Goal: Task Accomplishment & Management: Manage account settings

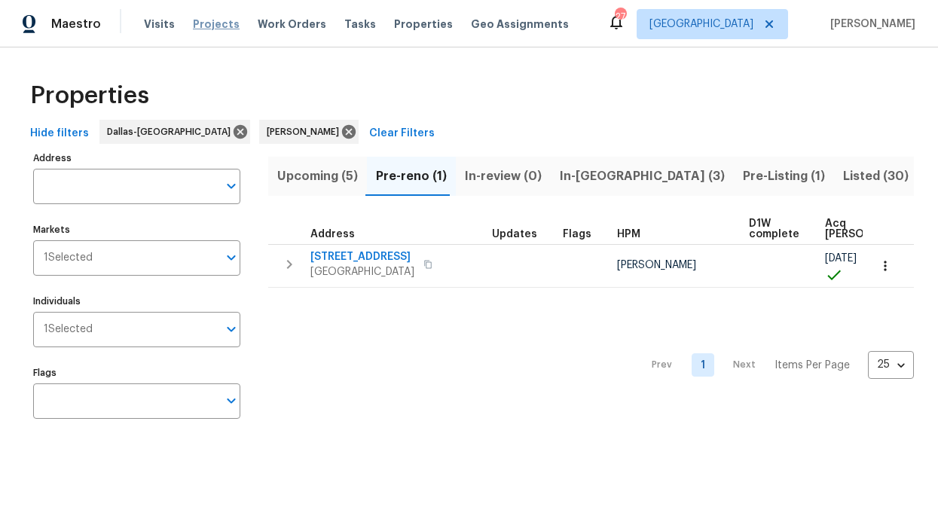
click at [202, 28] on span "Projects" at bounding box center [216, 24] width 47 height 15
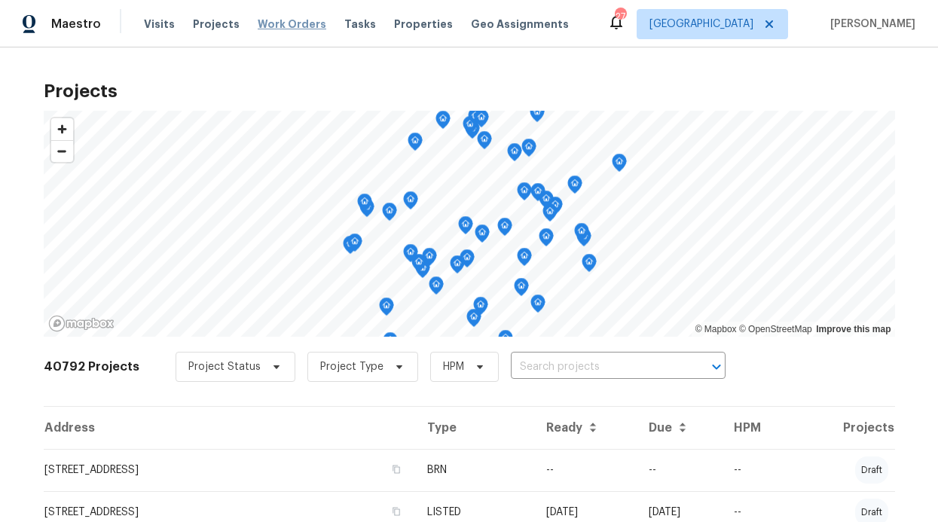
click at [261, 26] on span "Work Orders" at bounding box center [292, 24] width 69 height 15
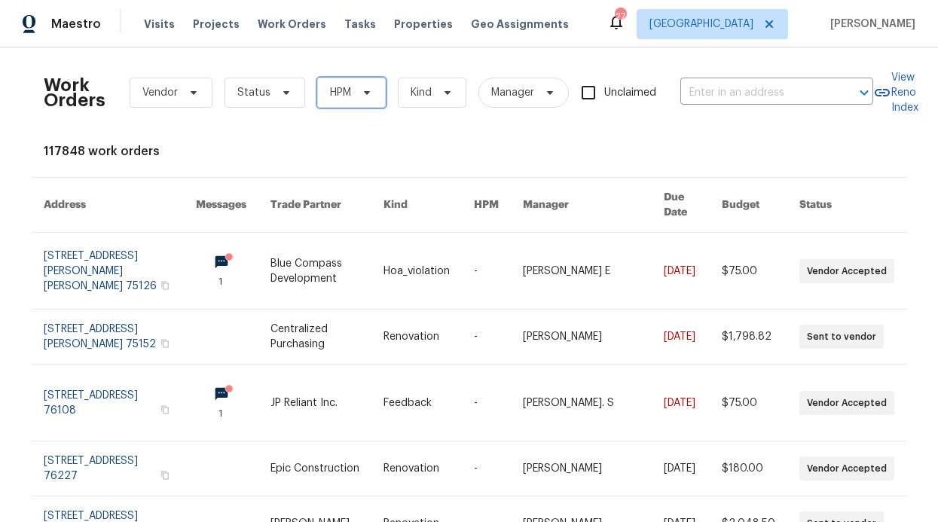
click at [343, 98] on span "HPM" at bounding box center [340, 92] width 21 height 15
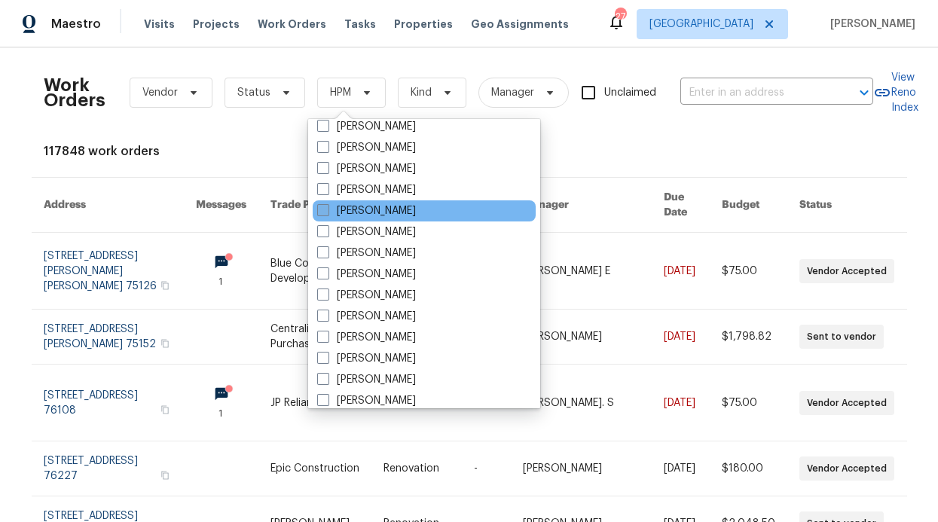
scroll to position [841, 0]
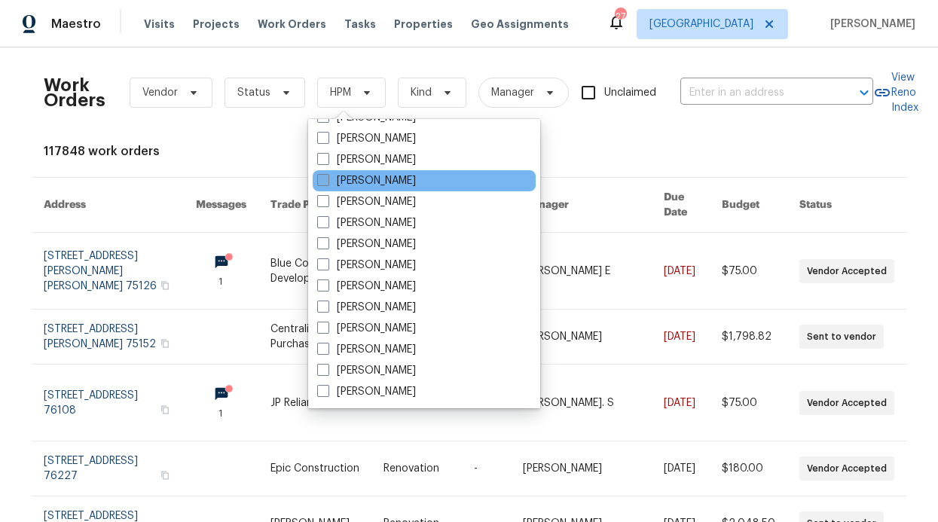
click at [394, 180] on label "[PERSON_NAME]" at bounding box center [366, 180] width 99 height 15
click at [327, 180] on input "[PERSON_NAME]" at bounding box center [322, 178] width 10 height 10
checkbox input "true"
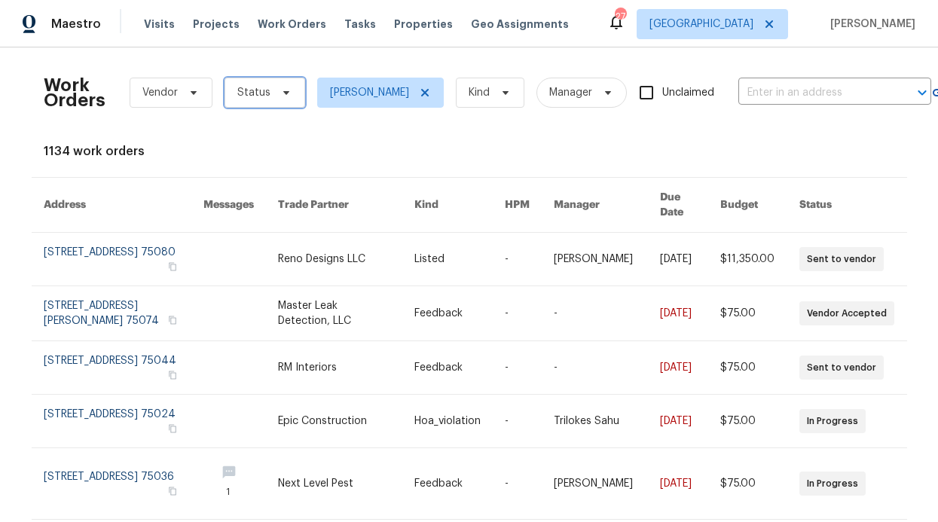
click at [288, 93] on span "Status" at bounding box center [264, 93] width 81 height 30
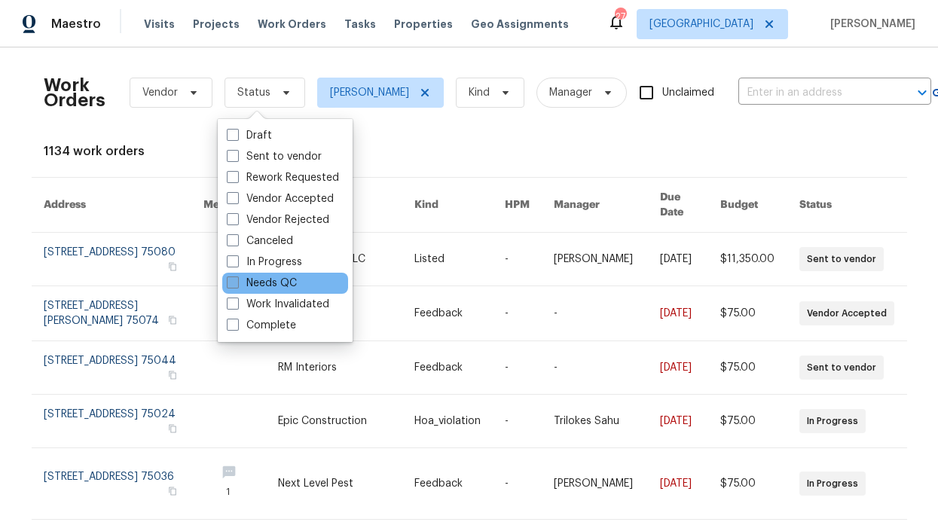
click at [267, 284] on label "Needs QC" at bounding box center [262, 283] width 70 height 15
click at [237, 284] on input "Needs QC" at bounding box center [232, 281] width 10 height 10
checkbox input "true"
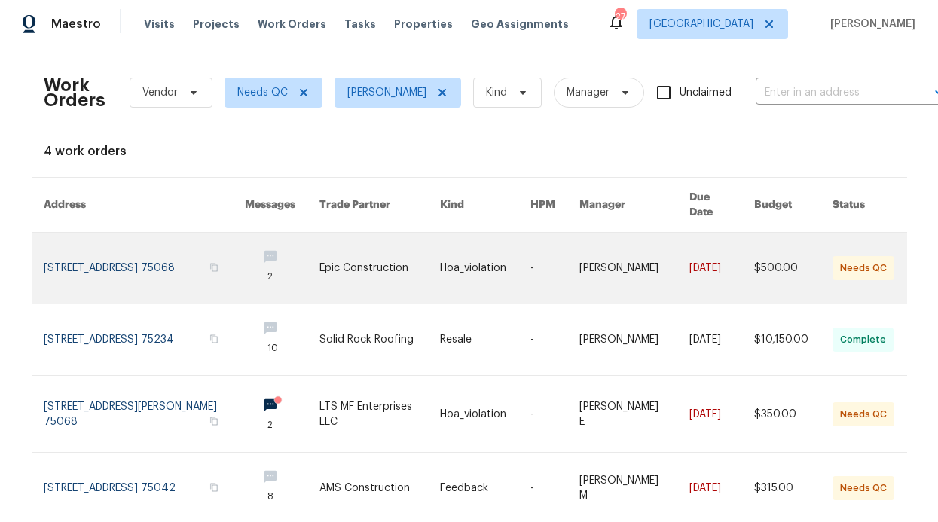
click at [180, 249] on link at bounding box center [144, 268] width 201 height 71
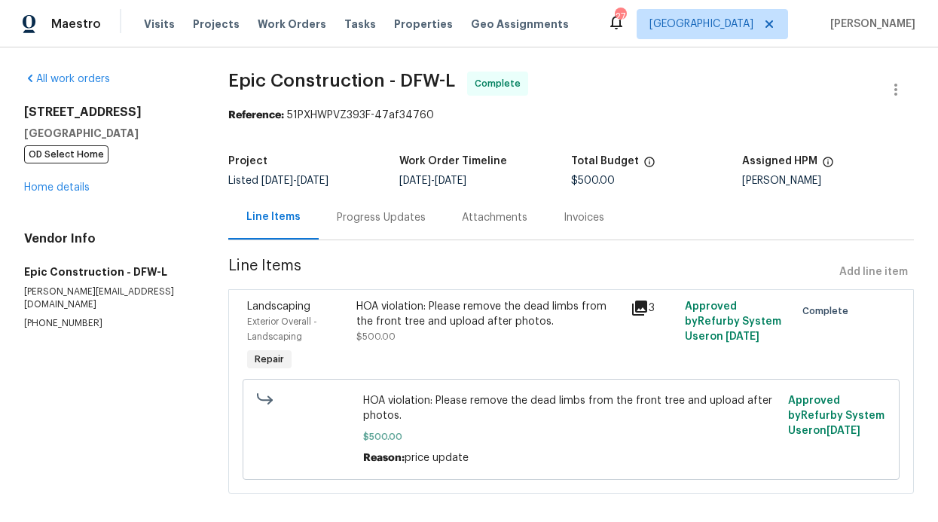
click at [391, 216] on div "Progress Updates" at bounding box center [381, 217] width 89 height 15
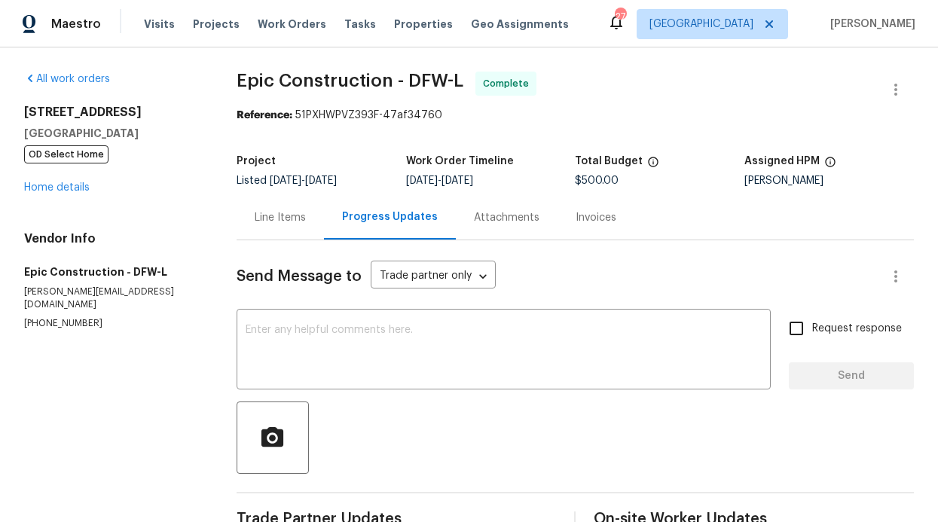
click at [284, 206] on div "Line Items" at bounding box center [280, 217] width 87 height 44
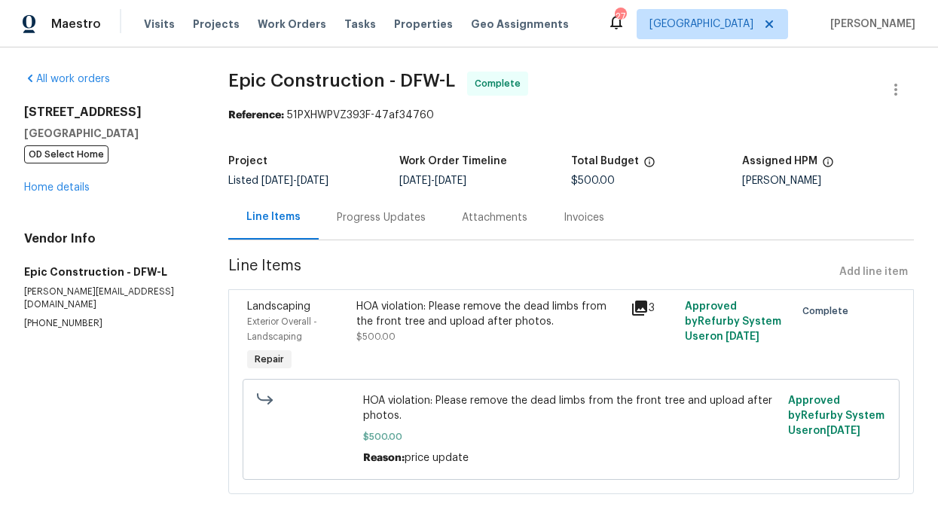
click at [330, 334] on div "Exterior Overall - Landscaping" at bounding box center [297, 329] width 100 height 30
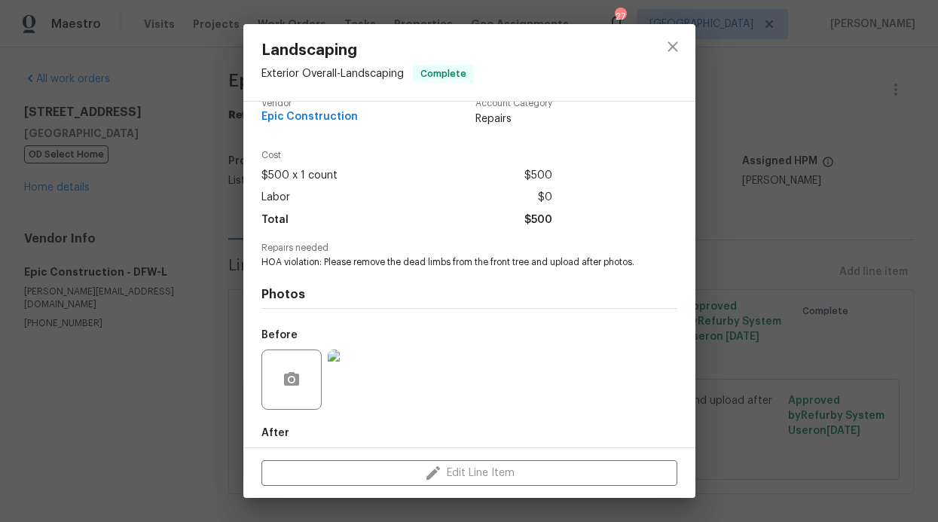
scroll to position [23, 0]
click at [671, 49] on icon "close" at bounding box center [673, 47] width 18 height 18
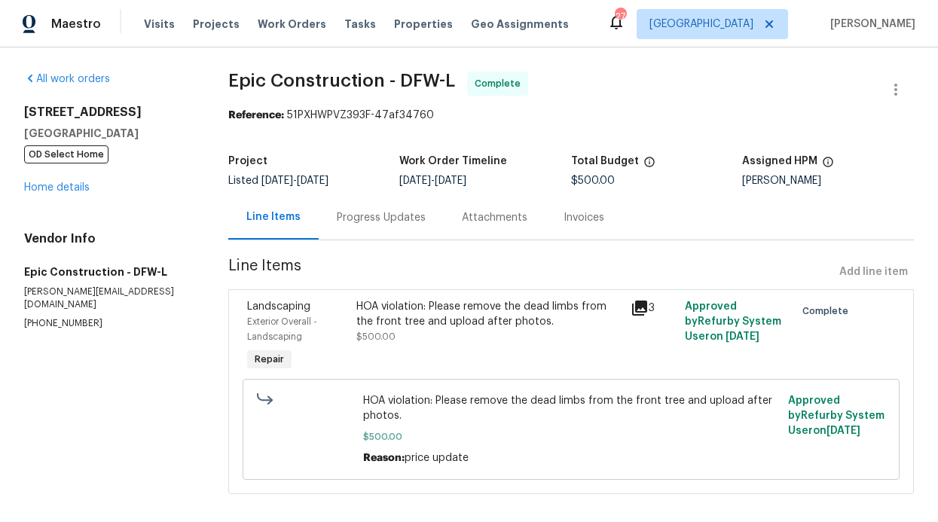
click at [289, 32] on div "Visits Projects Work Orders Tasks Properties Geo Assignments" at bounding box center [365, 24] width 443 height 30
click at [288, 17] on span "Work Orders" at bounding box center [292, 24] width 69 height 15
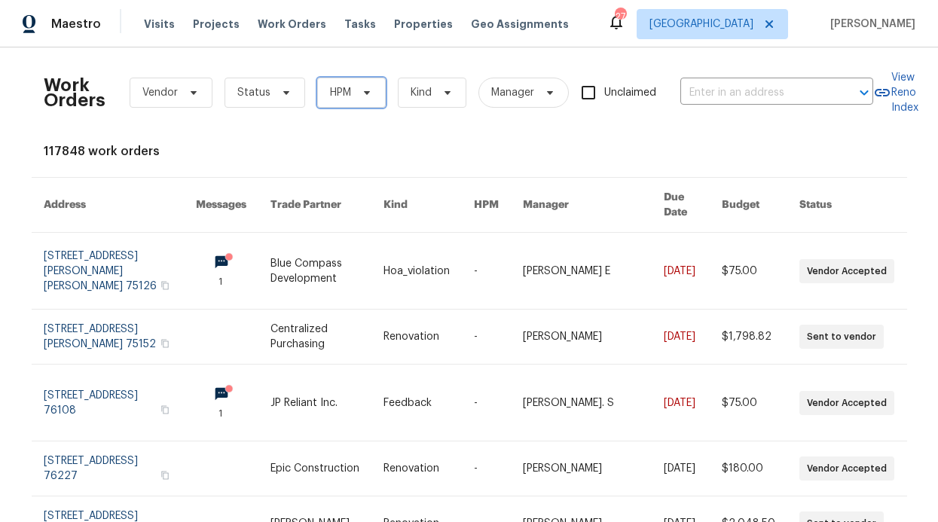
click at [317, 101] on span "HPM" at bounding box center [351, 93] width 69 height 30
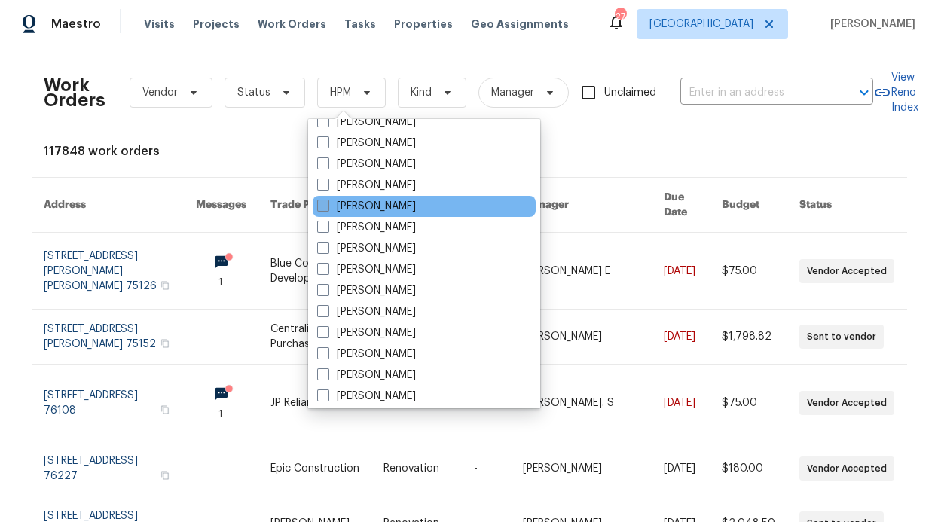
scroll to position [734, 0]
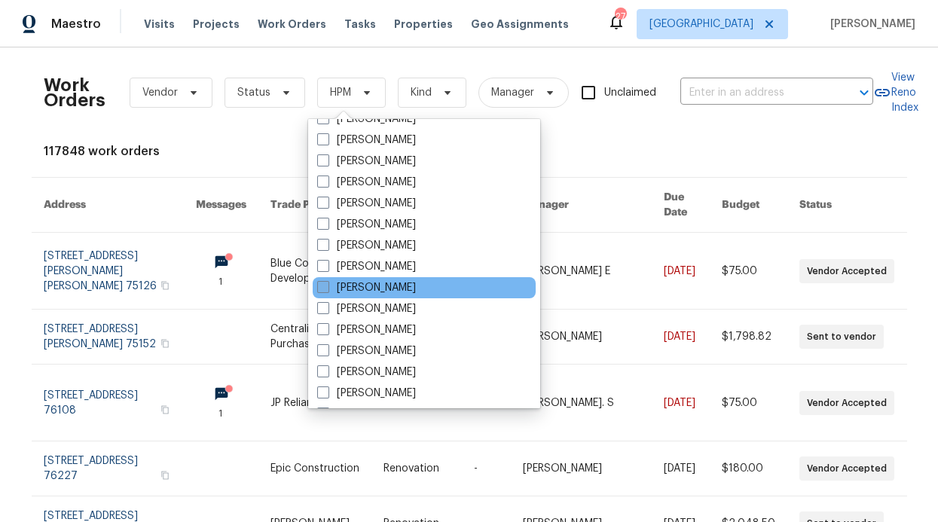
click at [365, 283] on label "[PERSON_NAME]" at bounding box center [366, 287] width 99 height 15
click at [327, 283] on input "[PERSON_NAME]" at bounding box center [322, 285] width 10 height 10
checkbox input "true"
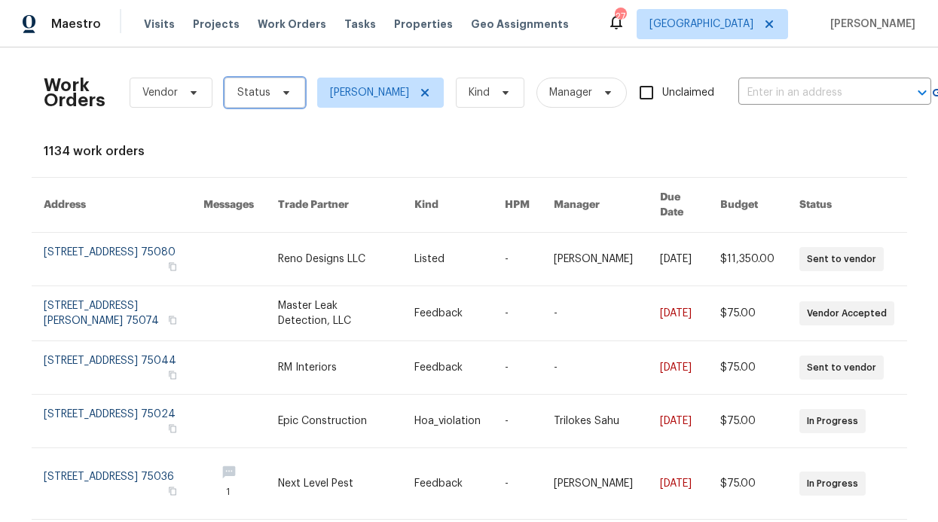
click at [287, 106] on span "Status" at bounding box center [264, 93] width 81 height 30
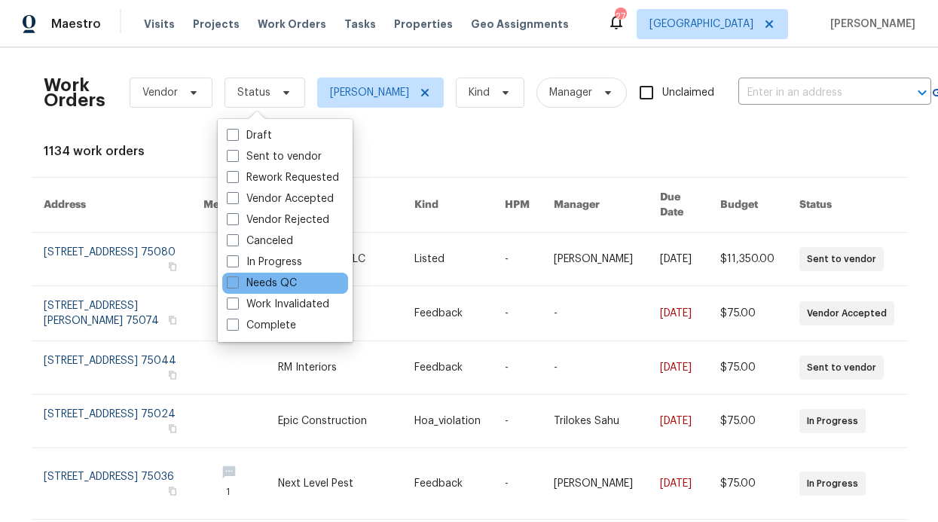
click at [266, 275] on div "Needs QC" at bounding box center [285, 283] width 126 height 21
click at [266, 279] on label "Needs QC" at bounding box center [262, 283] width 70 height 15
click at [237, 279] on input "Needs QC" at bounding box center [232, 281] width 10 height 10
checkbox input "true"
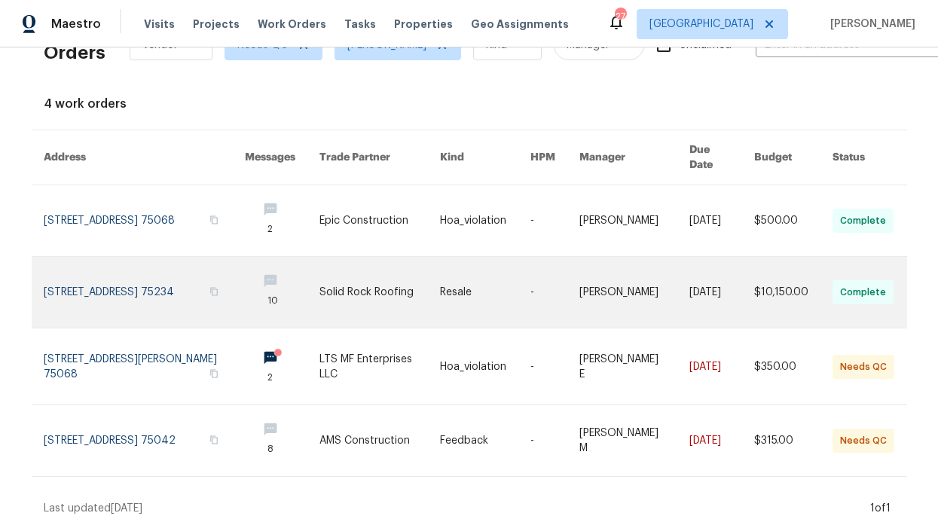
scroll to position [48, 0]
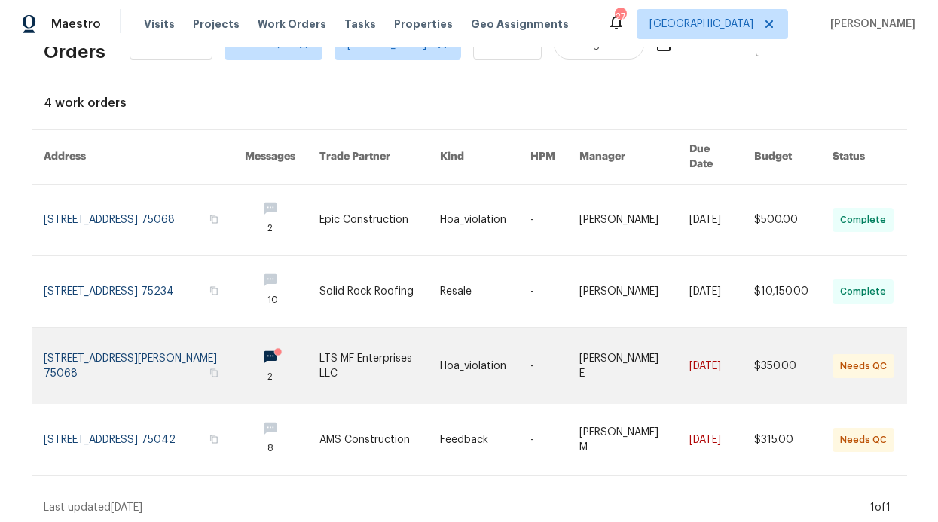
click at [319, 349] on link at bounding box center [379, 366] width 121 height 76
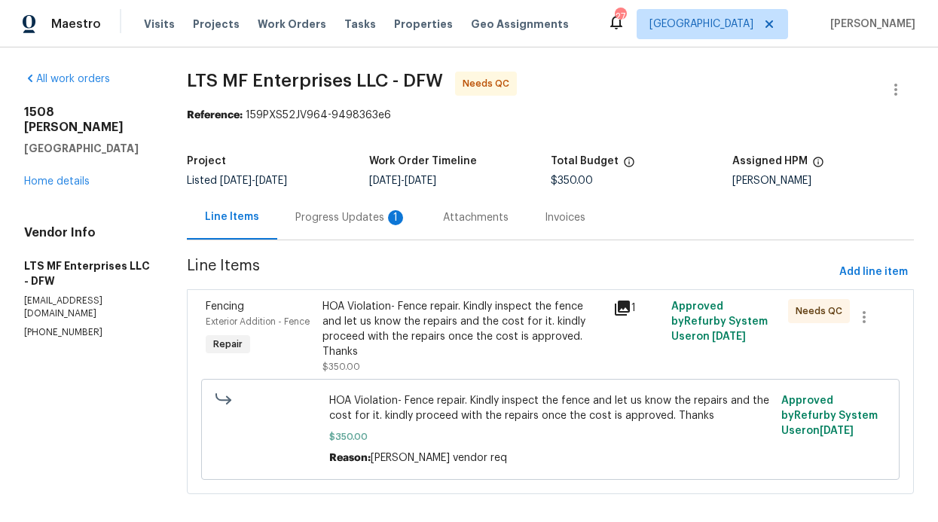
click at [340, 215] on div "Progress Updates 1" at bounding box center [350, 217] width 111 height 15
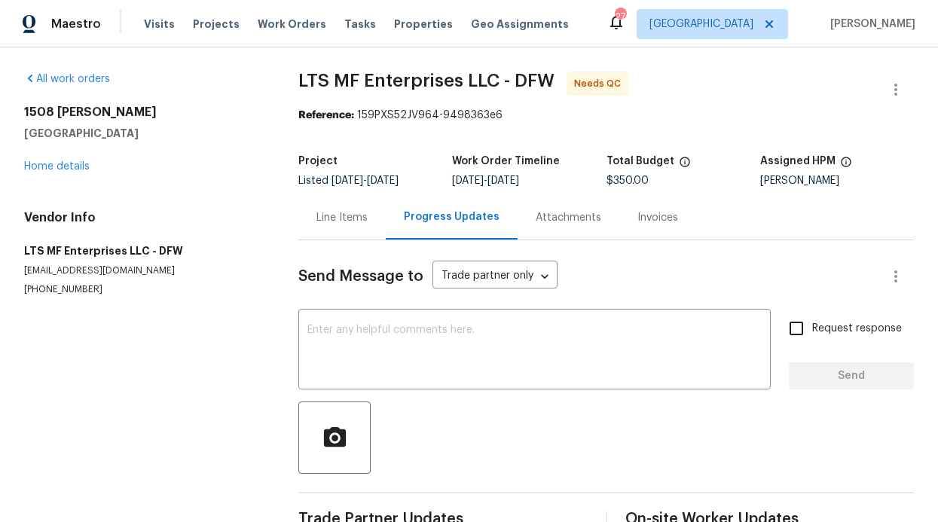
click at [339, 224] on div "Line Items" at bounding box center [341, 217] width 51 height 15
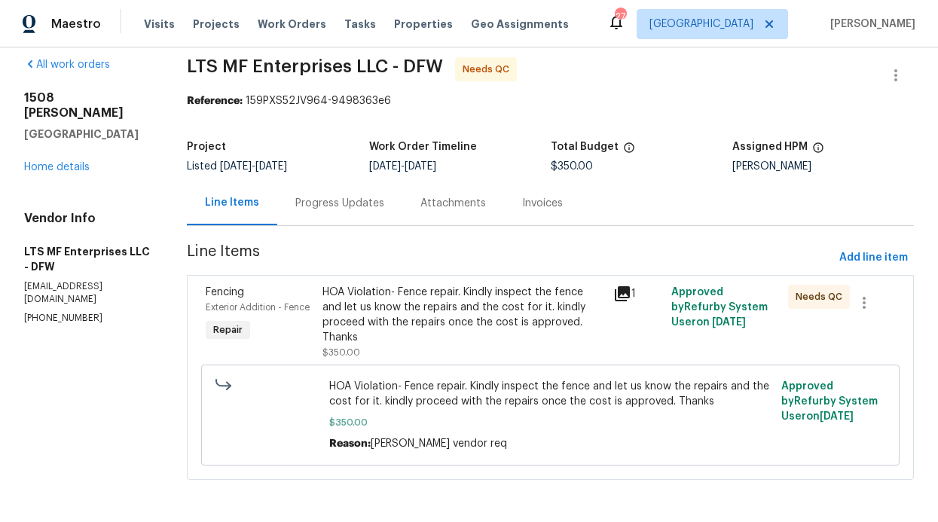
scroll to position [26, 0]
click at [614, 285] on icon at bounding box center [622, 294] width 18 height 18
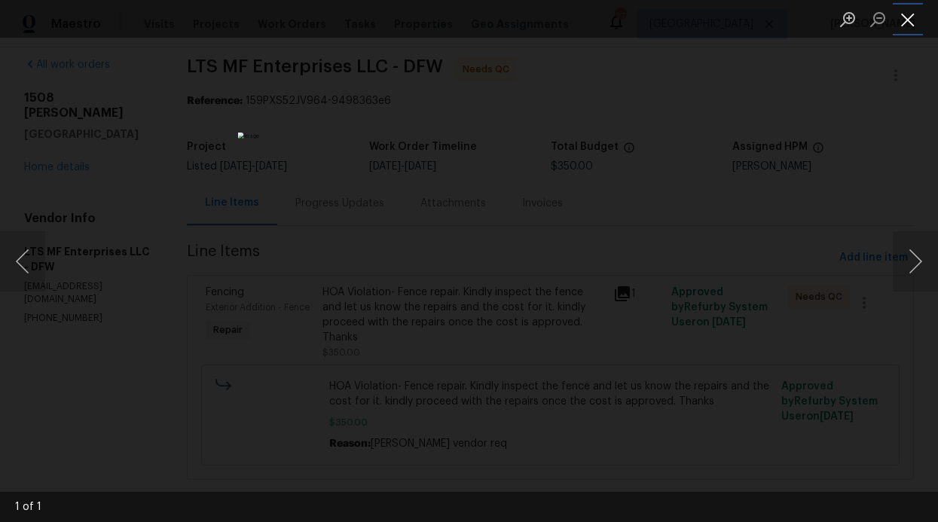
click at [908, 21] on button "Close lightbox" at bounding box center [908, 19] width 30 height 26
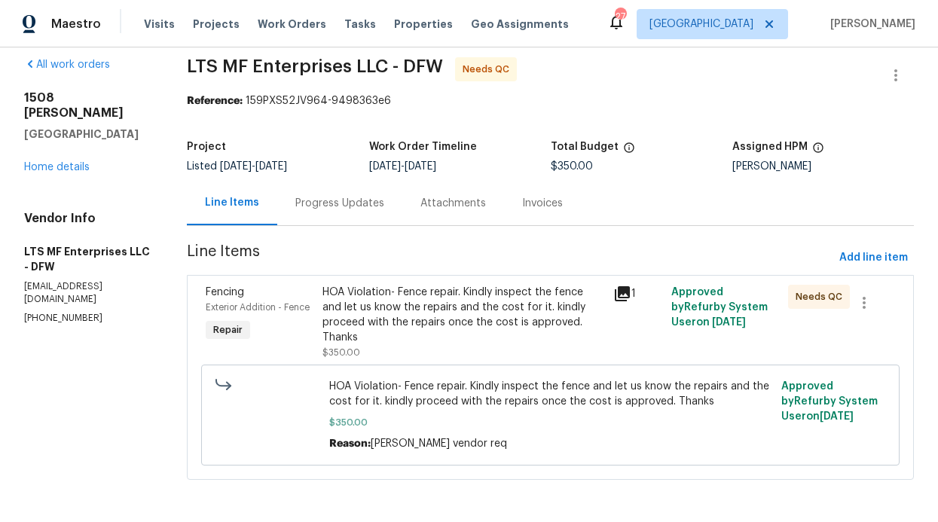
click at [404, 320] on div "HOA Violation- Fence repair. Kindly inspect the fence and let us know the repai…" at bounding box center [463, 315] width 282 height 60
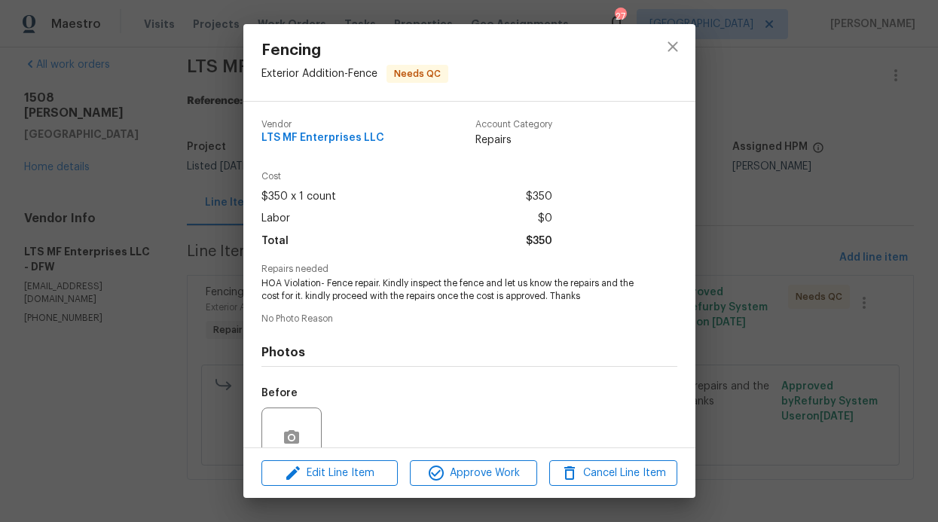
click at [467, 493] on div "Edit Line Item Approve Work Cancel Line Item" at bounding box center [469, 473] width 452 height 50
click at [471, 481] on span "Approve Work" at bounding box center [473, 473] width 118 height 19
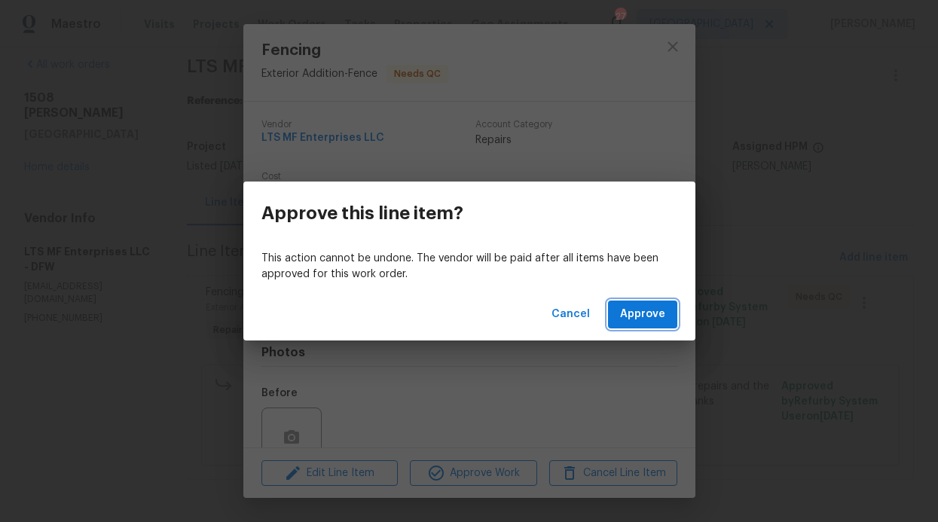
click at [669, 307] on button "Approve" at bounding box center [642, 315] width 69 height 28
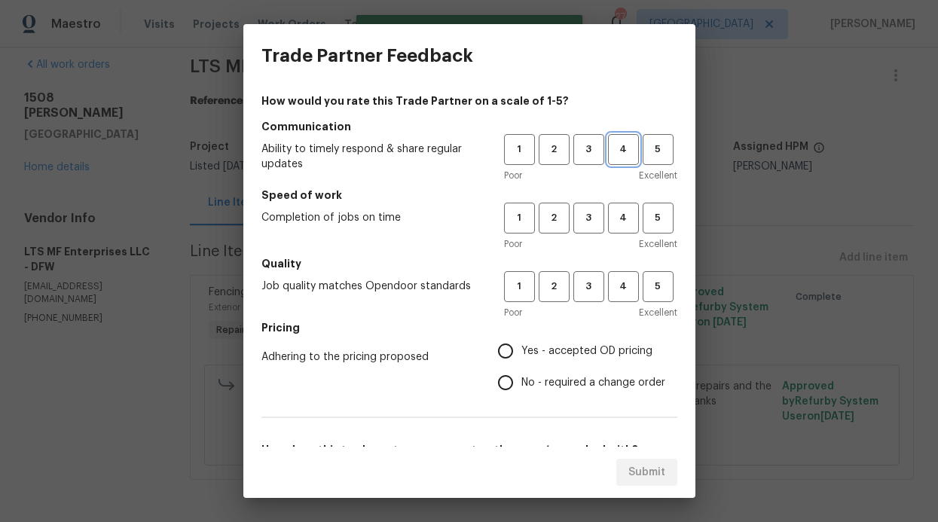
click at [617, 147] on span "4" at bounding box center [623, 149] width 28 height 17
click at [624, 230] on button "4" at bounding box center [623, 218] width 31 height 31
drag, startPoint x: 611, startPoint y: 293, endPoint x: 512, endPoint y: 336, distance: 107.6
click at [611, 293] on span "4" at bounding box center [623, 286] width 28 height 17
click at [505, 342] on input "Yes - accepted OD pricing" at bounding box center [506, 351] width 32 height 32
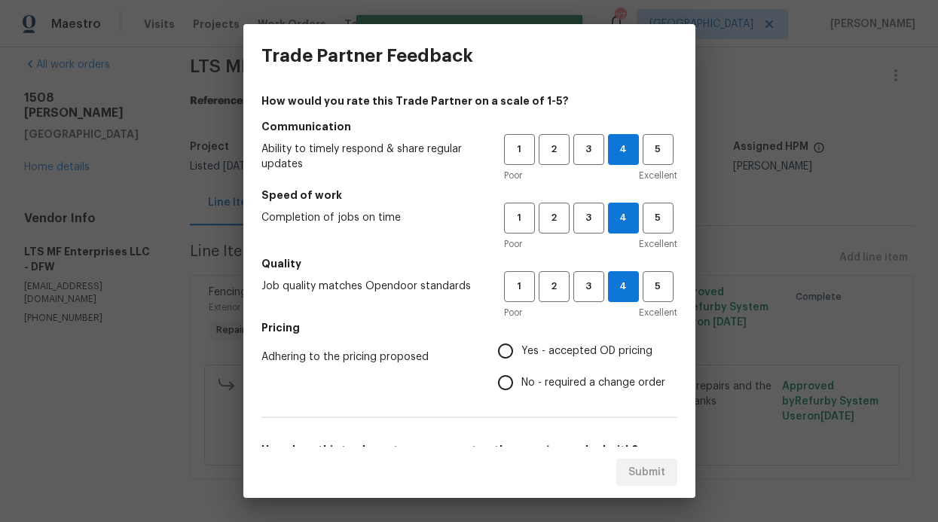
radio input "true"
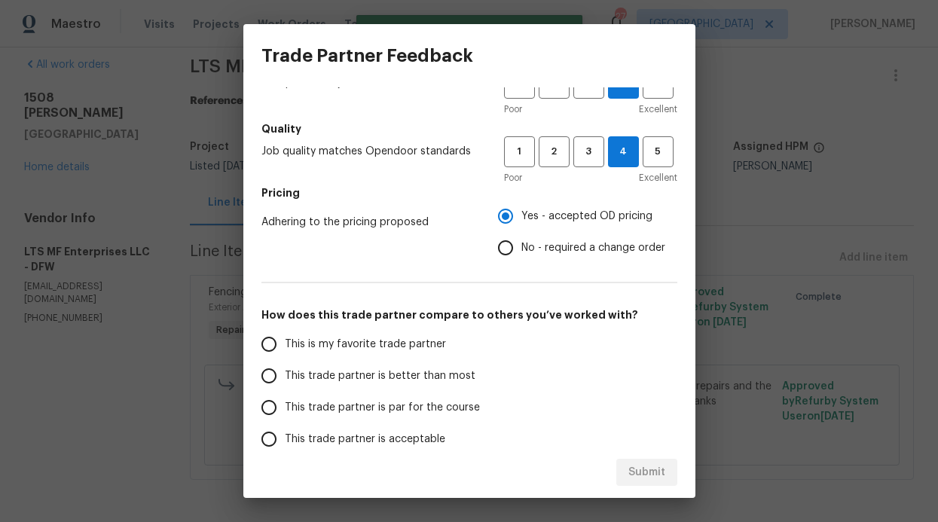
click at [339, 380] on span "This trade partner is better than most" at bounding box center [380, 376] width 191 height 16
click at [285, 380] on input "This trade partner is better than most" at bounding box center [269, 376] width 32 height 32
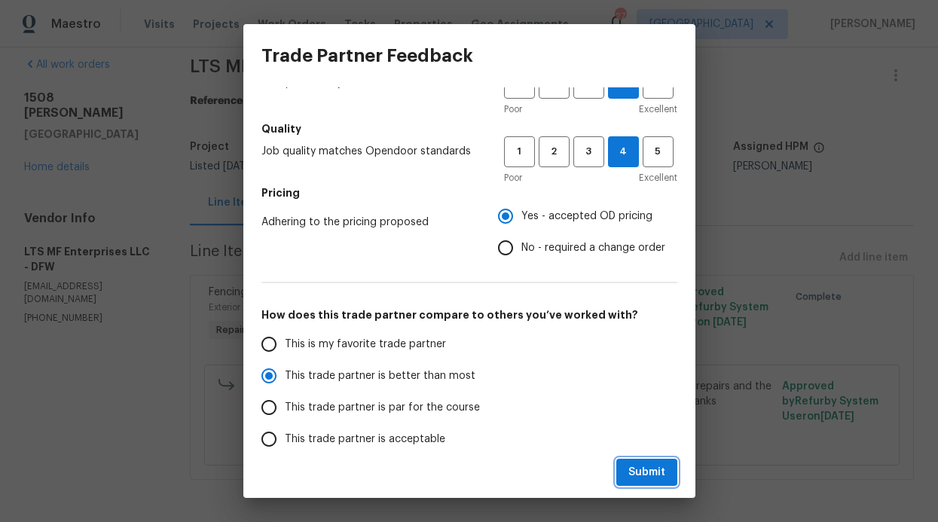
click at [652, 477] on span "Submit" at bounding box center [646, 472] width 37 height 19
radio input "true"
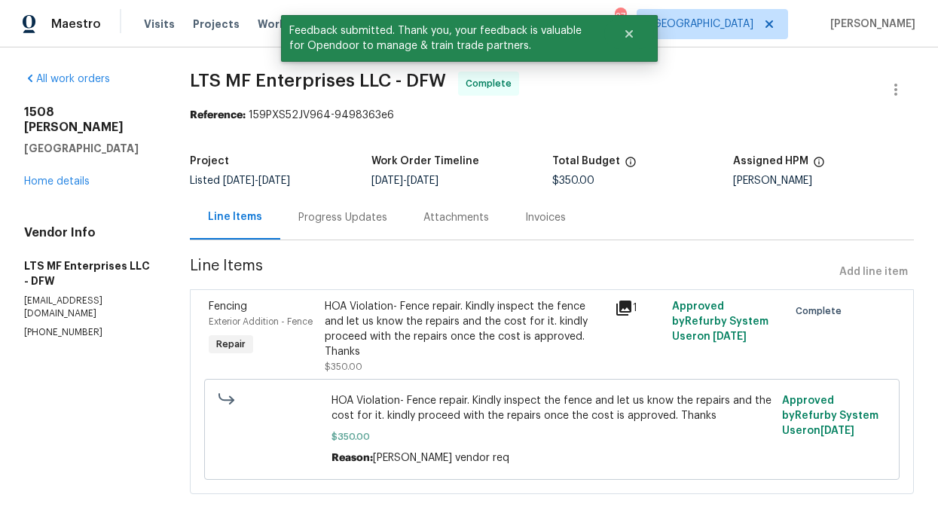
scroll to position [0, 0]
click at [239, 67] on div "All work orders 1508 Rosson Rd Little Elm, TX 75068 Home details Vendor Info LT…" at bounding box center [469, 291] width 938 height 489
click at [258, 25] on span "Work Orders" at bounding box center [292, 24] width 69 height 15
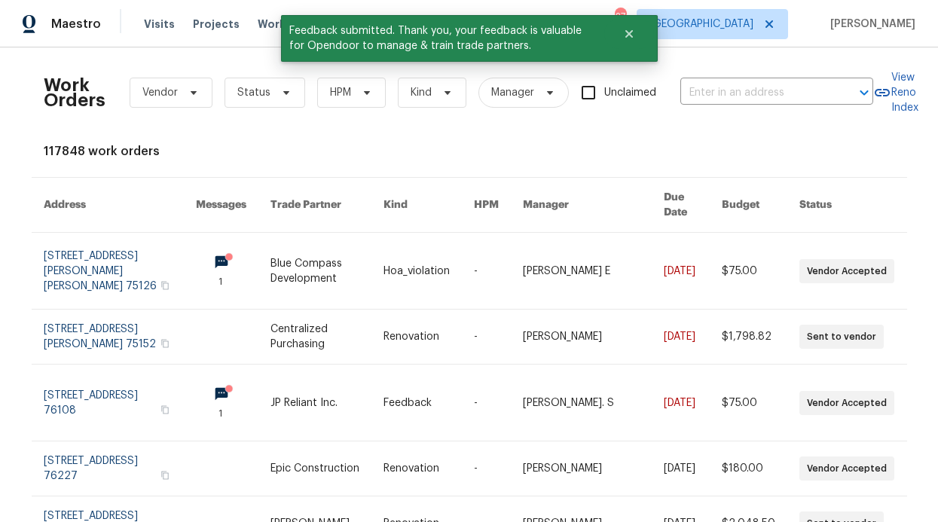
click at [270, 116] on div "Work Orders Vendor Status HPM Kind Manager Unclaimed ​" at bounding box center [458, 93] width 829 height 66
click at [282, 91] on icon at bounding box center [285, 93] width 6 height 4
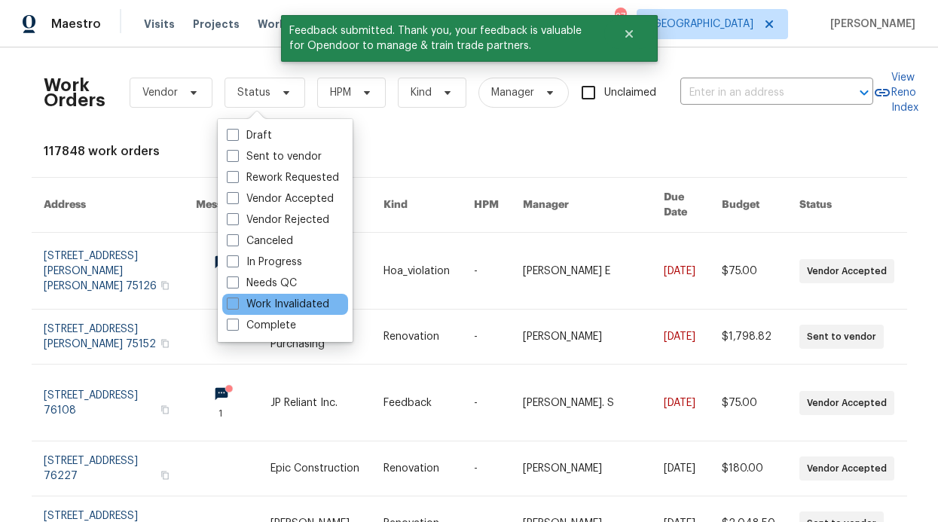
click at [269, 295] on div "Work Invalidated" at bounding box center [285, 304] width 126 height 21
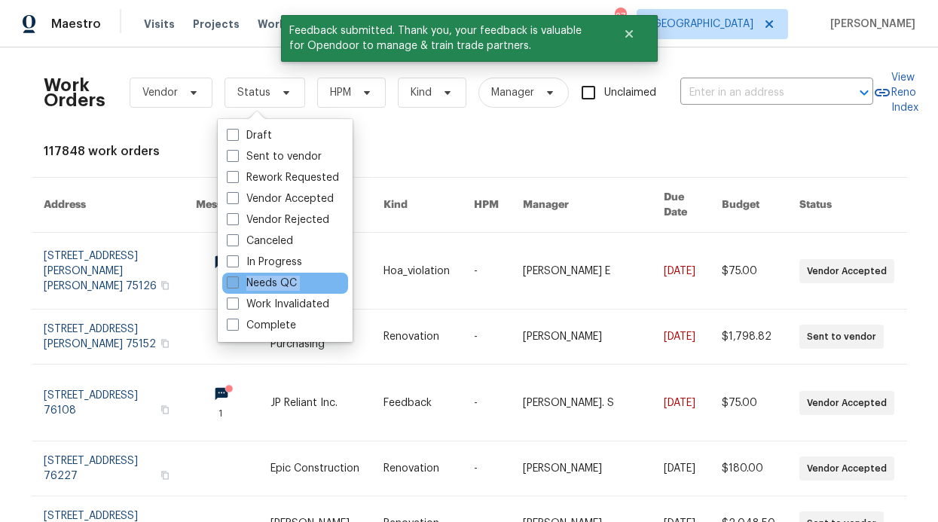
drag, startPoint x: 269, startPoint y: 295, endPoint x: 270, endPoint y: 278, distance: 16.6
click at [270, 278] on div "Draft Sent to vendor Rework Requested Vendor Accepted Vendor Rejected Canceled …" at bounding box center [285, 230] width 135 height 223
click at [270, 278] on label "Needs QC" at bounding box center [262, 283] width 70 height 15
click at [237, 278] on input "Needs QC" at bounding box center [232, 281] width 10 height 10
checkbox input "true"
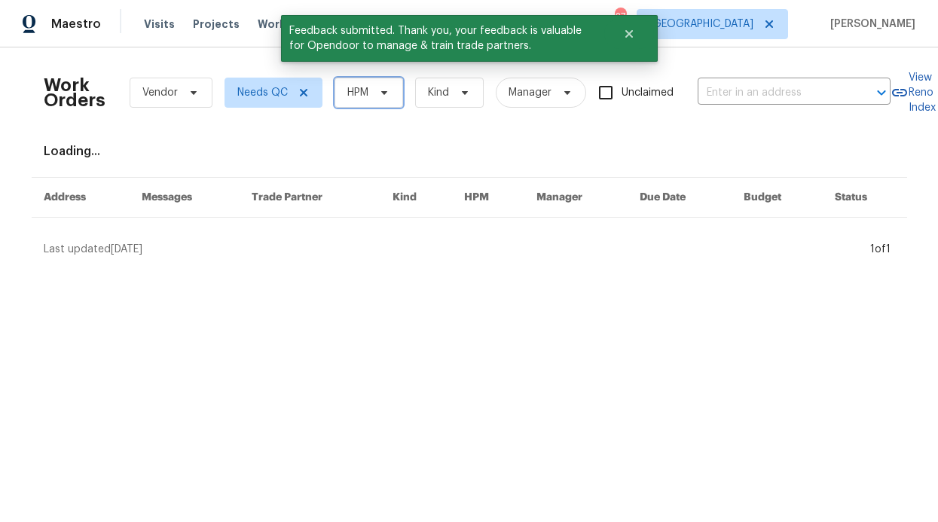
click at [346, 101] on span "HPM" at bounding box center [368, 93] width 69 height 30
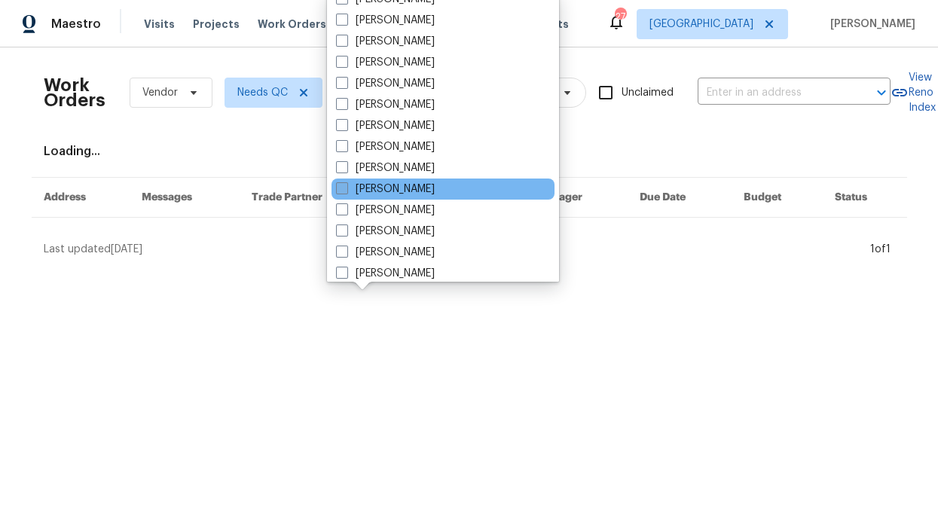
scroll to position [825, 0]
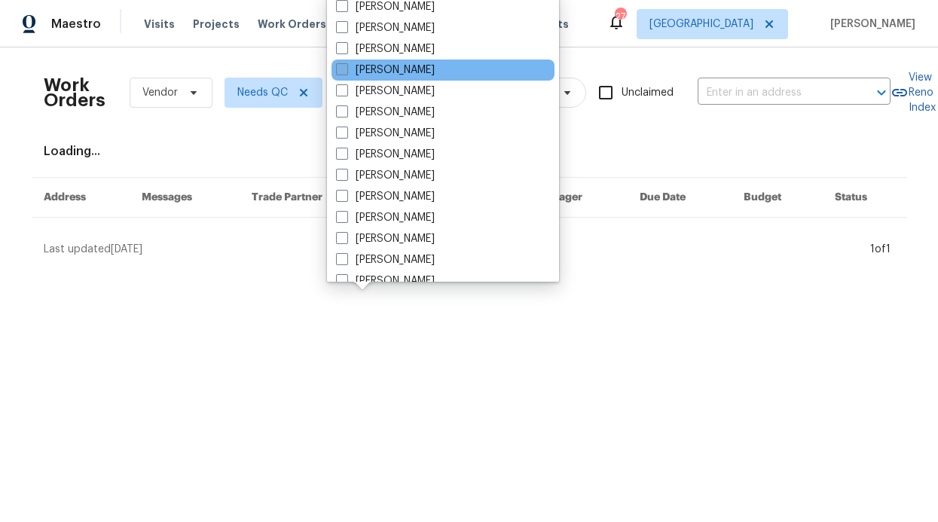
click at [392, 64] on label "[PERSON_NAME]" at bounding box center [385, 70] width 99 height 15
click at [346, 64] on input "[PERSON_NAME]" at bounding box center [341, 68] width 10 height 10
checkbox input "true"
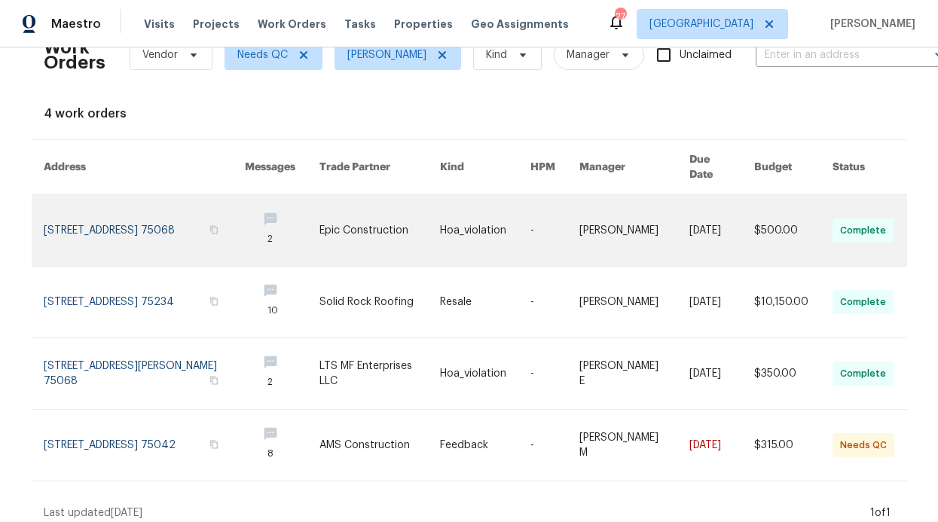
scroll to position [43, 0]
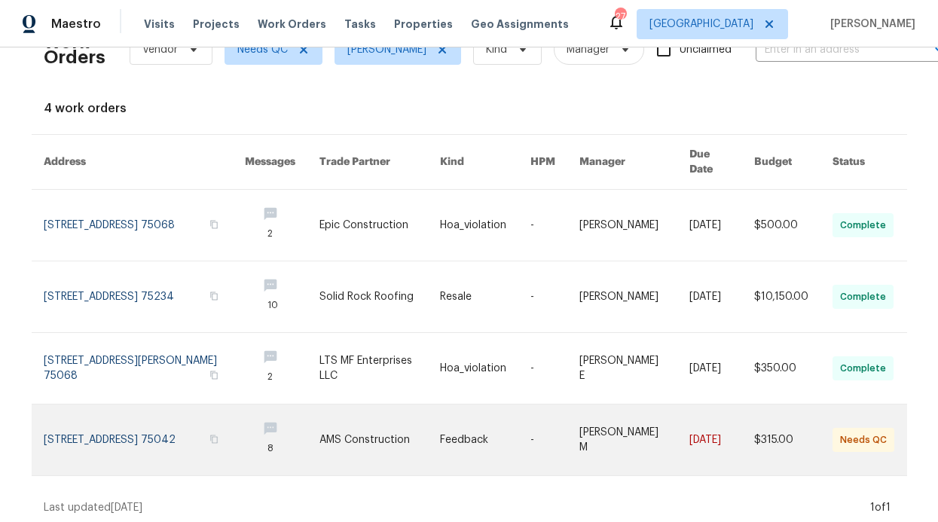
click at [353, 429] on link at bounding box center [379, 439] width 121 height 71
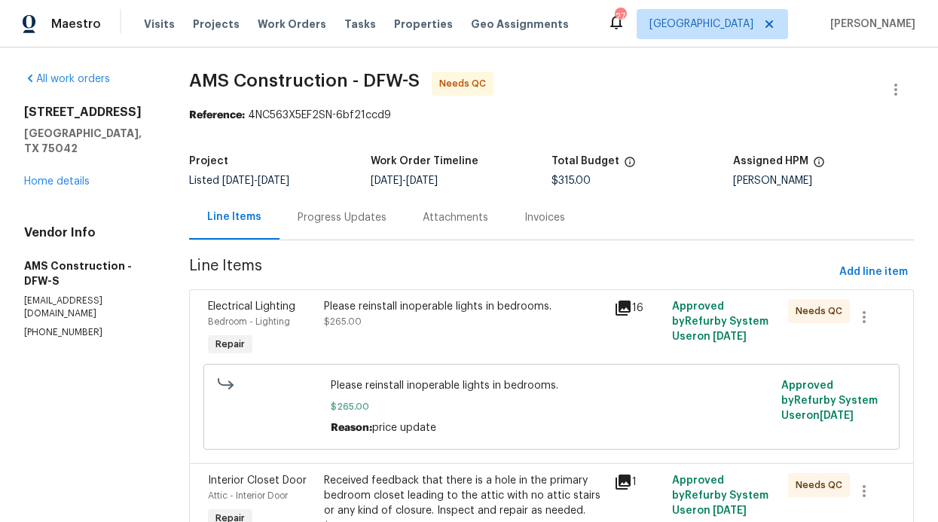
click at [370, 224] on div "Progress Updates" at bounding box center [342, 217] width 89 height 15
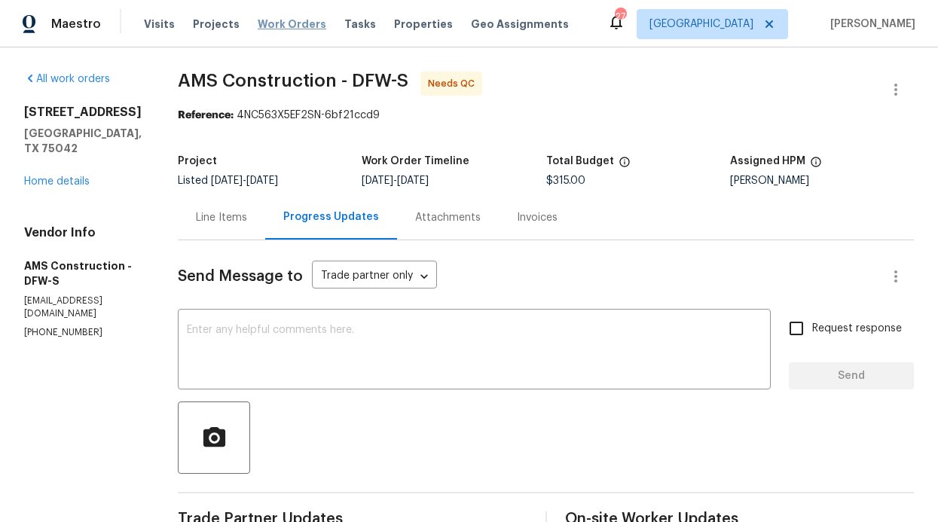
click at [271, 30] on span "Work Orders" at bounding box center [292, 24] width 69 height 15
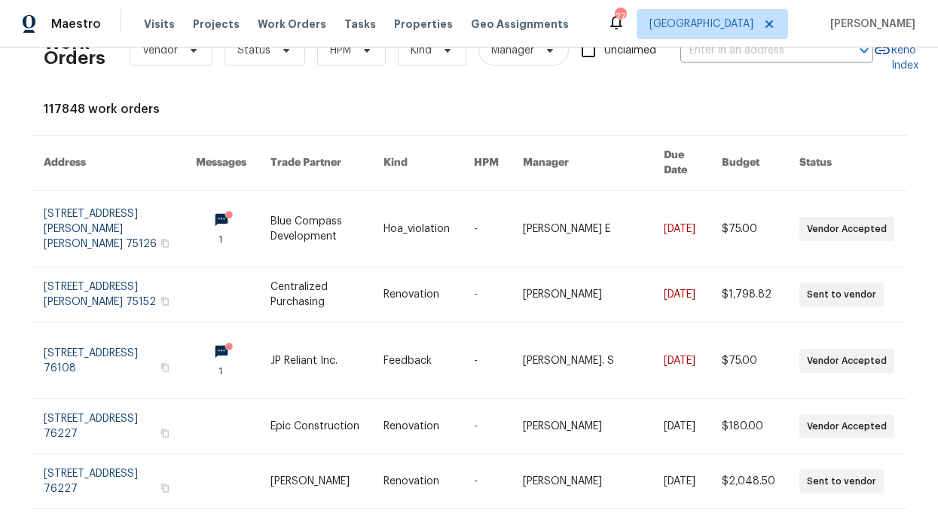
scroll to position [47, 0]
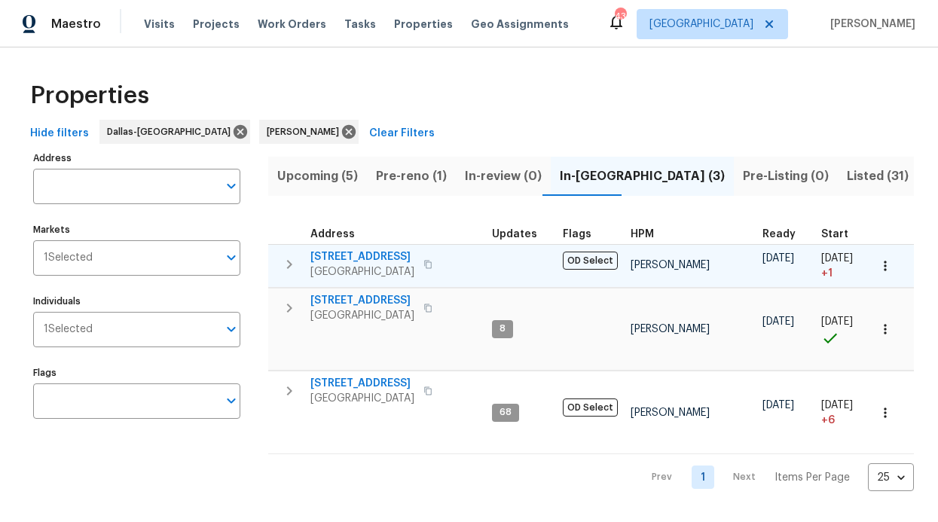
click at [354, 260] on span "2813 E 15th St" at bounding box center [362, 256] width 104 height 15
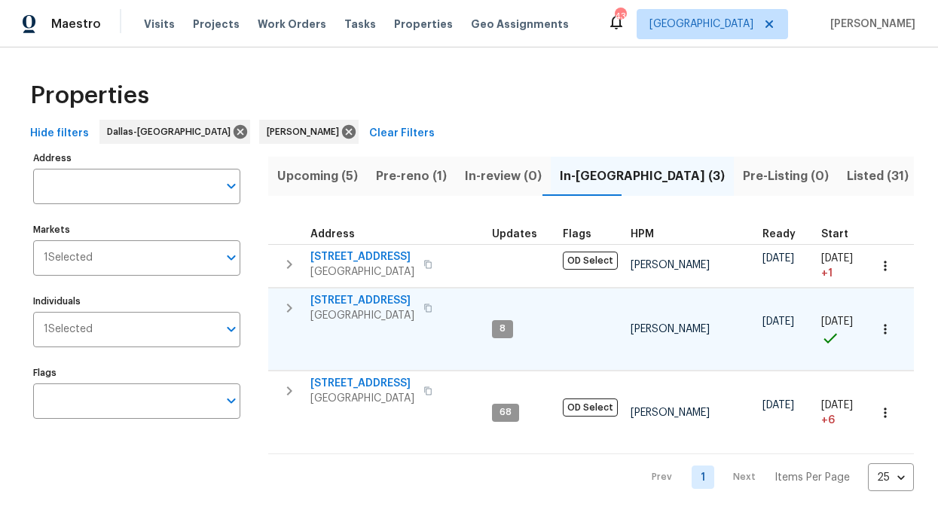
click at [370, 302] on span "2508 Royal Troon Dr" at bounding box center [362, 300] width 104 height 15
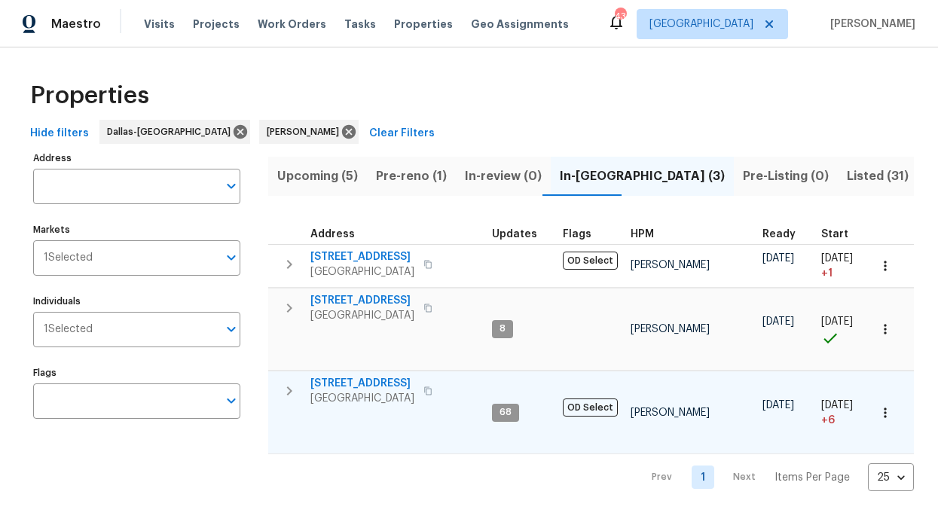
click at [368, 383] on span "6211 Crested Butte Dr" at bounding box center [362, 383] width 104 height 15
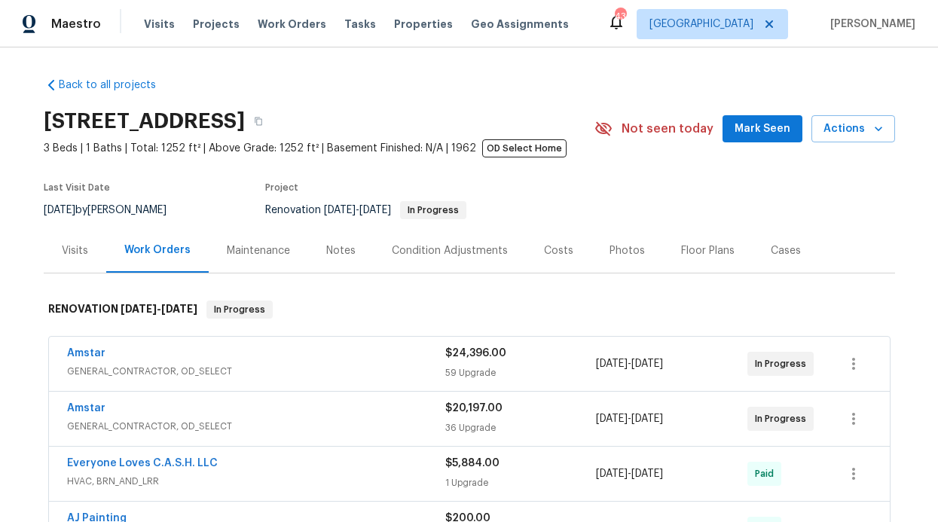
click at [745, 147] on div "[STREET_ADDRESS] 3 Beds | 1 Baths | Total: 1252 ft² | Above Grade: 1252 ft² | B…" at bounding box center [469, 129] width 851 height 54
click at [743, 138] on span "Mark Seen" at bounding box center [762, 129] width 56 height 19
click at [308, 251] on div "Notes" at bounding box center [341, 250] width 66 height 44
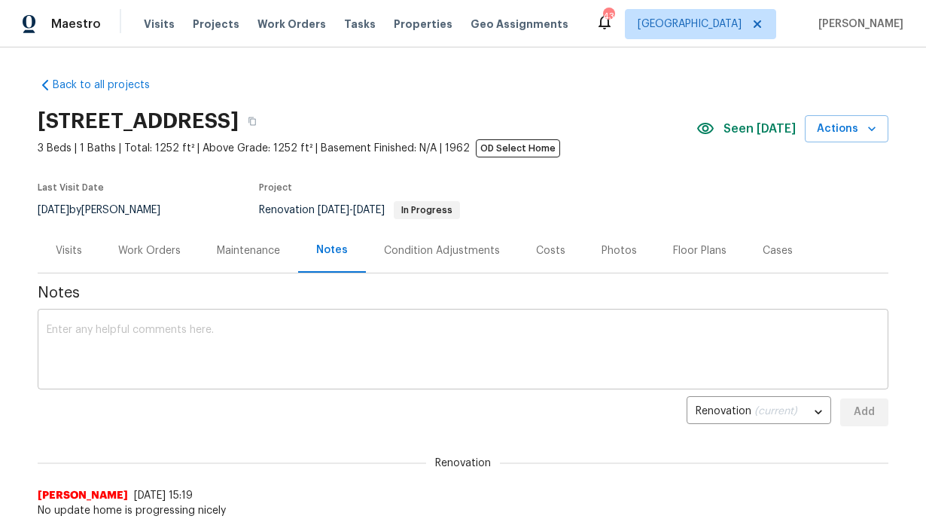
click at [277, 328] on textarea at bounding box center [463, 351] width 833 height 53
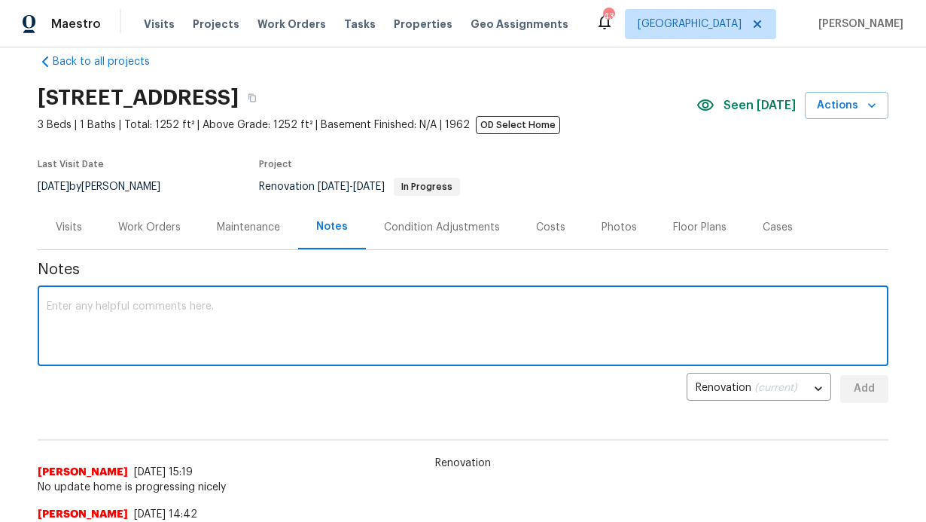
scroll to position [28, 0]
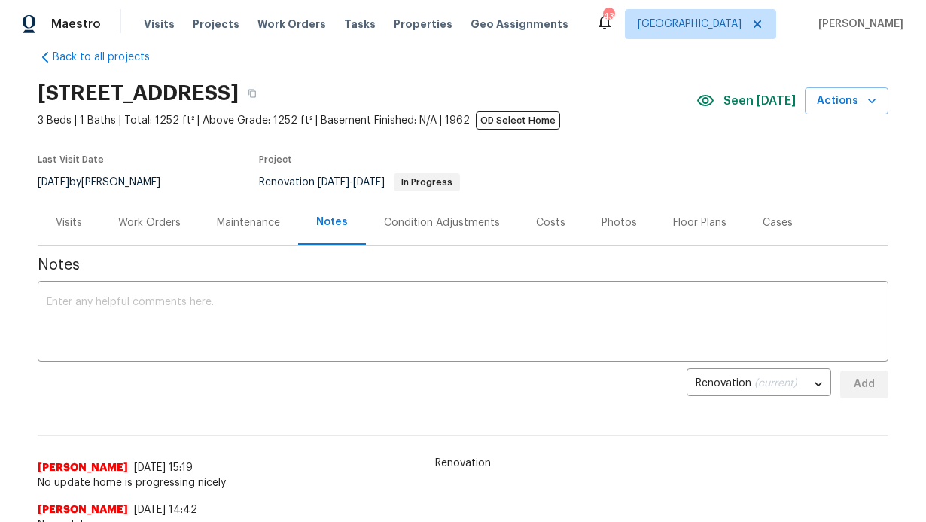
click at [253, 312] on textarea at bounding box center [463, 323] width 833 height 53
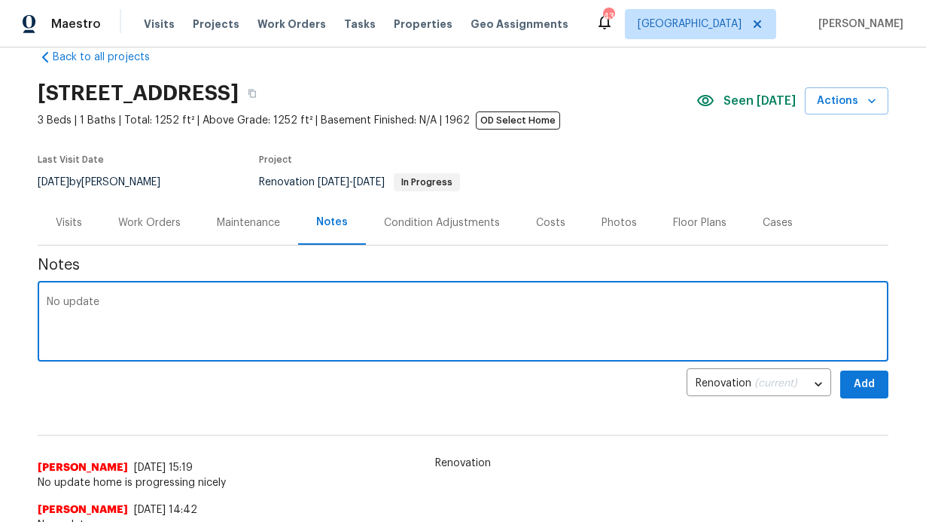
type textarea "No update"
click at [853, 379] on span "Add" at bounding box center [865, 384] width 24 height 19
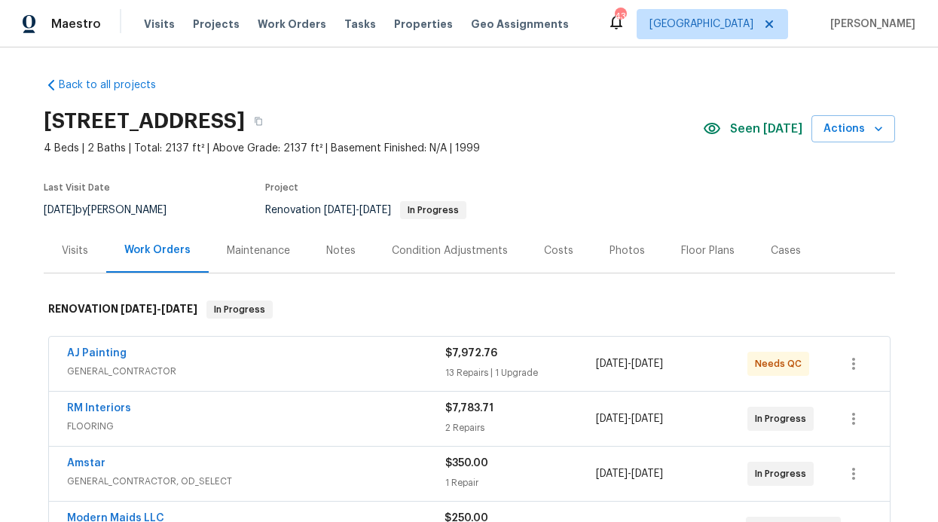
click at [331, 254] on div "Notes" at bounding box center [340, 250] width 29 height 15
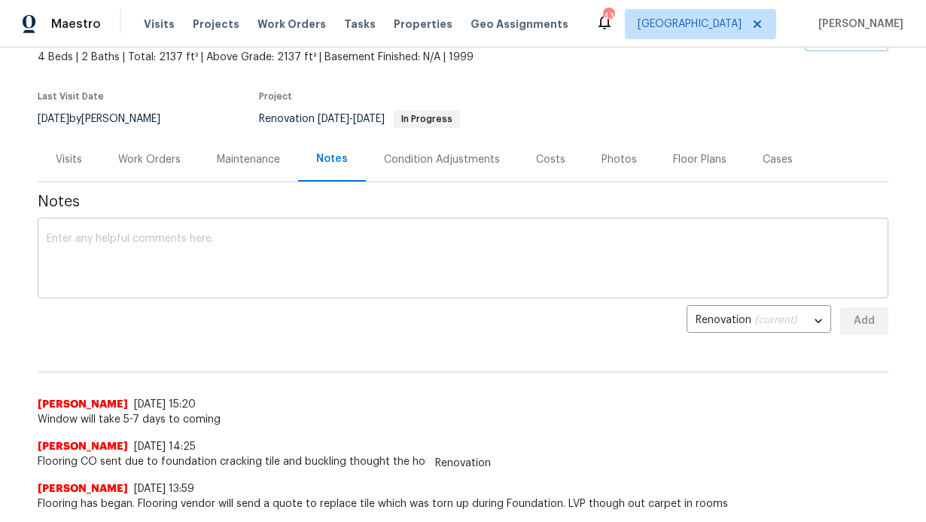
scroll to position [97, 0]
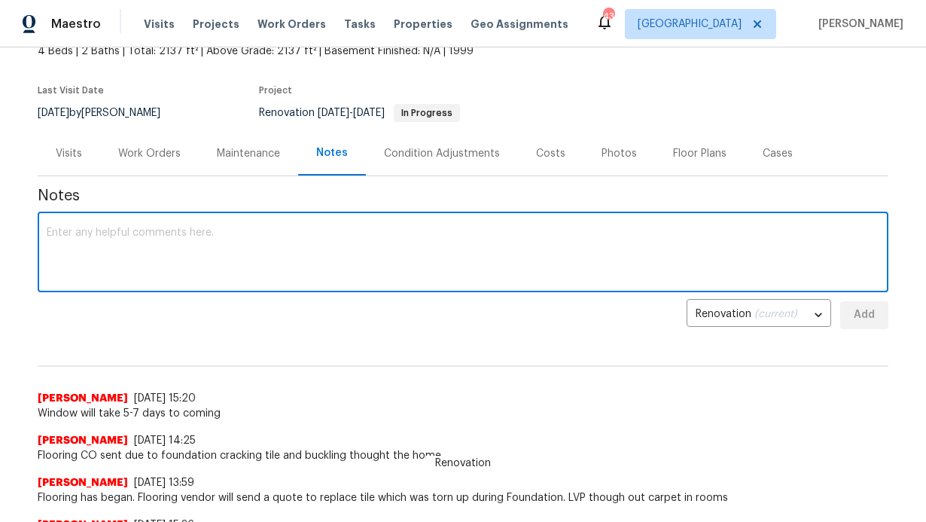
click at [351, 228] on textarea at bounding box center [463, 253] width 833 height 53
type textarea "G"
type textarea "Flooring starting tomorrow"
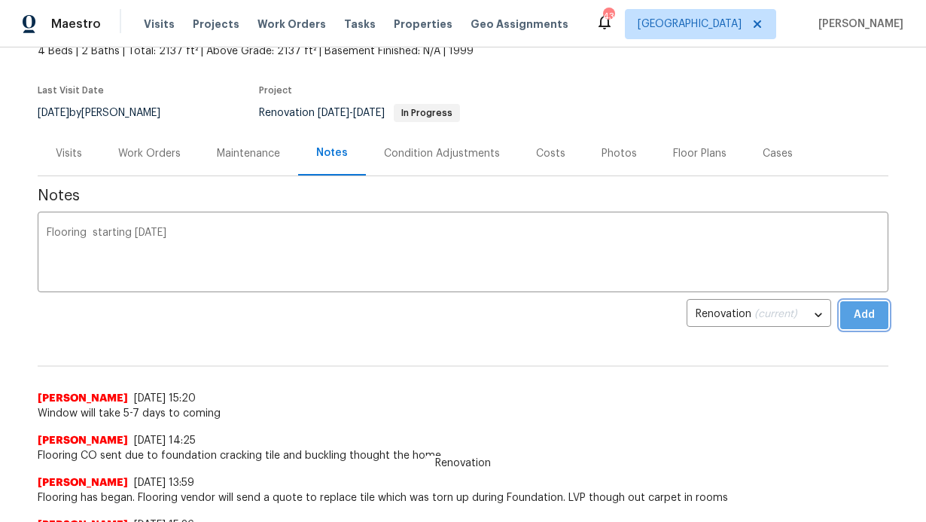
click at [853, 313] on span "Add" at bounding box center [865, 315] width 24 height 19
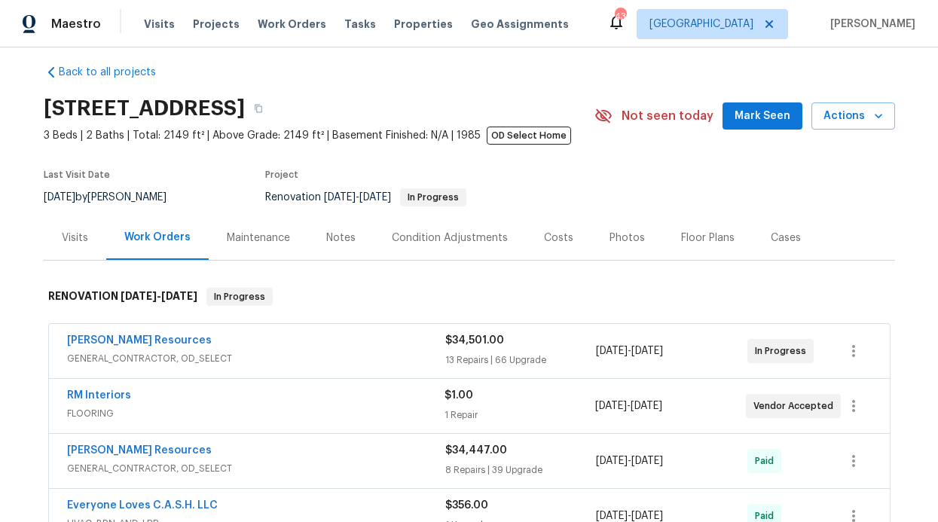
scroll to position [23, 0]
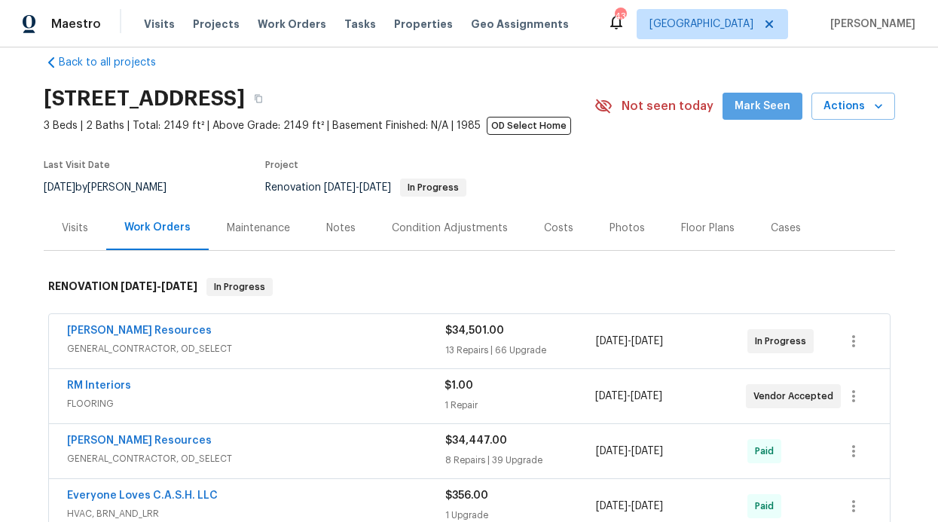
click at [774, 114] on span "Mark Seen" at bounding box center [762, 106] width 56 height 19
click at [310, 227] on div "Notes" at bounding box center [341, 228] width 66 height 44
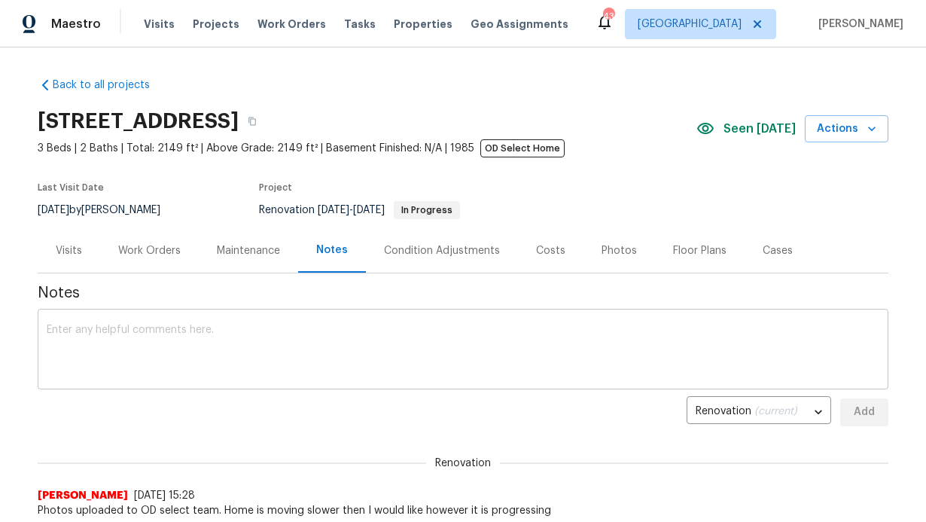
scroll to position [136, 0]
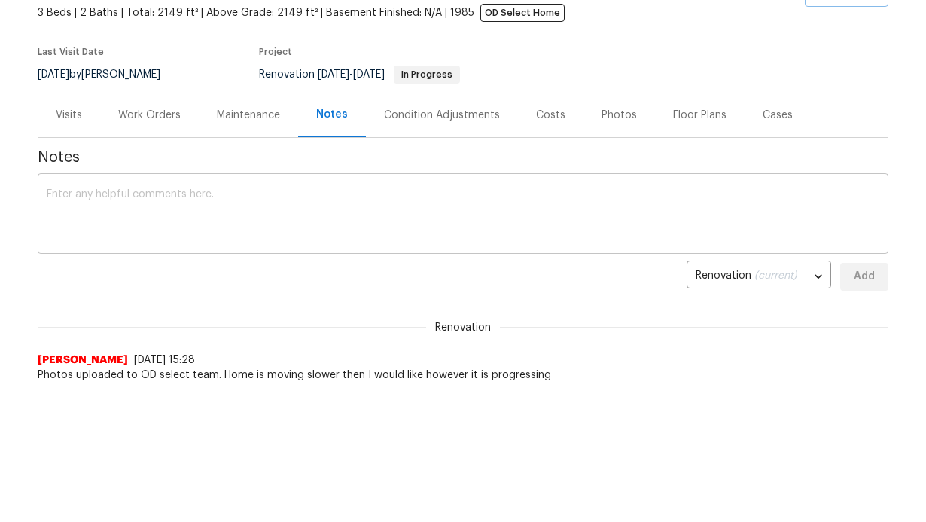
click at [321, 210] on textarea at bounding box center [463, 215] width 833 height 53
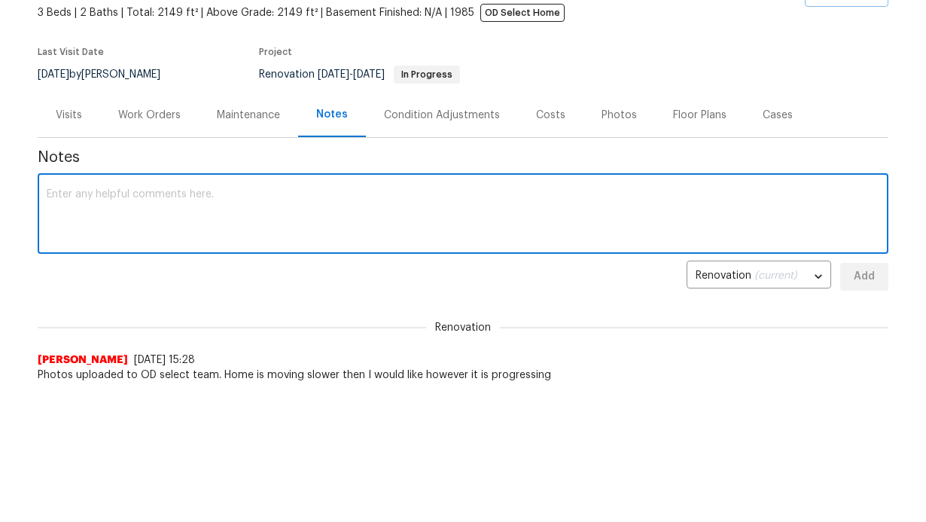
click at [285, 237] on textarea at bounding box center [463, 215] width 833 height 53
type textarea "n"
click at [68, 197] on textarea "No uopdate" at bounding box center [463, 215] width 833 height 53
type textarea "No update"
click at [854, 278] on span "Add" at bounding box center [865, 276] width 24 height 19
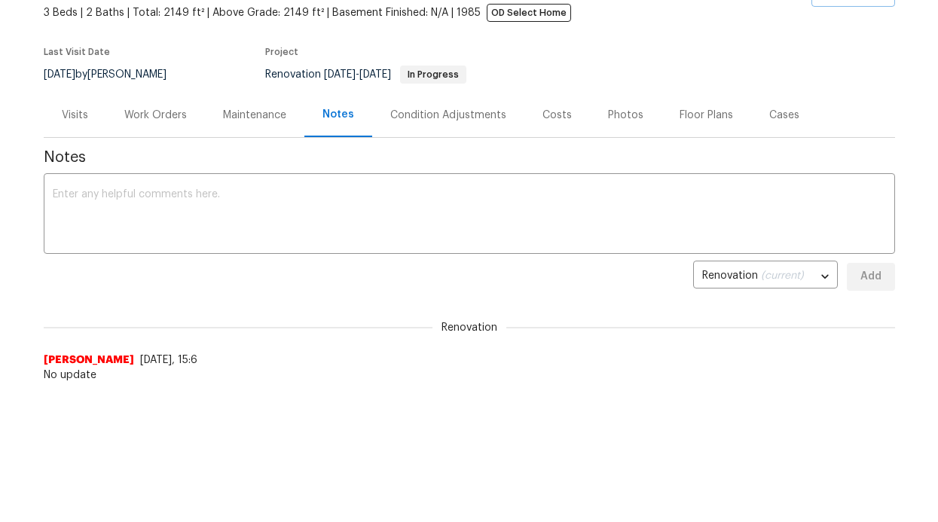
scroll to position [0, 0]
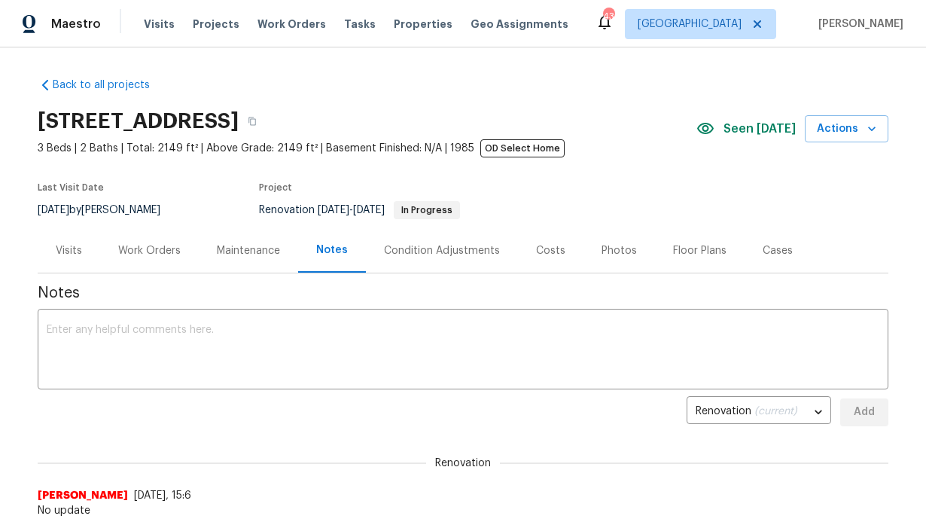
click at [237, 253] on div "Maintenance" at bounding box center [248, 250] width 63 height 15
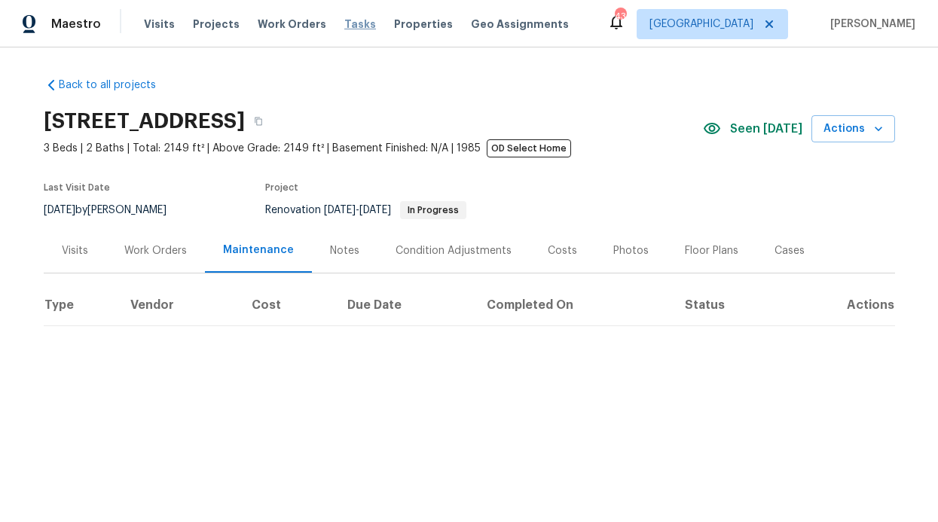
click at [350, 21] on span "Tasks" at bounding box center [360, 24] width 32 height 11
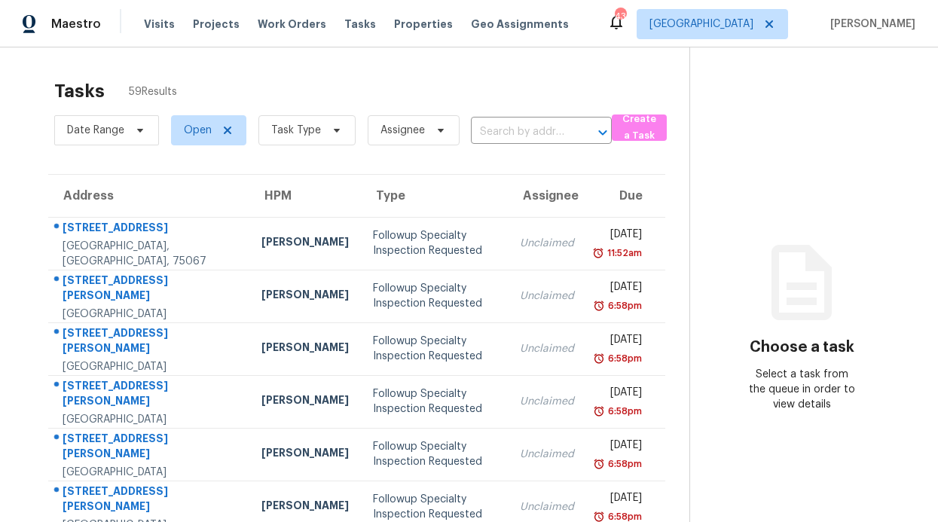
click at [206, 16] on div "Visits Projects Work Orders Tasks Properties Geo Assignments" at bounding box center [365, 24] width 443 height 30
click at [217, 20] on span "Projects" at bounding box center [216, 24] width 47 height 15
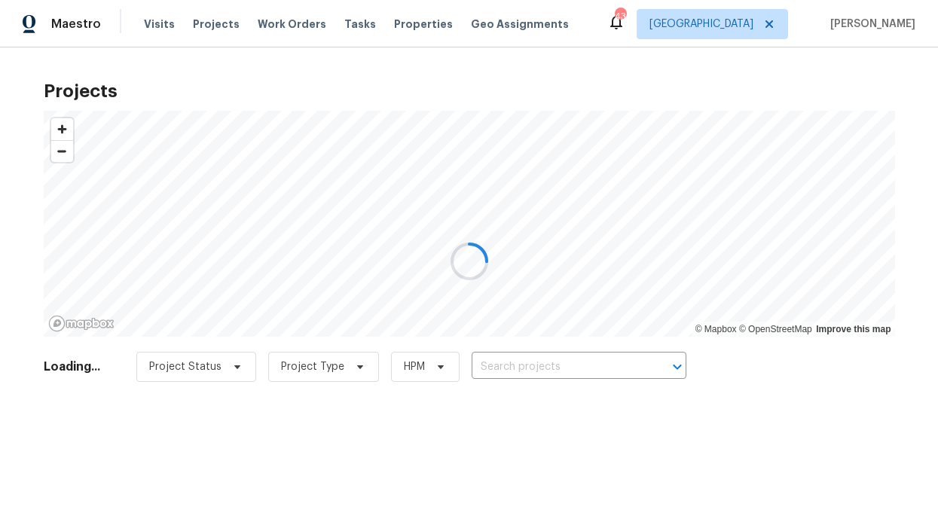
click at [275, 24] on div at bounding box center [469, 261] width 938 height 522
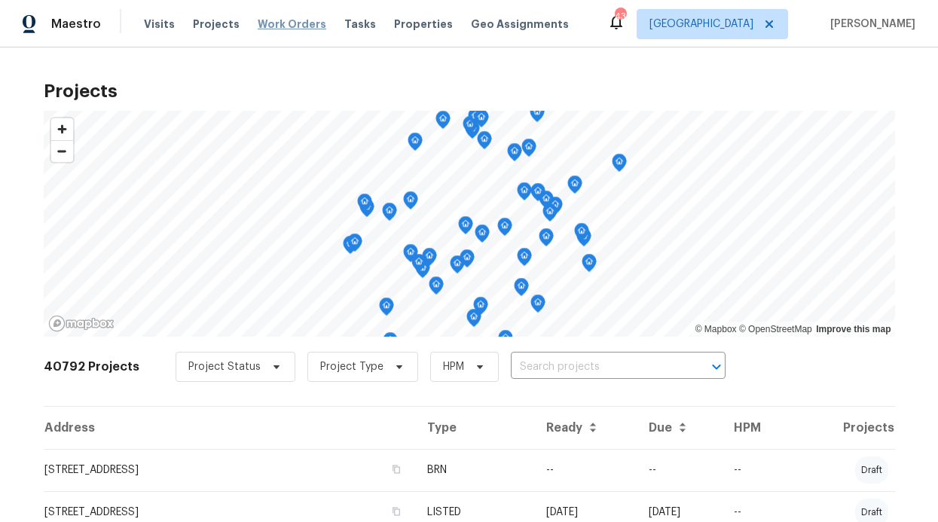
click at [274, 25] on span "Work Orders" at bounding box center [292, 24] width 69 height 15
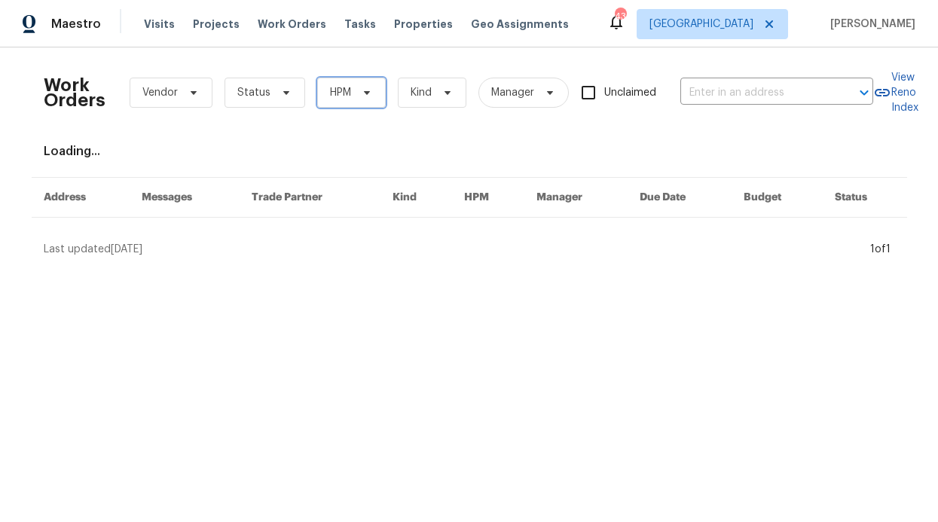
click at [317, 94] on span "HPM" at bounding box center [351, 93] width 69 height 30
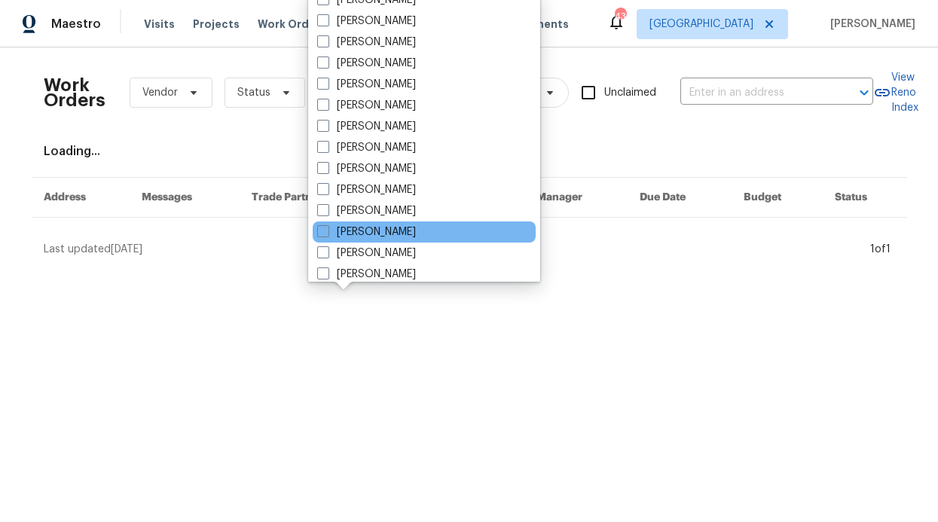
scroll to position [841, 0]
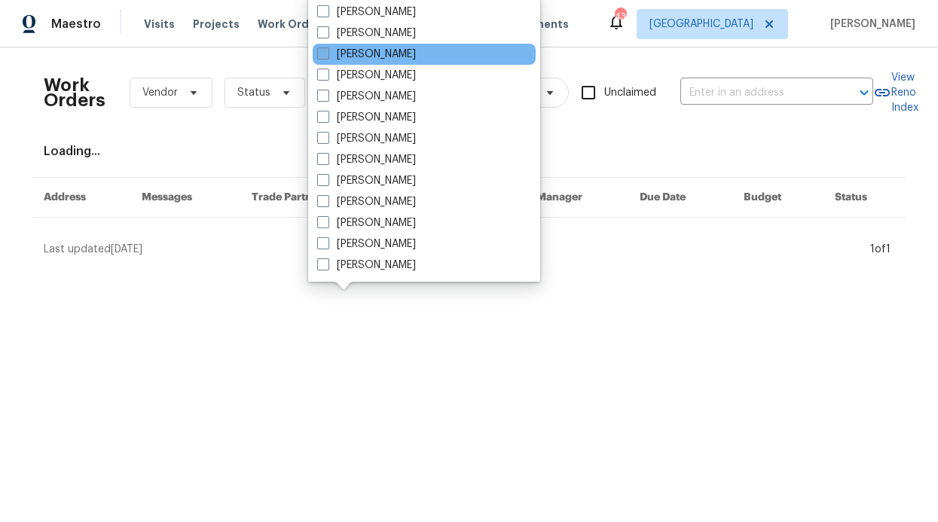
click at [342, 61] on label "[PERSON_NAME]" at bounding box center [366, 54] width 99 height 15
click at [327, 56] on input "[PERSON_NAME]" at bounding box center [322, 52] width 10 height 10
checkbox input "true"
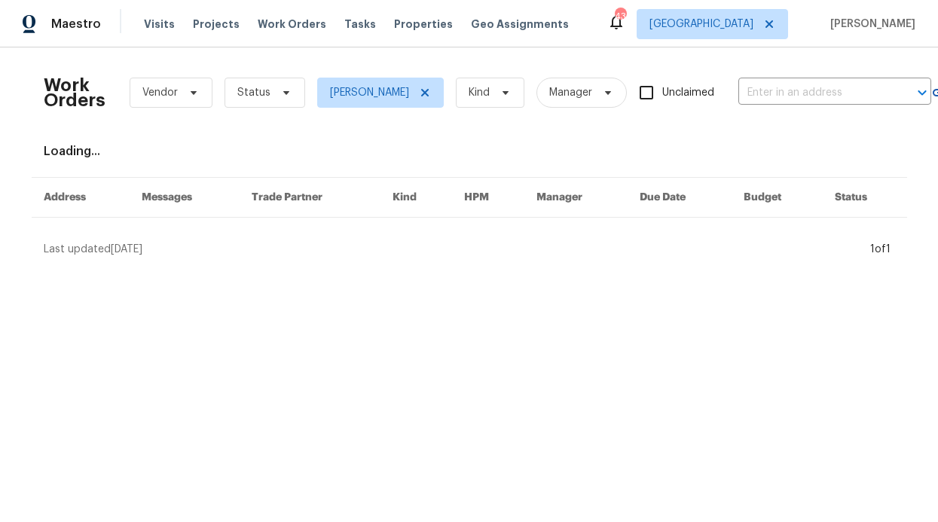
click at [250, 75] on div "Work Orders Vendor Status RonDerrick Jackson Kind Manager Unclaimed ​" at bounding box center [487, 93] width 887 height 66
click at [249, 85] on span "Status" at bounding box center [253, 92] width 33 height 15
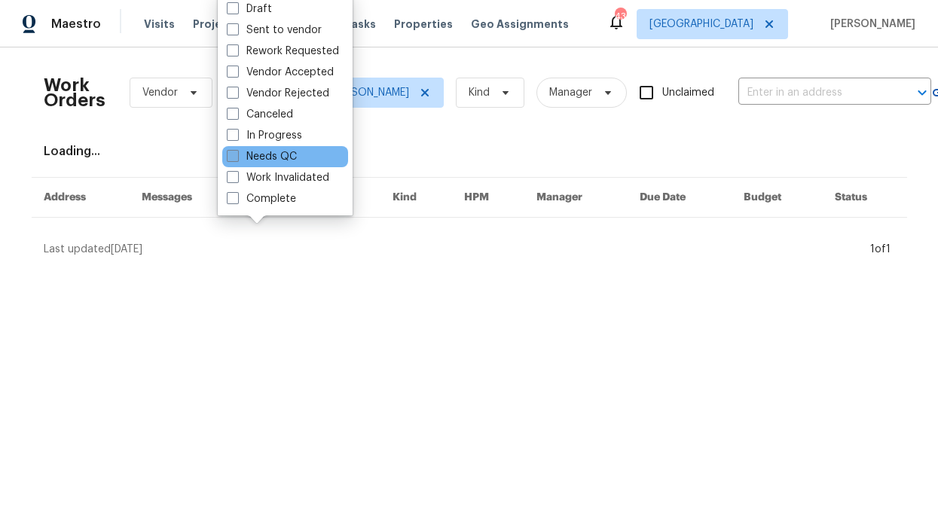
click at [288, 158] on label "Needs QC" at bounding box center [262, 156] width 70 height 15
click at [237, 158] on input "Needs QC" at bounding box center [232, 154] width 10 height 10
checkbox input "true"
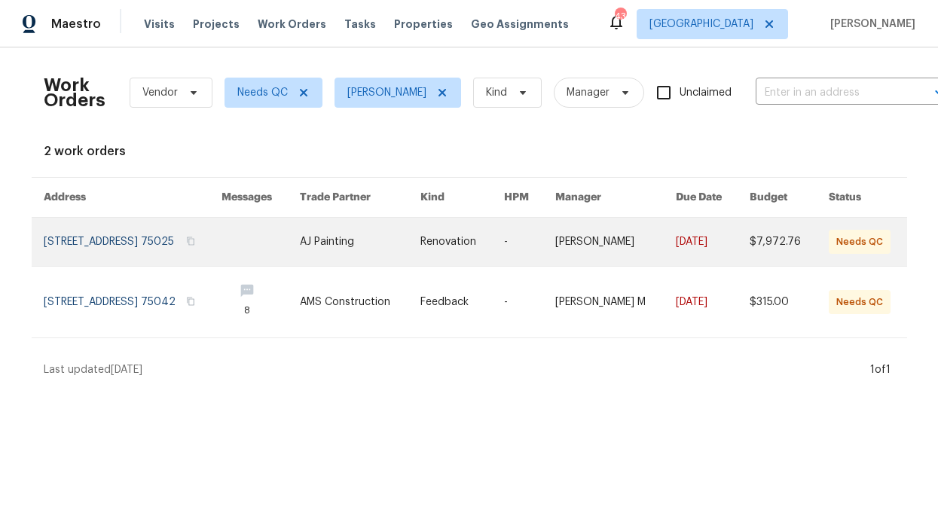
click at [209, 237] on link at bounding box center [133, 242] width 178 height 48
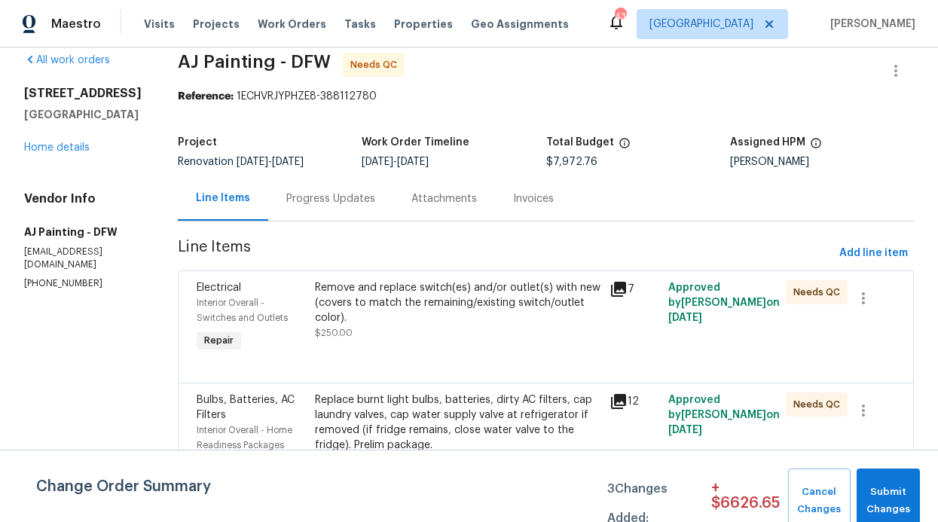
scroll to position [17, 0]
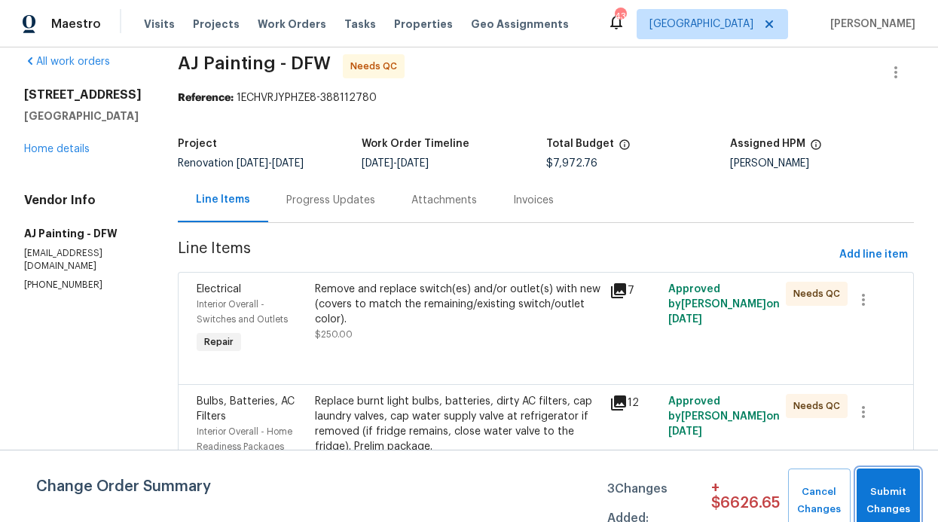
click at [899, 481] on button "Submit Changes" at bounding box center [887, 501] width 63 height 65
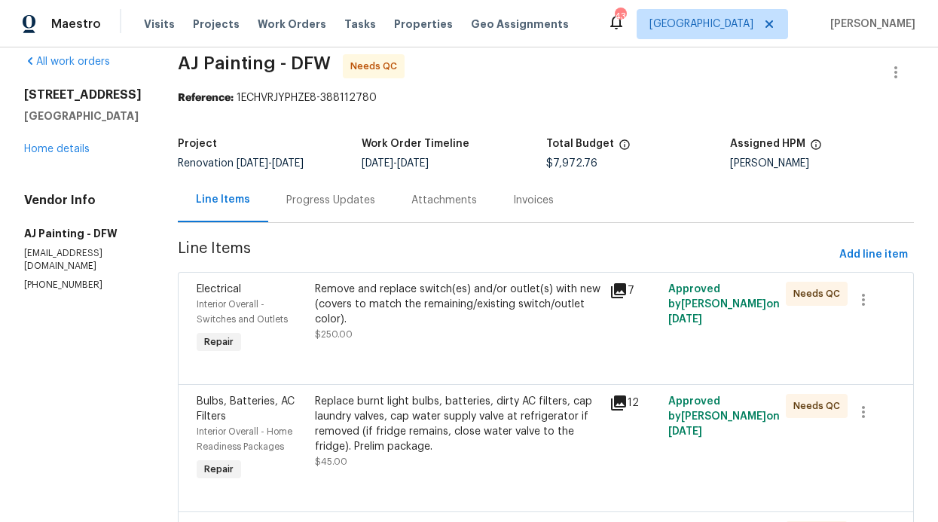
click at [295, 178] on div "Progress Updates" at bounding box center [330, 200] width 125 height 44
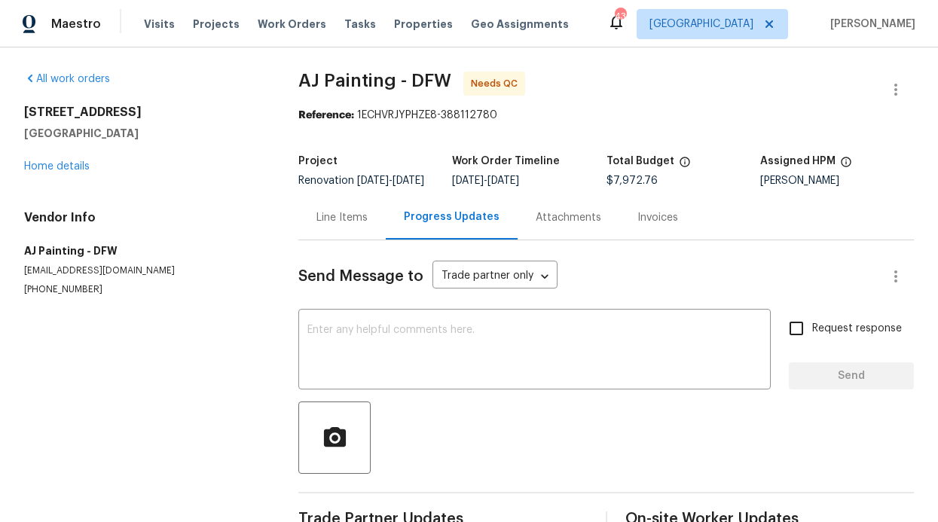
click at [239, 25] on div "Visits Projects Work Orders Tasks Properties Geo Assignments" at bounding box center [365, 24] width 443 height 30
click at [258, 24] on span "Work Orders" at bounding box center [292, 24] width 69 height 15
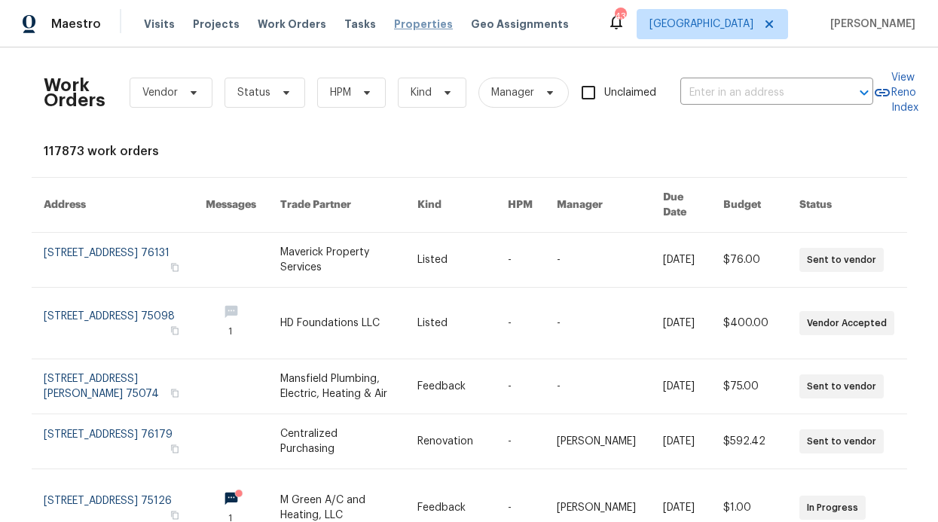
click at [404, 25] on span "Properties" at bounding box center [423, 24] width 59 height 15
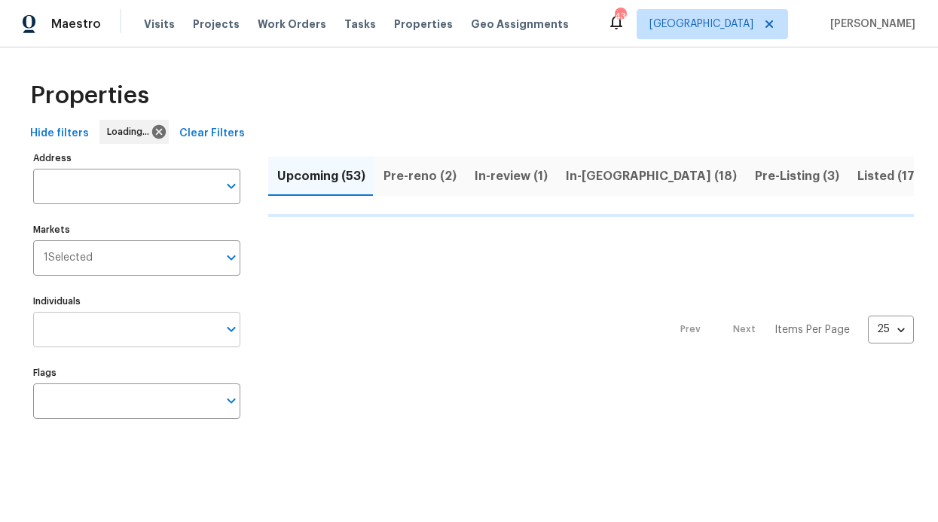
click at [146, 343] on input "Individuals" at bounding box center [125, 329] width 185 height 35
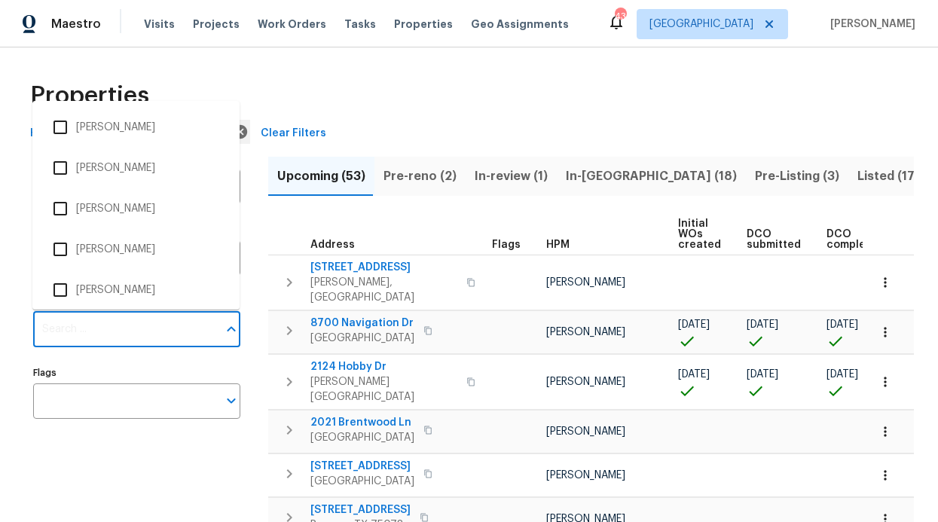
click at [148, 340] on input "Individuals" at bounding box center [125, 329] width 185 height 35
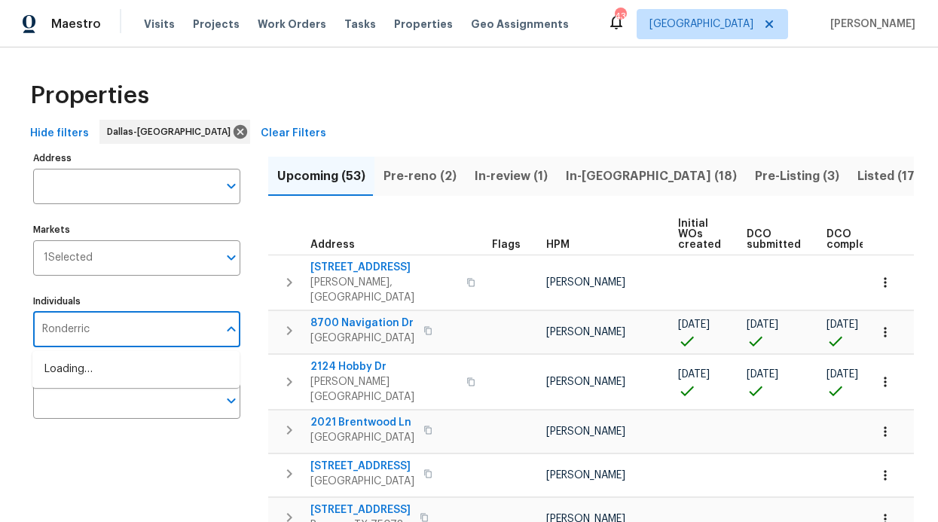
type input "Ronderrick"
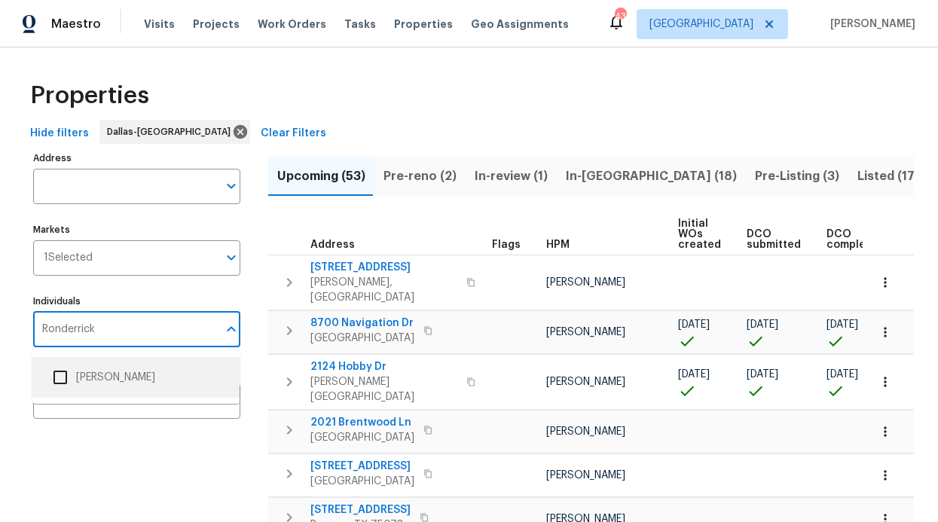
click at [159, 365] on li "[PERSON_NAME]" at bounding box center [135, 378] width 183 height 32
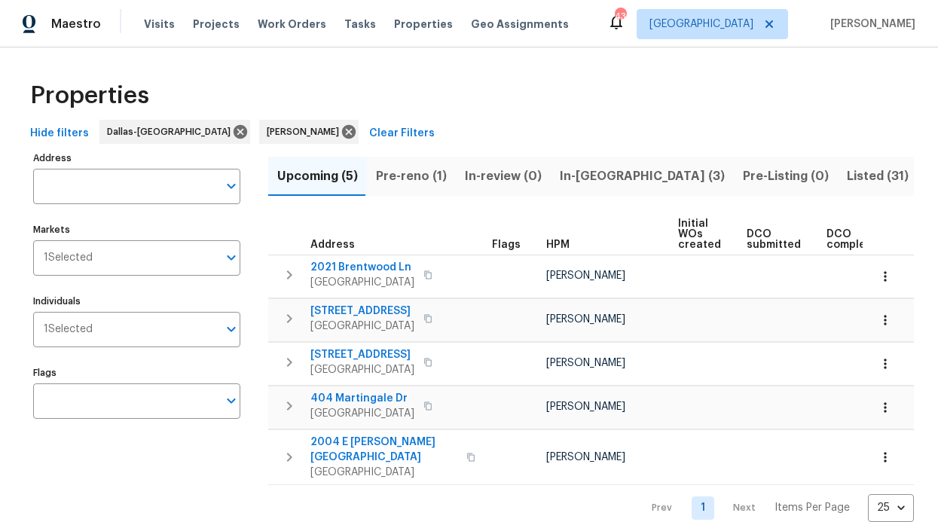
click at [408, 174] on span "Pre-reno (1)" at bounding box center [411, 176] width 71 height 21
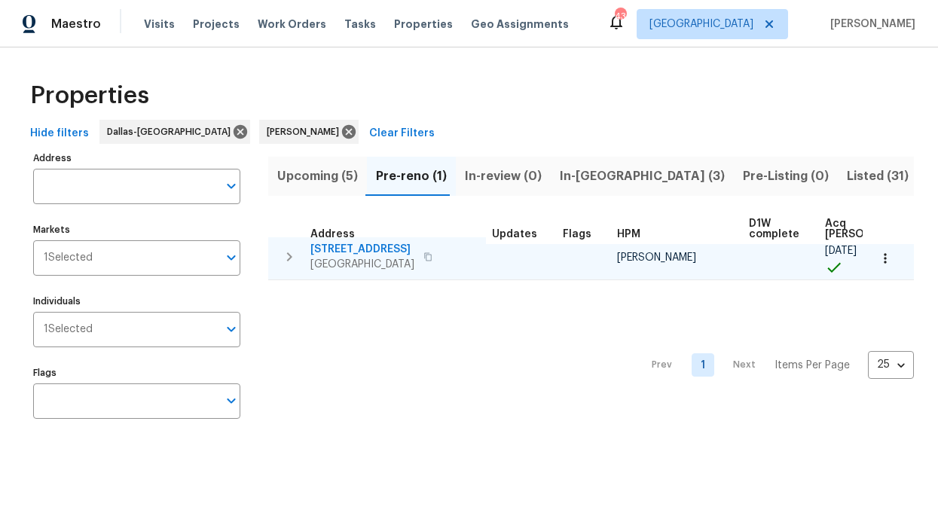
scroll to position [8, 0]
click at [361, 249] on span "720 Lake Grove Dr" at bounding box center [362, 248] width 104 height 15
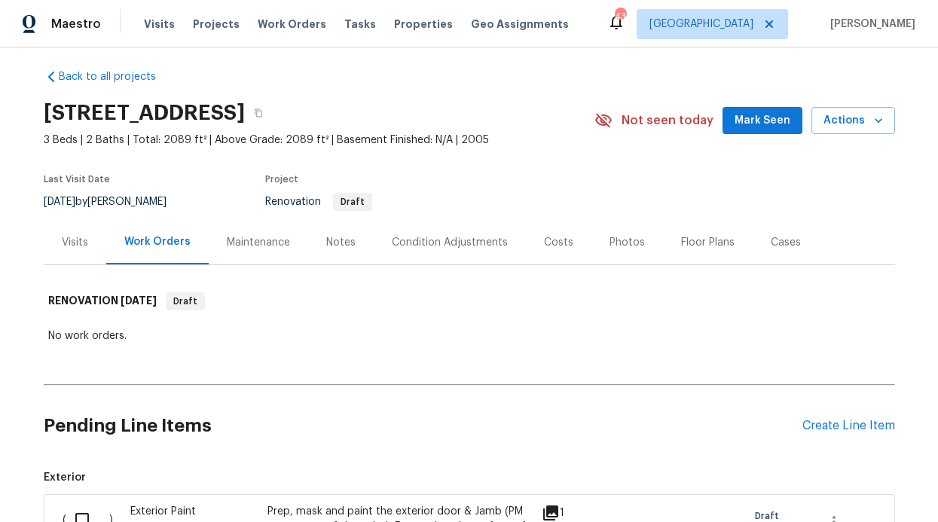
click at [774, 111] on span "Mark Seen" at bounding box center [762, 120] width 56 height 19
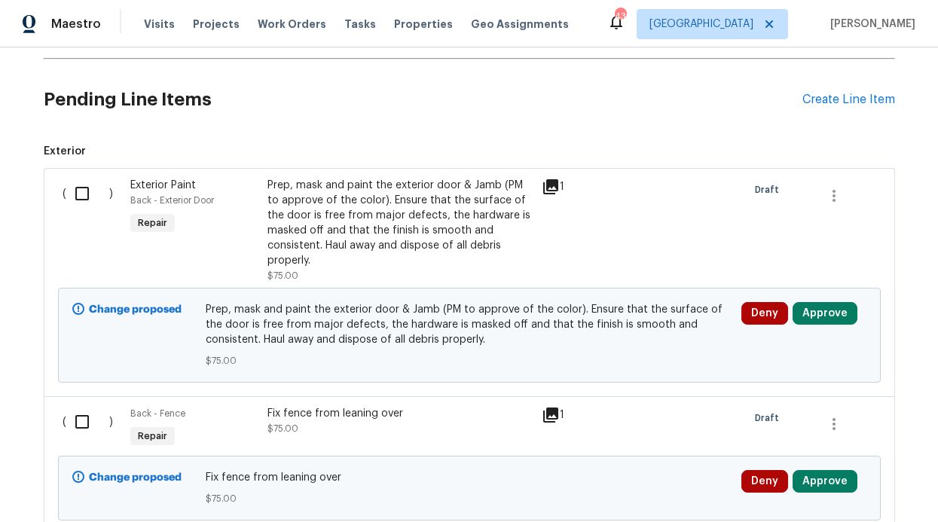
scroll to position [337, 0]
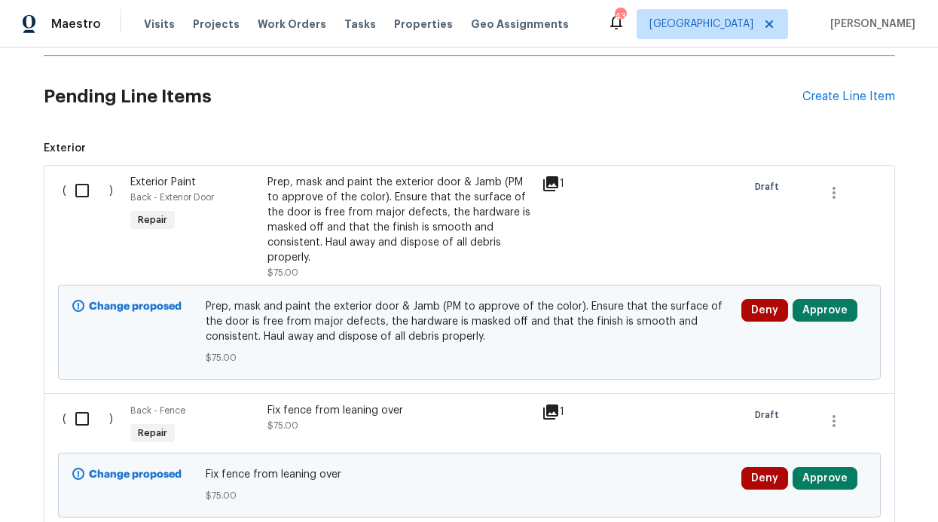
click at [75, 185] on input "checkbox" at bounding box center [87, 191] width 43 height 32
checkbox input "true"
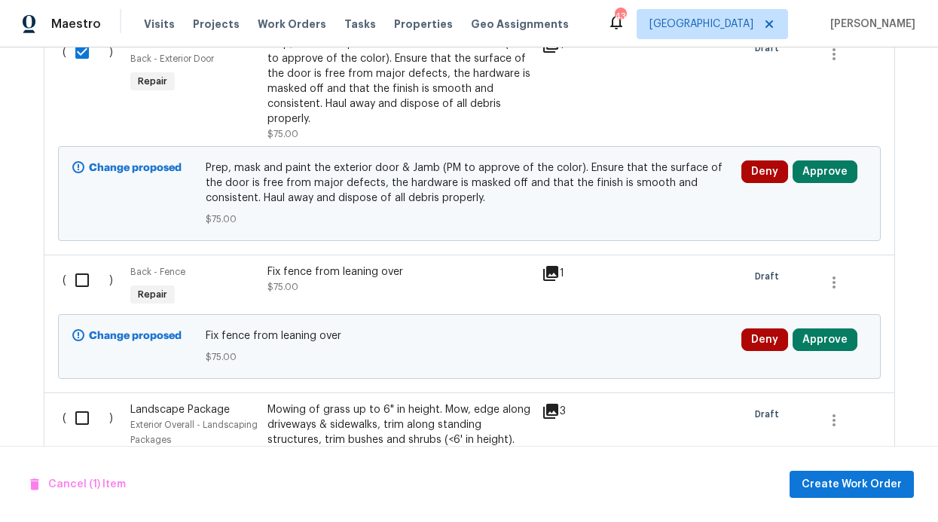
click at [83, 282] on input "checkbox" at bounding box center [87, 280] width 43 height 32
checkbox input "true"
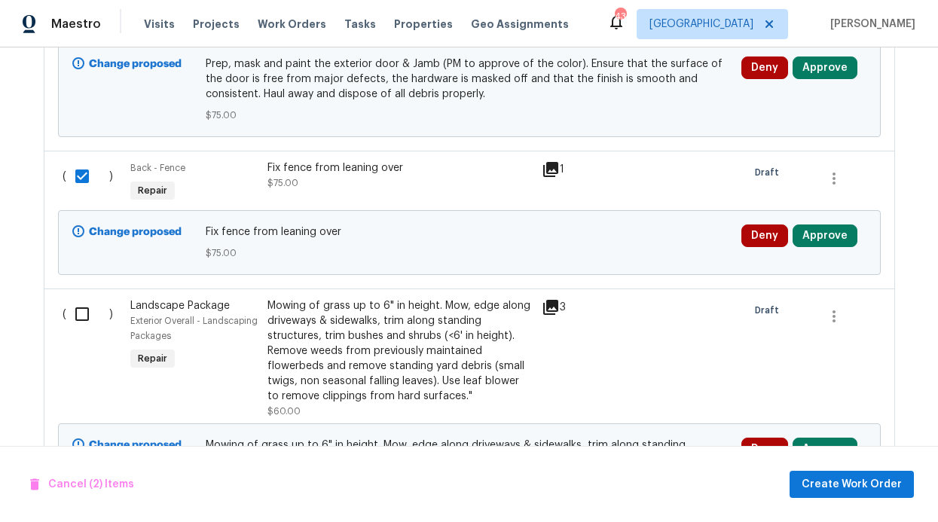
click at [74, 307] on input "checkbox" at bounding box center [87, 314] width 43 height 32
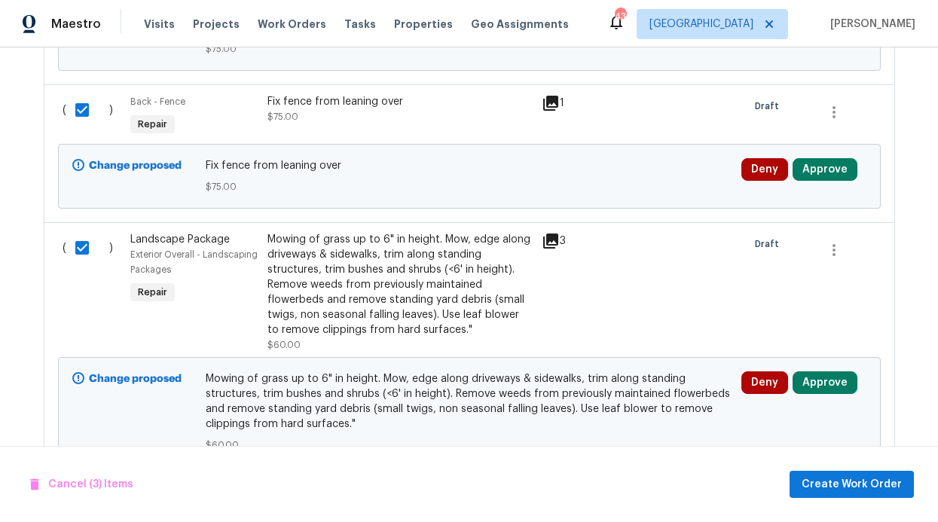
scroll to position [636, 0]
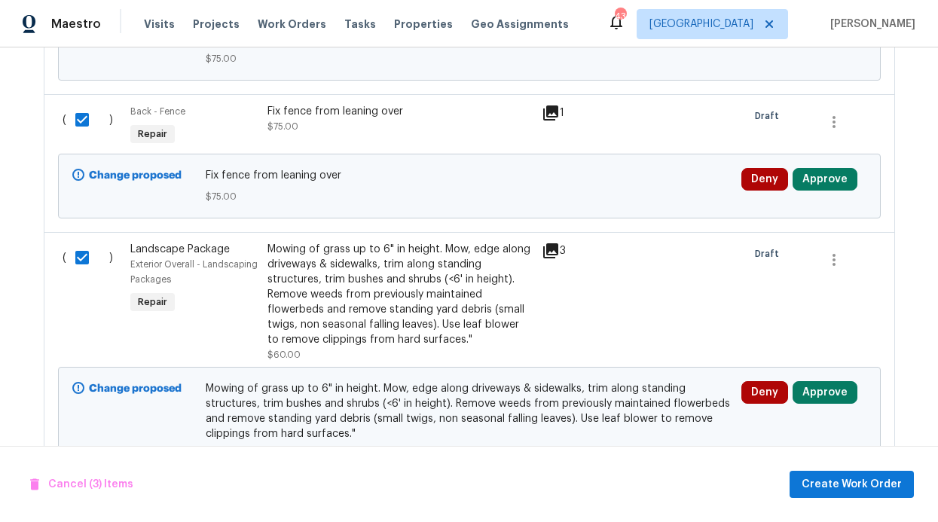
click at [91, 265] on input "checkbox" at bounding box center [87, 258] width 43 height 32
checkbox input "false"
click at [78, 112] on input "checkbox" at bounding box center [87, 120] width 43 height 32
checkbox input "false"
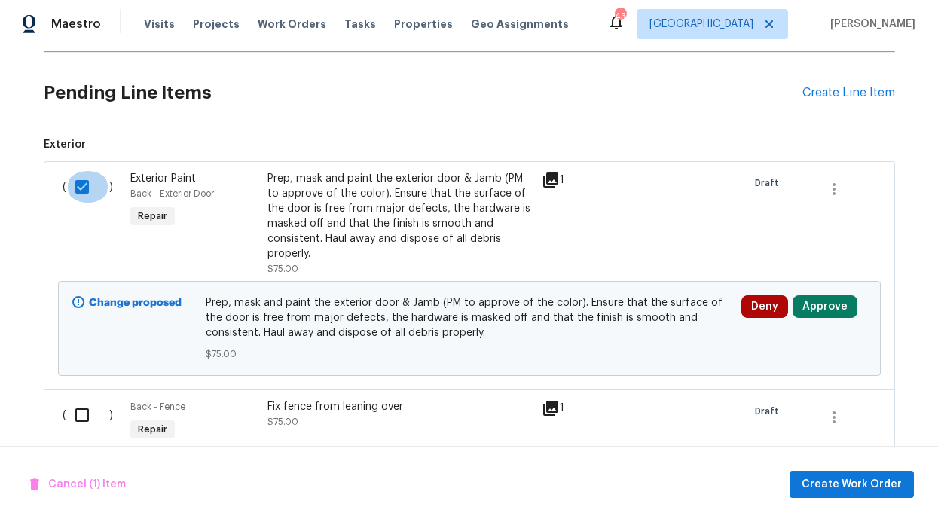
click at [84, 190] on input "checkbox" at bounding box center [87, 187] width 43 height 32
checkbox input "false"
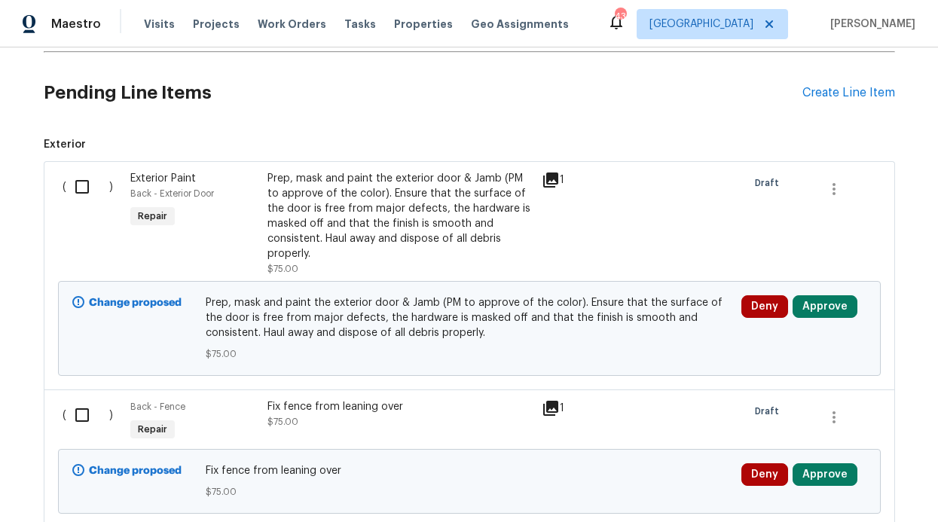
scroll to position [46, 0]
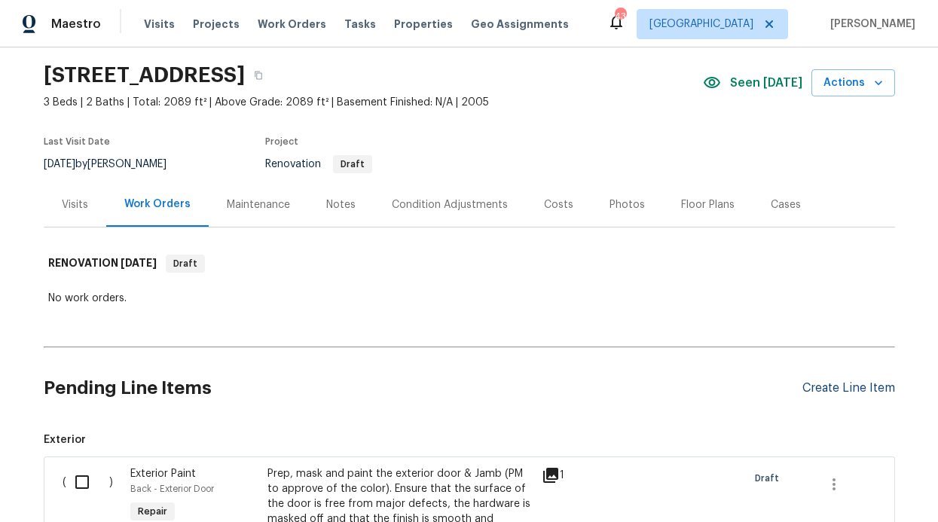
click at [856, 383] on div "Create Line Item" at bounding box center [848, 388] width 93 height 14
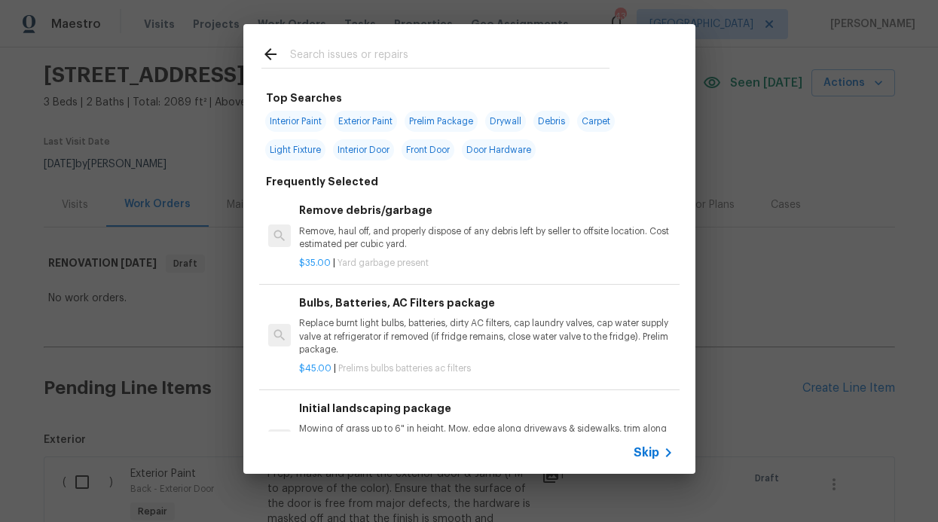
click at [426, 67] on input "text" at bounding box center [449, 56] width 319 height 23
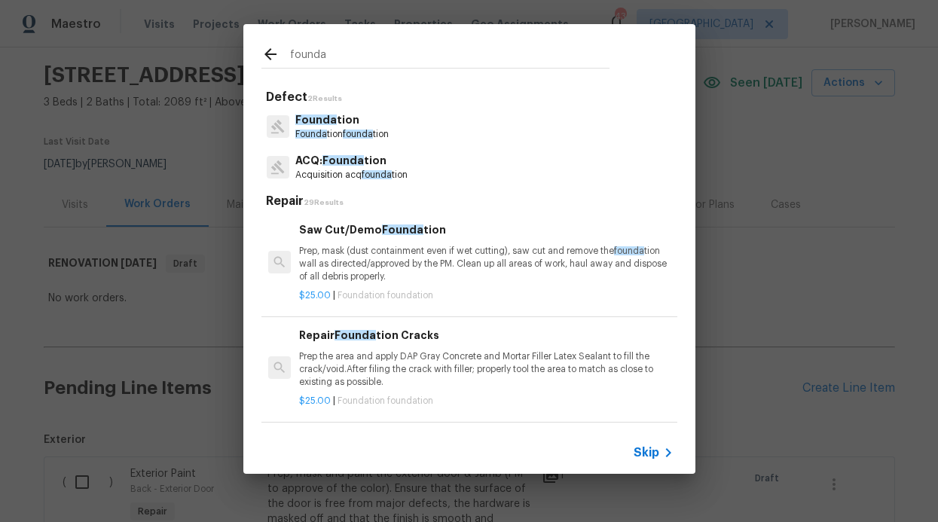
type input "founda"
click at [355, 132] on span "founda" at bounding box center [358, 134] width 30 height 9
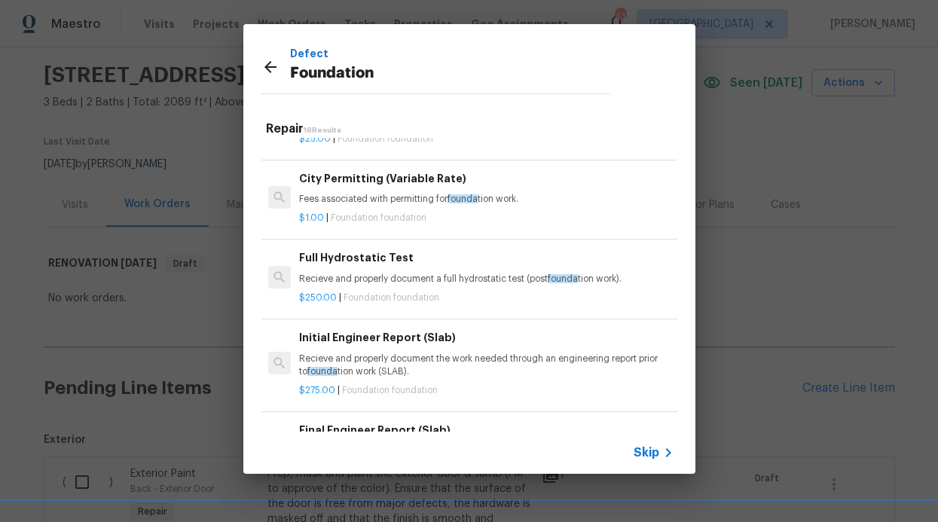
scroll to position [191, 0]
click at [520, 340] on h6 "Initial Engineer Report (Slab)" at bounding box center [486, 336] width 374 height 17
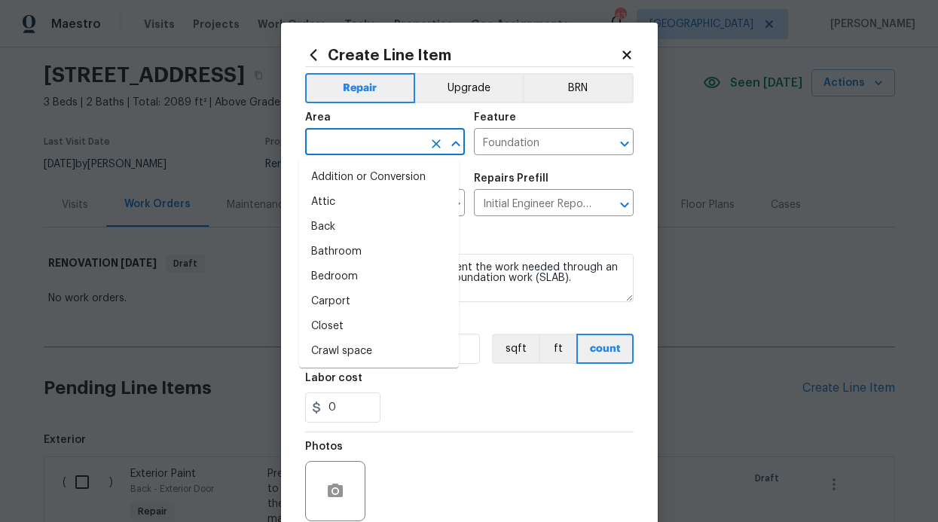
click at [400, 144] on input "text" at bounding box center [364, 143] width 118 height 23
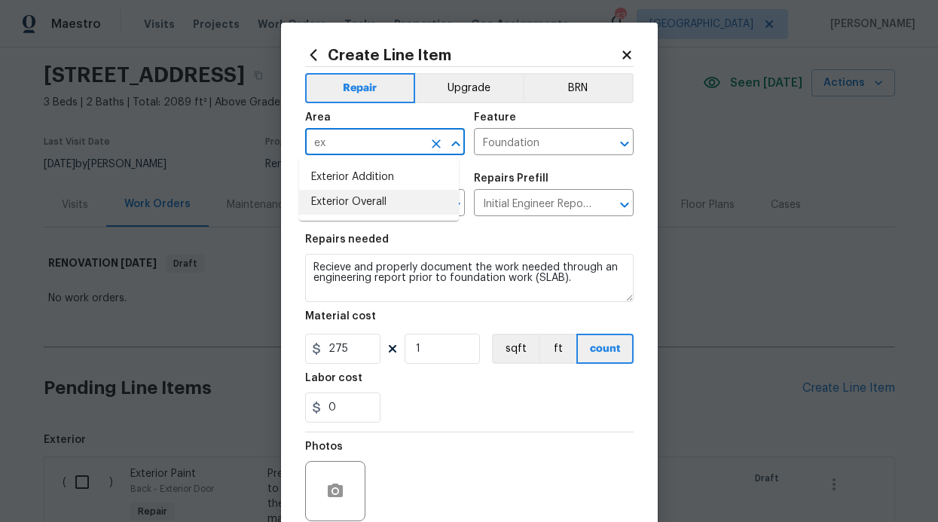
click at [349, 193] on li "Exterior Overall" at bounding box center [379, 202] width 160 height 25
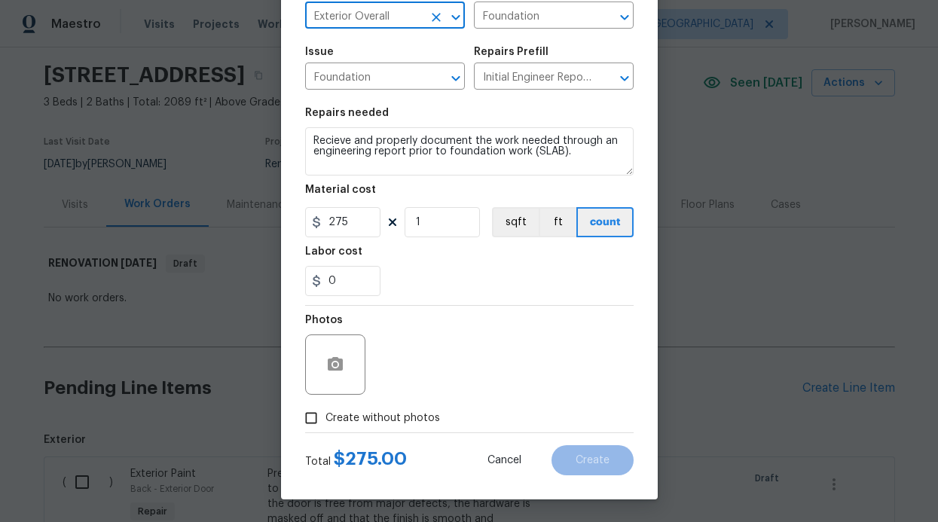
type input "Exterior Overall"
click at [325, 412] on span "Create without photos" at bounding box center [382, 419] width 114 height 16
click at [322, 412] on input "Create without photos" at bounding box center [311, 418] width 29 height 29
checkbox input "true"
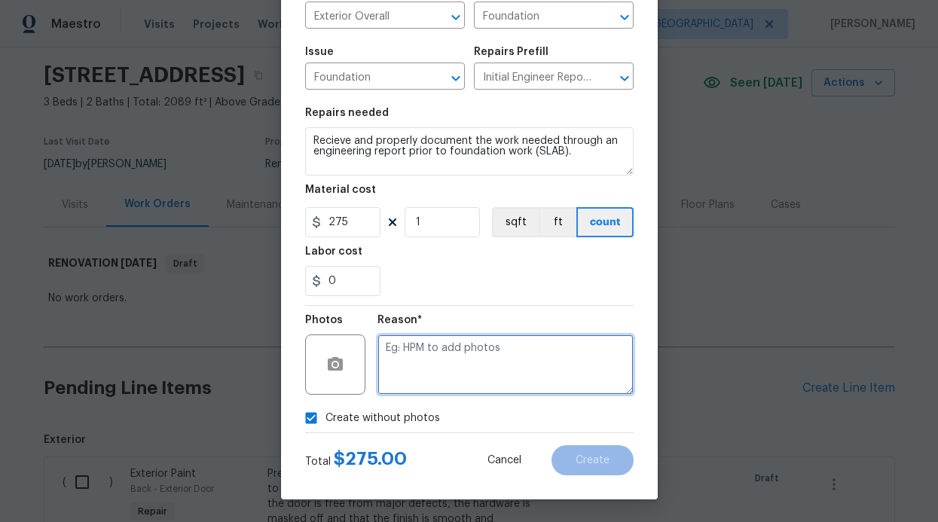
click at [429, 354] on textarea at bounding box center [505, 364] width 256 height 60
type textarea "Vendor will add photos"
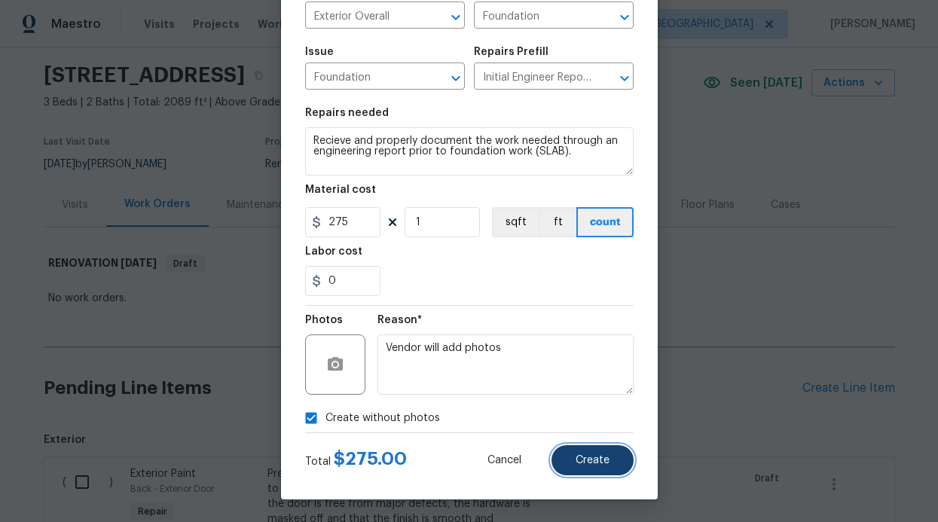
click at [597, 471] on button "Create" at bounding box center [592, 460] width 82 height 30
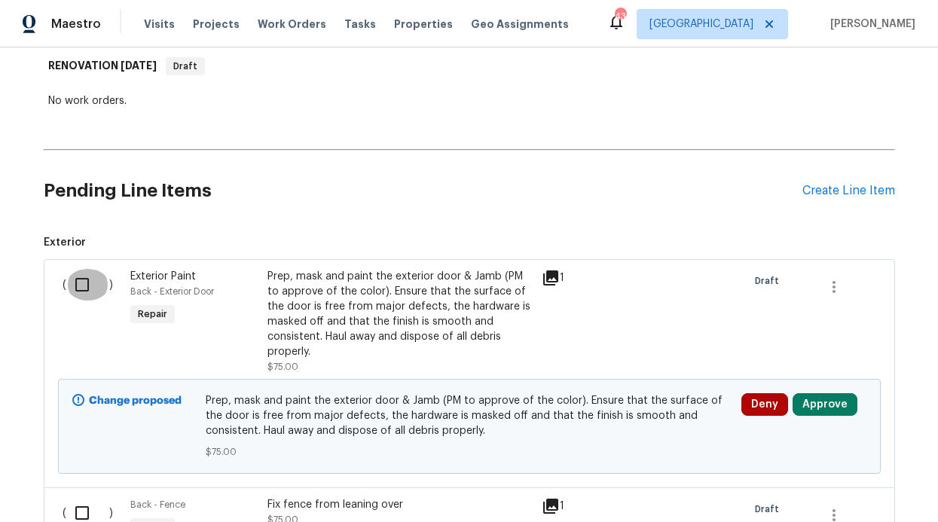
click at [67, 271] on input "checkbox" at bounding box center [87, 285] width 43 height 32
checkbox input "true"
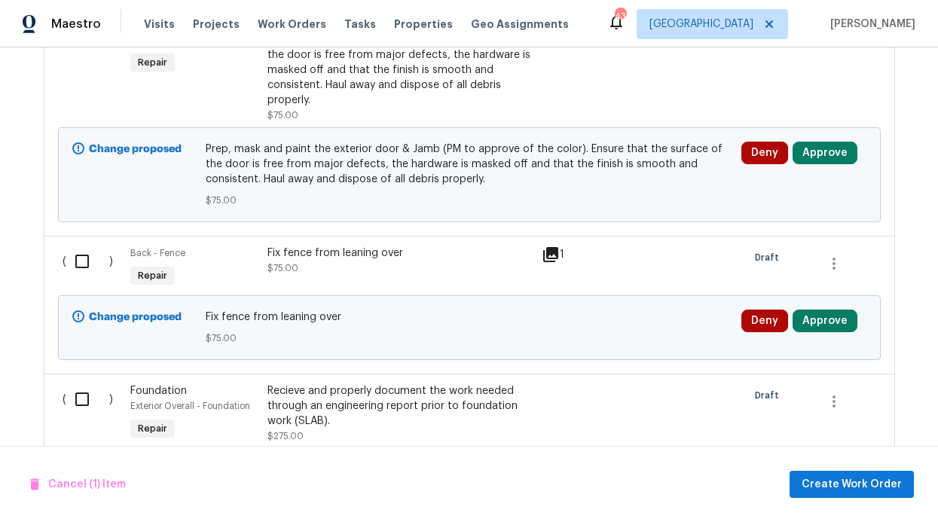
click at [78, 257] on input "checkbox" at bounding box center [87, 262] width 43 height 32
checkbox input "true"
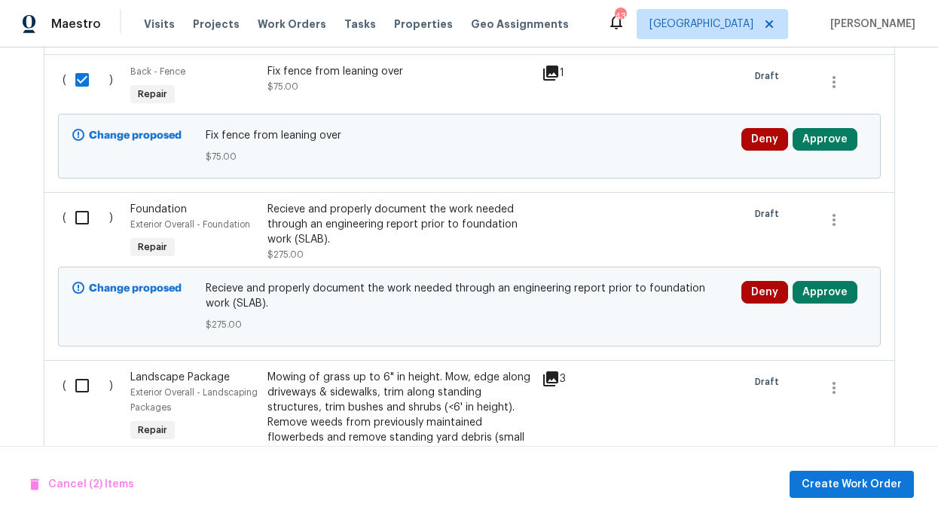
scroll to position [735, 0]
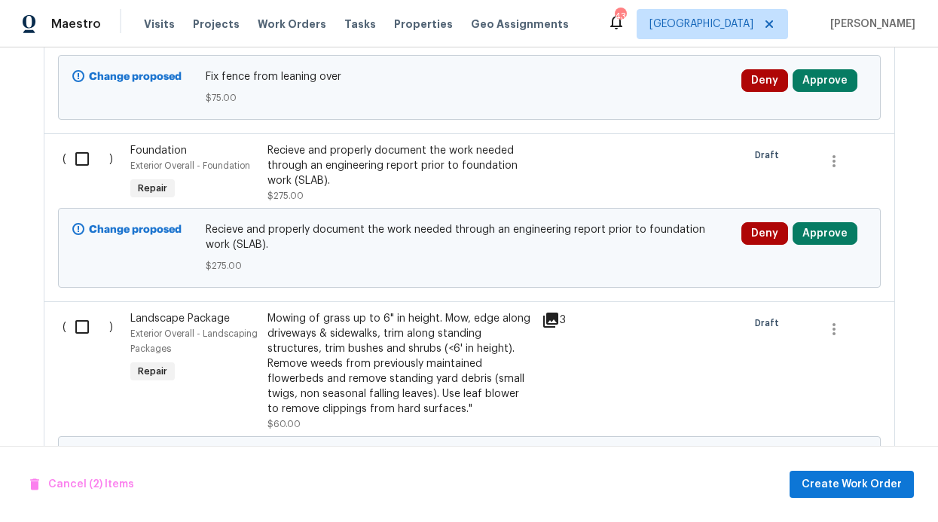
click at [72, 345] on div "( )" at bounding box center [92, 372] width 69 height 130
click at [74, 339] on input "checkbox" at bounding box center [87, 327] width 43 height 32
checkbox input "true"
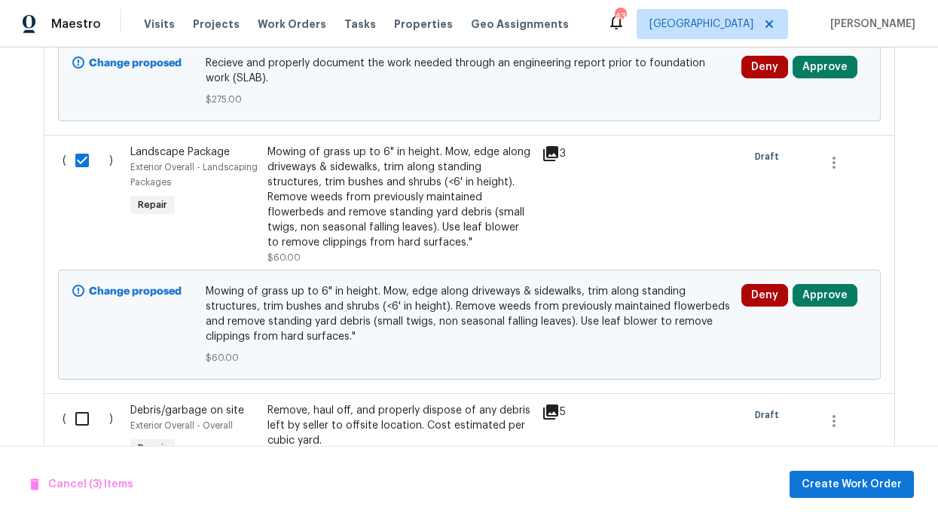
scroll to position [997, 0]
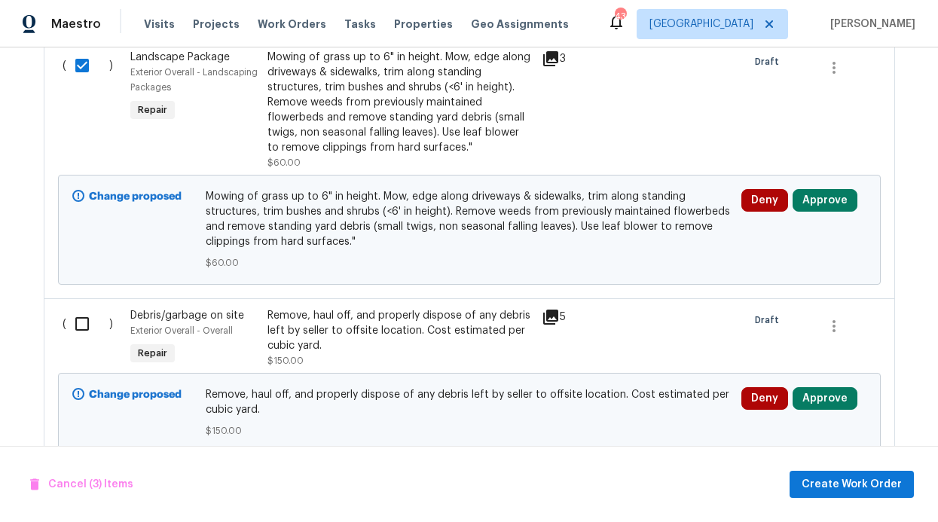
click at [83, 316] on input "checkbox" at bounding box center [87, 324] width 43 height 32
checkbox input "true"
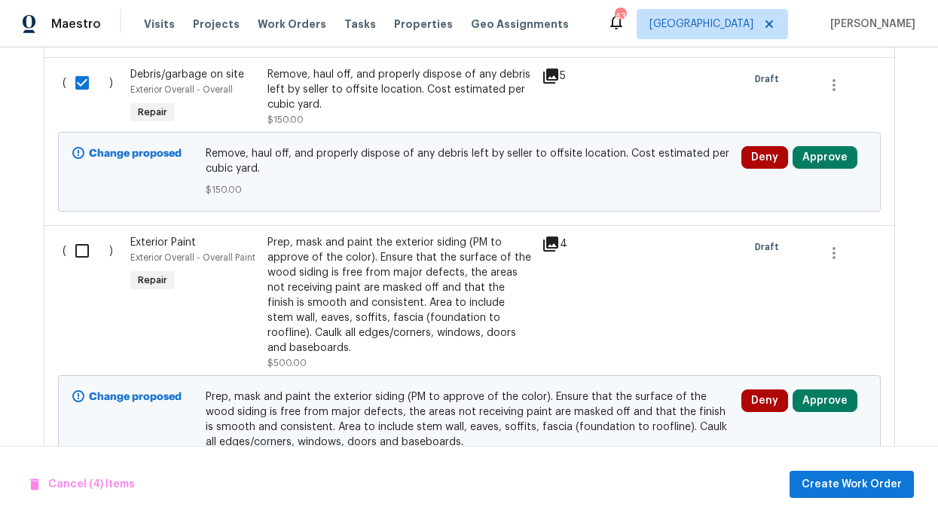
click at [81, 246] on input "checkbox" at bounding box center [87, 251] width 43 height 32
checkbox input "true"
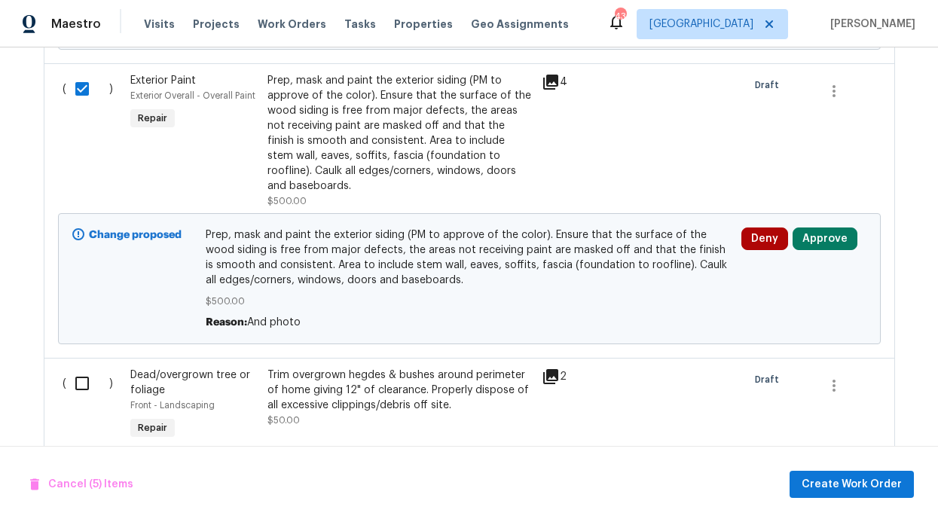
scroll to position [1401, 0]
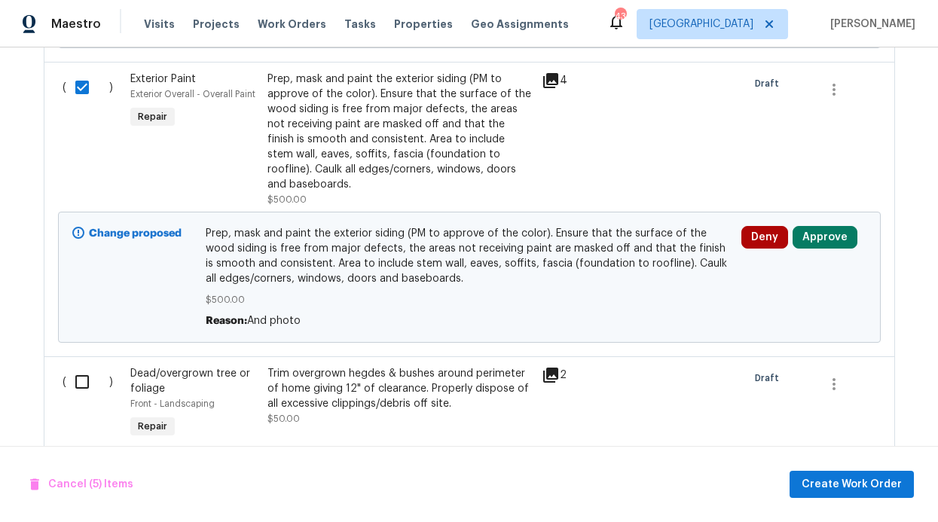
click at [82, 366] on input "checkbox" at bounding box center [87, 382] width 43 height 32
checkbox input "true"
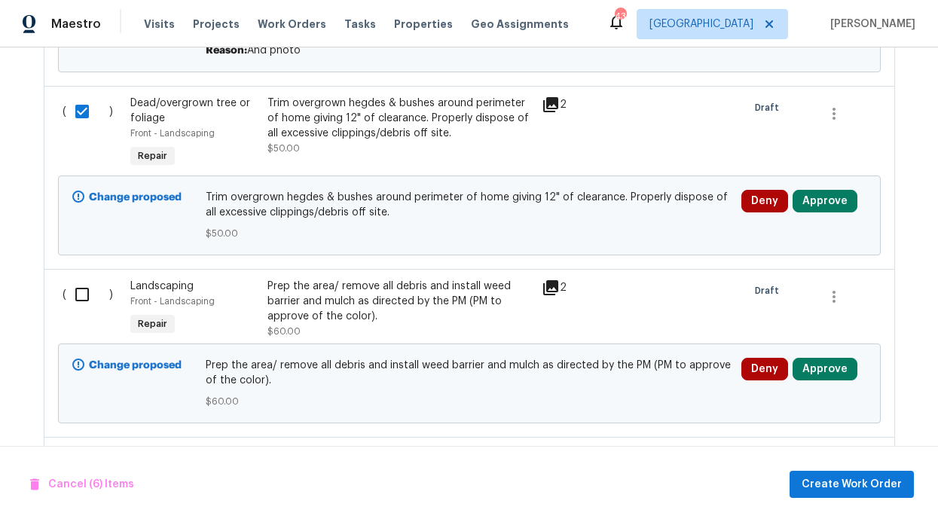
click at [70, 283] on input "checkbox" at bounding box center [87, 295] width 43 height 32
checkbox input "true"
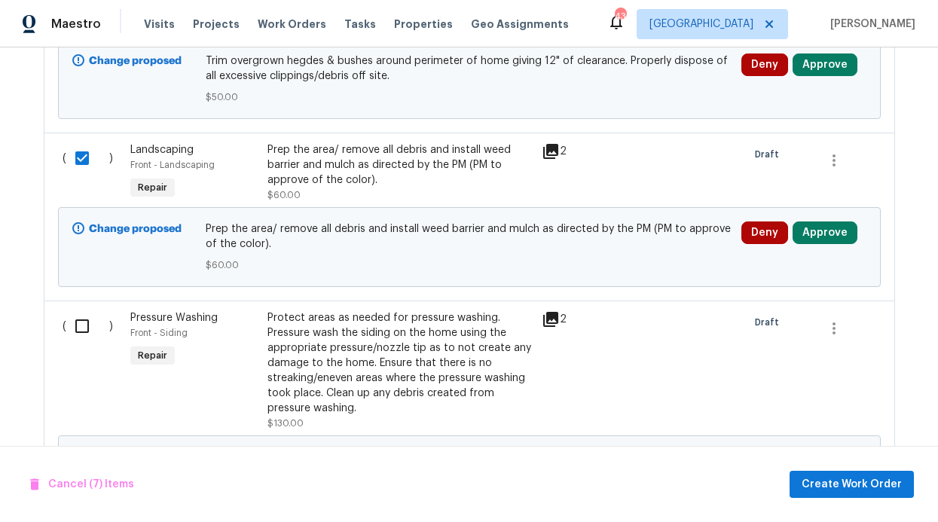
click at [90, 314] on input "checkbox" at bounding box center [87, 326] width 43 height 32
checkbox input "true"
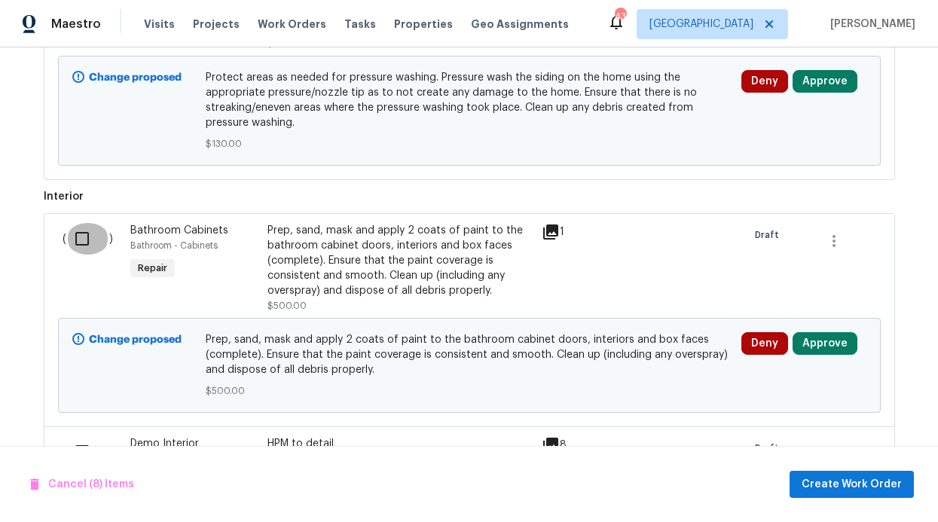
click at [66, 223] on input "checkbox" at bounding box center [87, 239] width 43 height 32
checkbox input "true"
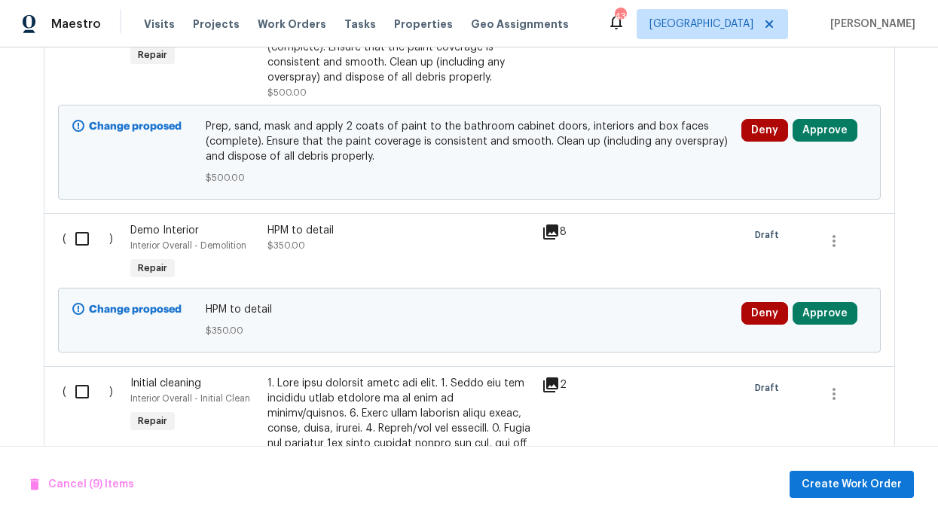
click at [71, 231] on input "checkbox" at bounding box center [87, 239] width 43 height 32
checkbox input "true"
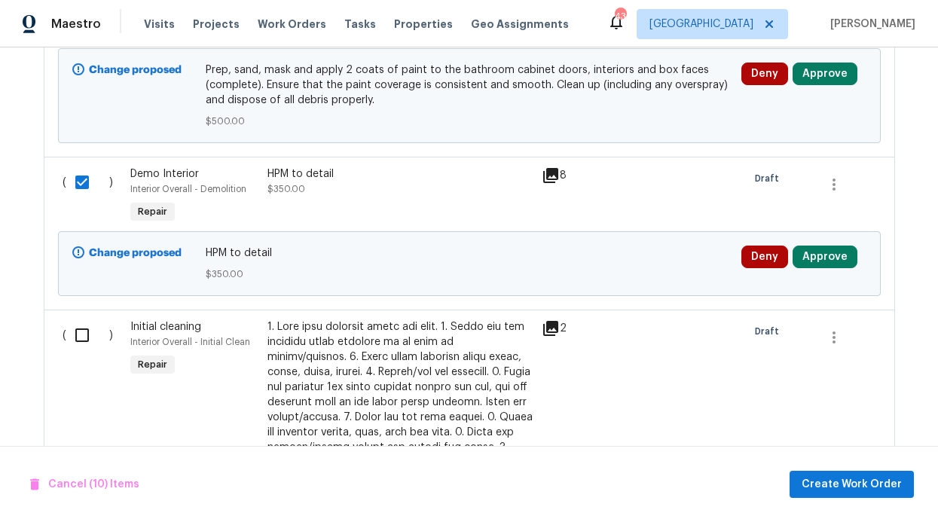
scroll to position [2458, 0]
click at [253, 194] on div "Demo Interior Interior Overall - Demolition Repair" at bounding box center [194, 195] width 137 height 69
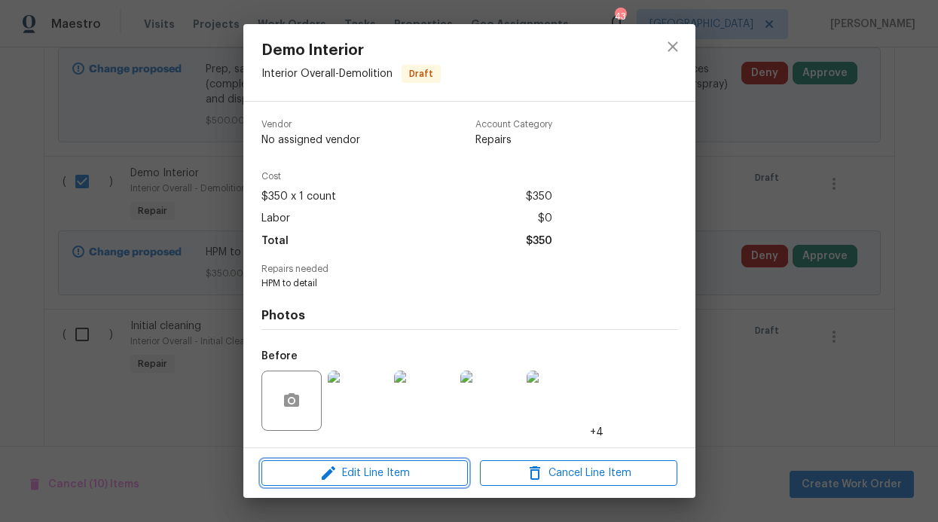
click at [343, 468] on span "Edit Line Item" at bounding box center [364, 473] width 197 height 19
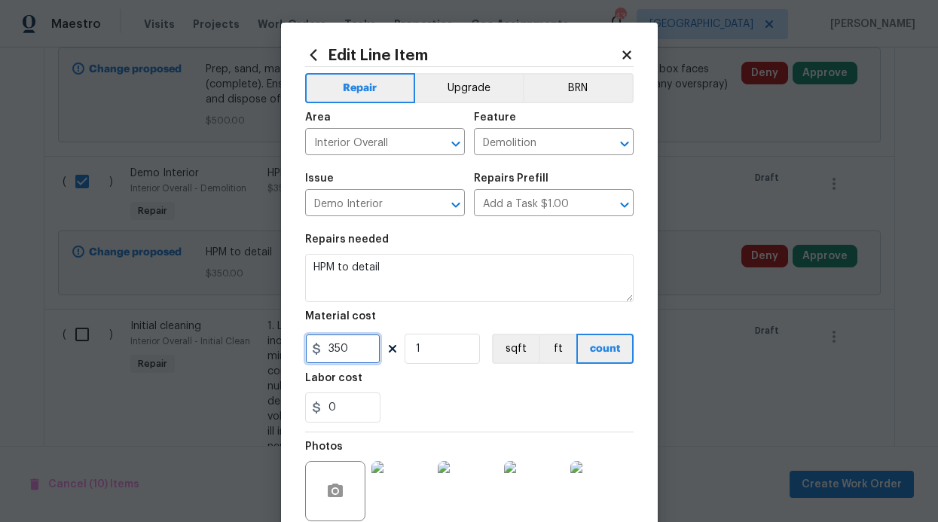
drag, startPoint x: 328, startPoint y: 353, endPoint x: 314, endPoint y: 353, distance: 13.6
click at [314, 353] on div "350" at bounding box center [342, 349] width 75 height 30
type input "150"
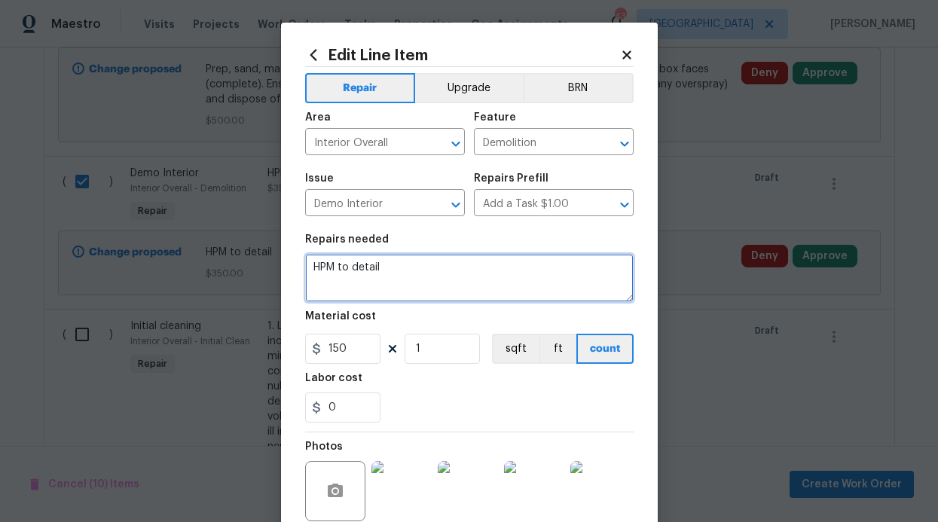
drag, startPoint x: 392, startPoint y: 274, endPoint x: 307, endPoint y: 273, distance: 85.9
click at [307, 274] on textarea "HPM to detail" at bounding box center [469, 278] width 328 height 48
drag, startPoint x: 433, startPoint y: 278, endPoint x: 287, endPoint y: 261, distance: 147.1
click at [287, 261] on div "Edit Line Item Repair Upgrade BRN Area Interior Overall ​ Feature Demolition ​ …" at bounding box center [469, 332] width 377 height 618
type textarea "Demo all interor wall items"
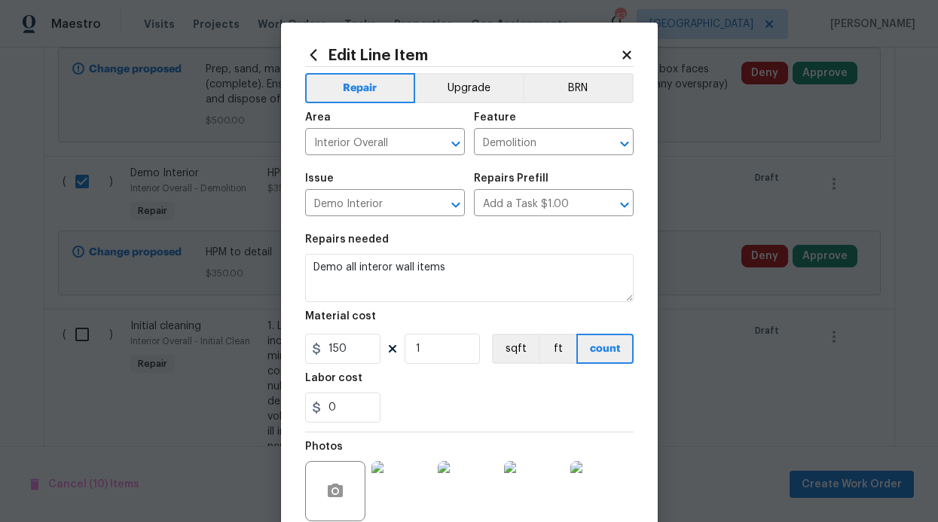
click at [401, 408] on div "0" at bounding box center [469, 407] width 328 height 30
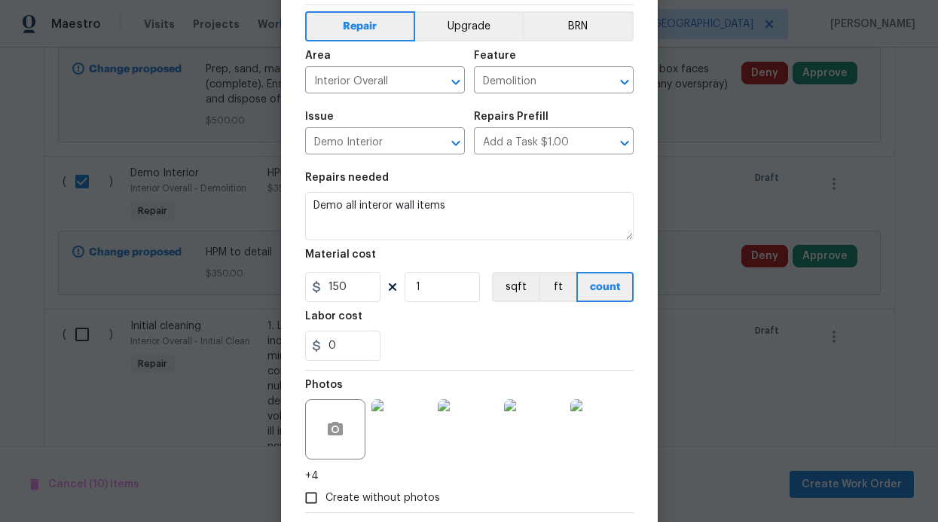
scroll to position [142, 0]
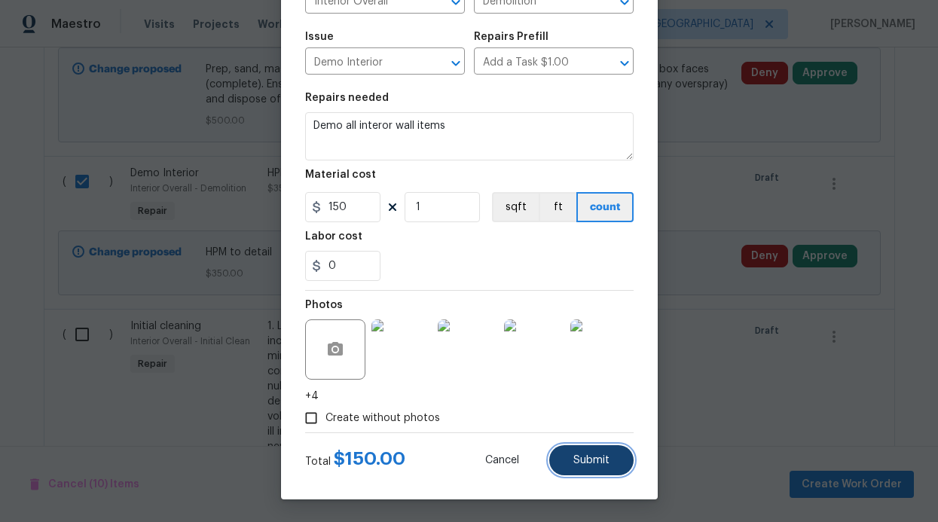
click at [576, 448] on button "Submit" at bounding box center [591, 460] width 84 height 30
checkbox input "false"
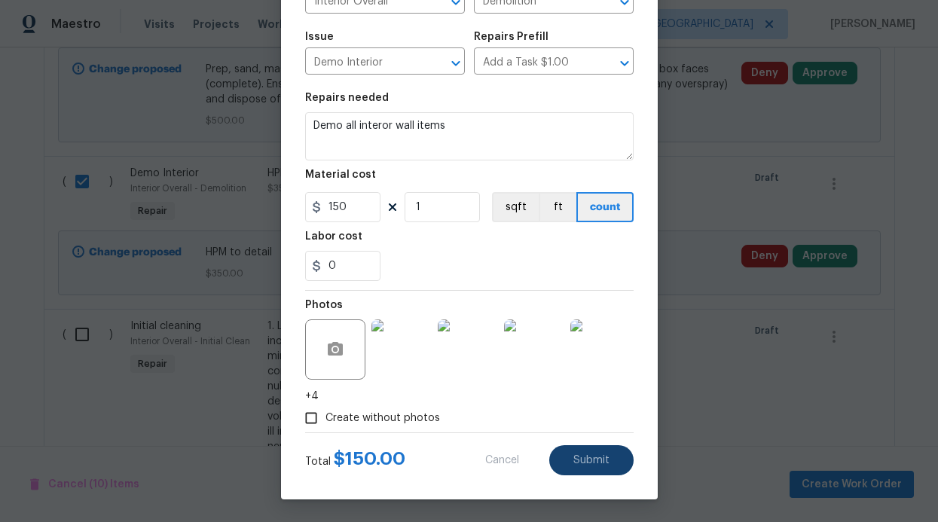
checkbox input "false"
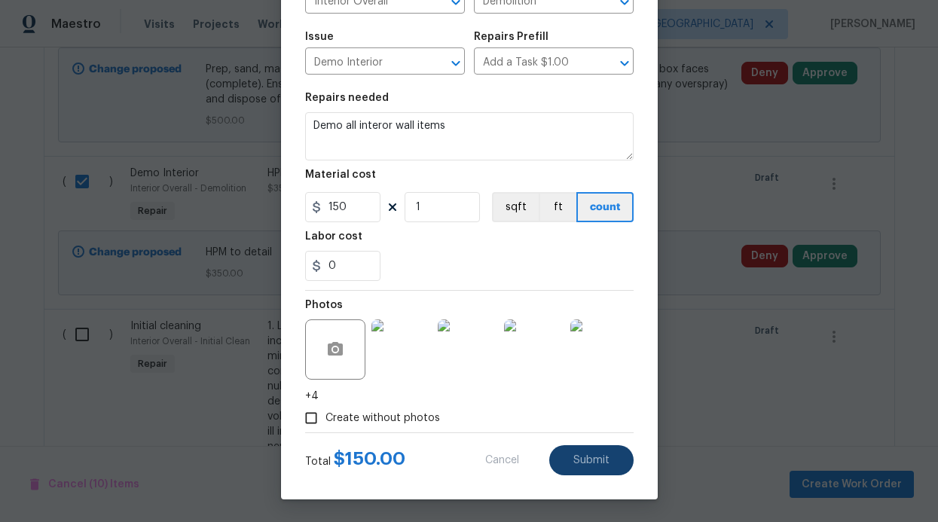
checkbox input "false"
type textarea "Demo all interor wall items"
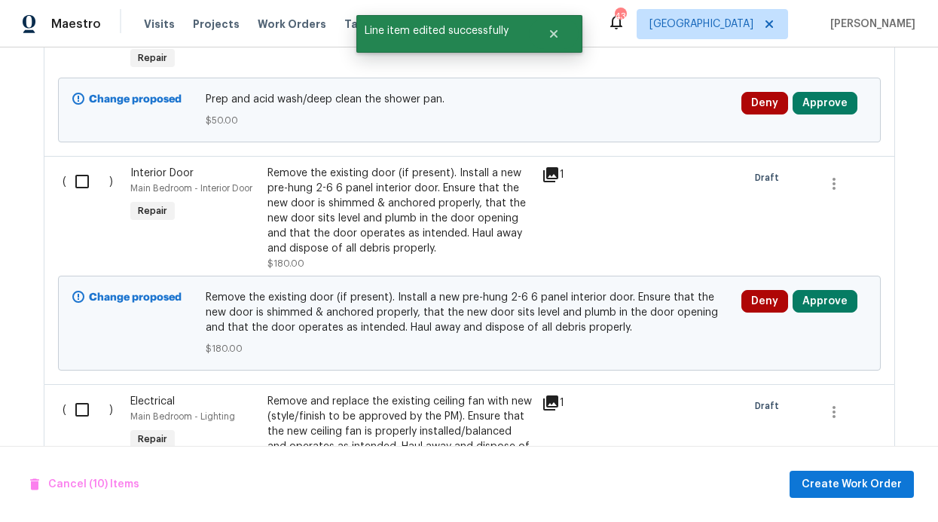
scroll to position [5186, 0]
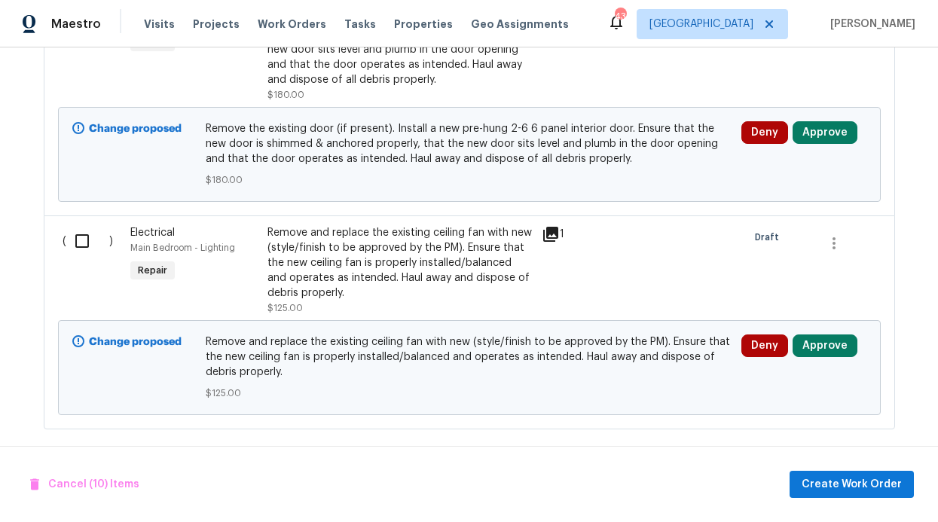
click at [84, 238] on div "( )" at bounding box center [92, 270] width 69 height 99
click at [78, 230] on input "checkbox" at bounding box center [87, 241] width 43 height 32
checkbox input "true"
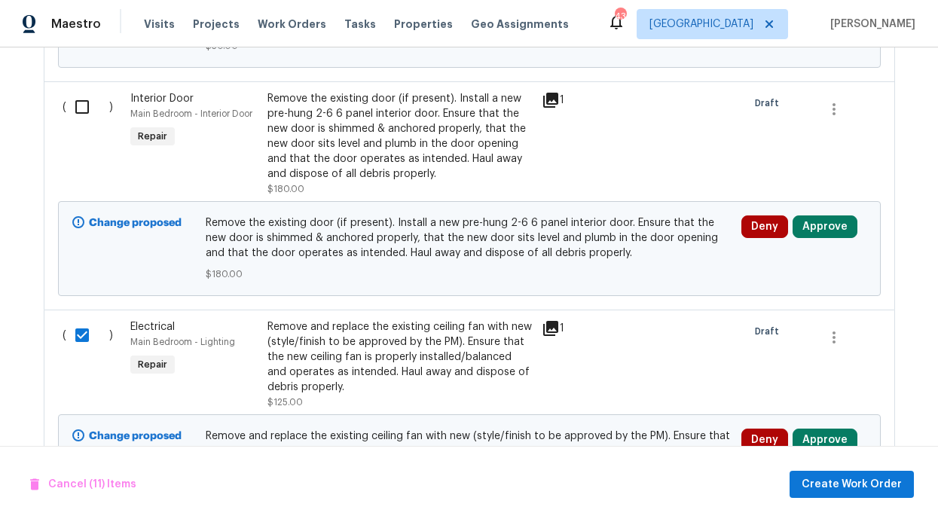
scroll to position [5003, 0]
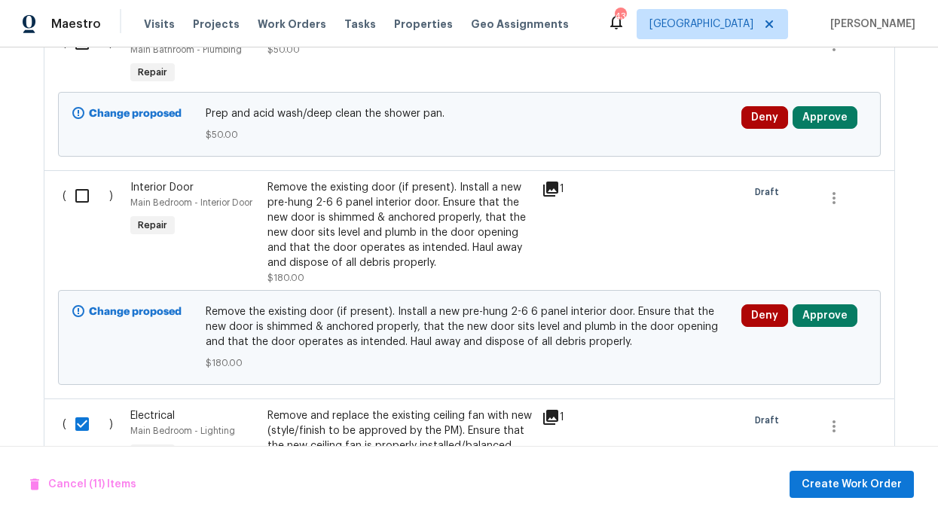
click at [72, 194] on div "( )" at bounding box center [92, 232] width 69 height 114
click at [60, 175] on div "( )" at bounding box center [92, 232] width 69 height 114
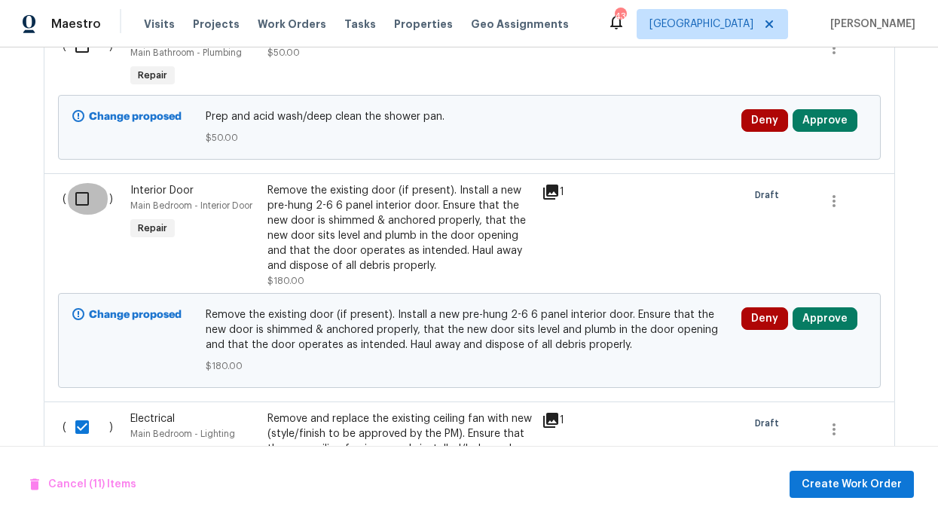
click at [81, 183] on input "checkbox" at bounding box center [87, 199] width 43 height 32
checkbox input "true"
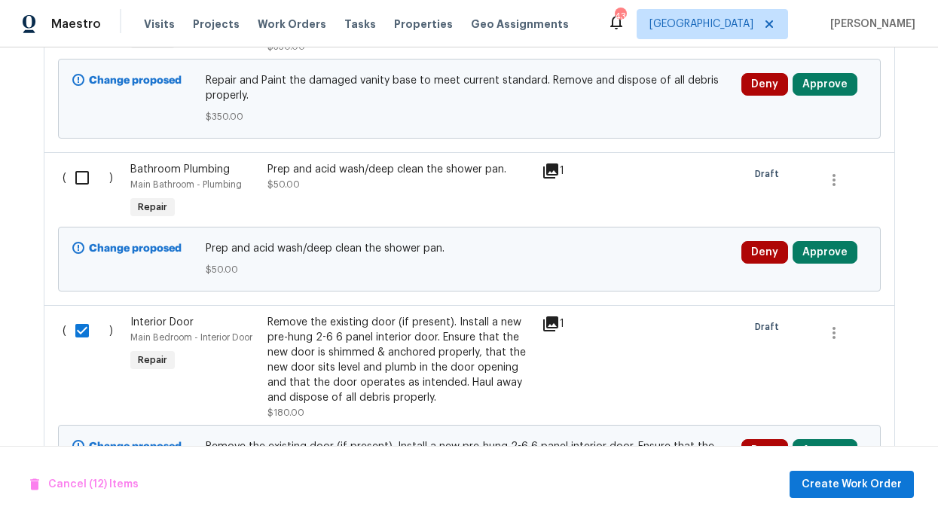
scroll to position [4848, 0]
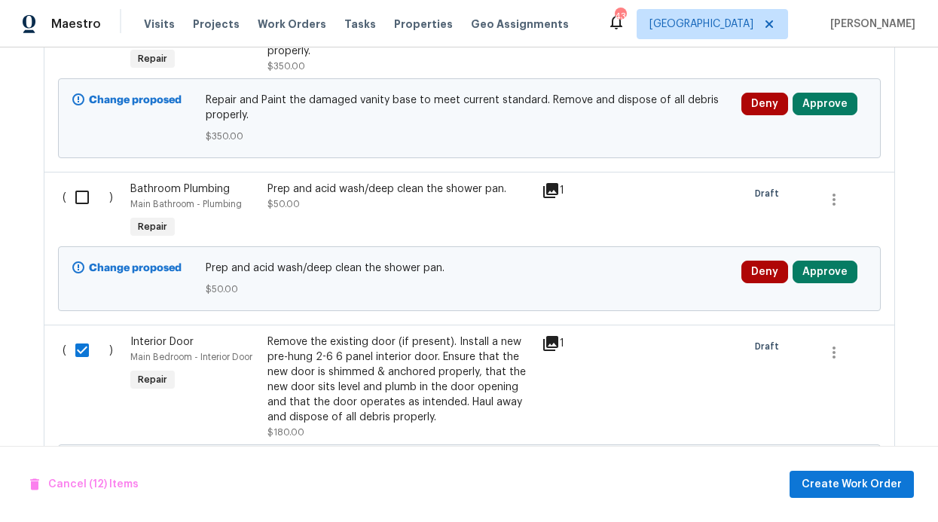
click at [73, 186] on input "checkbox" at bounding box center [87, 198] width 43 height 32
checkbox input "true"
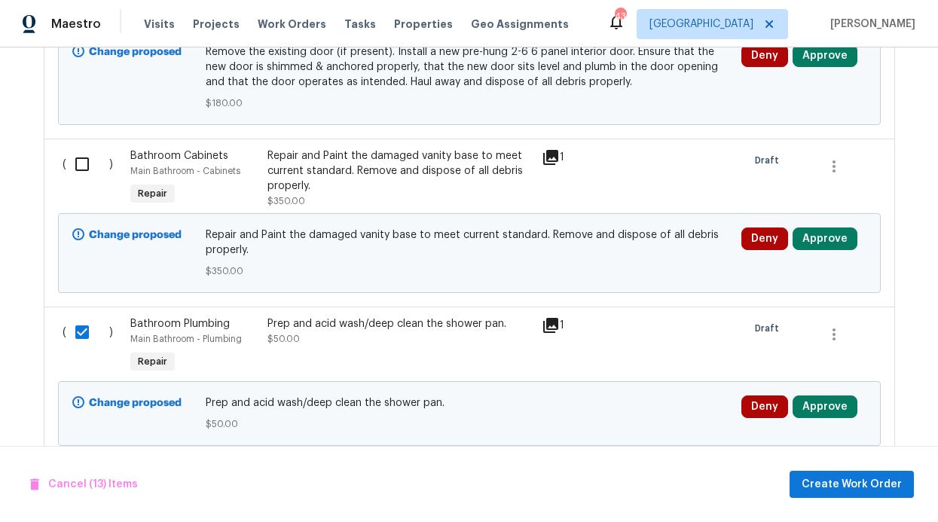
scroll to position [4703, 0]
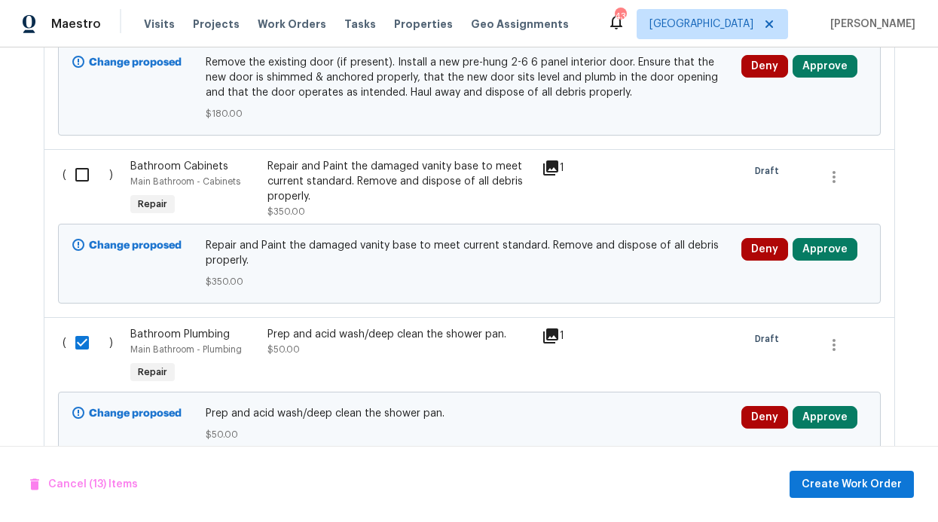
click at [76, 160] on input "checkbox" at bounding box center [87, 175] width 43 height 32
checkbox input "true"
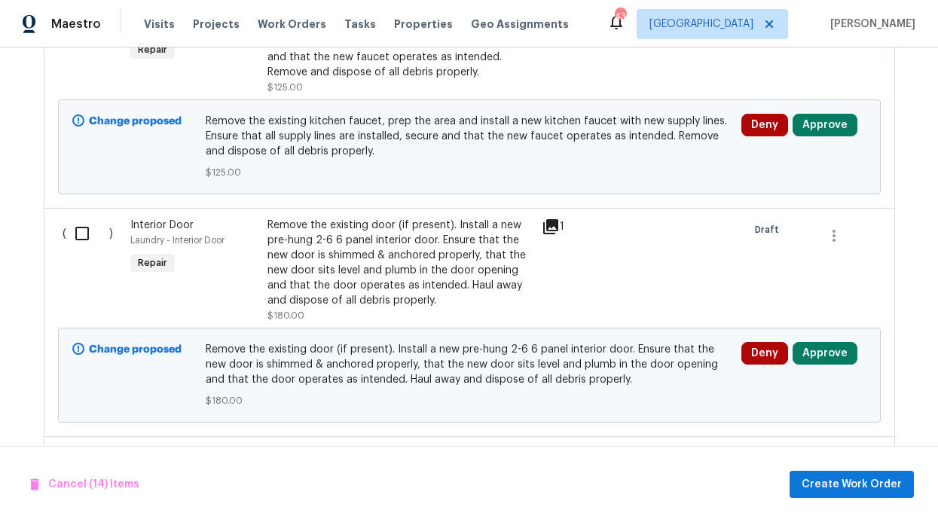
click at [71, 220] on input "checkbox" at bounding box center [87, 234] width 43 height 32
checkbox input "true"
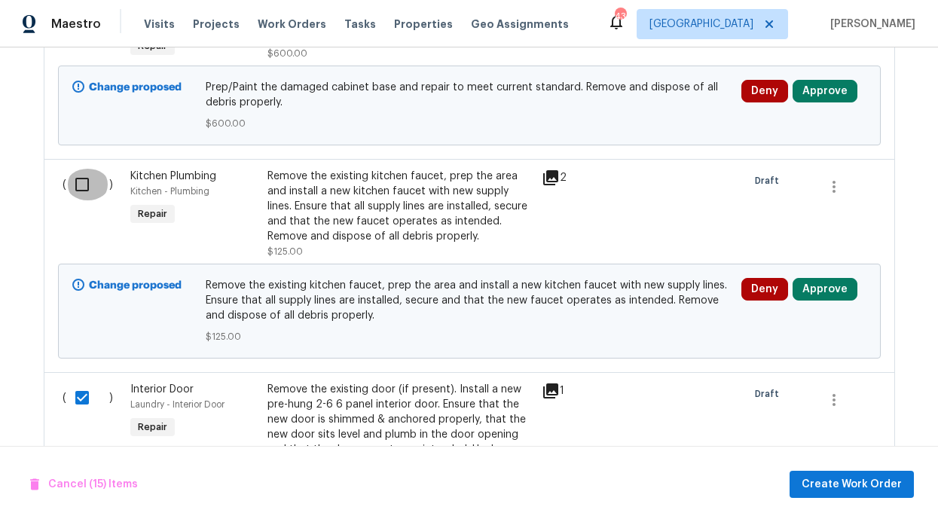
click at [75, 169] on input "checkbox" at bounding box center [87, 185] width 43 height 32
checkbox input "true"
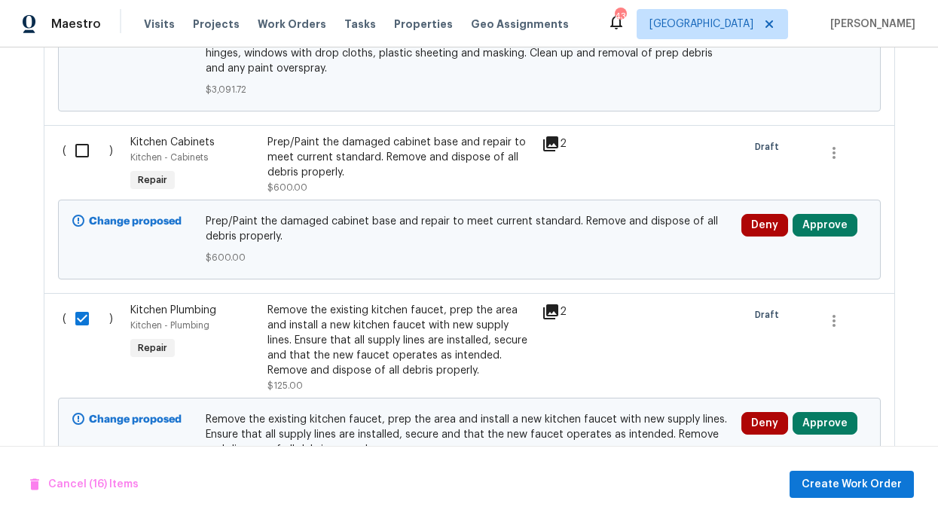
scroll to position [3983, 0]
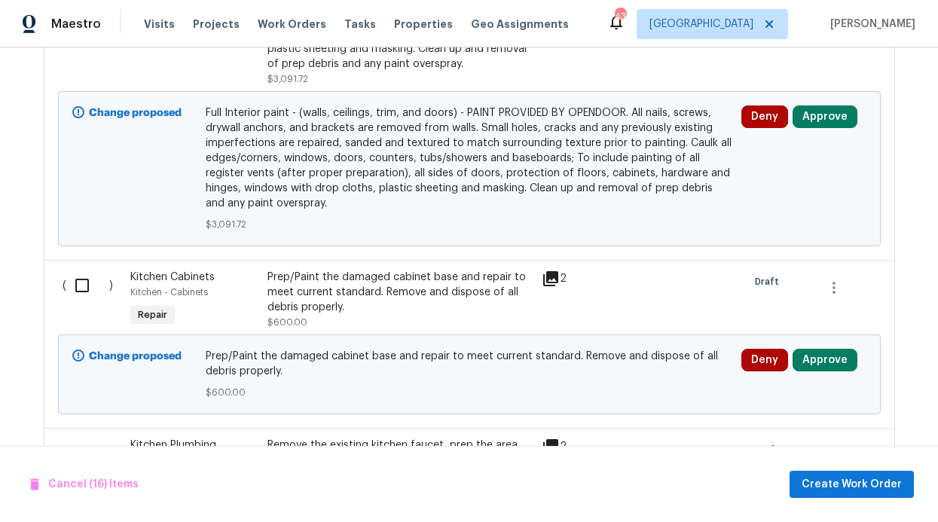
click at [71, 280] on div "( )" at bounding box center [92, 299] width 69 height 69
click at [72, 271] on input "checkbox" at bounding box center [87, 286] width 43 height 32
checkbox input "true"
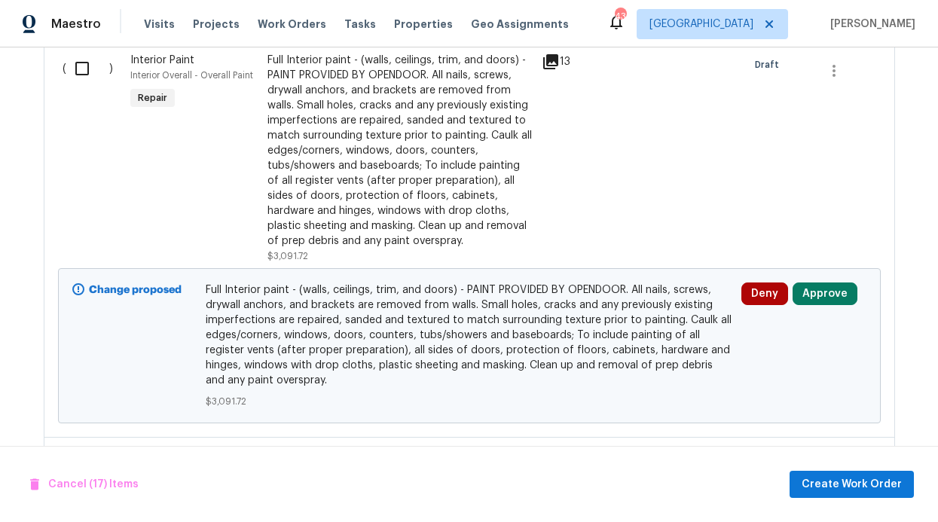
scroll to position [3657, 0]
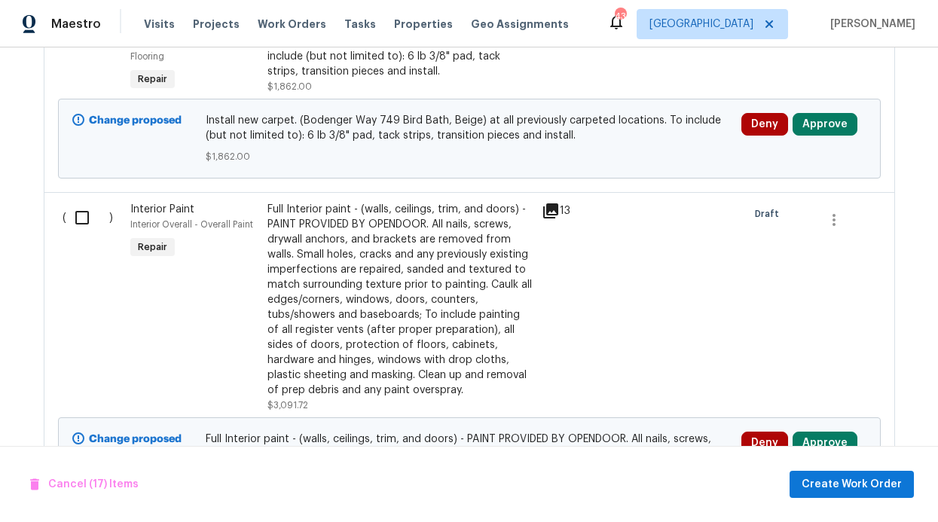
click at [82, 197] on div "( )" at bounding box center [92, 307] width 69 height 220
click at [81, 202] on input "checkbox" at bounding box center [87, 218] width 43 height 32
checkbox input "true"
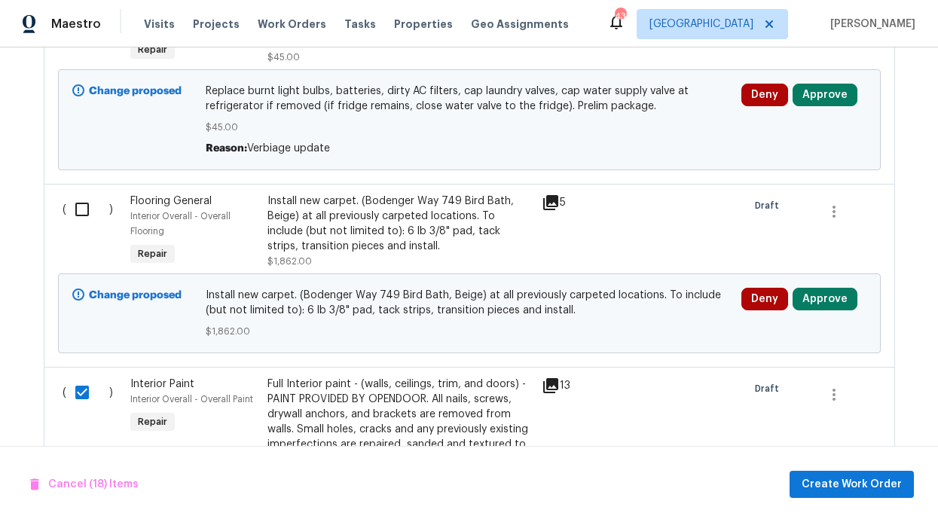
scroll to position [3359, 0]
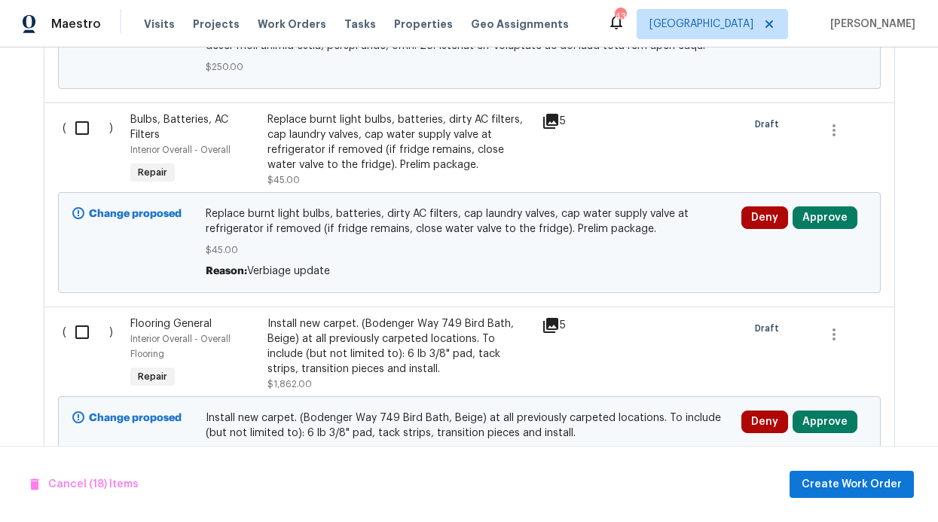
click at [75, 112] on input "checkbox" at bounding box center [87, 128] width 43 height 32
checkbox input "true"
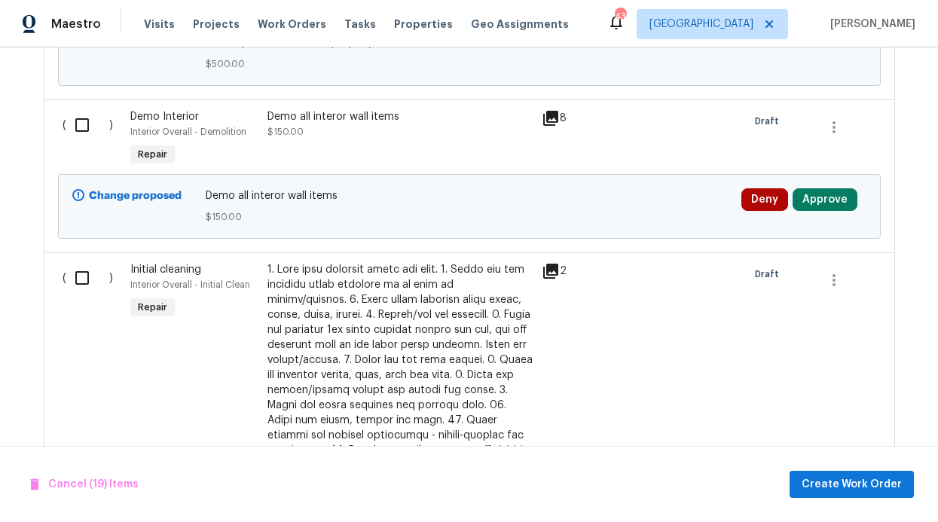
scroll to position [2504, 0]
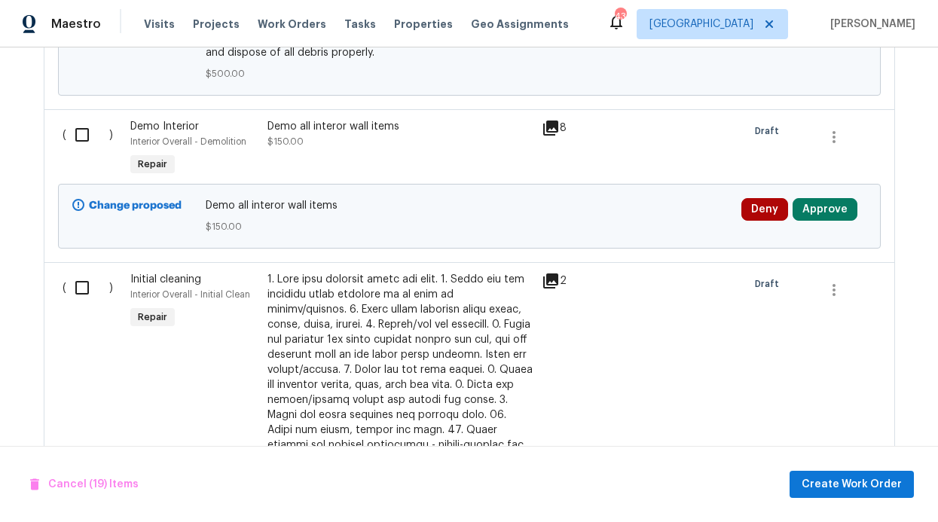
click at [66, 127] on input "checkbox" at bounding box center [87, 135] width 43 height 32
checkbox input "true"
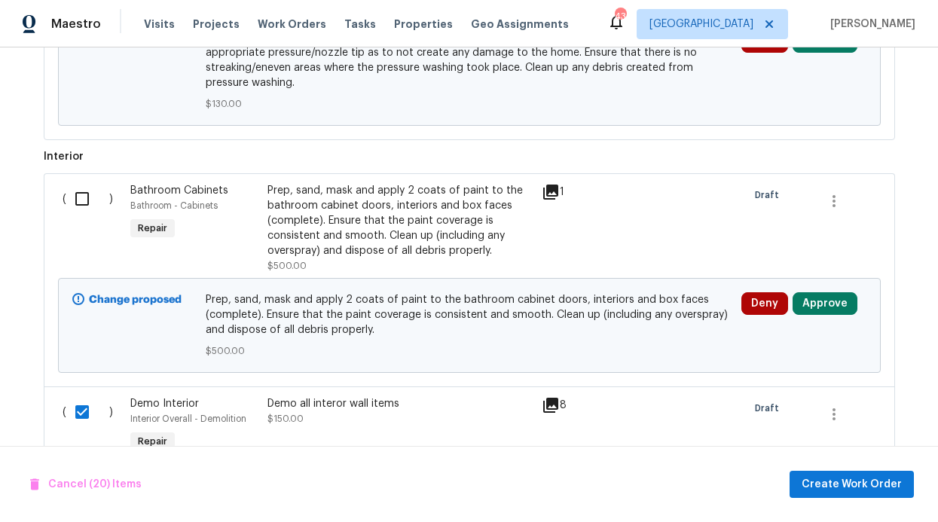
click at [84, 188] on input "checkbox" at bounding box center [87, 199] width 43 height 32
checkbox input "true"
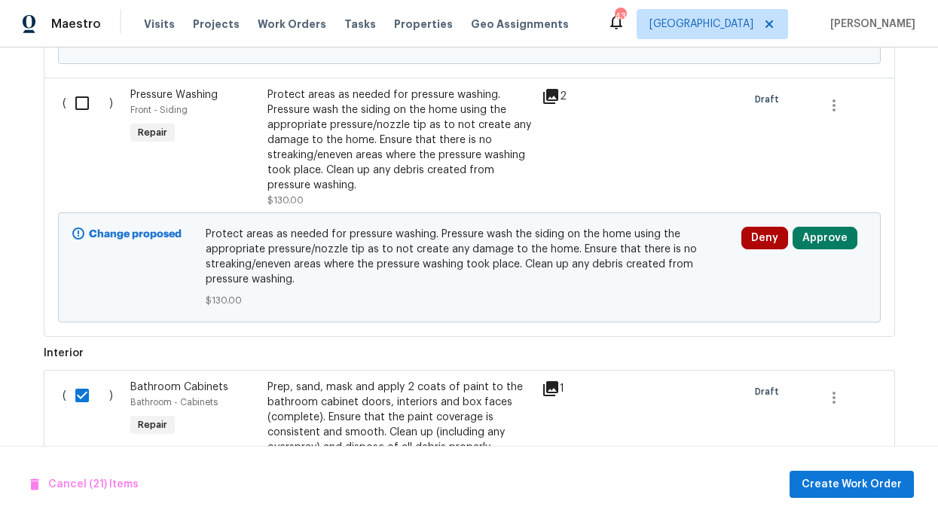
scroll to position [2028, 0]
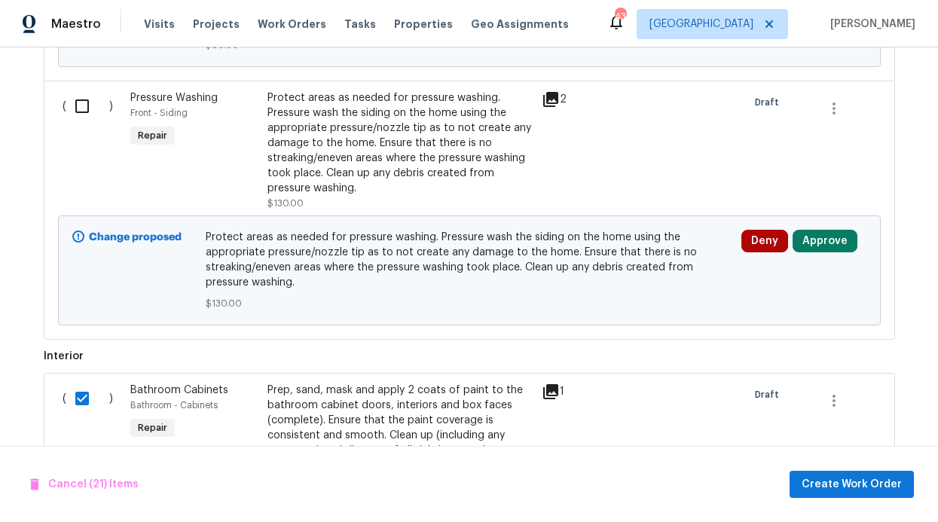
click at [71, 104] on input "checkbox" at bounding box center [87, 106] width 43 height 32
checkbox input "true"
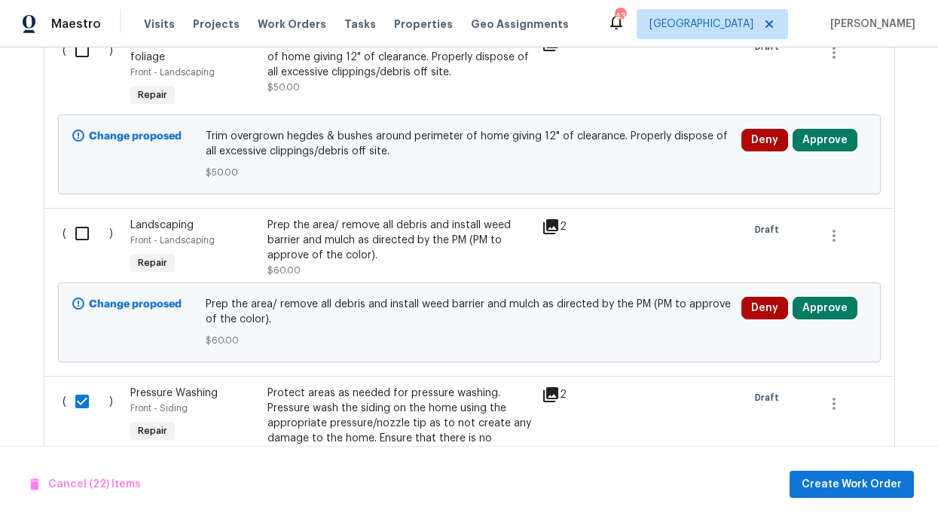
click at [87, 221] on input "checkbox" at bounding box center [87, 234] width 43 height 32
checkbox input "true"
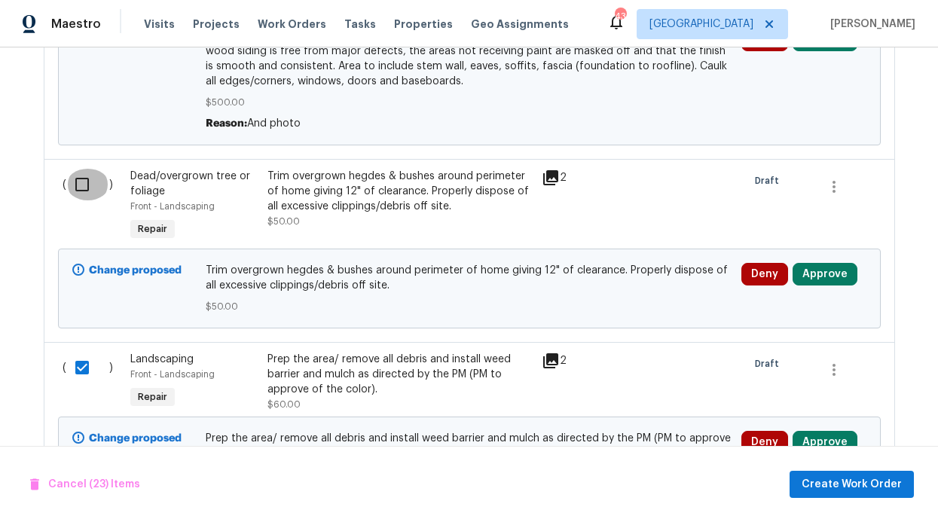
click at [83, 173] on input "checkbox" at bounding box center [87, 185] width 43 height 32
checkbox input "true"
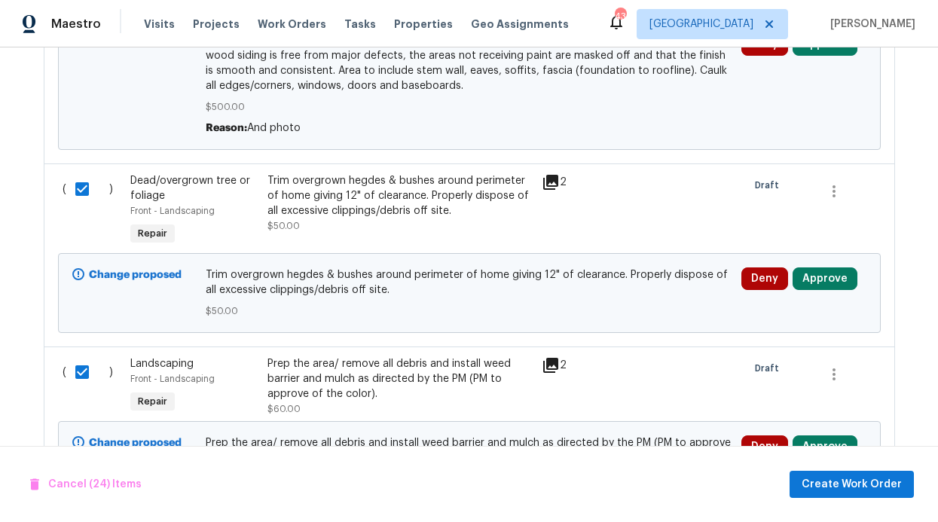
scroll to position [1292, 0]
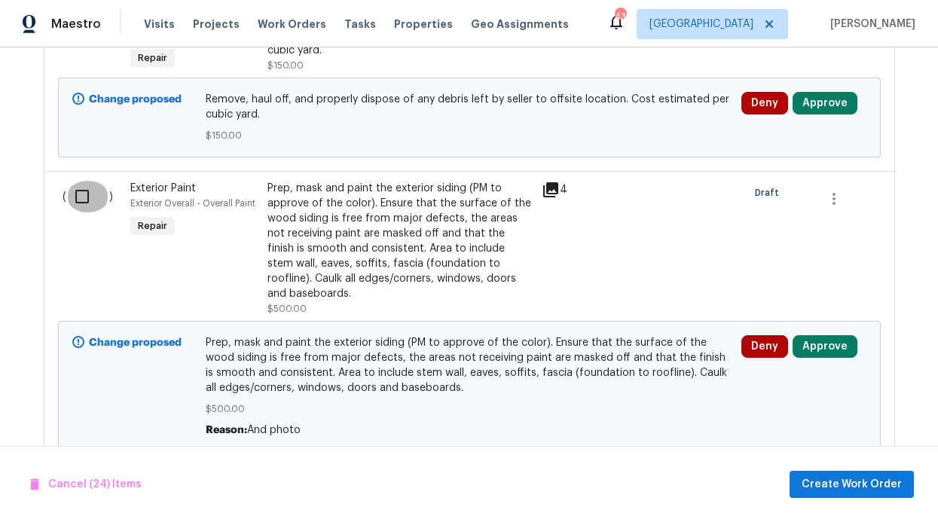
click at [87, 198] on input "checkbox" at bounding box center [87, 197] width 43 height 32
checkbox input "true"
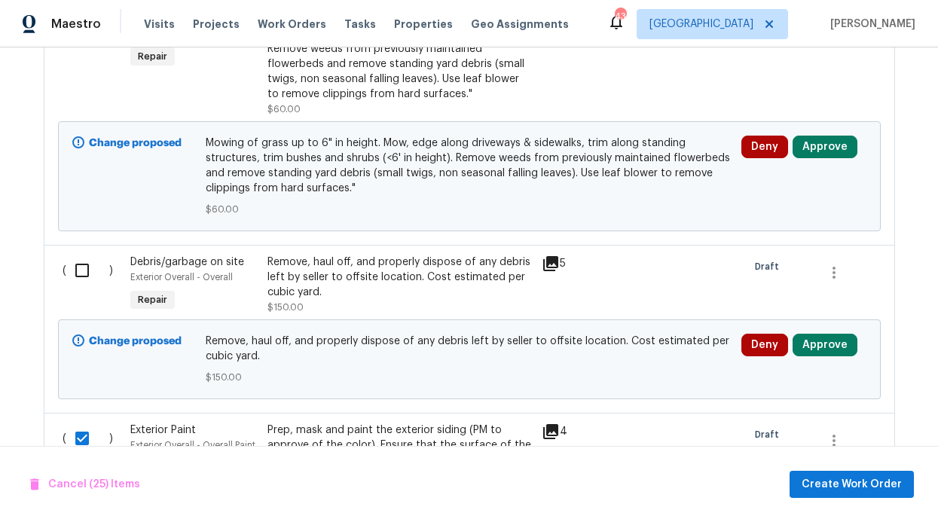
scroll to position [1000, 0]
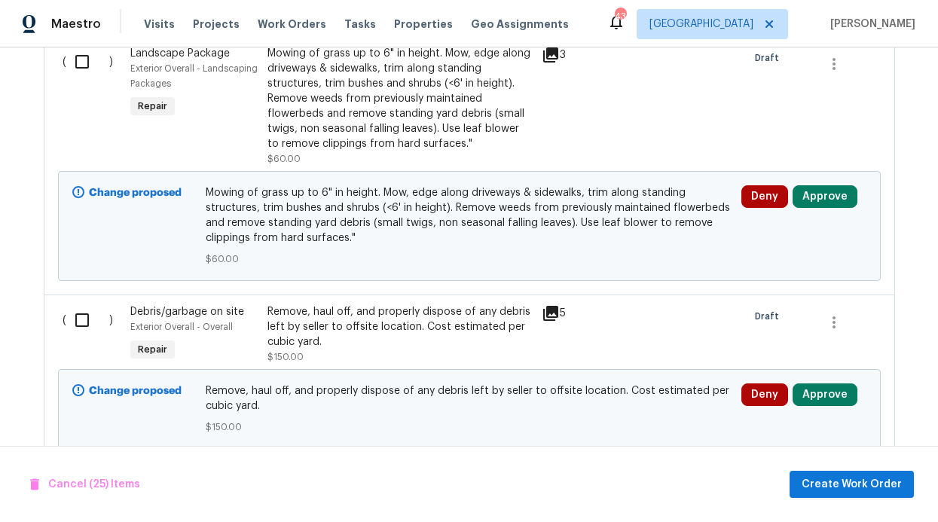
click at [73, 322] on input "checkbox" at bounding box center [87, 320] width 43 height 32
checkbox input "true"
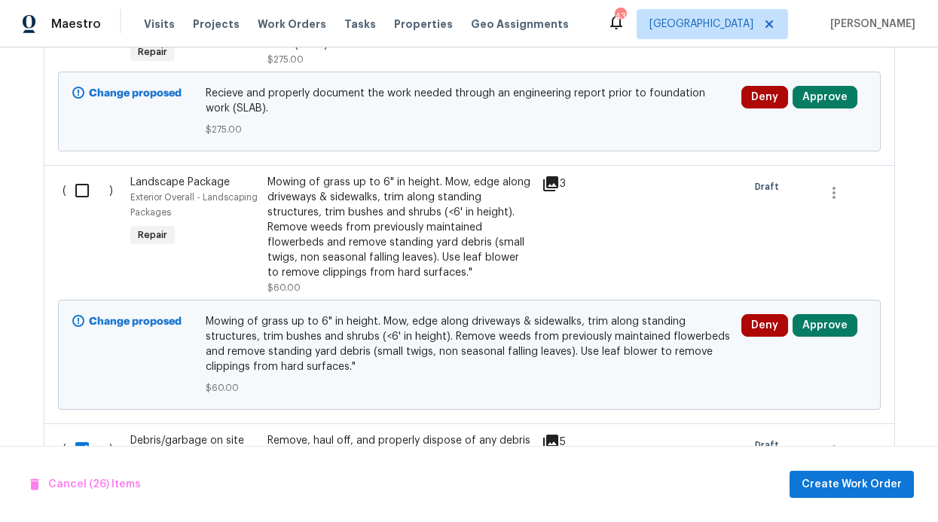
scroll to position [848, 0]
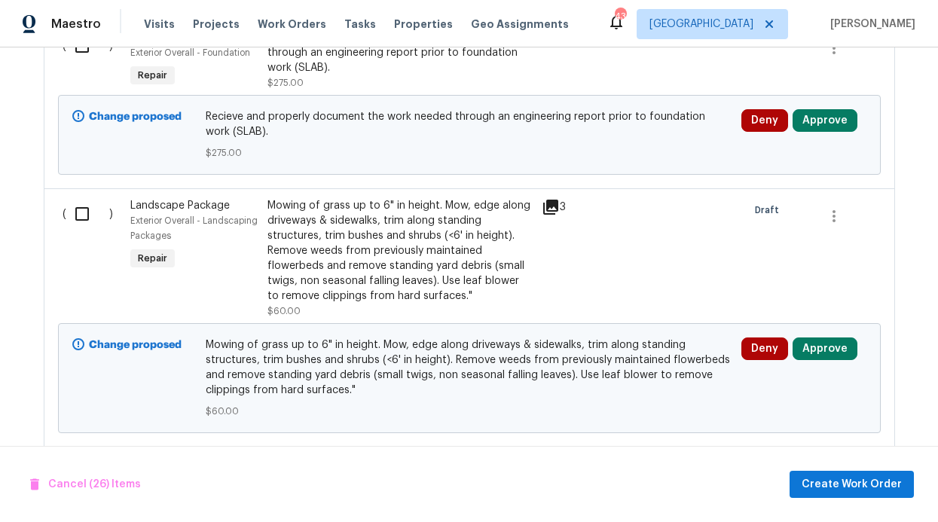
click at [70, 232] on div "( )" at bounding box center [92, 259] width 69 height 130
click at [76, 221] on input "checkbox" at bounding box center [87, 214] width 43 height 32
checkbox input "true"
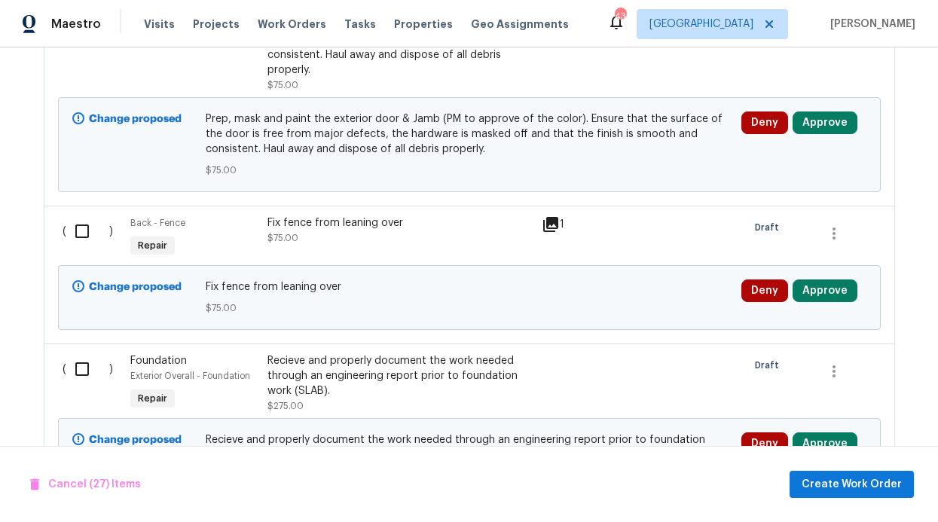
scroll to position [517, 0]
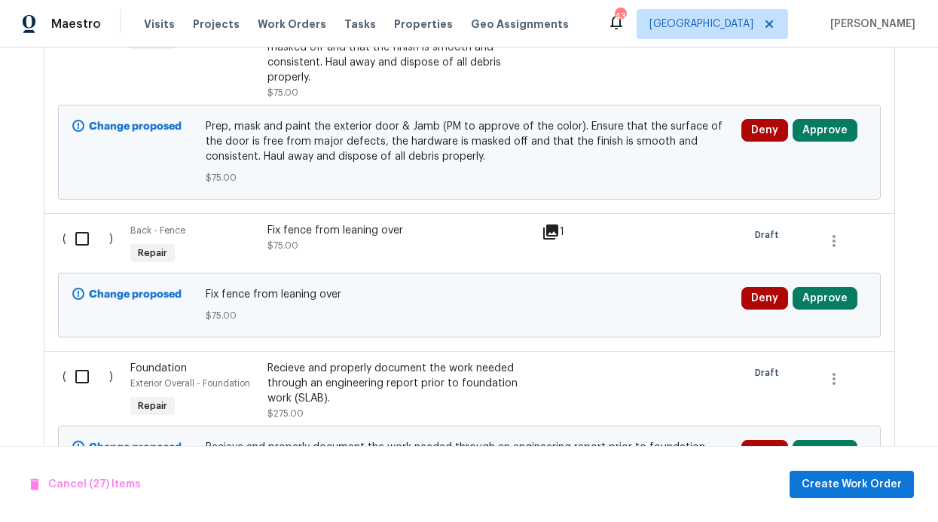
click at [82, 229] on input "checkbox" at bounding box center [87, 239] width 43 height 32
checkbox input "true"
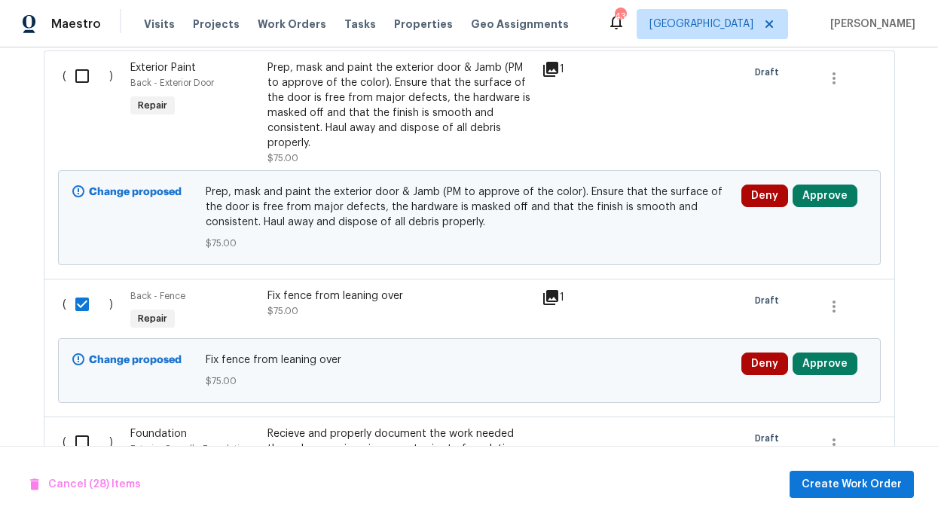
scroll to position [368, 0]
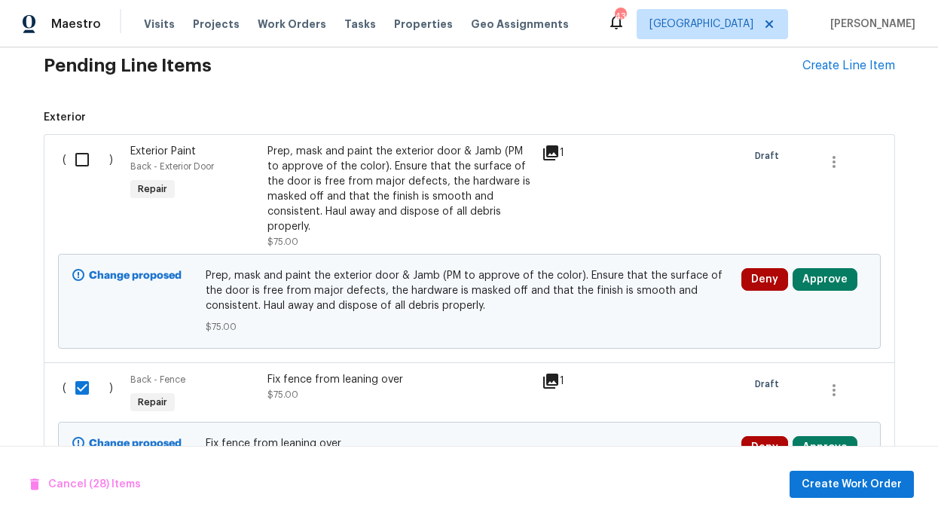
click at [85, 157] on input "checkbox" at bounding box center [87, 160] width 43 height 32
checkbox input "true"
click at [839, 487] on span "Create Work Order" at bounding box center [851, 484] width 100 height 19
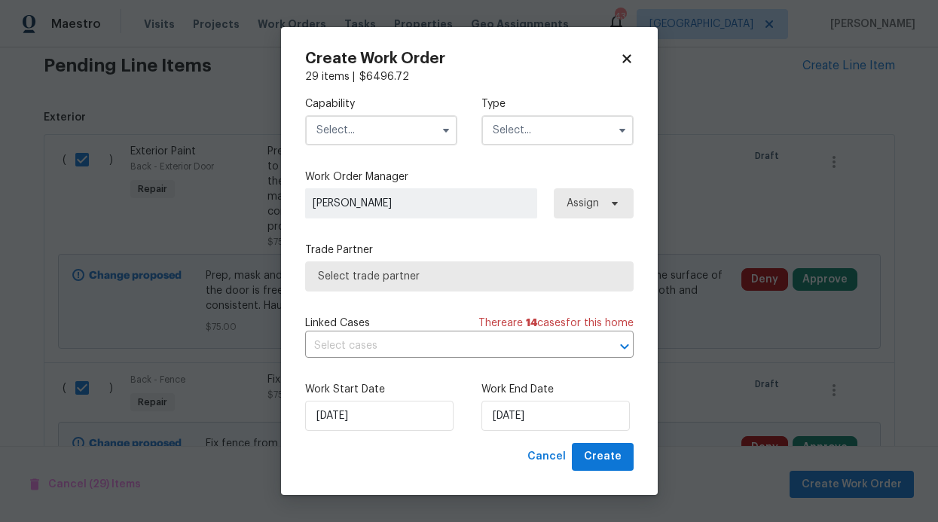
click at [365, 136] on input "text" at bounding box center [381, 130] width 152 height 30
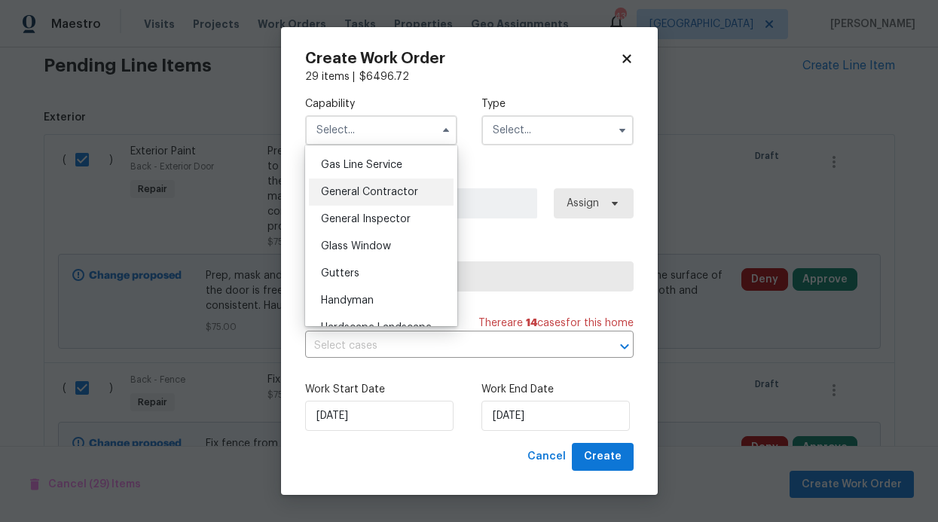
scroll to position [688, 0]
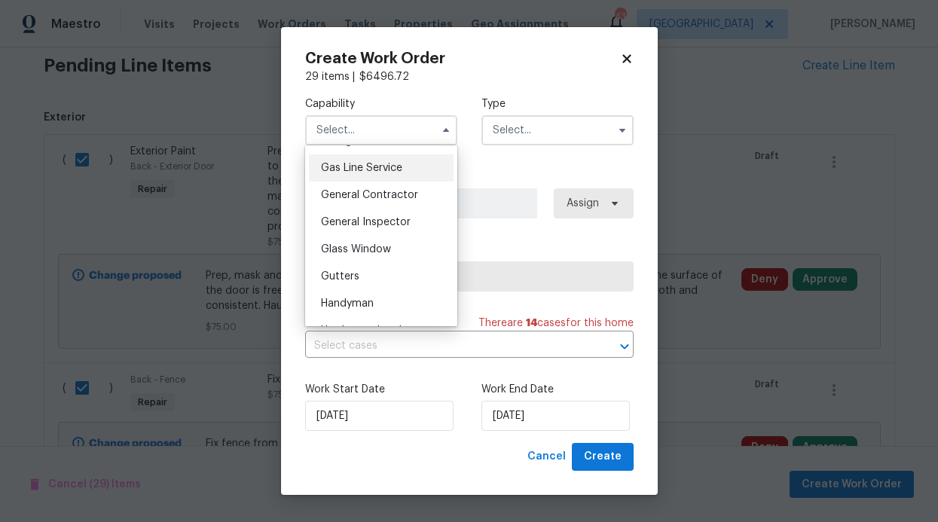
click at [375, 182] on div "Gas Line Service" at bounding box center [381, 167] width 145 height 27
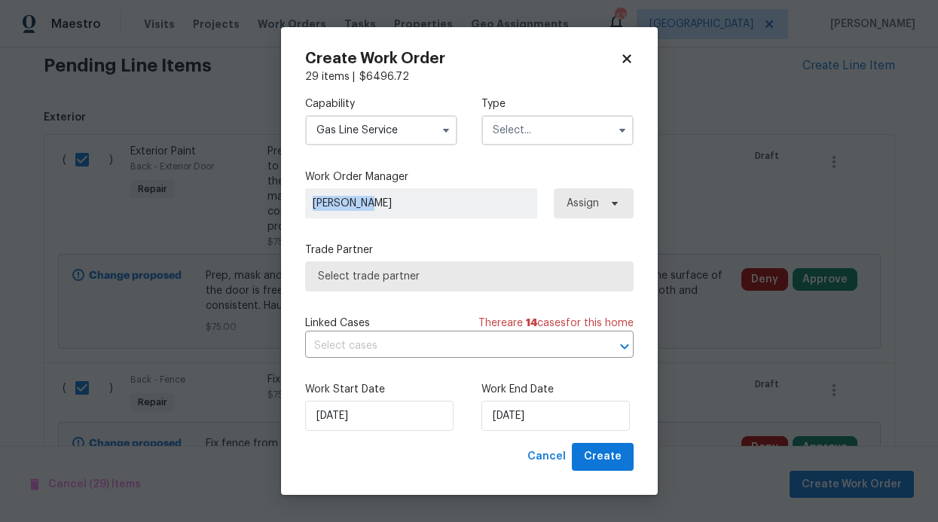
click at [375, 196] on span "[PERSON_NAME]" at bounding box center [421, 203] width 232 height 30
click at [421, 112] on div "Capability Gas Line Service" at bounding box center [381, 120] width 152 height 49
click at [422, 122] on input "Gas Line Service" at bounding box center [381, 130] width 152 height 30
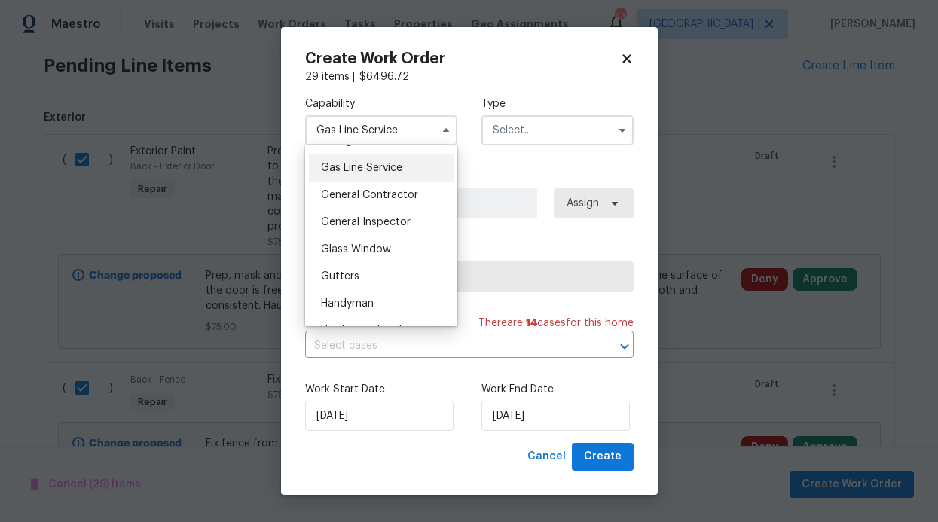
scroll to position [679, 0]
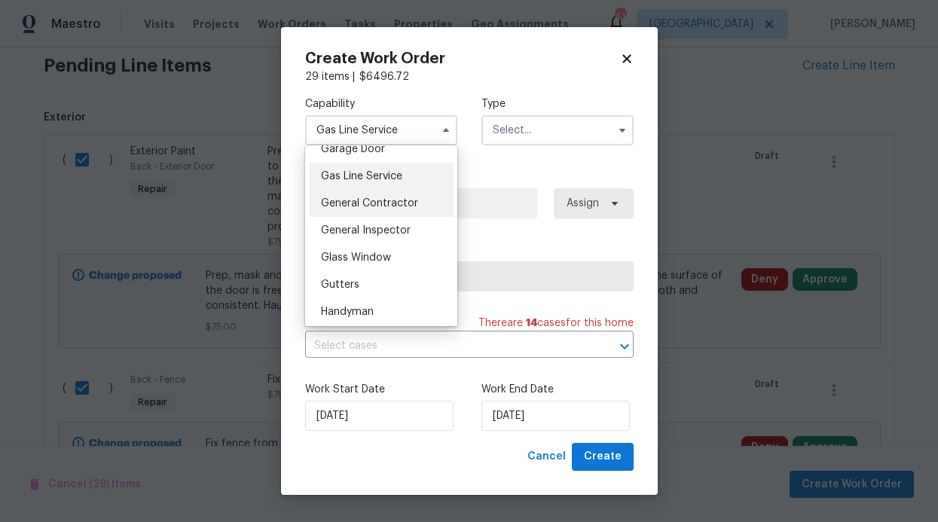
click at [400, 209] on span "General Contractor" at bounding box center [369, 203] width 97 height 11
type input "General Contractor"
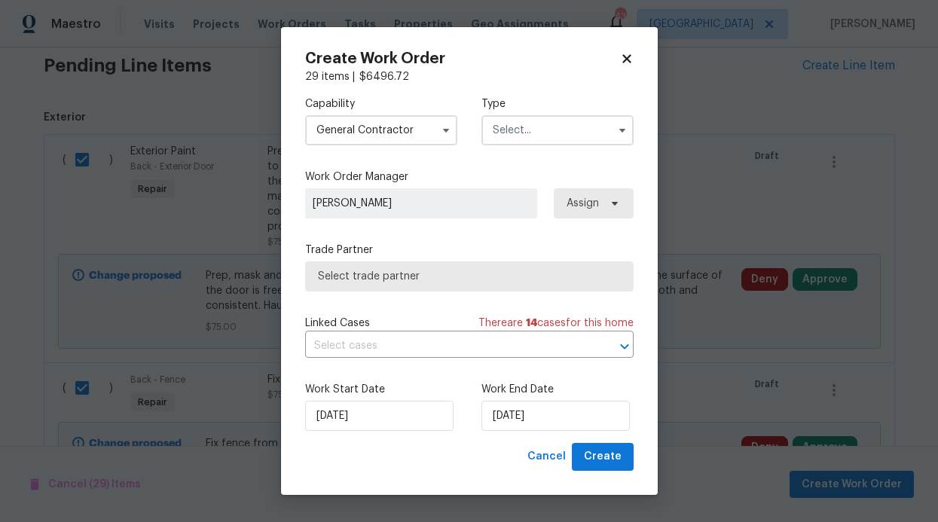
click at [542, 137] on input "text" at bounding box center [557, 130] width 152 height 30
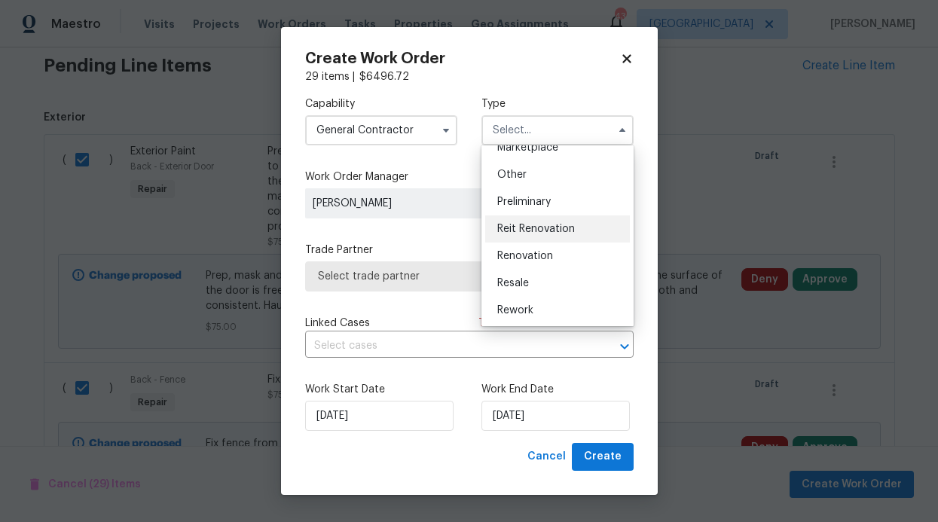
scroll to position [289, 0]
click at [527, 255] on span "Renovation" at bounding box center [525, 253] width 56 height 11
type input "Renovation"
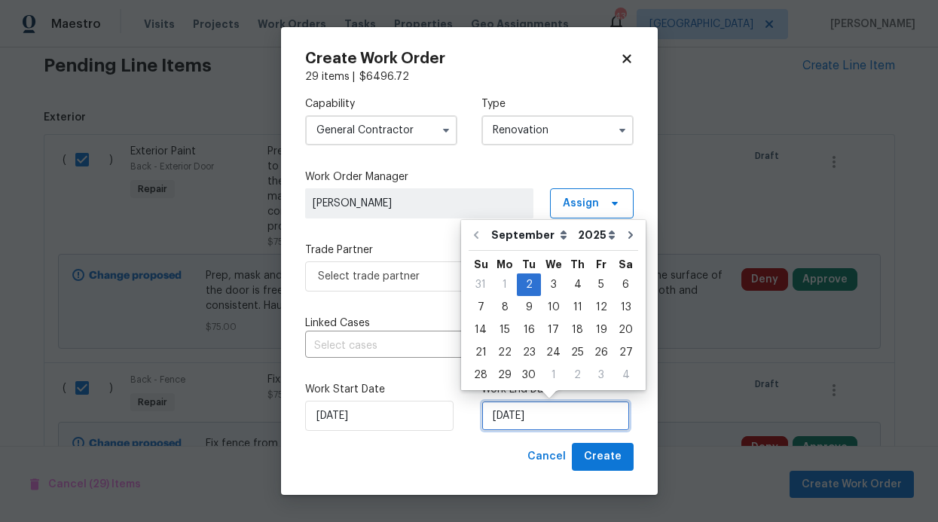
click at [517, 426] on input "[DATE]" at bounding box center [555, 416] width 148 height 30
click at [541, 304] on div "10" at bounding box center [553, 307] width 25 height 21
type input "9/10/2025"
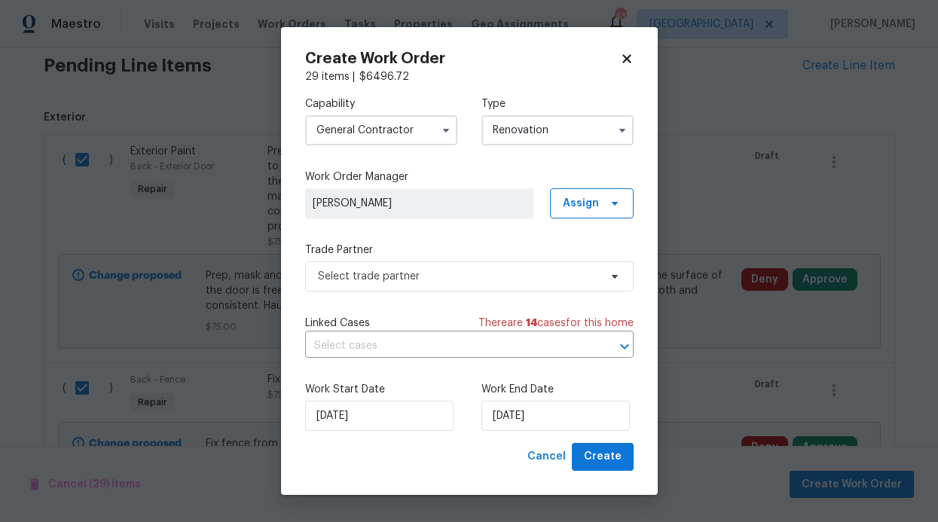
click at [488, 235] on div "Capability General Contractor Type Renovation Work Order Manager RonDerrick Jac…" at bounding box center [469, 263] width 328 height 359
click at [513, 240] on div "Capability General Contractor Type Renovation Work Order Manager RonDerrick Jac…" at bounding box center [469, 263] width 328 height 359
click at [503, 281] on span "Select trade partner" at bounding box center [458, 276] width 281 height 15
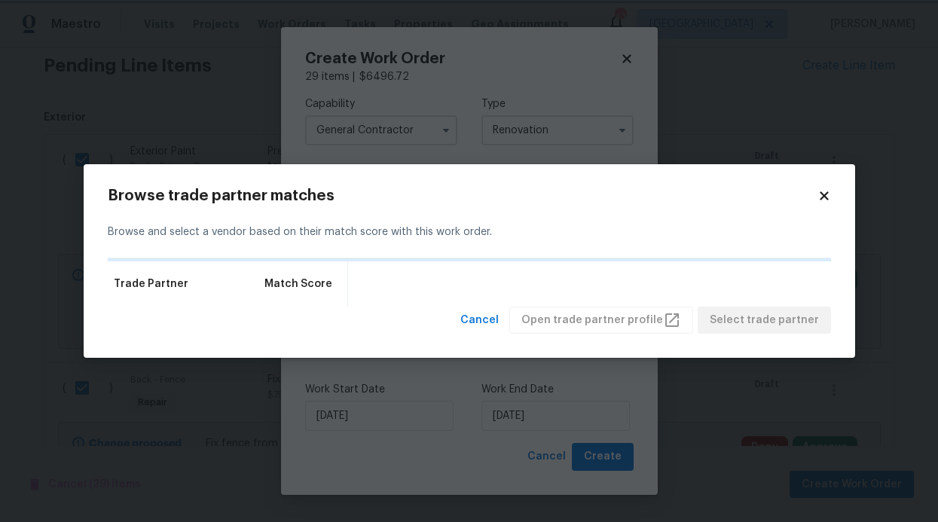
click at [490, 163] on body "Maestro Visits Projects Work Orders Tasks Properties Geo Assignments 43 Dallas …" at bounding box center [469, 261] width 938 height 522
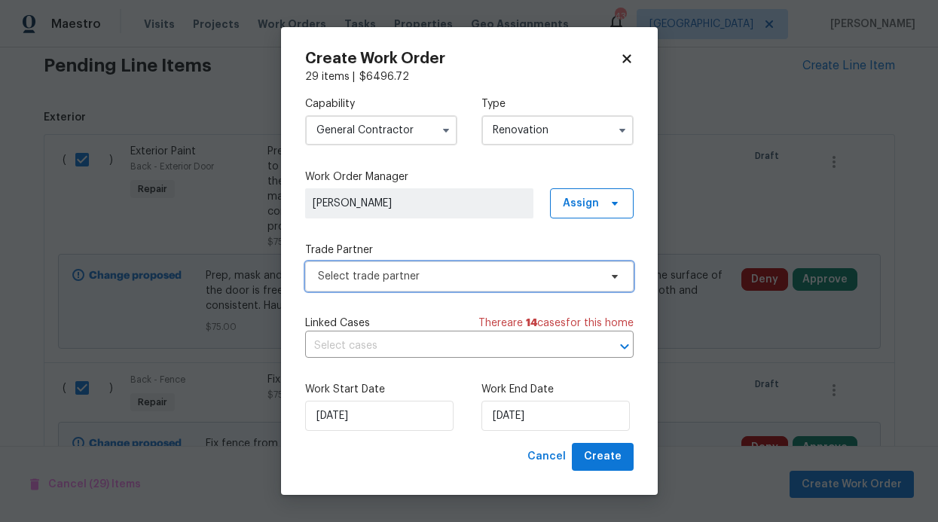
click at [481, 281] on span "Select trade partner" at bounding box center [458, 276] width 281 height 15
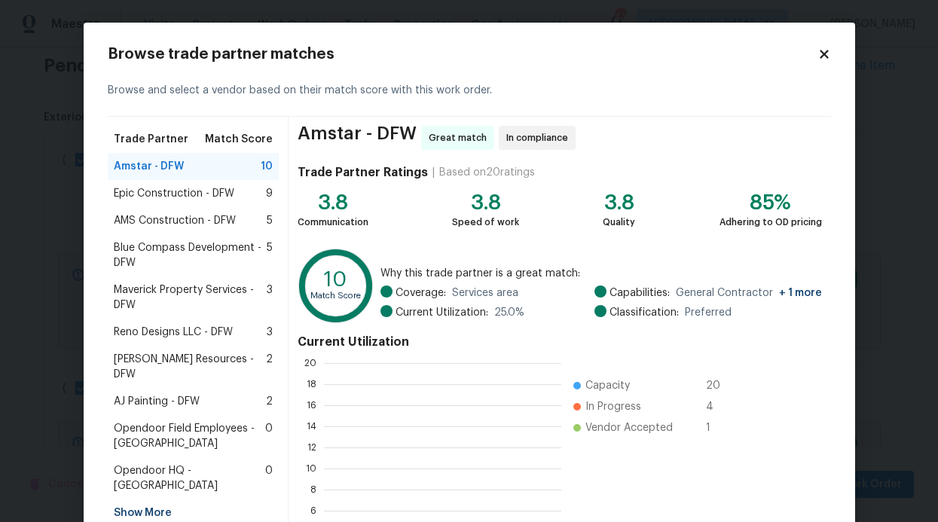
scroll to position [200, 226]
click at [171, 394] on span "AJ Painting - DFW" at bounding box center [157, 401] width 86 height 15
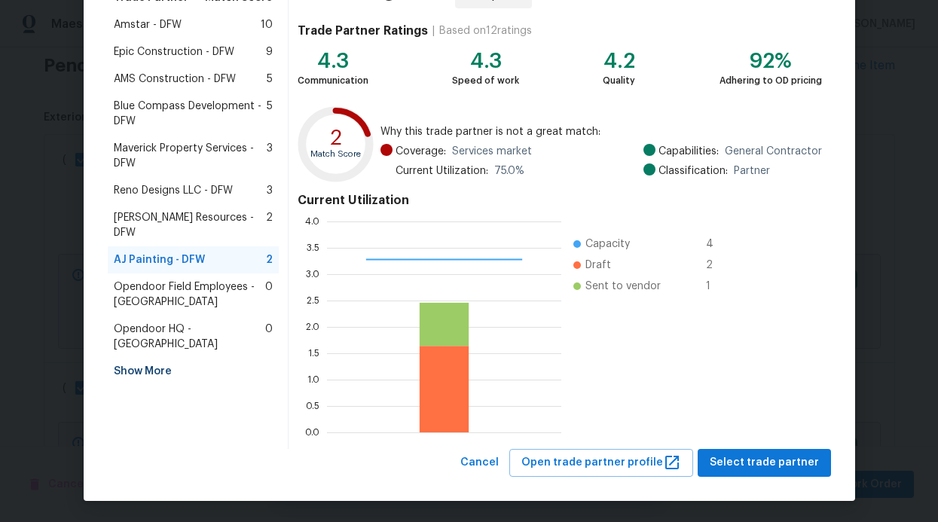
scroll to position [142, 0]
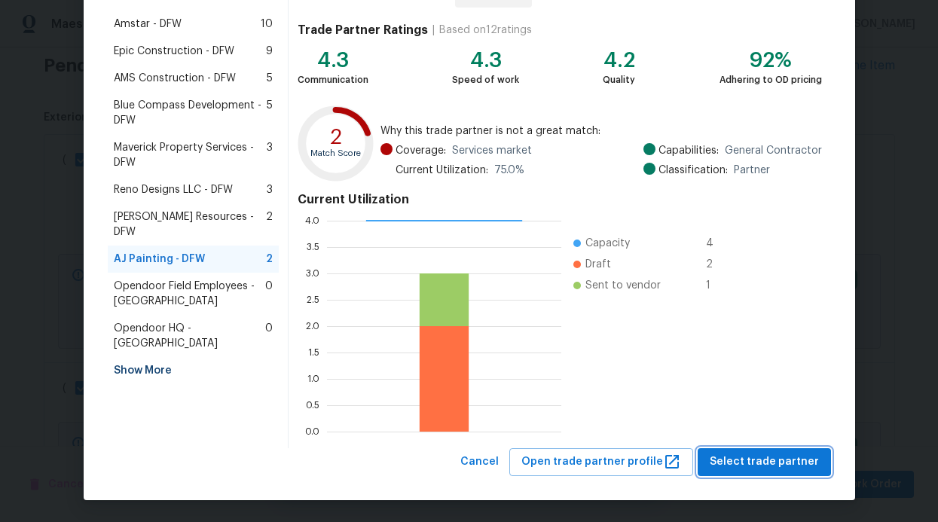
click at [815, 466] on button "Select trade partner" at bounding box center [763, 462] width 133 height 28
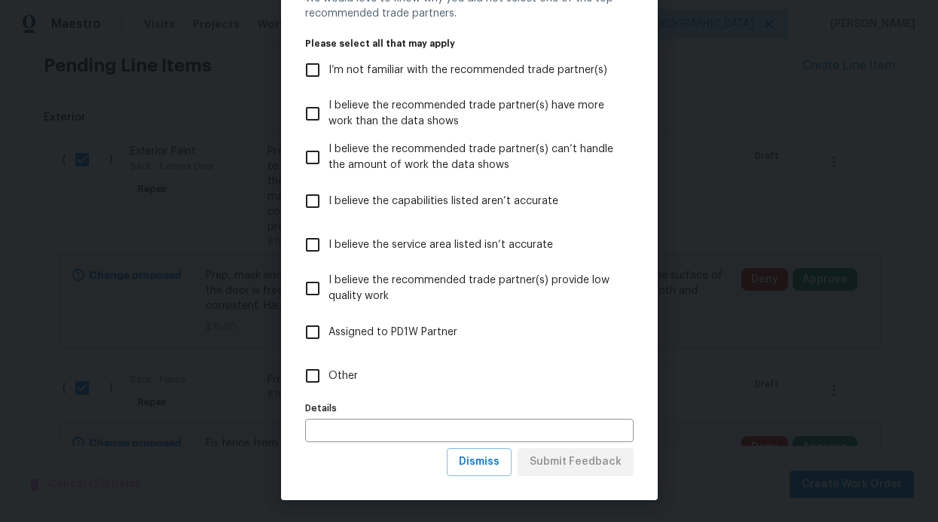
scroll to position [75, 0]
click at [494, 458] on span "Dismiss" at bounding box center [479, 461] width 41 height 19
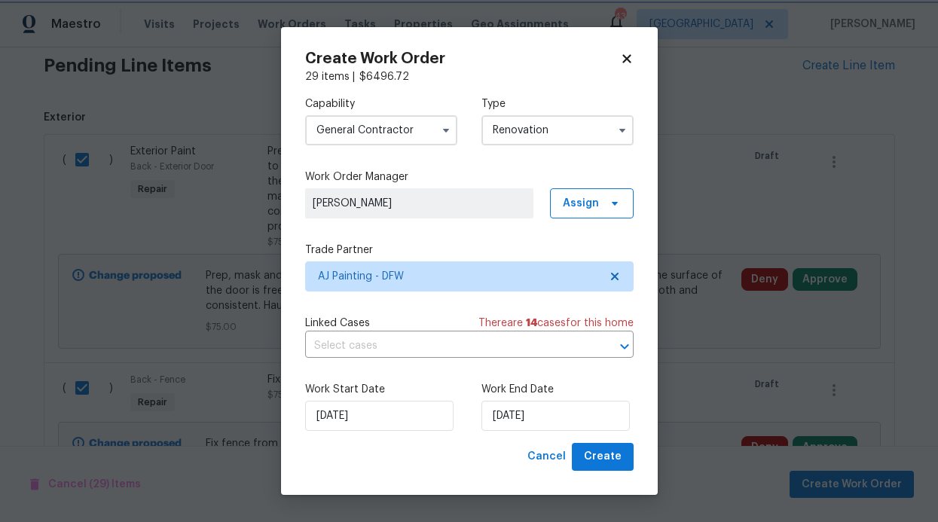
scroll to position [0, 0]
click at [617, 453] on span "Create" at bounding box center [603, 456] width 38 height 19
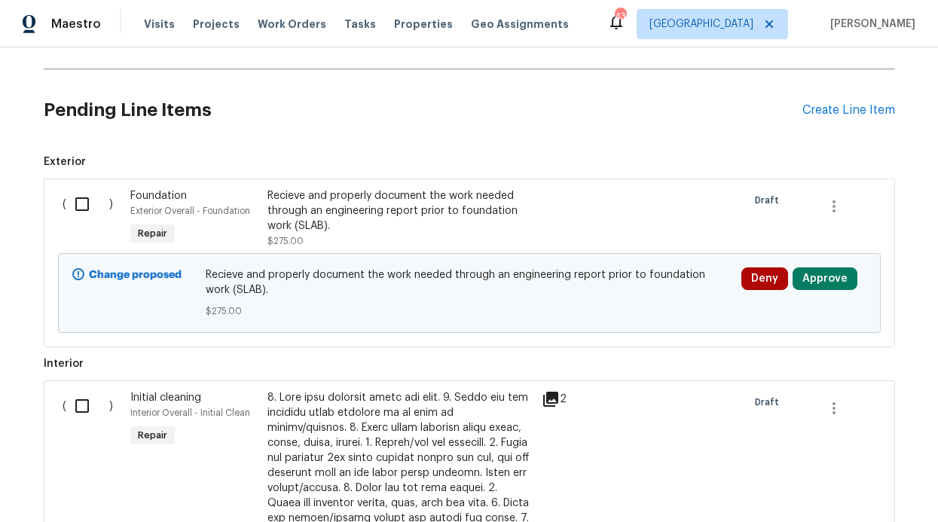
scroll to position [329, 0]
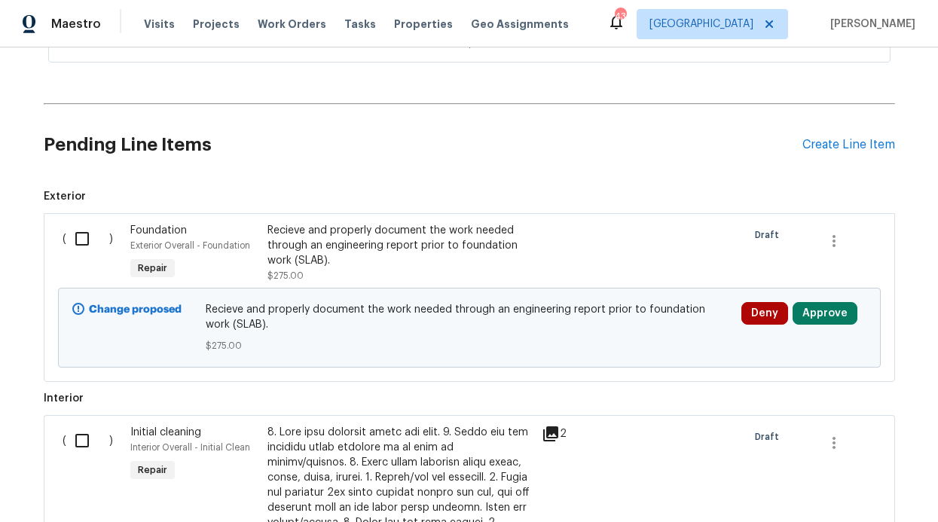
click at [86, 243] on input "checkbox" at bounding box center [87, 239] width 43 height 32
checkbox input "true"
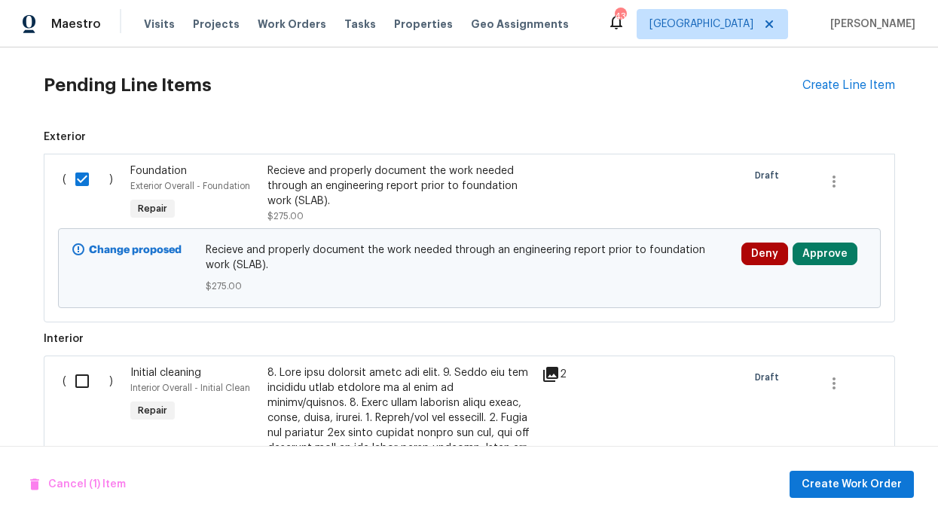
scroll to position [391, 0]
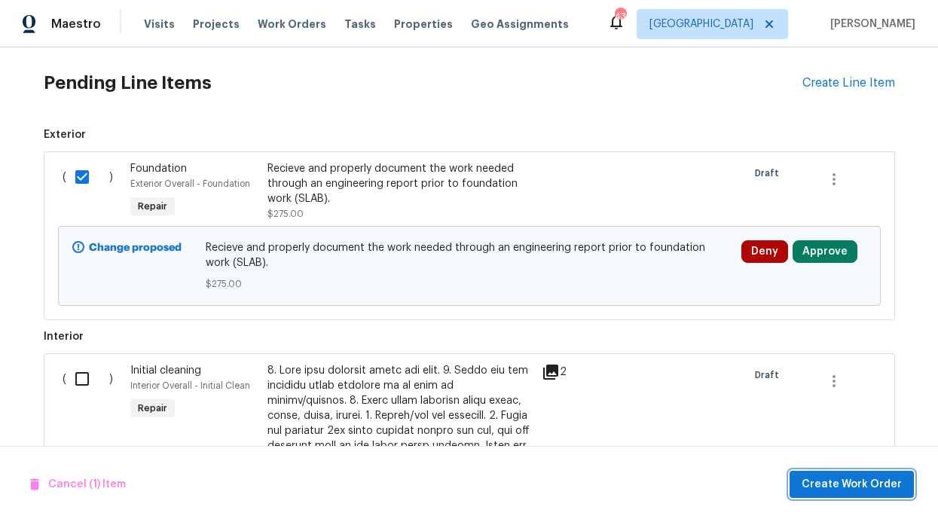
click at [843, 474] on button "Create Work Order" at bounding box center [851, 485] width 124 height 28
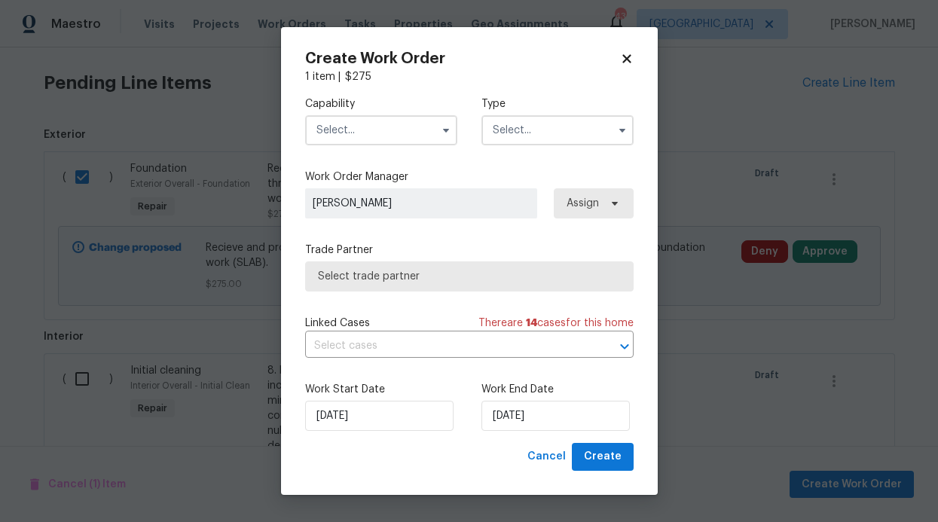
click at [401, 133] on input "text" at bounding box center [381, 130] width 152 height 30
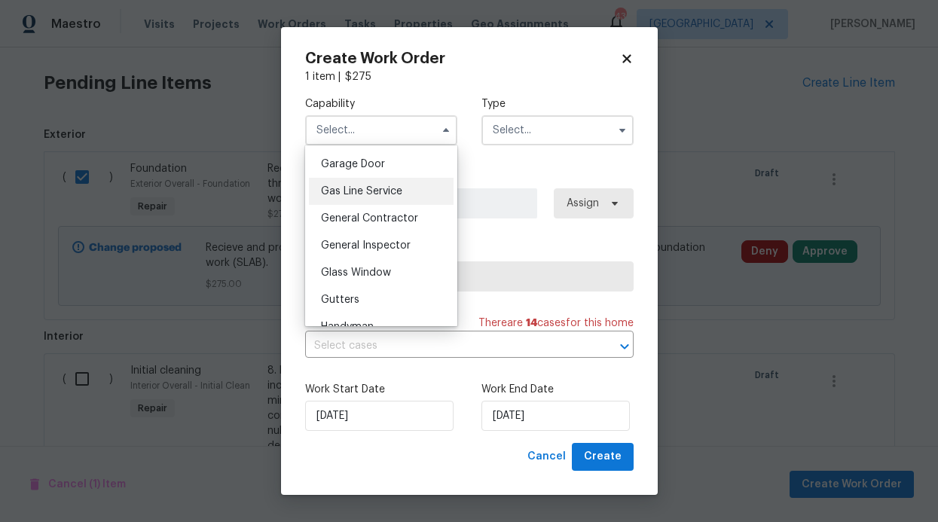
scroll to position [638, 0]
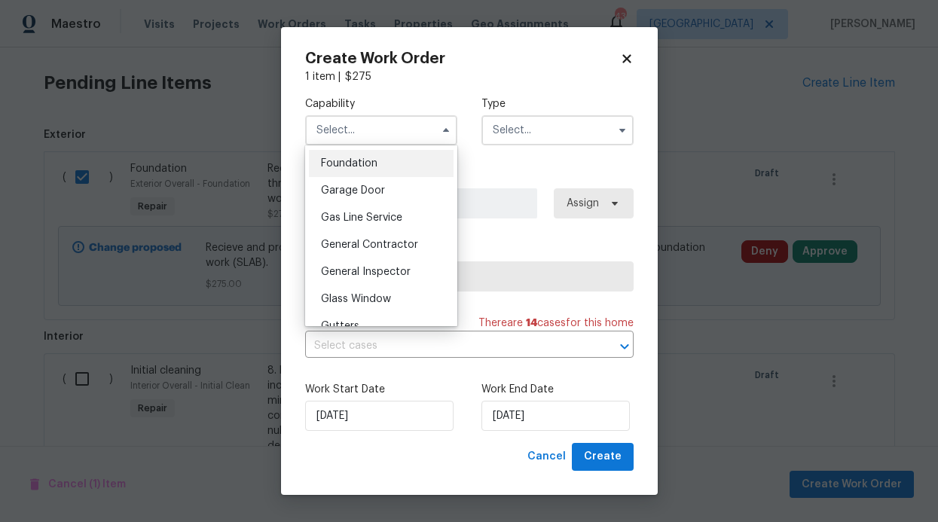
click at [362, 169] on span "Foundation" at bounding box center [349, 163] width 56 height 11
type input "Foundation"
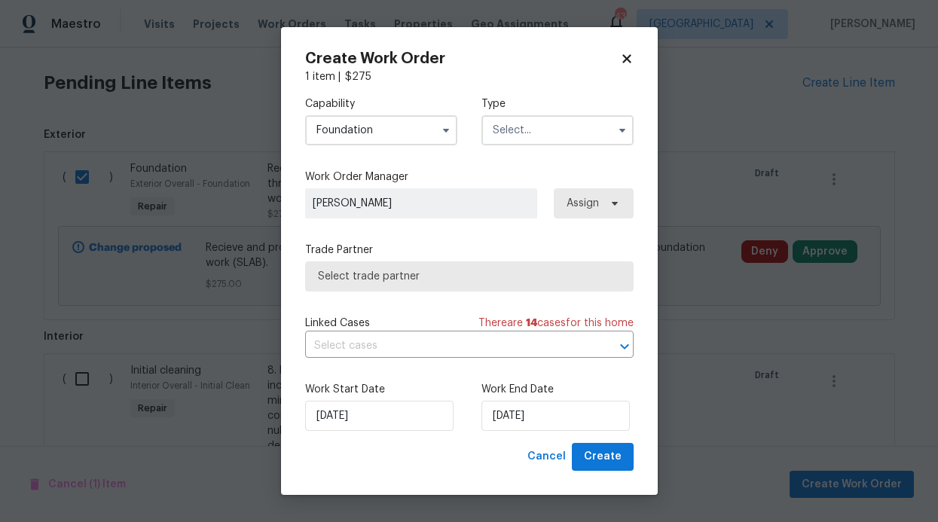
click at [513, 132] on input "text" at bounding box center [557, 130] width 152 height 30
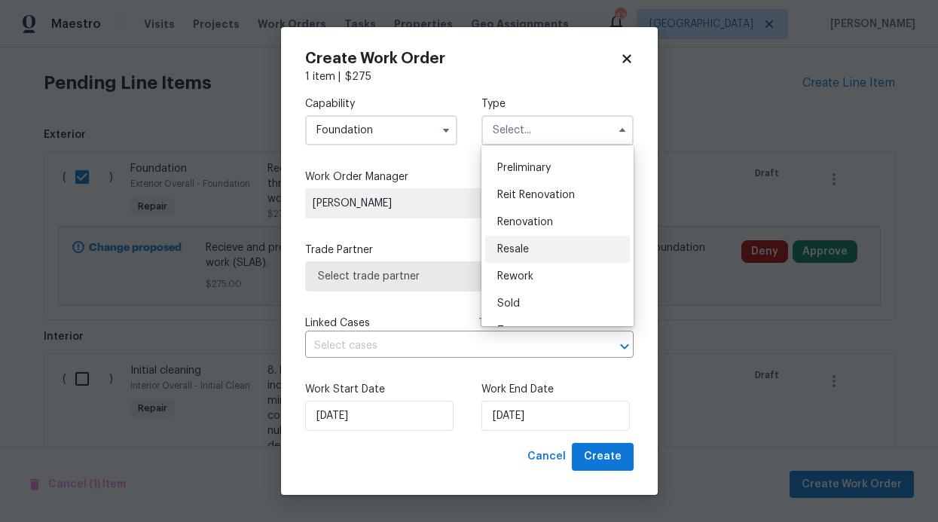
scroll to position [342, 0]
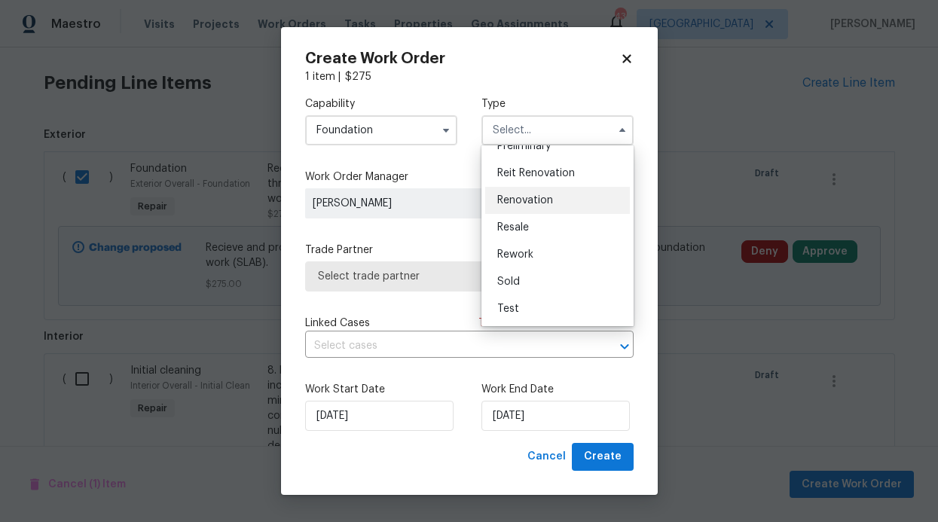
click at [549, 197] on span "Renovation" at bounding box center [525, 200] width 56 height 11
type input "Renovation"
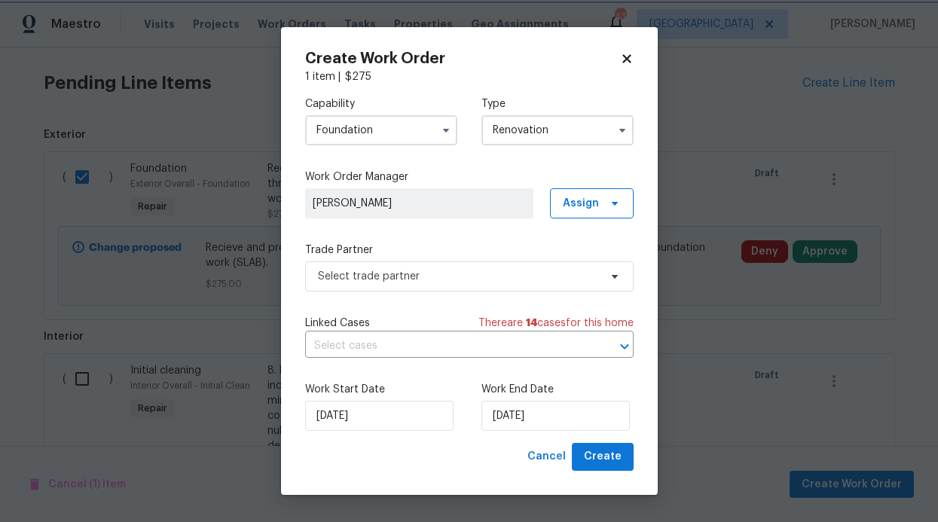
scroll to position [0, 0]
click at [539, 430] on input "[DATE]" at bounding box center [555, 416] width 148 height 30
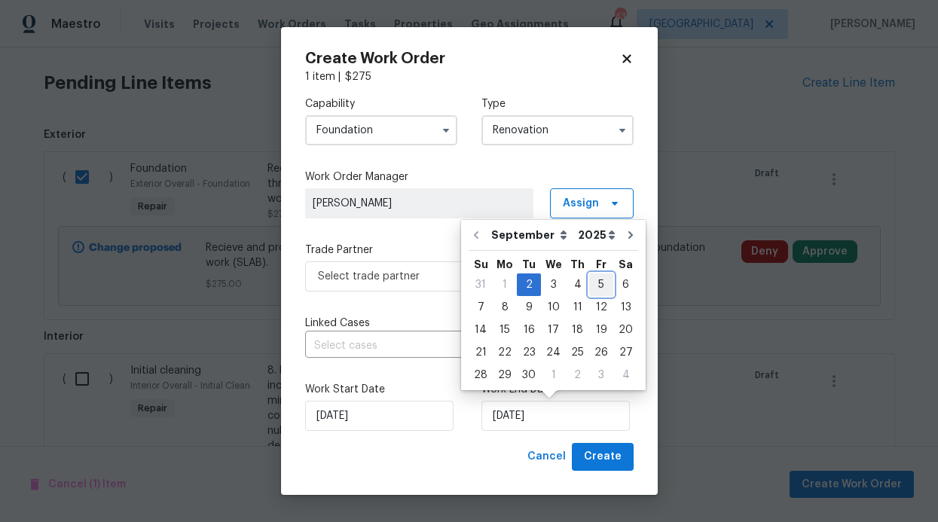
click at [606, 280] on div "5" at bounding box center [601, 284] width 24 height 21
type input "[DATE]"
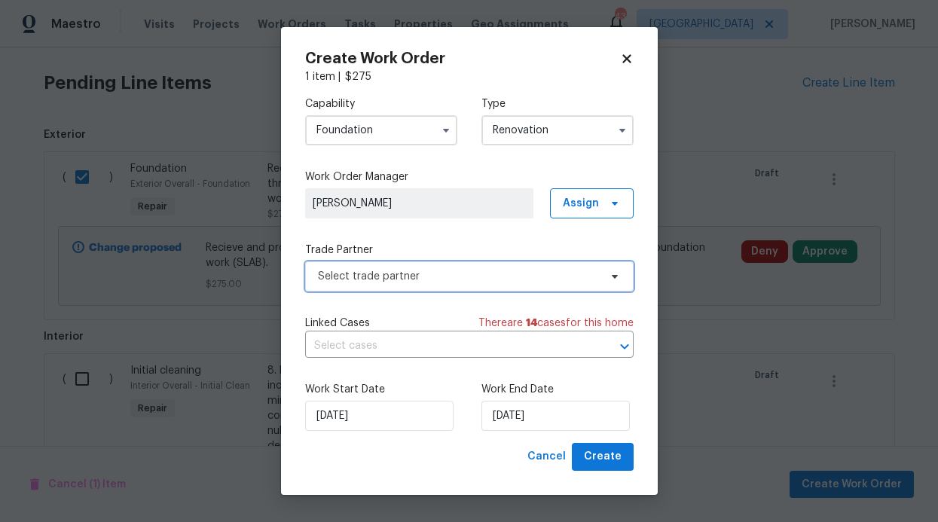
click at [610, 264] on span "Select trade partner" at bounding box center [469, 276] width 328 height 30
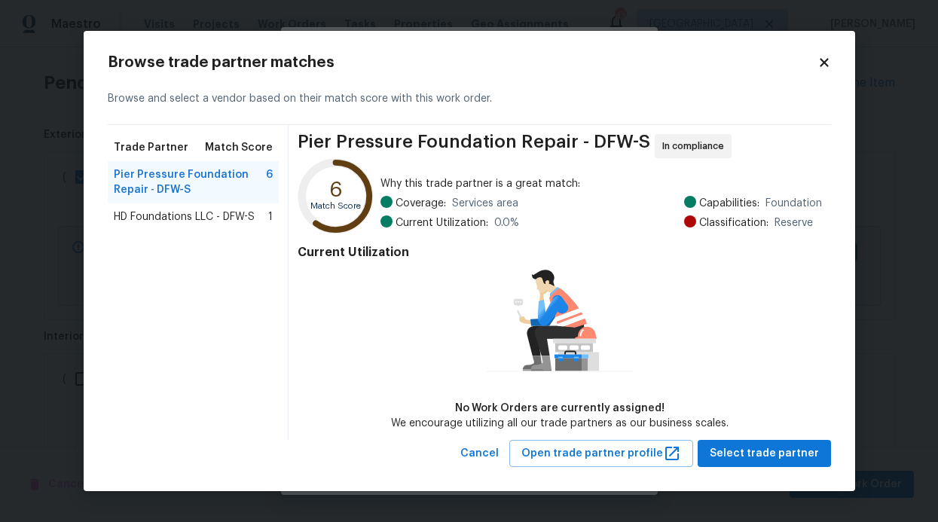
click at [189, 221] on span "HD Foundations LLC - DFW-S" at bounding box center [184, 216] width 141 height 15
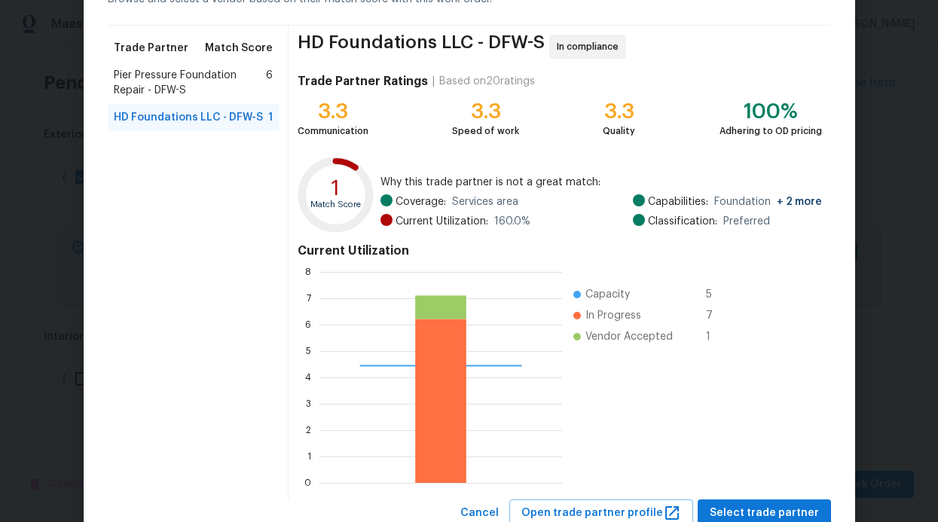
scroll to position [142, 0]
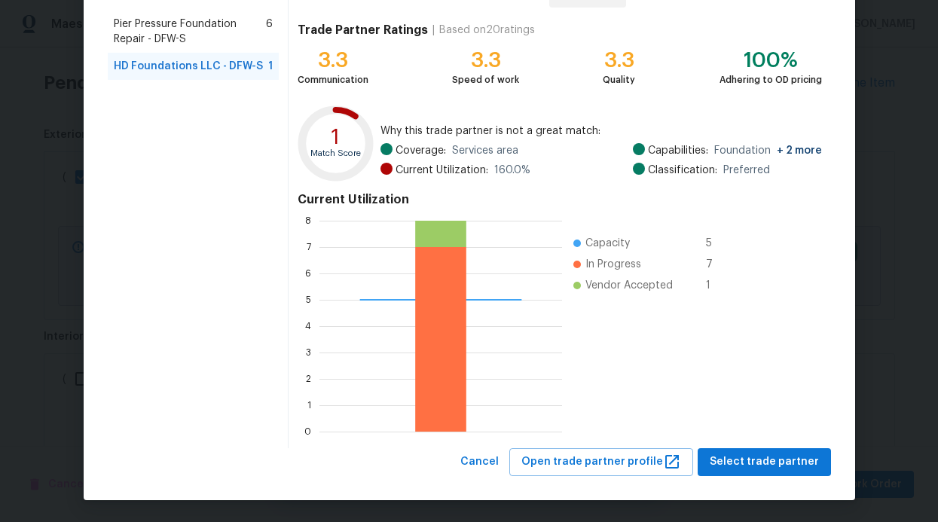
click at [765, 478] on div "Browse trade partner matches Browse and select a vendor based on their match sc…" at bounding box center [469, 190] width 771 height 620
click at [767, 464] on span "Select trade partner" at bounding box center [764, 462] width 109 height 19
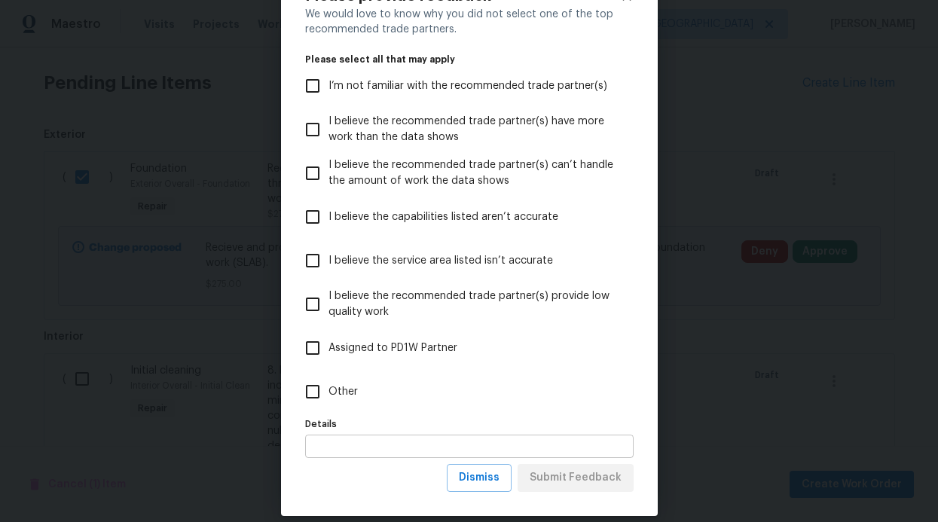
scroll to position [75, 0]
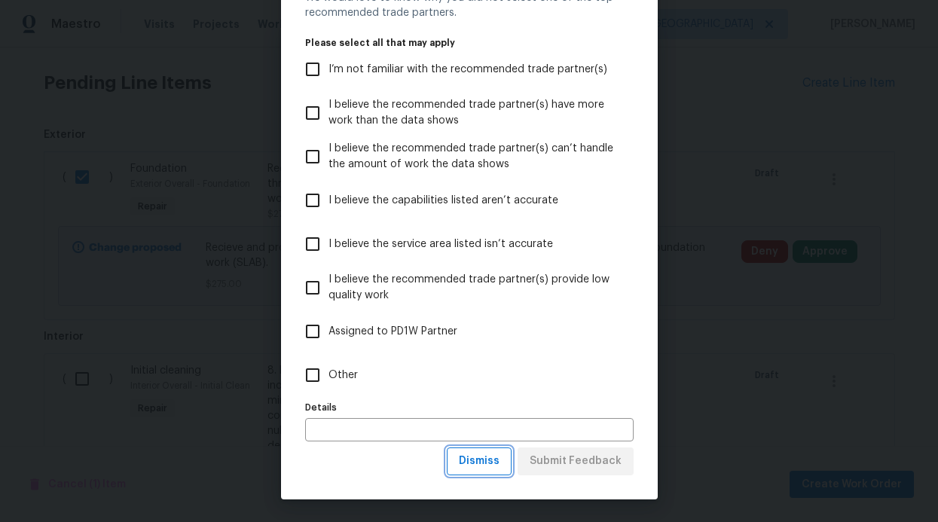
click at [499, 464] on button "Dismiss" at bounding box center [479, 461] width 65 height 28
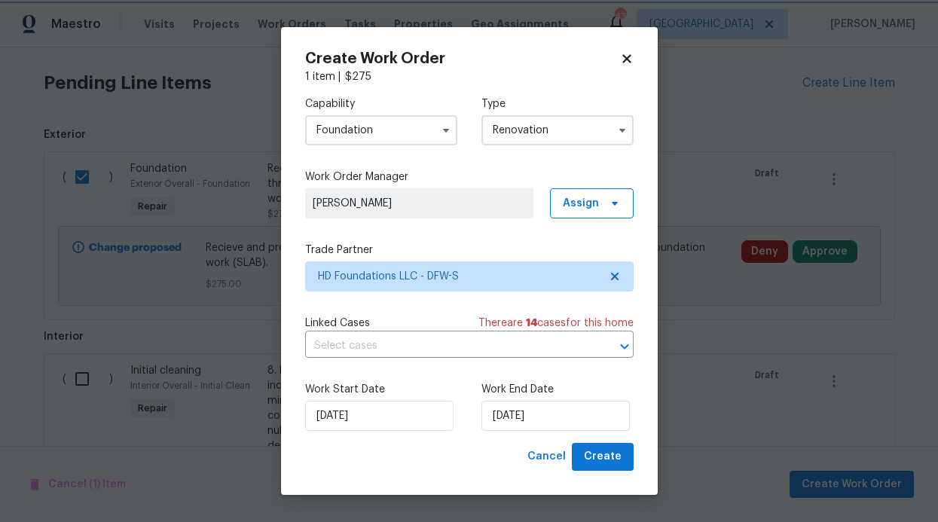
scroll to position [0, 0]
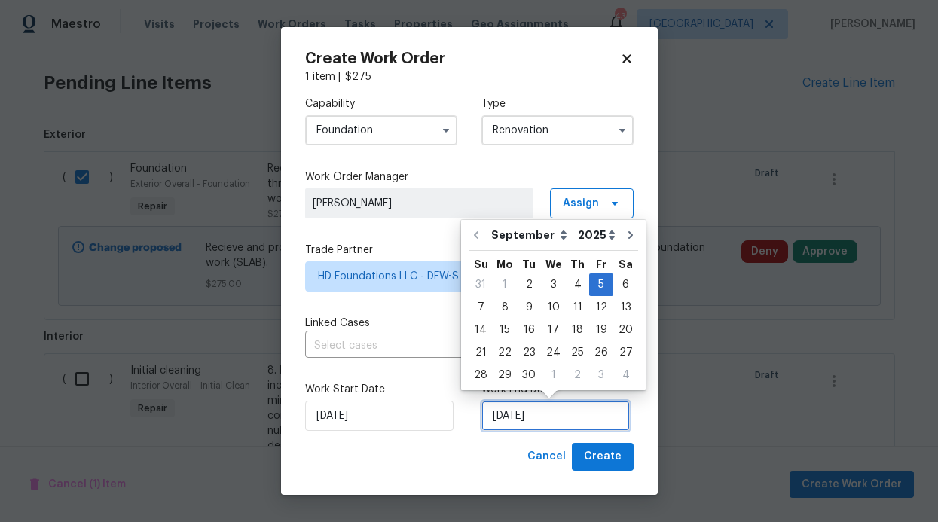
click at [572, 422] on input "[DATE]" at bounding box center [555, 416] width 148 height 30
click at [610, 465] on span "Create" at bounding box center [603, 456] width 38 height 19
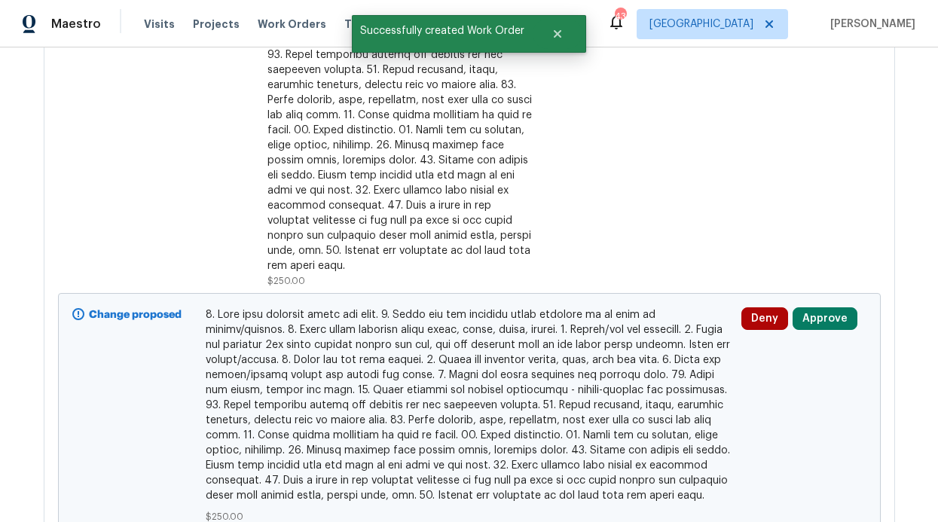
scroll to position [1054, 0]
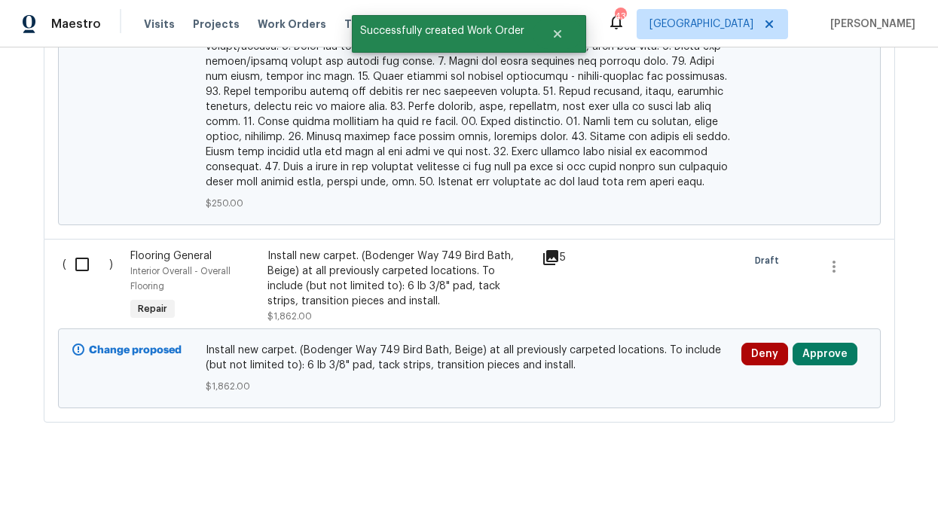
click at [93, 256] on input "checkbox" at bounding box center [87, 265] width 43 height 32
checkbox input "true"
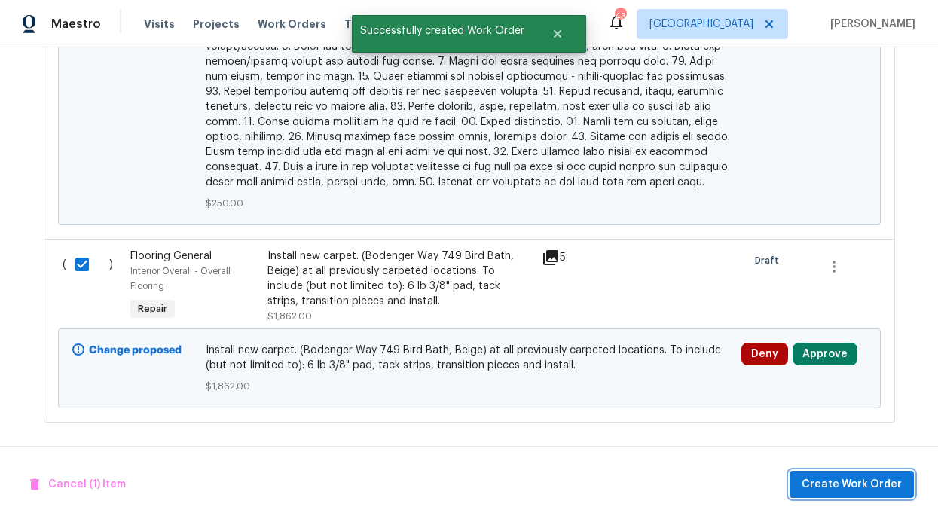
click at [901, 472] on button "Create Work Order" at bounding box center [851, 485] width 124 height 28
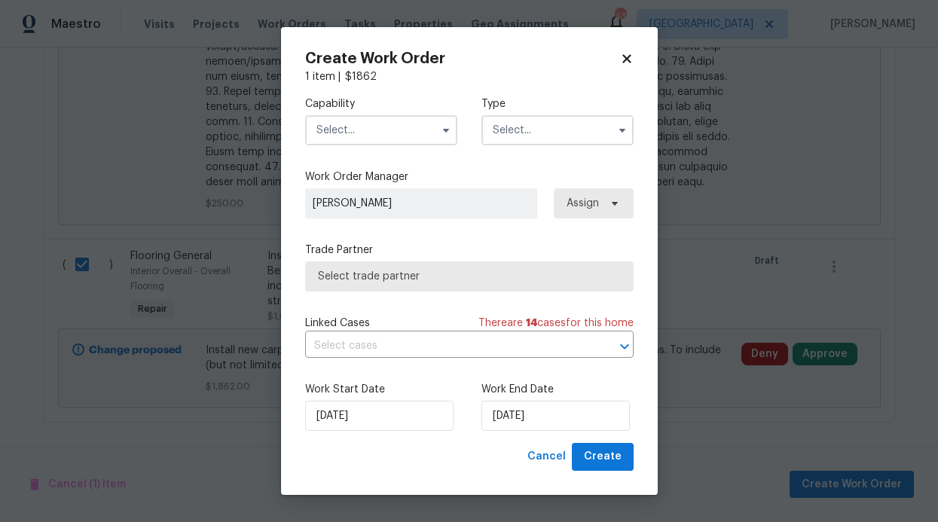
click at [392, 150] on div "Capability Type" at bounding box center [469, 120] width 328 height 73
click at [398, 143] on input "text" at bounding box center [381, 130] width 152 height 30
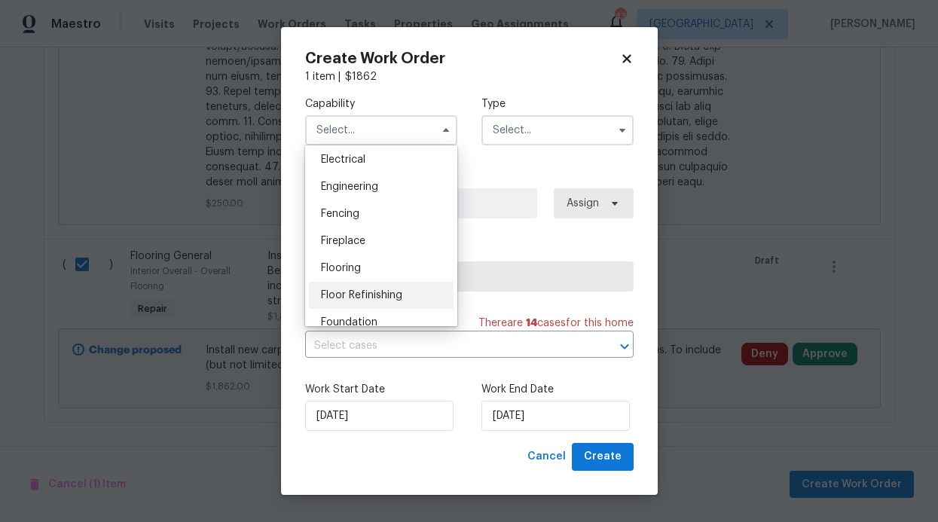
scroll to position [540, 0]
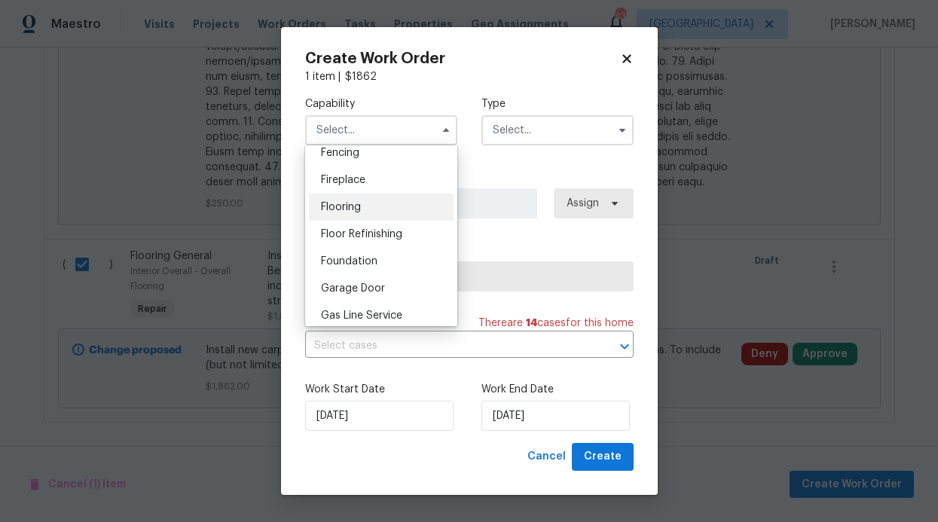
click at [374, 221] on div "Flooring" at bounding box center [381, 207] width 145 height 27
type input "Flooring"
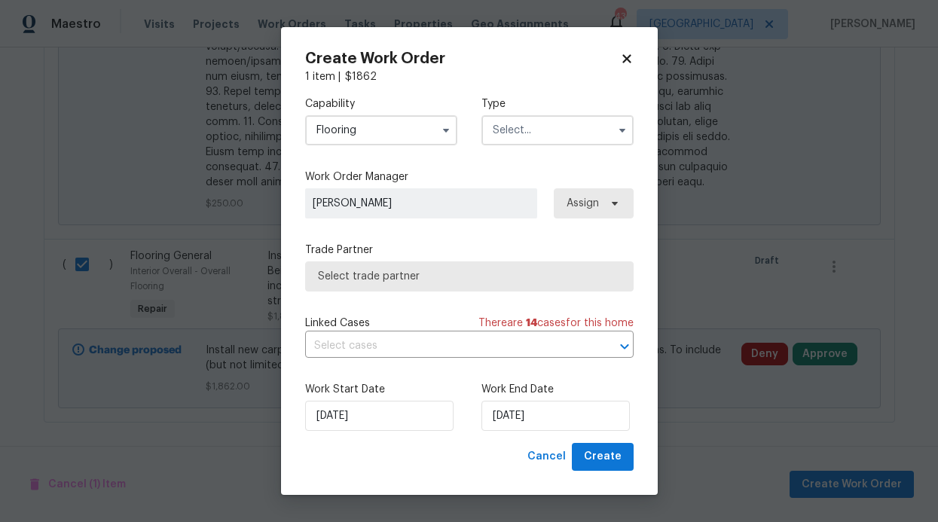
click at [557, 125] on input "text" at bounding box center [557, 130] width 152 height 30
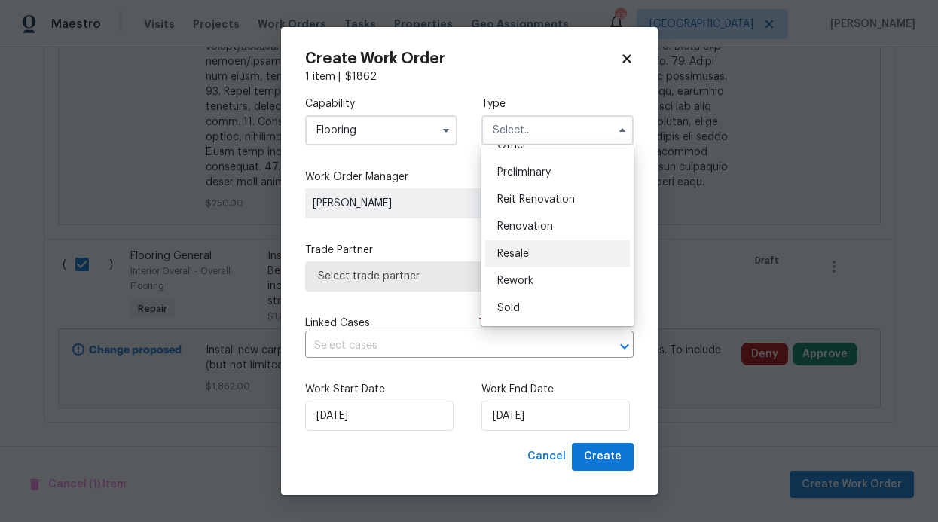
scroll to position [342, 0]
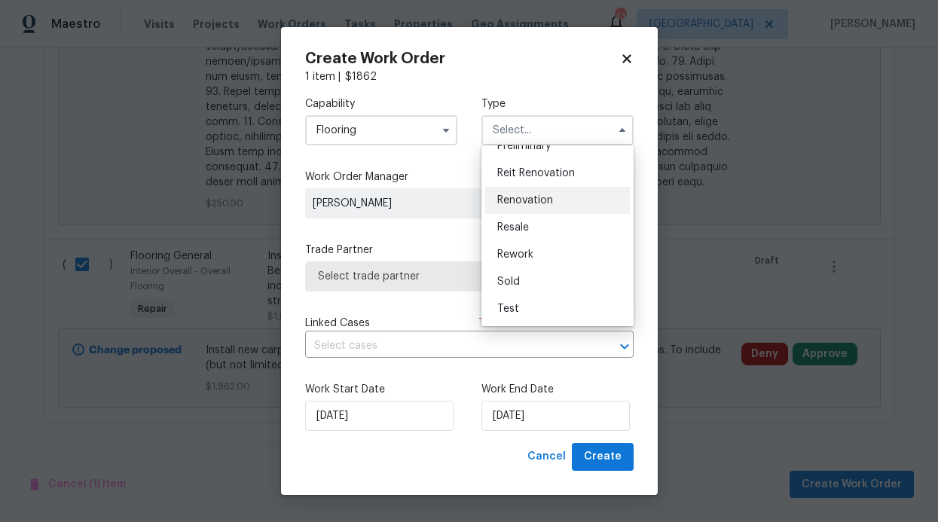
click at [547, 208] on div "Renovation" at bounding box center [557, 200] width 145 height 27
type input "Renovation"
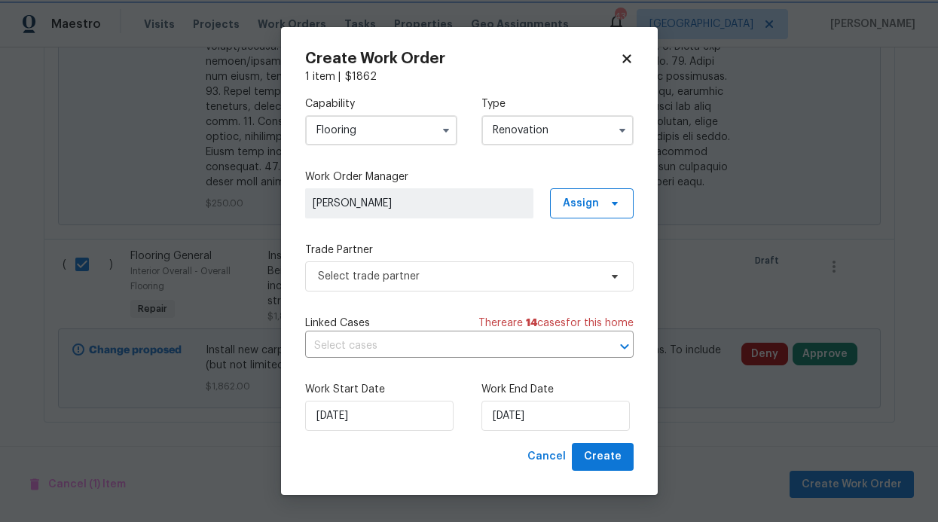
scroll to position [0, 0]
drag, startPoint x: 548, startPoint y: 424, endPoint x: 562, endPoint y: 395, distance: 32.4
click at [548, 424] on input "[DATE]" at bounding box center [555, 416] width 148 height 30
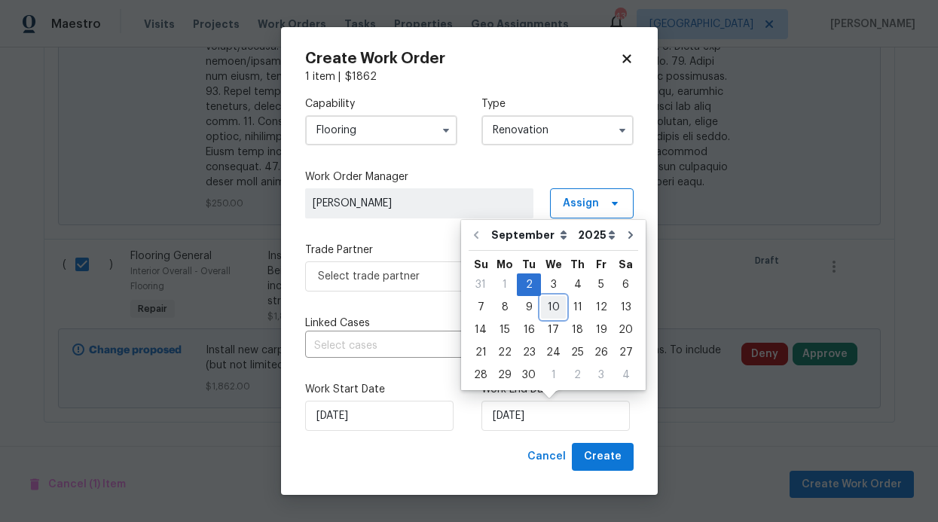
click at [543, 307] on div "10" at bounding box center [553, 307] width 25 height 21
type input "[DATE]"
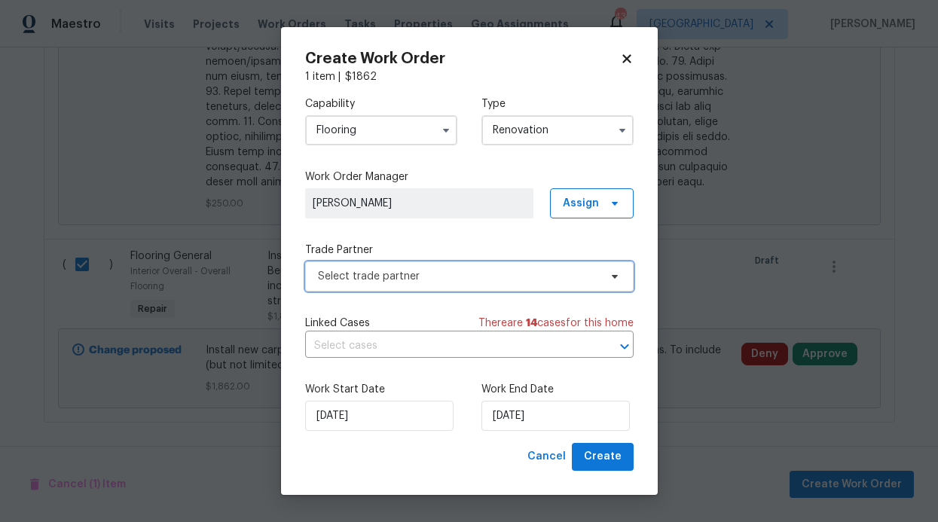
click at [604, 275] on span at bounding box center [612, 276] width 17 height 12
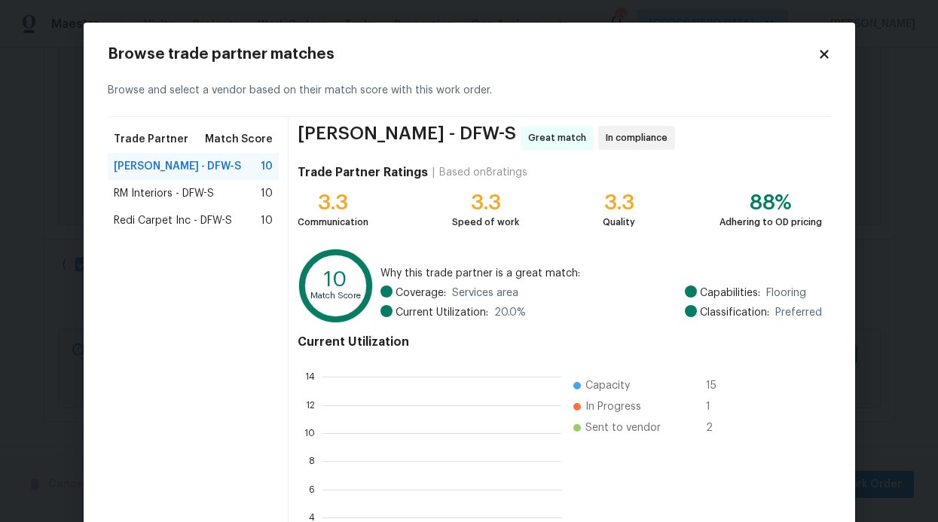
scroll to position [200, 227]
click at [133, 190] on span "RM Interiors - DFW-S" at bounding box center [164, 193] width 100 height 15
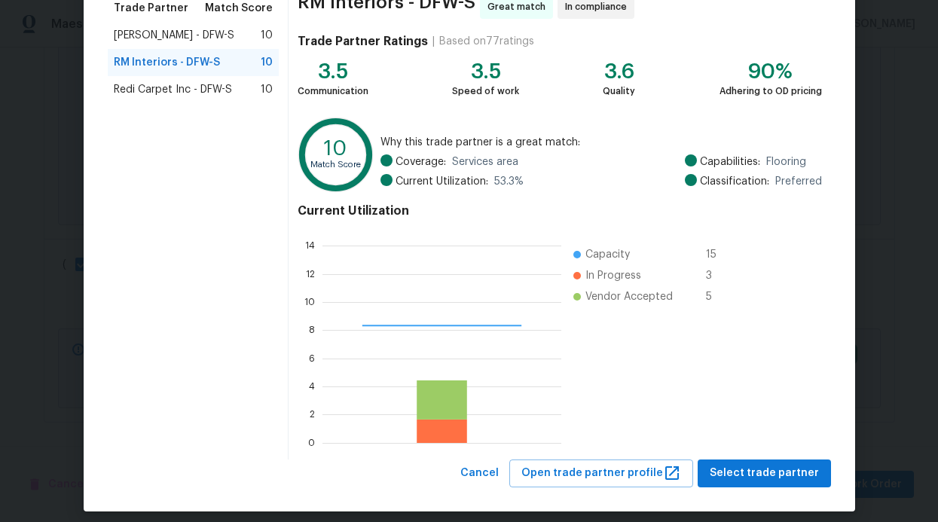
scroll to position [142, 0]
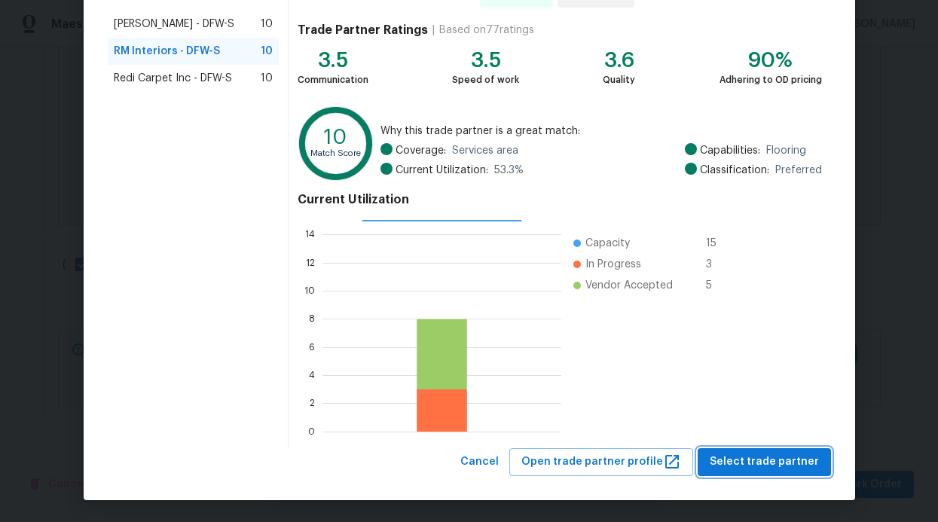
click at [768, 469] on span "Select trade partner" at bounding box center [764, 462] width 109 height 19
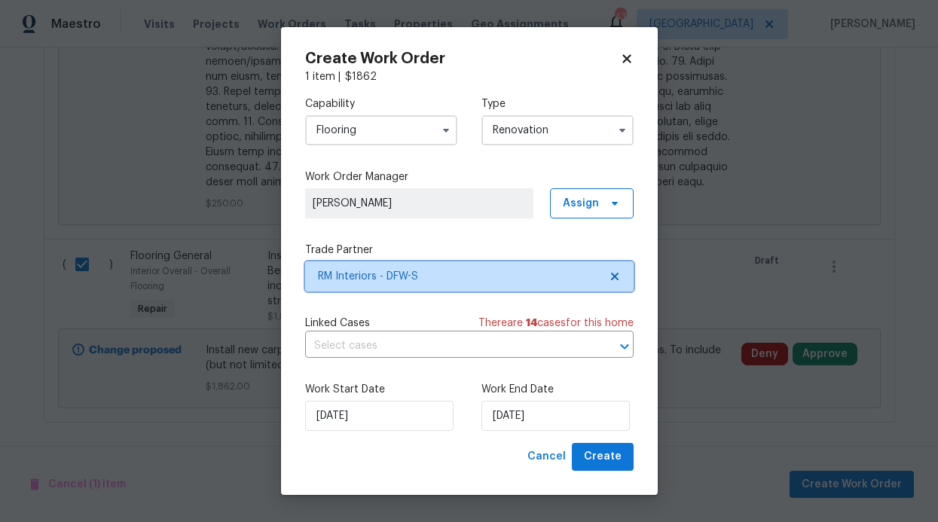
scroll to position [0, 0]
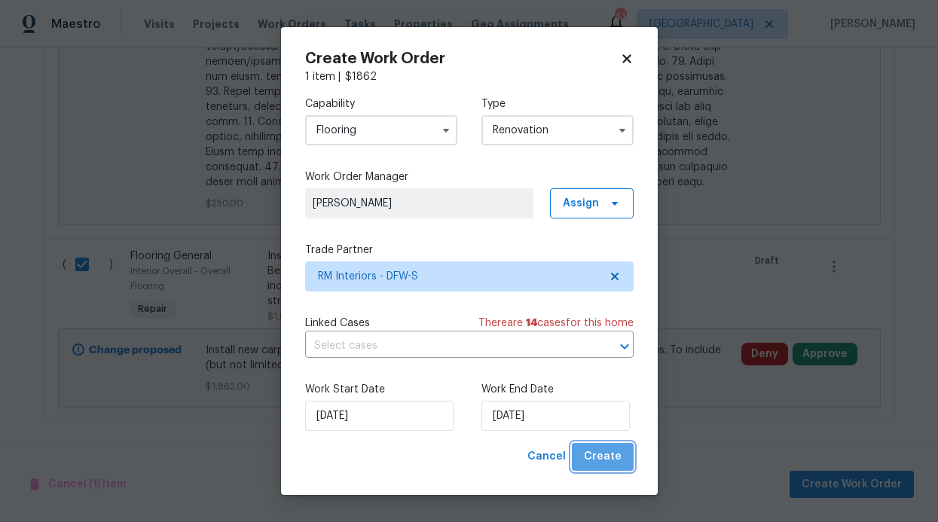
click at [629, 464] on button "Create" at bounding box center [603, 457] width 62 height 28
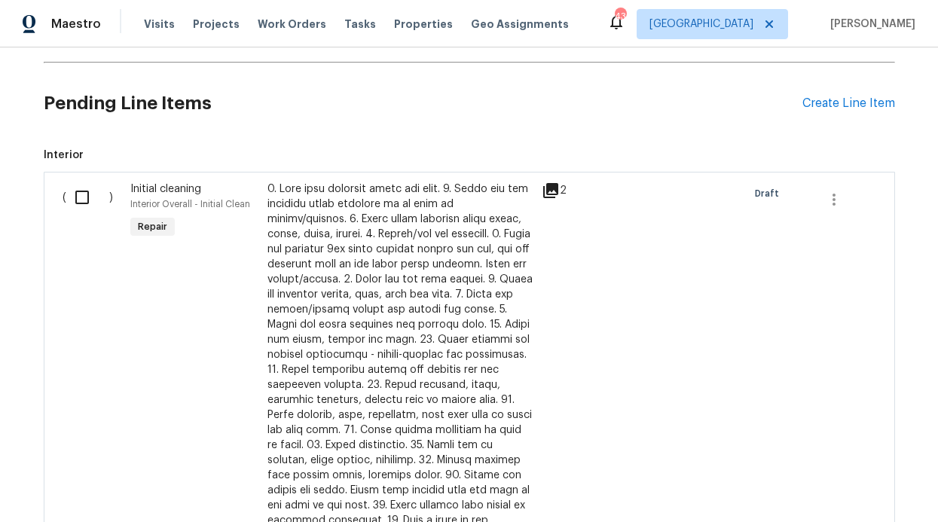
scroll to position [526, 0]
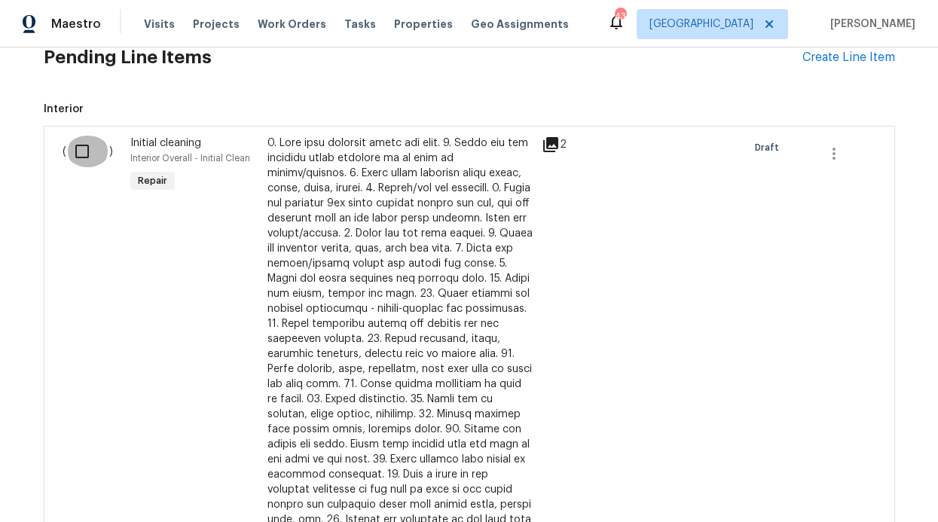
click at [80, 143] on input "checkbox" at bounding box center [87, 152] width 43 height 32
checkbox input "true"
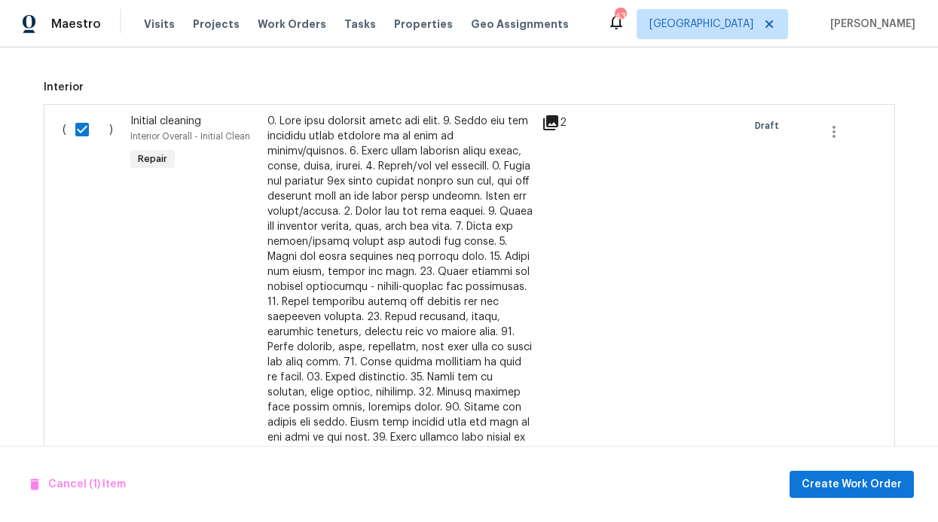
scroll to position [554, 0]
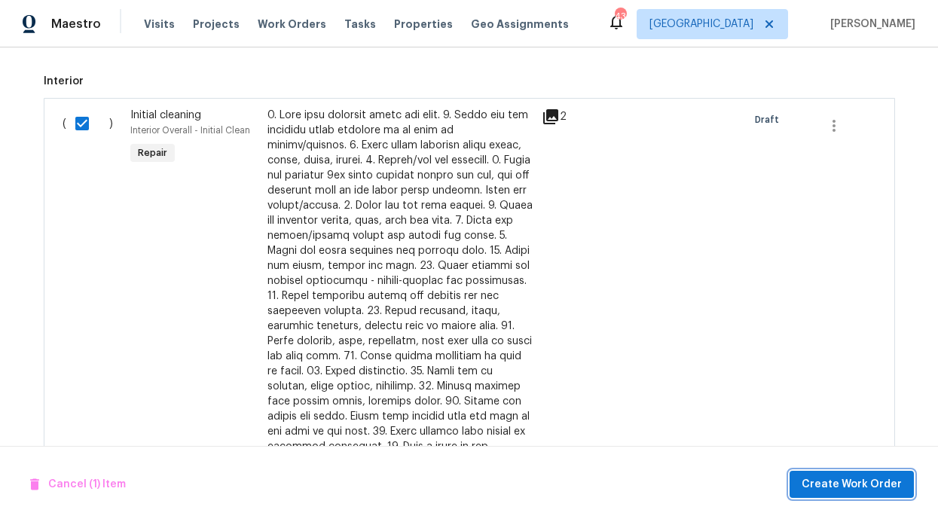
click at [862, 488] on span "Create Work Order" at bounding box center [851, 484] width 100 height 19
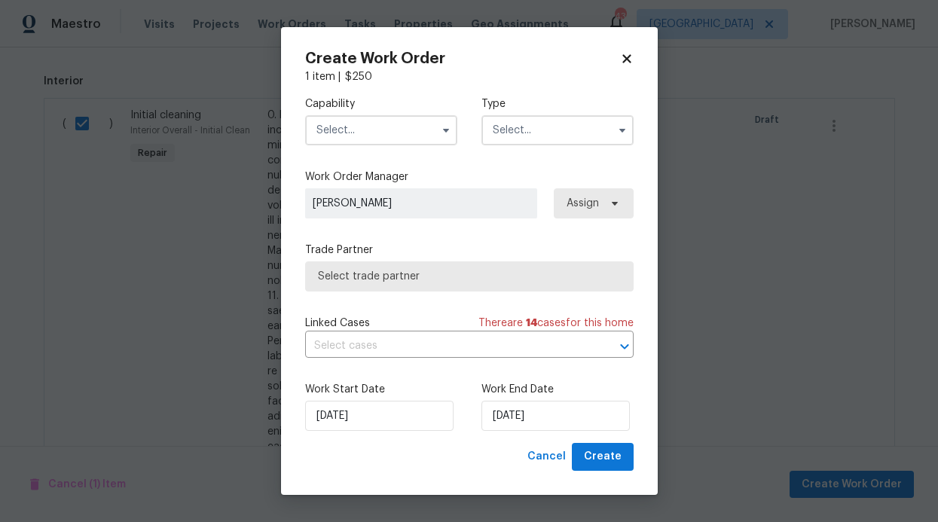
click at [429, 144] on input "text" at bounding box center [381, 130] width 152 height 30
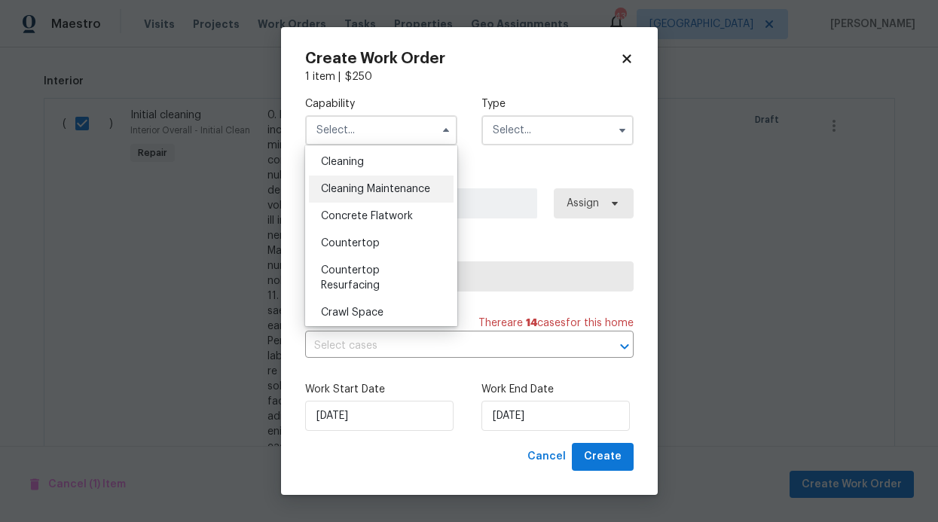
scroll to position [169, 0]
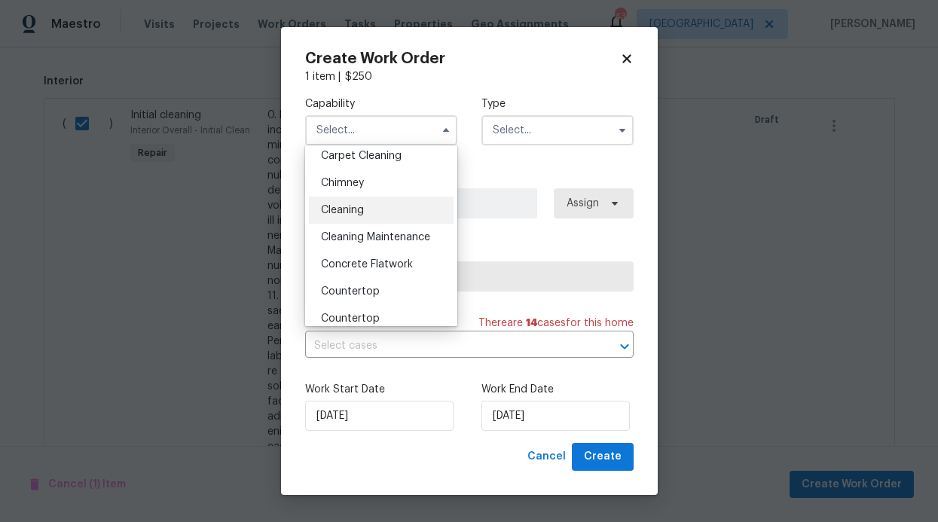
click at [379, 215] on div "Cleaning" at bounding box center [381, 210] width 145 height 27
type input "Cleaning"
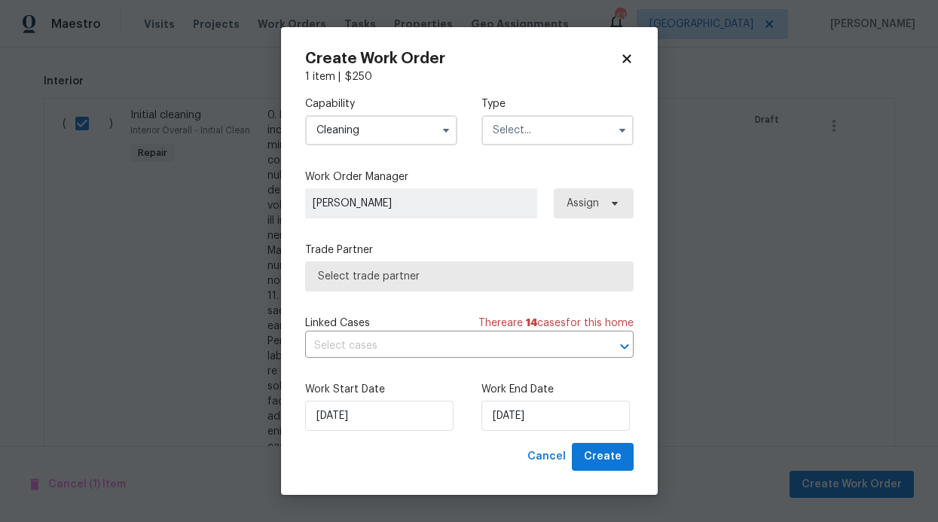
click at [542, 136] on input "text" at bounding box center [557, 130] width 152 height 30
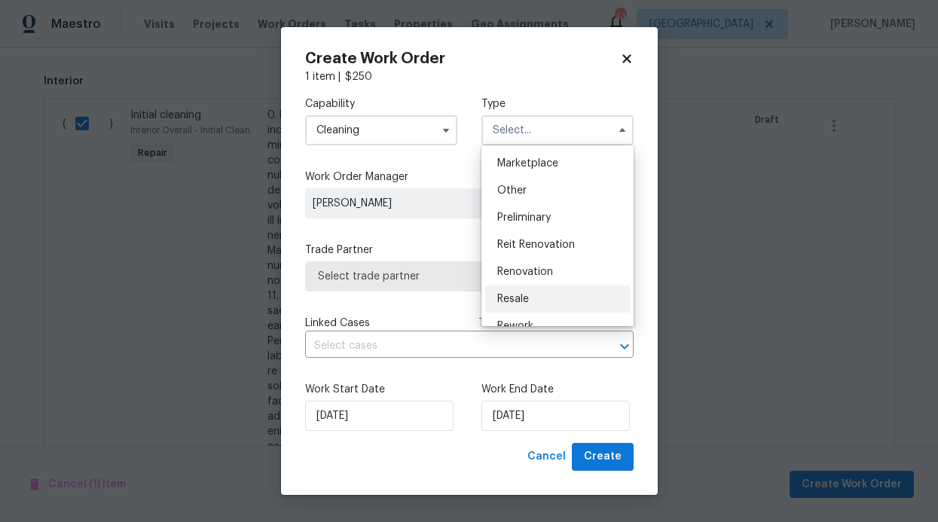
scroll to position [310, 0]
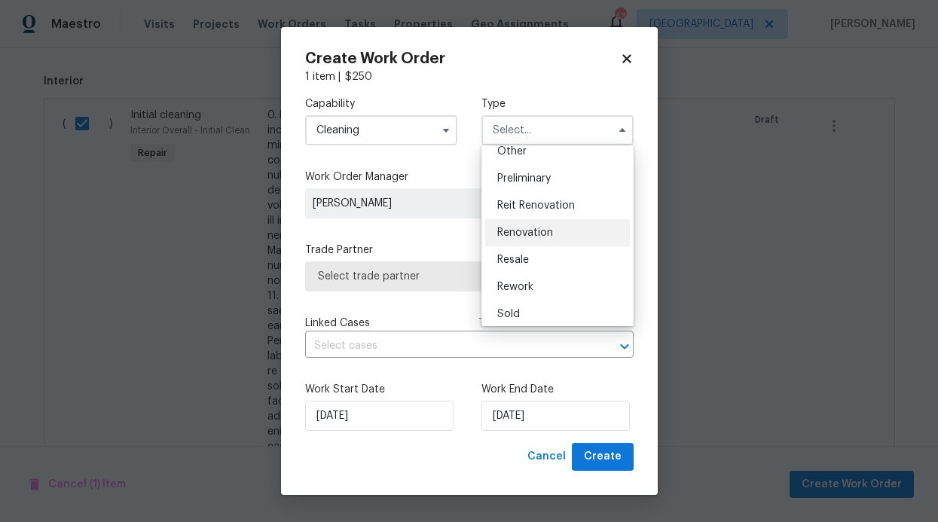
click at [550, 222] on div "Renovation" at bounding box center [557, 232] width 145 height 27
type input "Renovation"
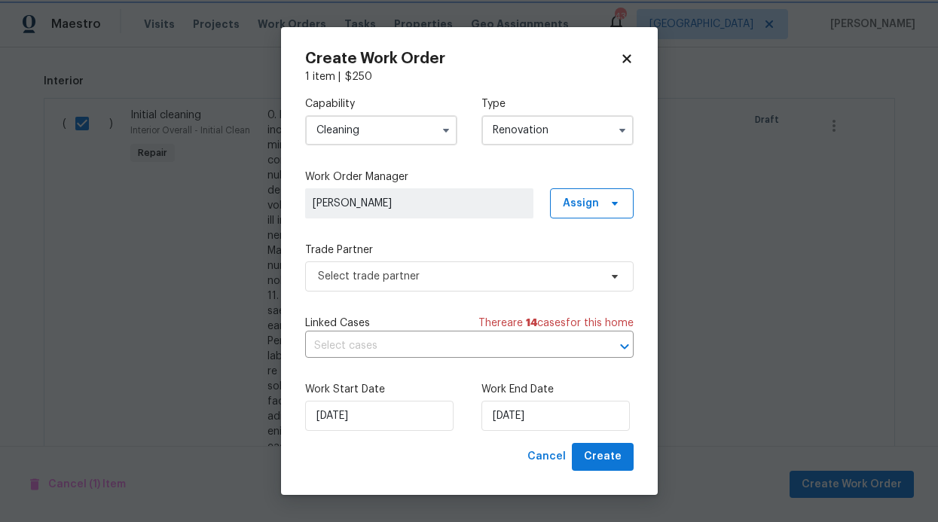
scroll to position [0, 0]
click at [525, 410] on input "[DATE]" at bounding box center [555, 416] width 148 height 30
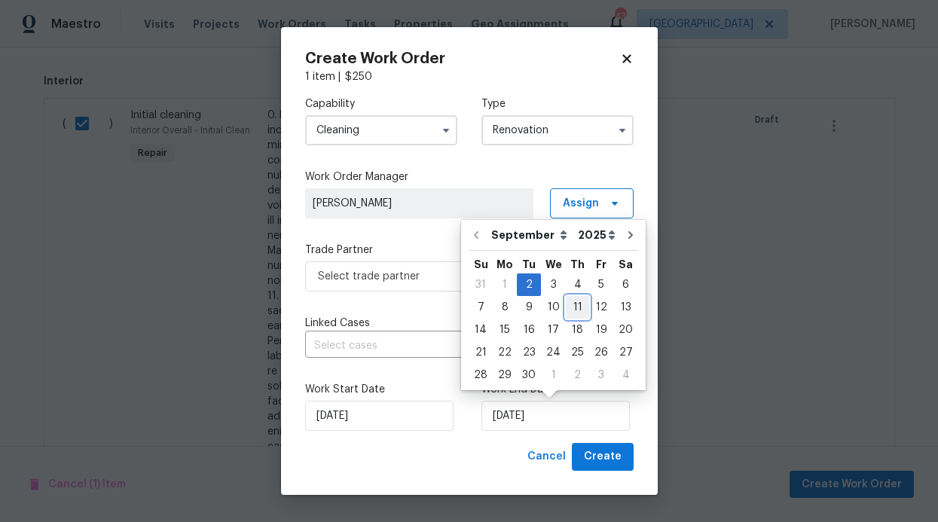
click at [568, 307] on div "11" at bounding box center [577, 307] width 23 height 21
type input "9/11/2025"
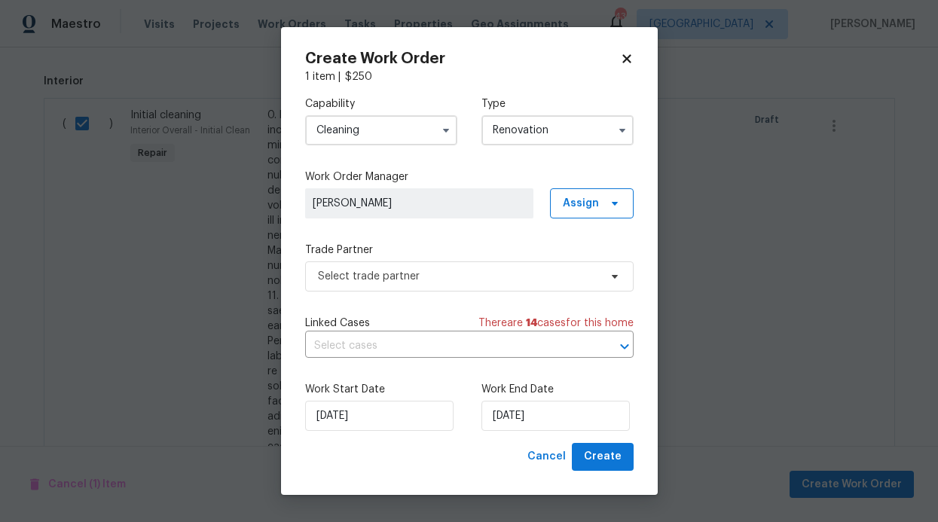
click at [618, 367] on div "Capability Cleaning Type Renovation Work Order Manager RonDerrick Jackson Assig…" at bounding box center [469, 263] width 328 height 359
click at [618, 448] on span "Create" at bounding box center [603, 456] width 38 height 19
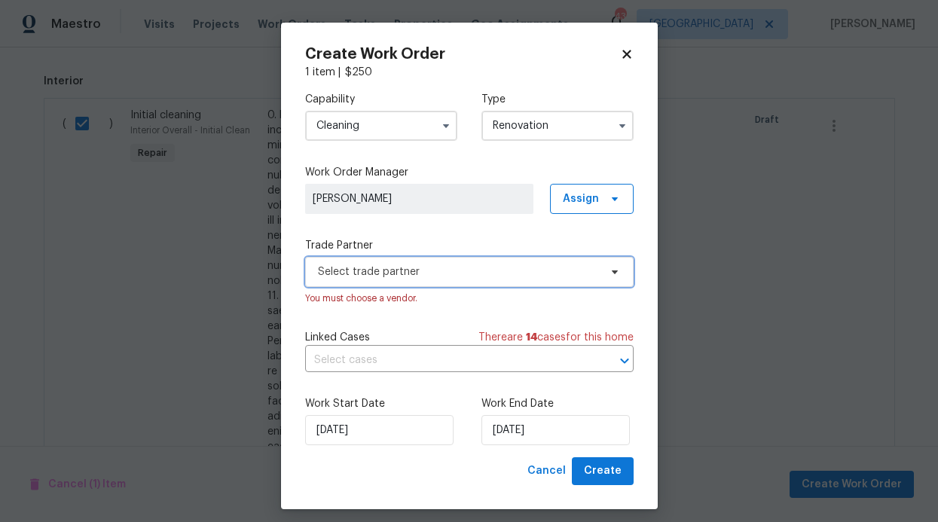
click at [561, 281] on span "Select trade partner" at bounding box center [469, 272] width 328 height 30
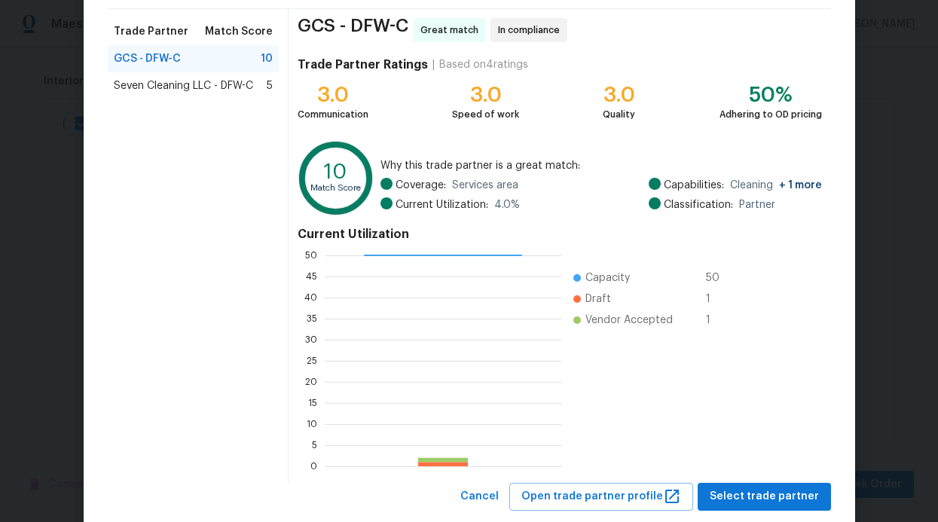
scroll to position [142, 0]
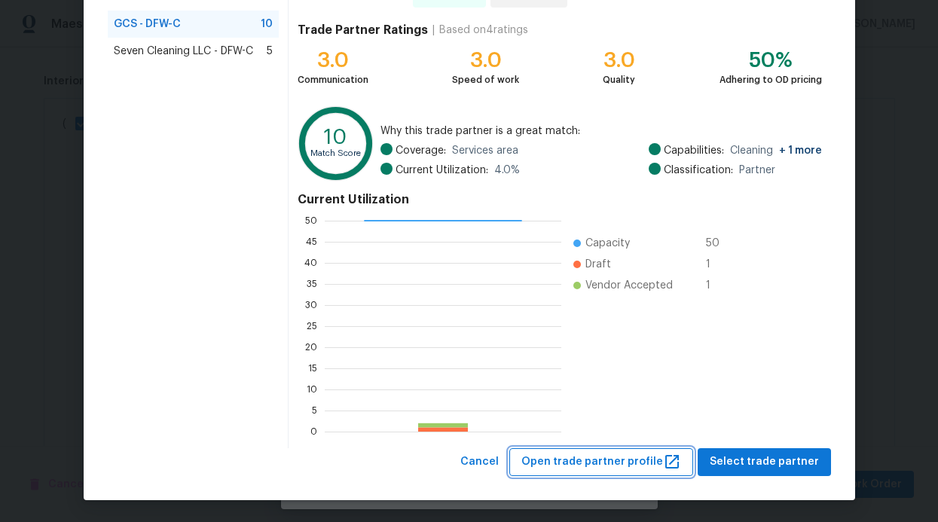
click at [622, 467] on span "Open trade partner profile" at bounding box center [601, 462] width 160 height 19
click at [492, 453] on span "Cancel" at bounding box center [479, 462] width 38 height 19
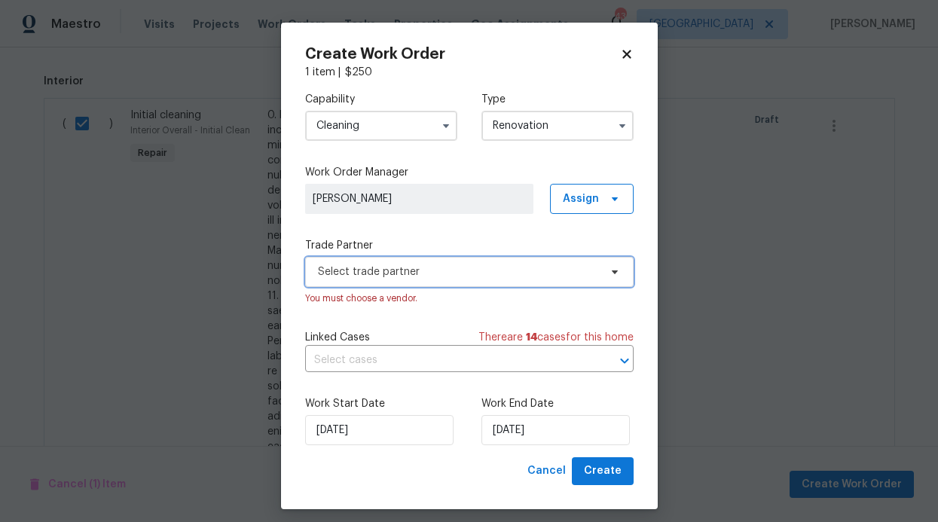
scroll to position [0, 0]
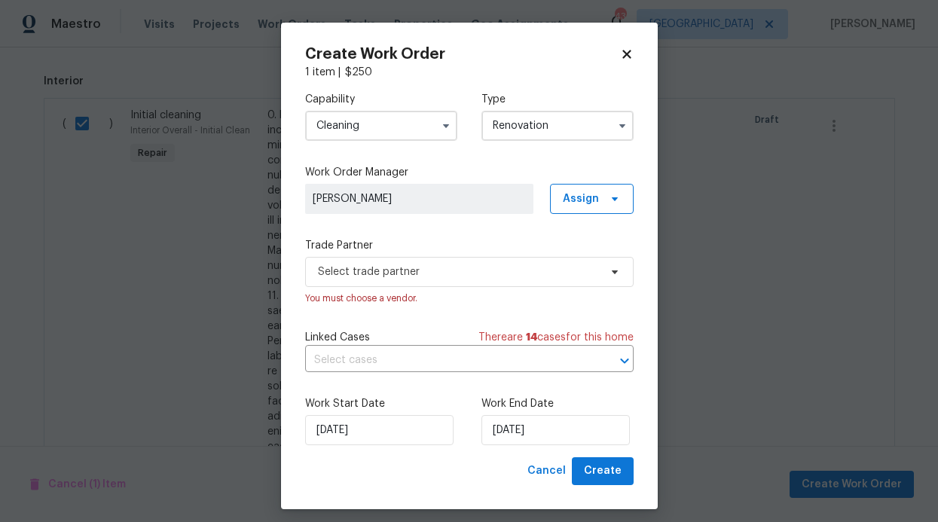
click at [394, 128] on input "Cleaning" at bounding box center [381, 126] width 152 height 30
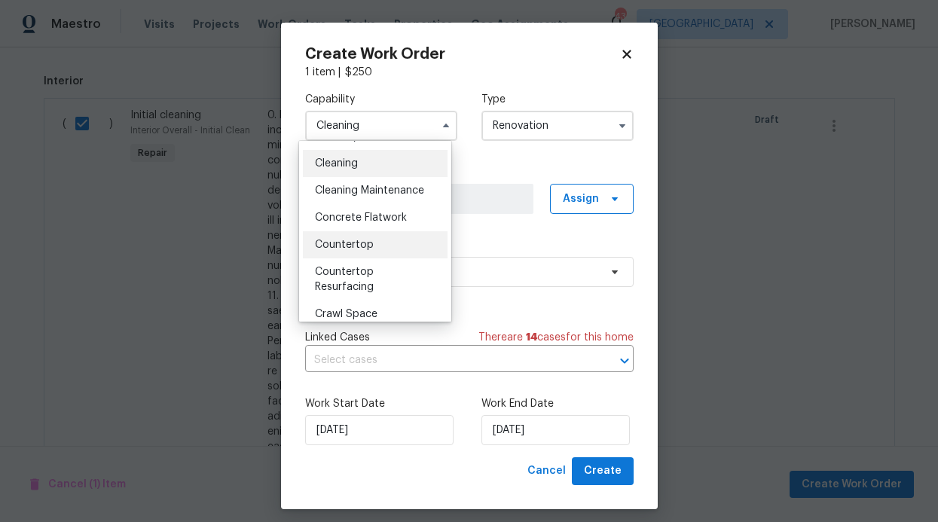
scroll to position [197, 0]
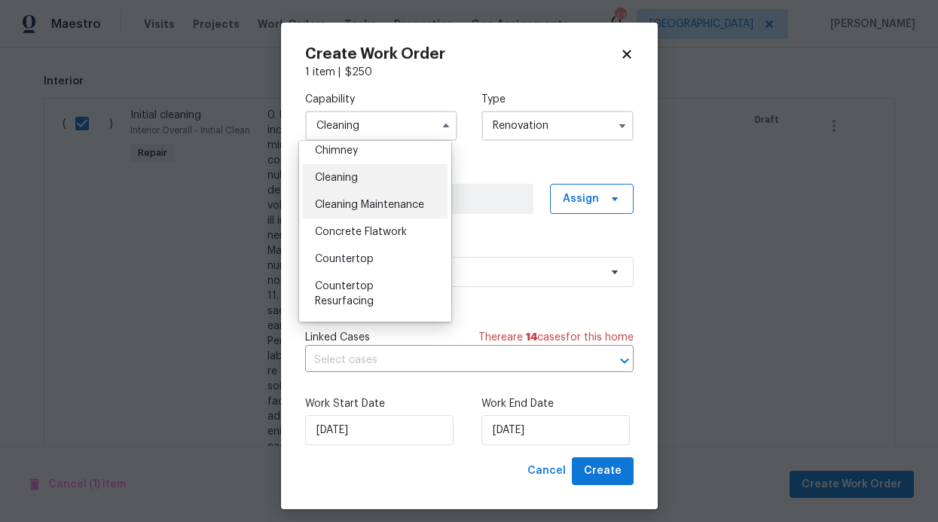
click at [348, 213] on div "Cleaning Maintenance" at bounding box center [375, 204] width 145 height 27
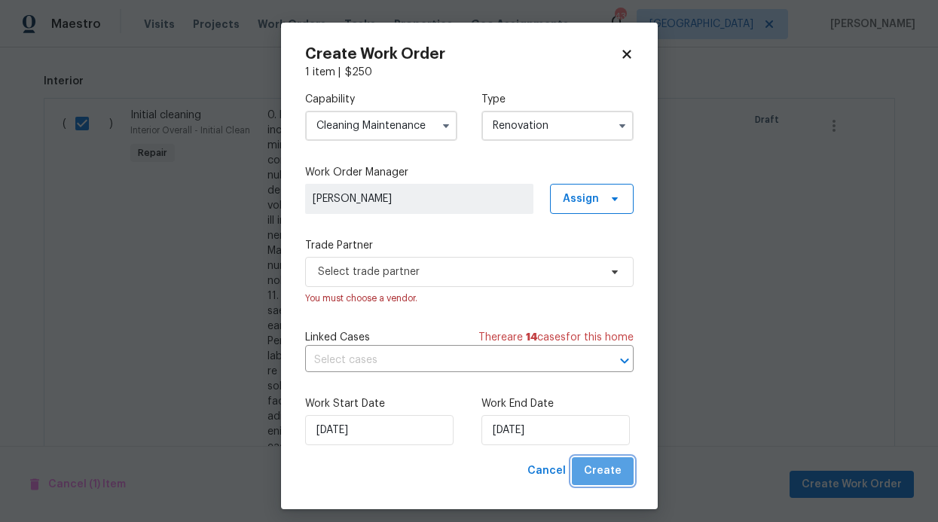
click at [606, 474] on span "Create" at bounding box center [603, 471] width 38 height 19
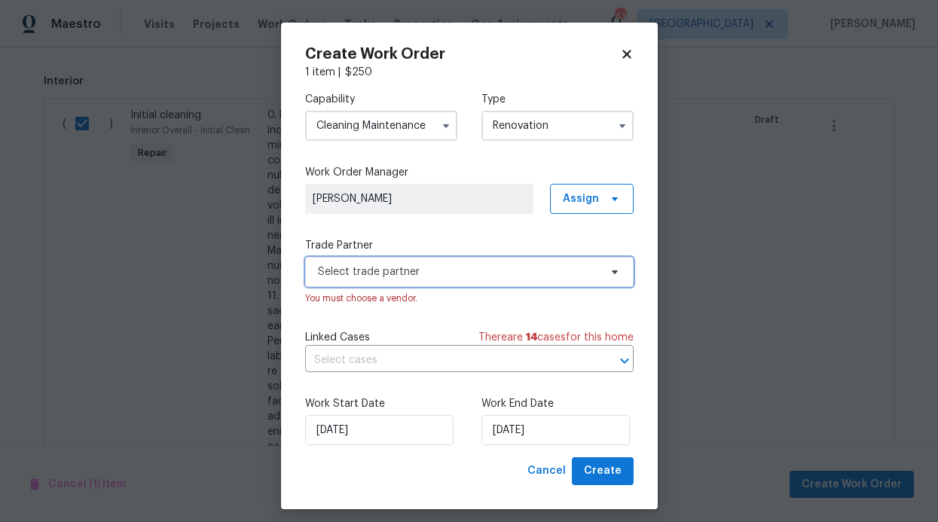
click at [559, 265] on span "Select trade partner" at bounding box center [458, 271] width 281 height 15
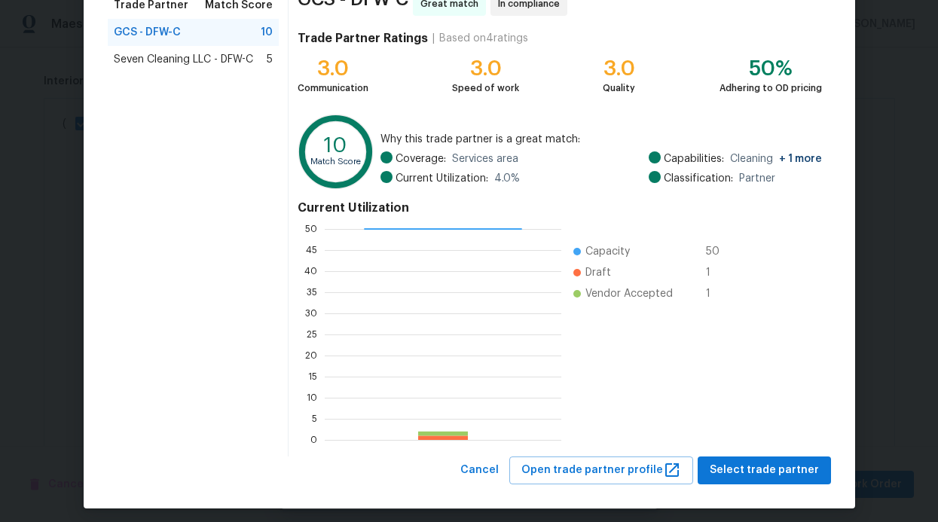
scroll to position [142, 0]
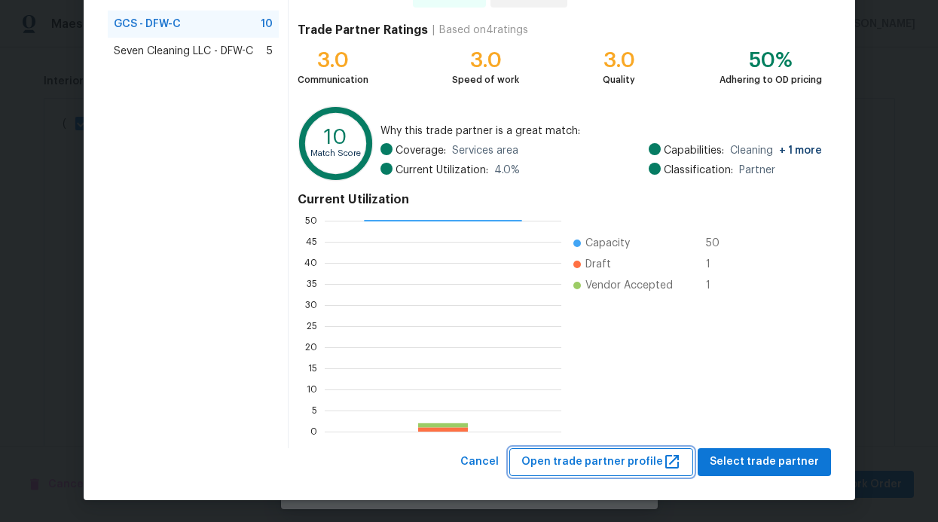
click at [615, 454] on span "Open trade partner profile" at bounding box center [601, 462] width 160 height 19
click at [475, 465] on span "Cancel" at bounding box center [479, 462] width 38 height 19
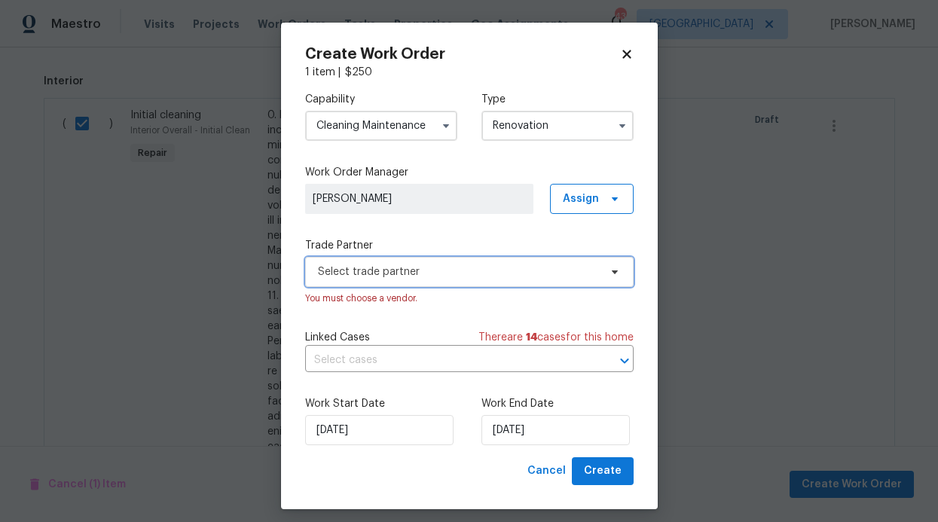
scroll to position [0, 0]
click at [546, 275] on span "Select trade partner" at bounding box center [458, 271] width 281 height 15
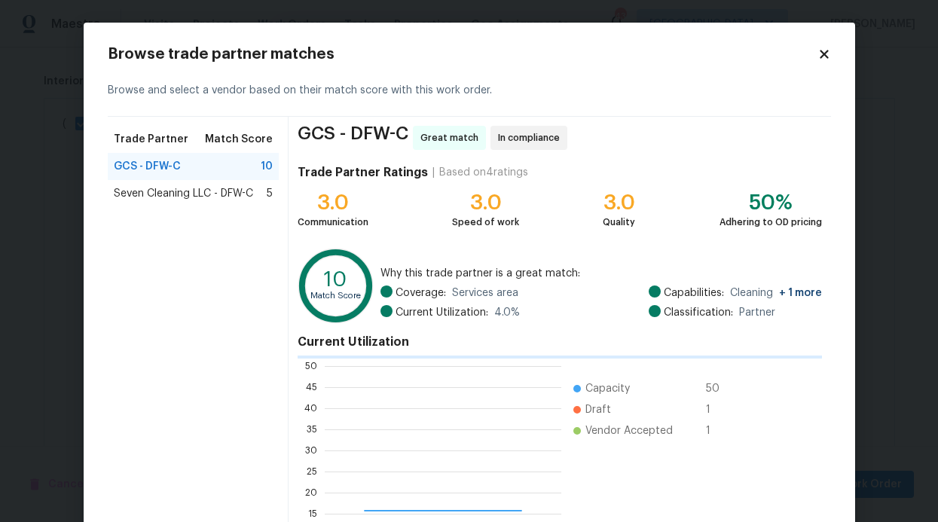
scroll to position [200, 225]
click at [818, 59] on icon at bounding box center [824, 54] width 14 height 14
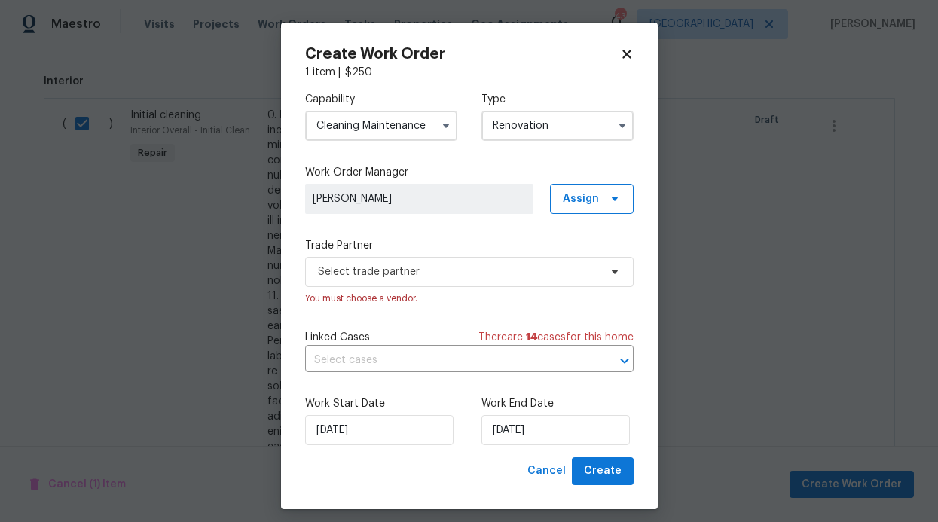
click at [548, 119] on input "Renovation" at bounding box center [557, 126] width 152 height 30
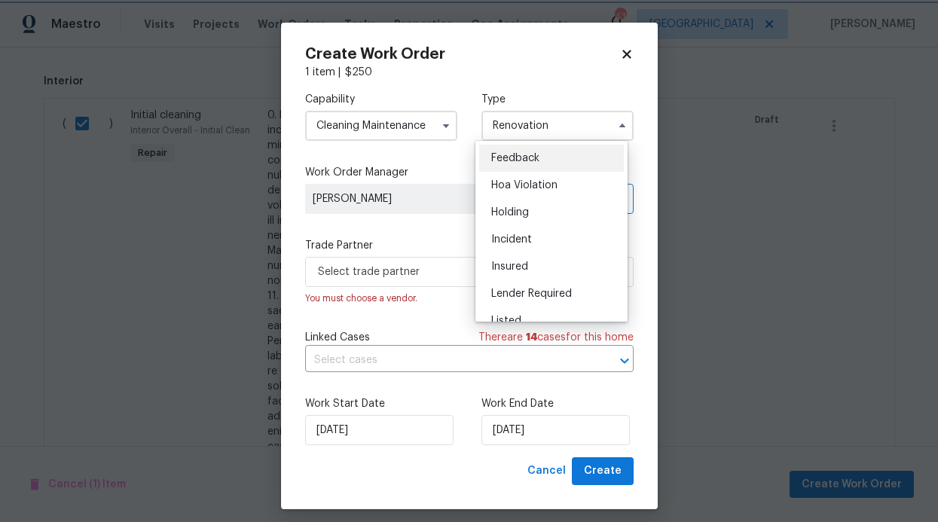
click at [423, 163] on div "Capability Cleaning Maintenance Type Renovation Feedback Hoa Violation Holding …" at bounding box center [469, 268] width 328 height 377
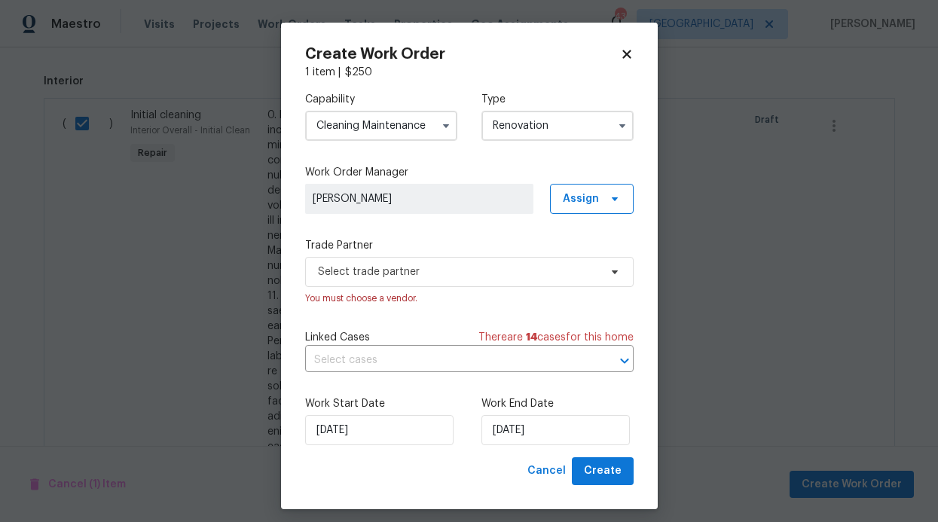
click at [427, 136] on input "Cleaning Maintenance" at bounding box center [381, 126] width 152 height 30
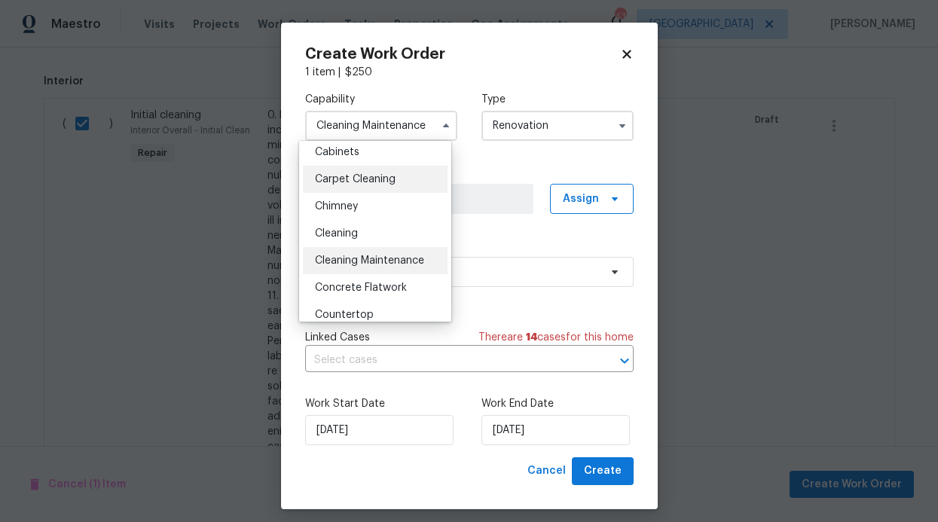
scroll to position [102, 0]
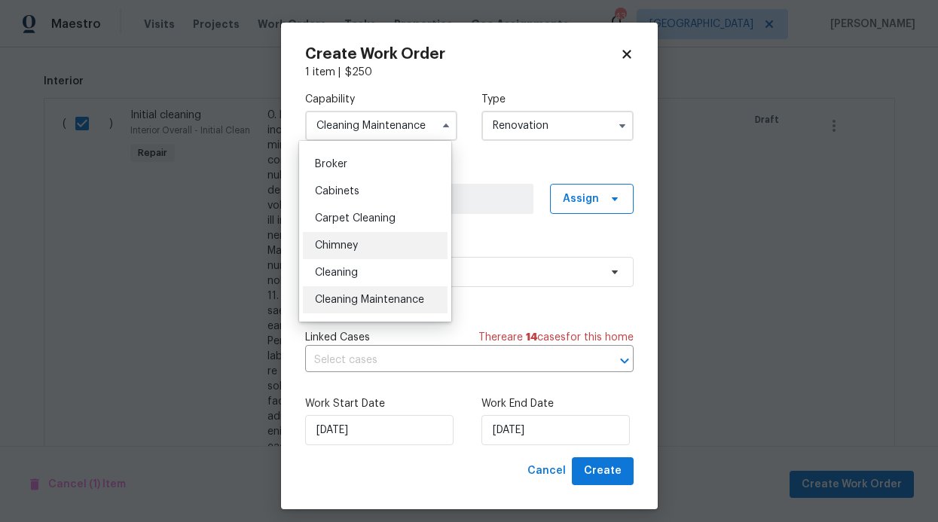
click at [334, 249] on span "Chimney" at bounding box center [336, 245] width 43 height 11
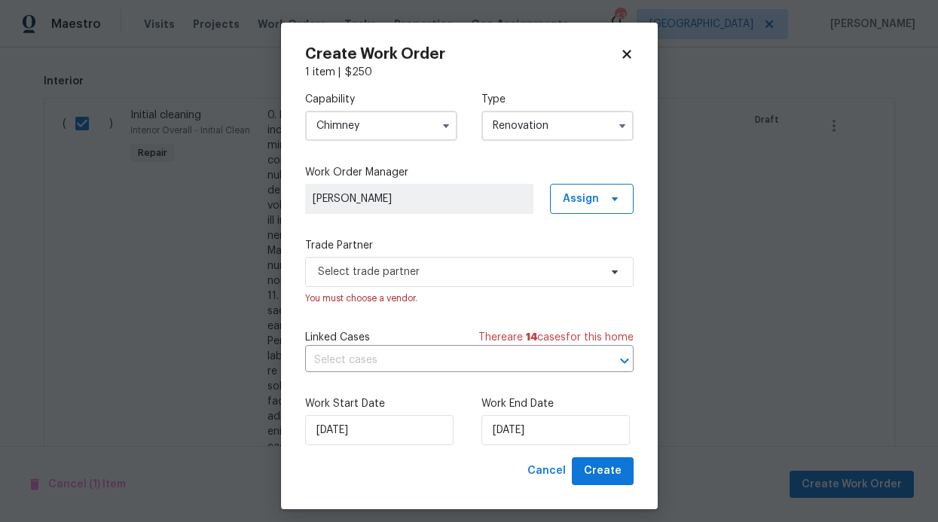
click at [404, 123] on input "Chimney" at bounding box center [381, 126] width 152 height 30
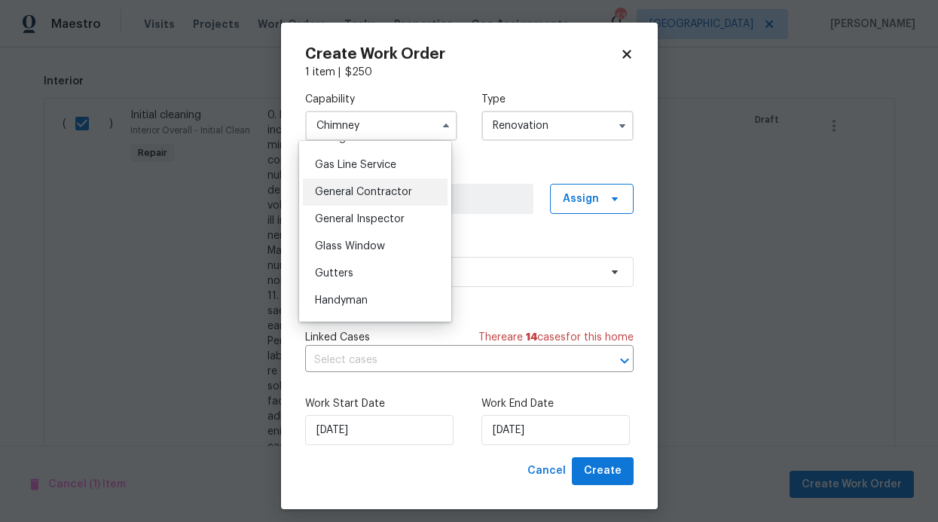
scroll to position [685, 0]
click at [365, 198] on span "General Contractor" at bounding box center [363, 193] width 97 height 11
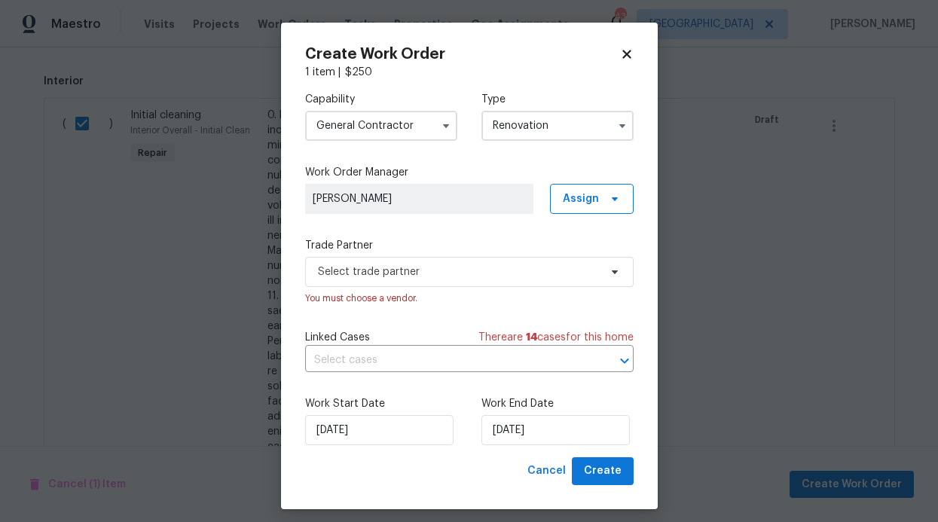
click at [414, 124] on input "General Contractor" at bounding box center [381, 126] width 152 height 30
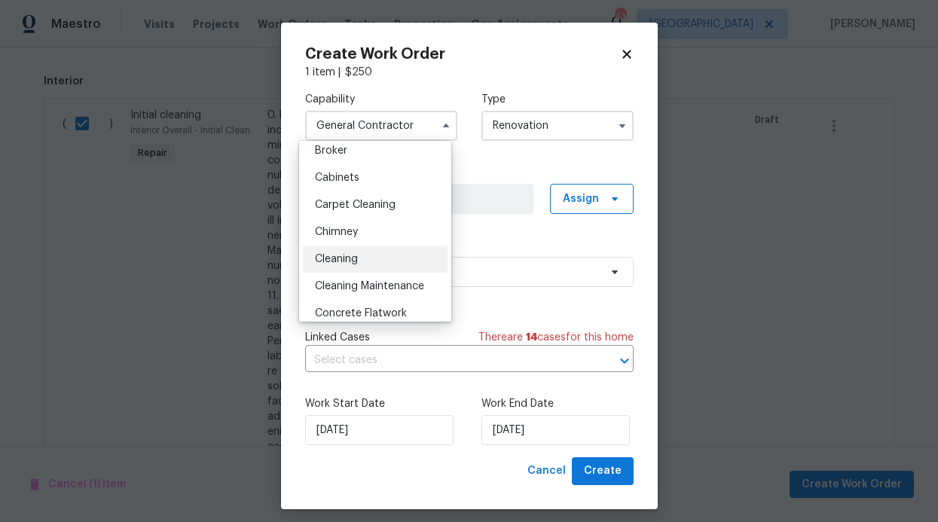
scroll to position [126, 0]
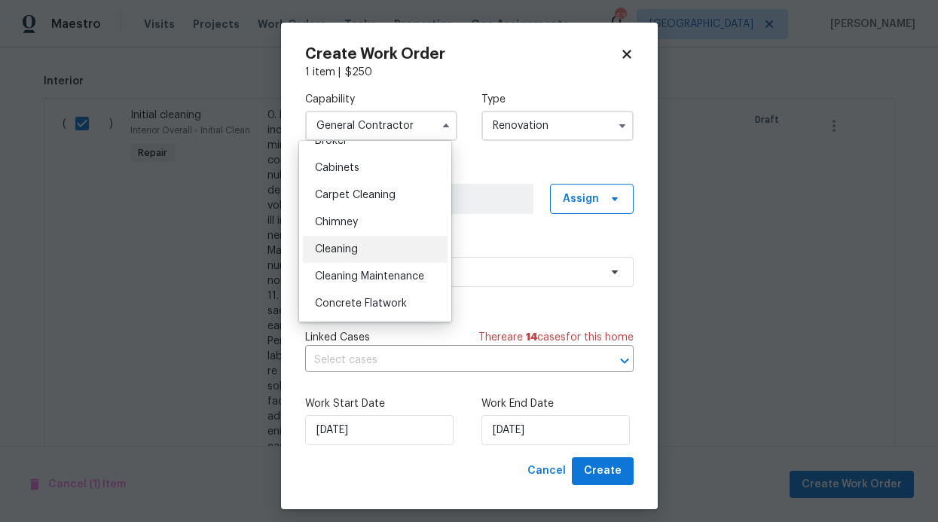
click at [351, 250] on span "Cleaning" at bounding box center [336, 249] width 43 height 11
type input "Cleaning"
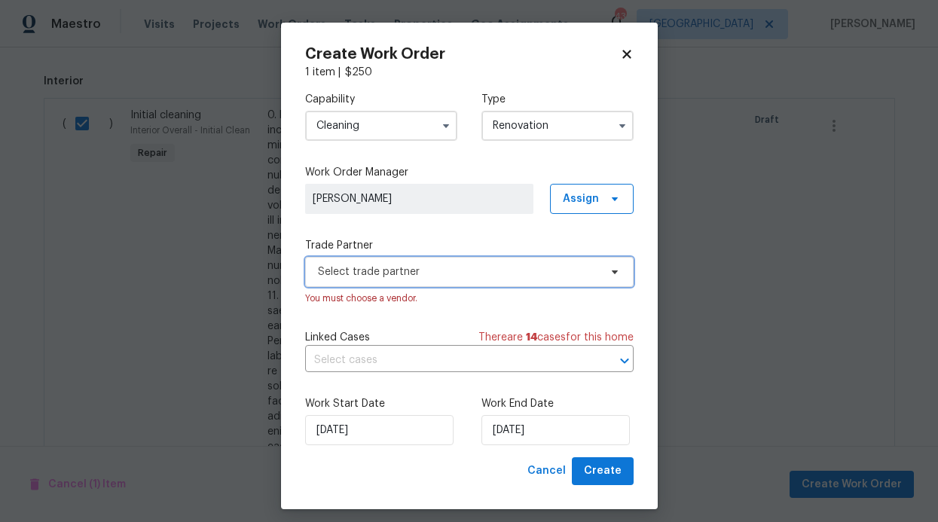
click at [578, 282] on span "Select trade partner" at bounding box center [469, 272] width 328 height 30
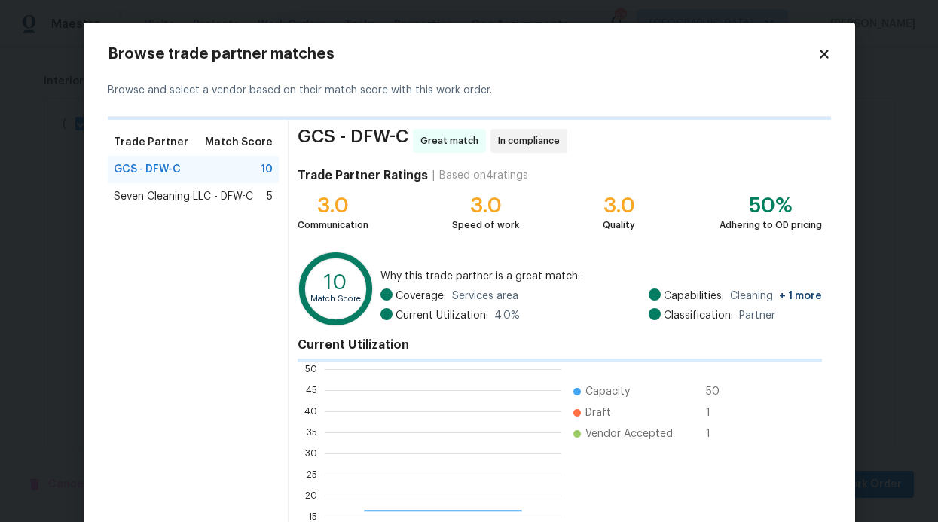
scroll to position [200, 225]
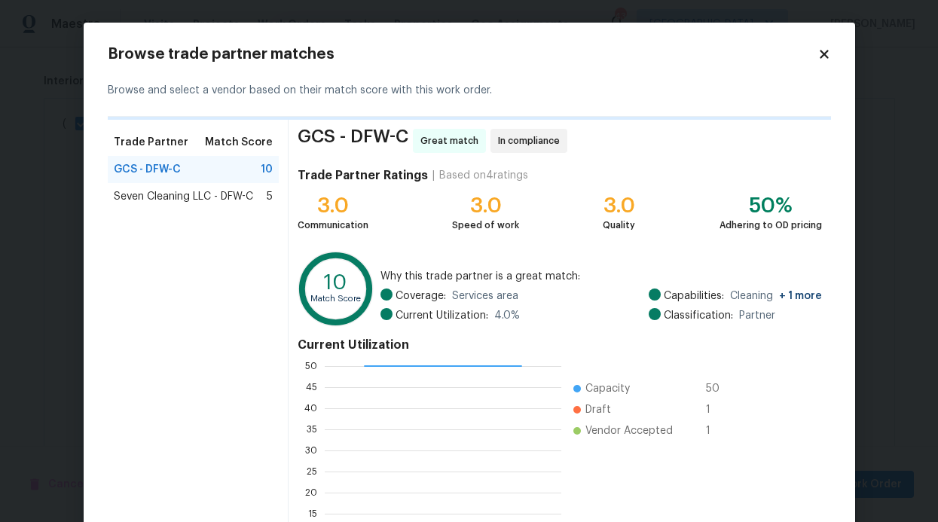
click at [172, 201] on span "Seven Cleaning LLC - DFW-C" at bounding box center [183, 196] width 139 height 15
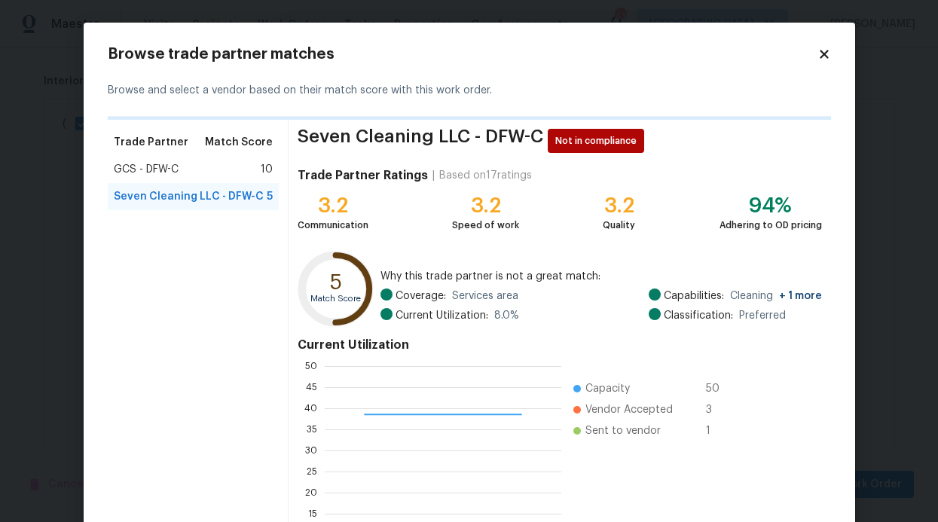
click at [173, 172] on div "GCS - DFW-C 10" at bounding box center [194, 169] width 160 height 15
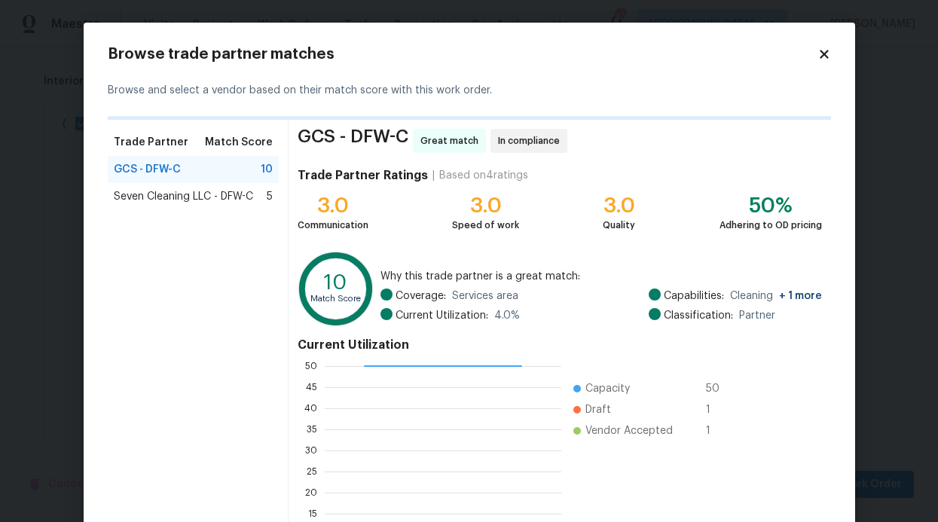
click at [199, 189] on span "Seven Cleaning LLC - DFW-C" at bounding box center [183, 196] width 139 height 15
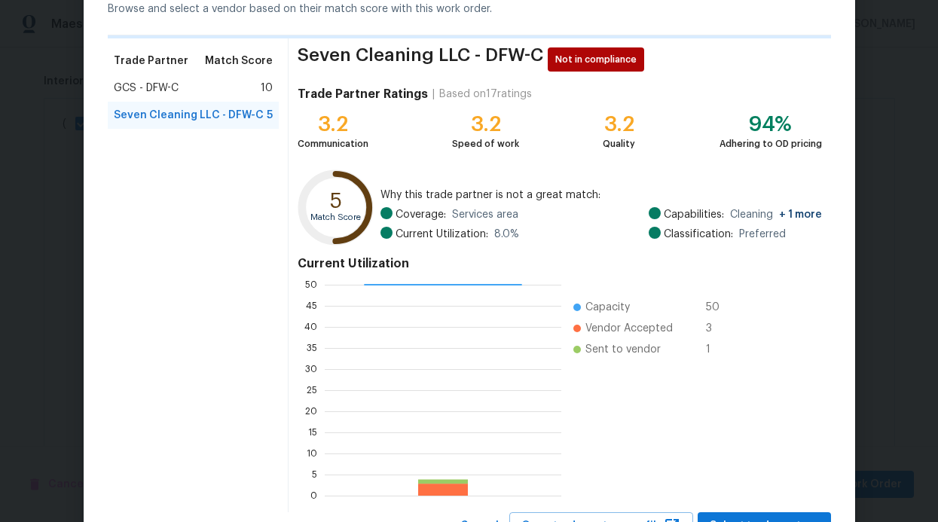
scroll to position [145, 0]
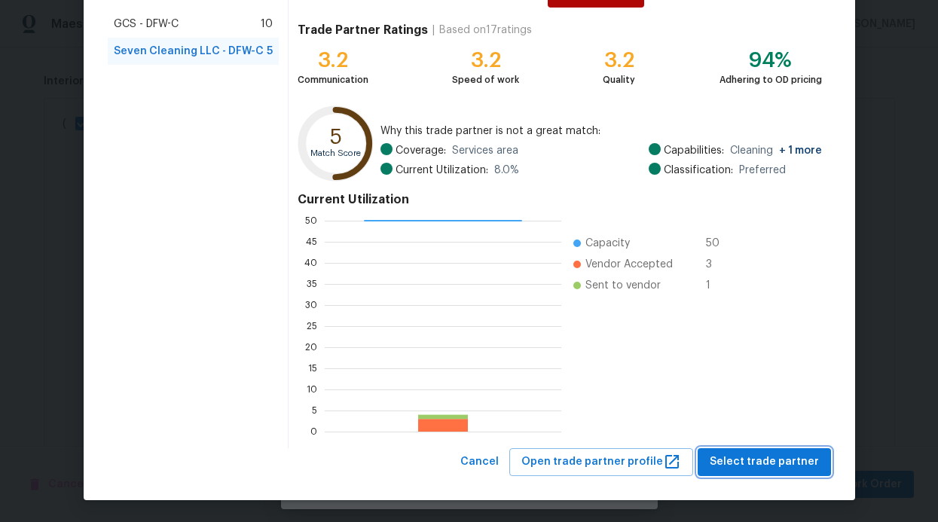
click at [800, 463] on span "Select trade partner" at bounding box center [764, 462] width 109 height 19
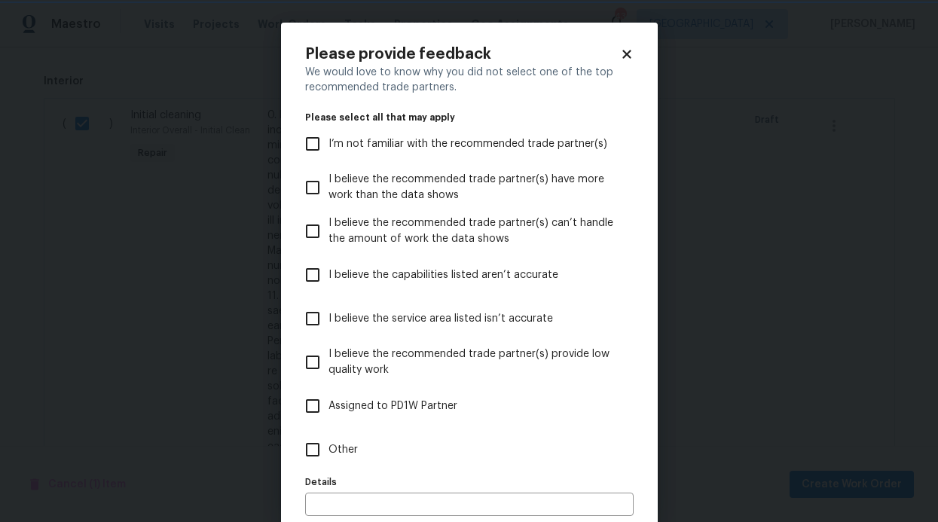
scroll to position [75, 0]
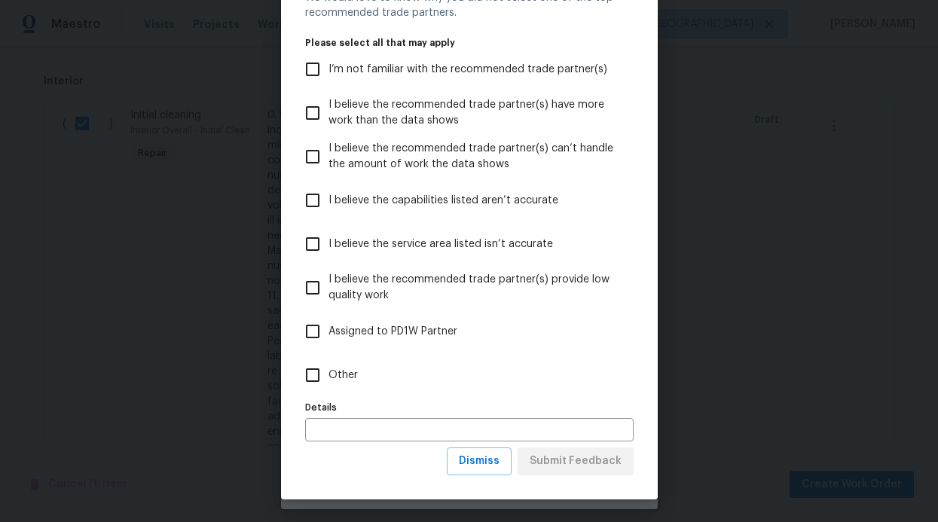
click at [519, 469] on div "Dismiss Submit Feedback" at bounding box center [540, 461] width 187 height 28
click at [499, 465] on button "Dismiss" at bounding box center [479, 461] width 65 height 28
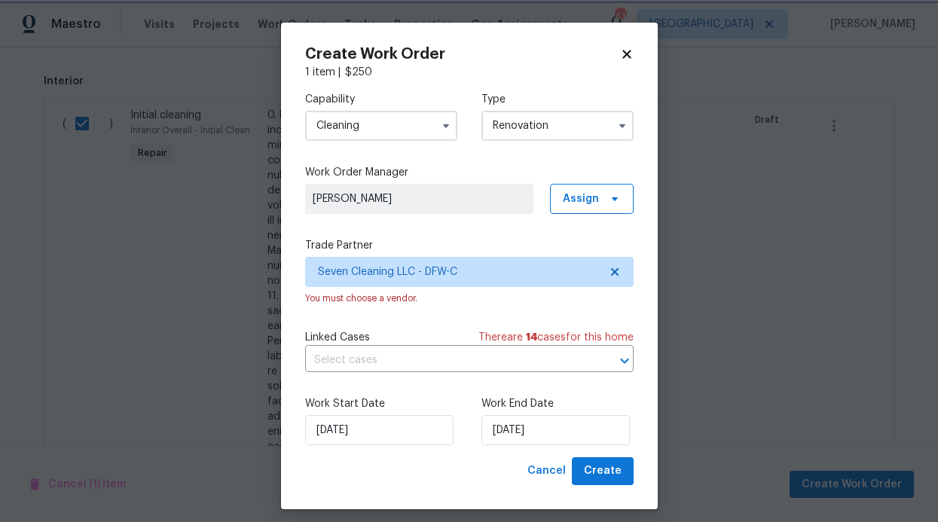
scroll to position [0, 0]
click at [609, 462] on button "Create" at bounding box center [603, 471] width 62 height 28
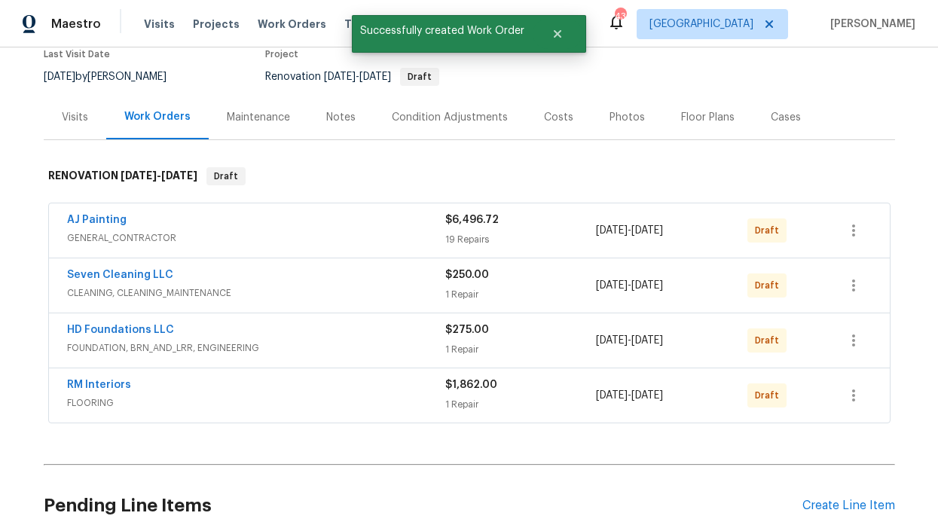
scroll to position [130, 0]
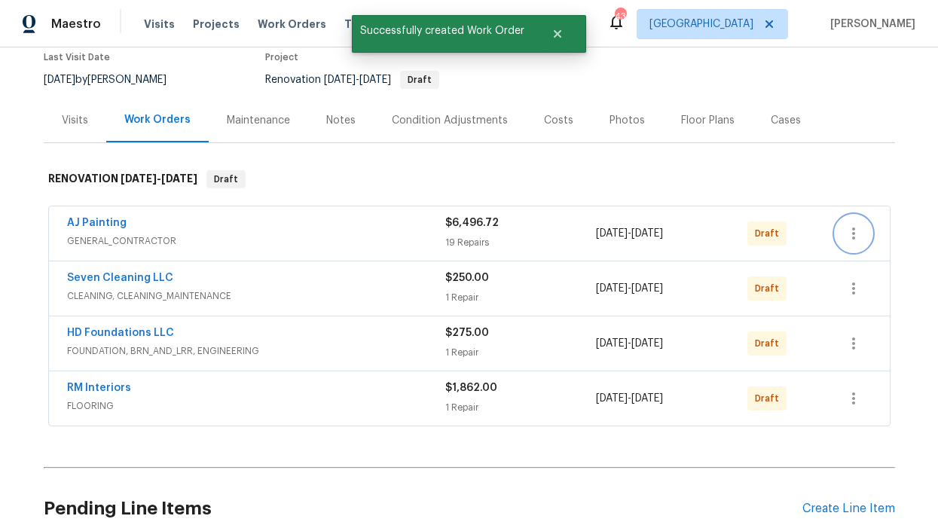
click at [844, 228] on icon "button" at bounding box center [853, 233] width 18 height 18
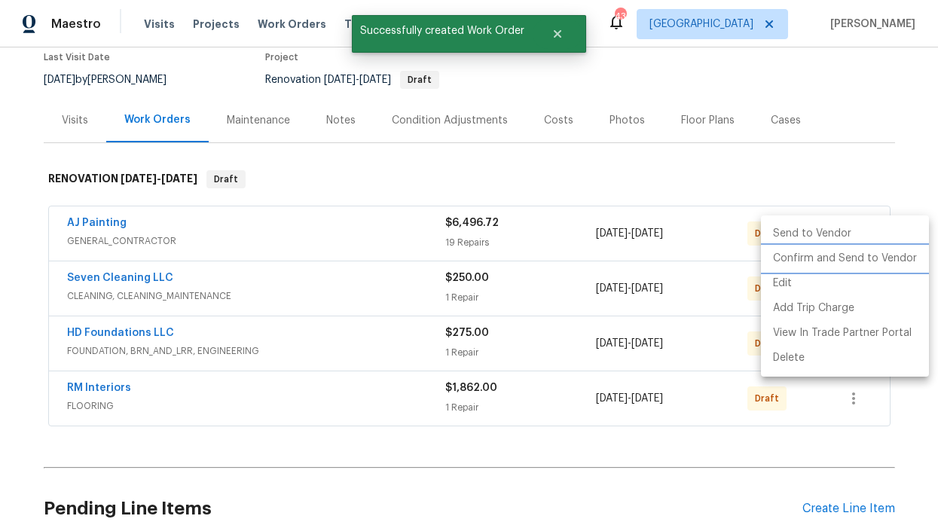
click at [839, 264] on li "Confirm and Send to Vendor" at bounding box center [845, 258] width 168 height 25
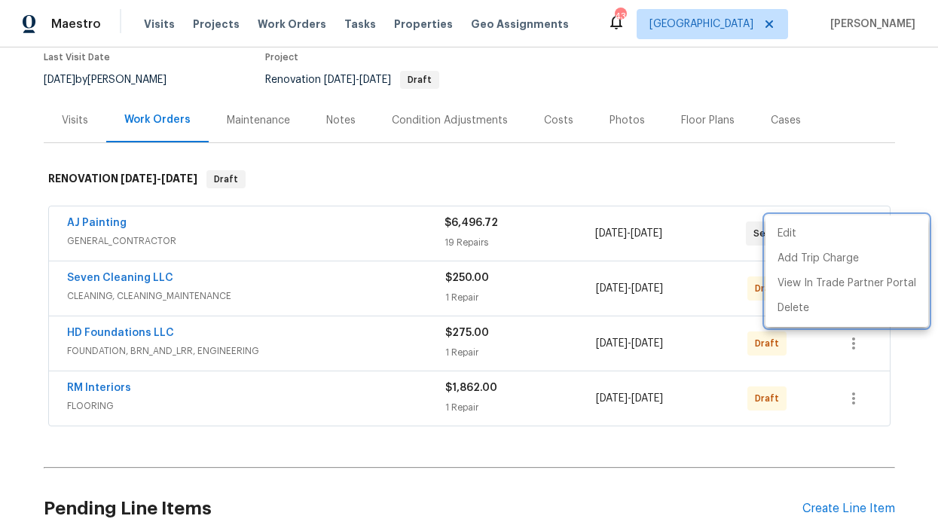
click at [754, 197] on div at bounding box center [469, 261] width 938 height 522
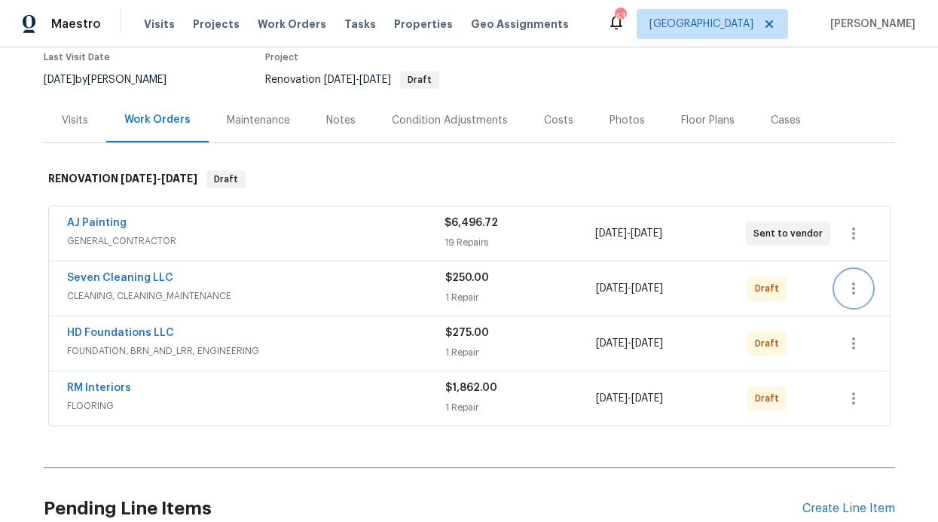
click at [863, 287] on button "button" at bounding box center [853, 288] width 36 height 36
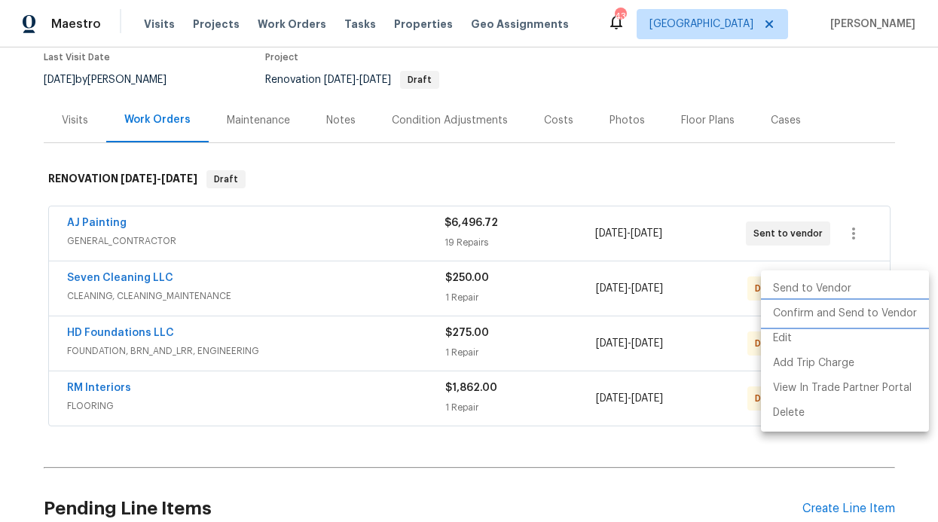
click at [851, 307] on li "Confirm and Send to Vendor" at bounding box center [845, 313] width 168 height 25
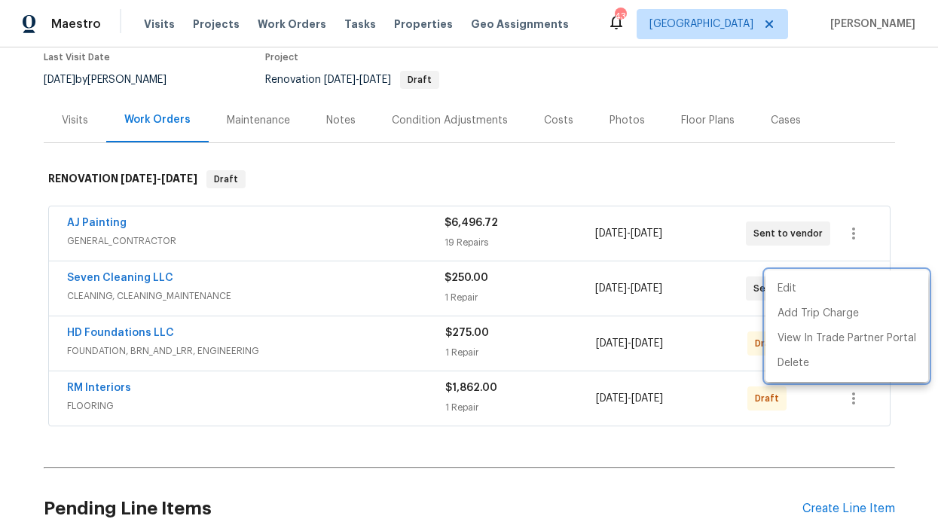
click at [872, 442] on div at bounding box center [469, 261] width 938 height 522
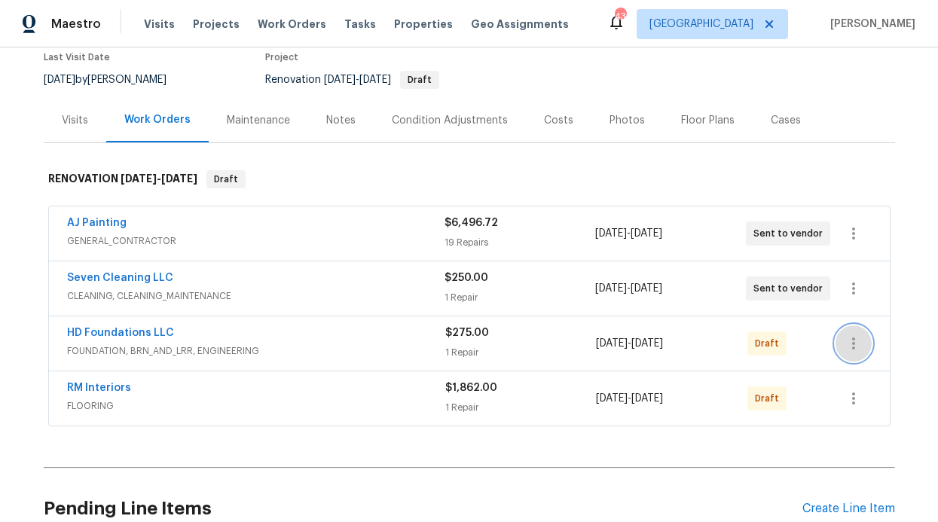
click at [844, 337] on icon "button" at bounding box center [853, 343] width 18 height 18
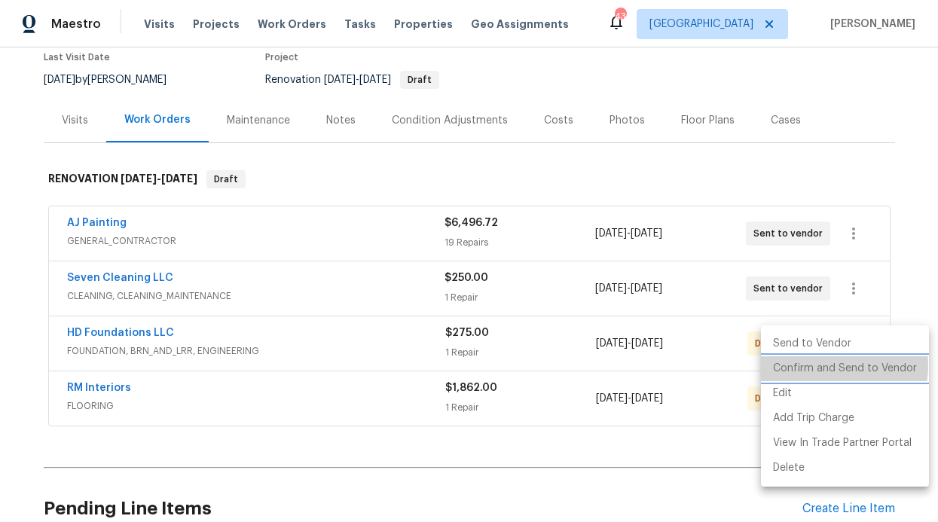
click at [830, 366] on li "Confirm and Send to Vendor" at bounding box center [845, 368] width 168 height 25
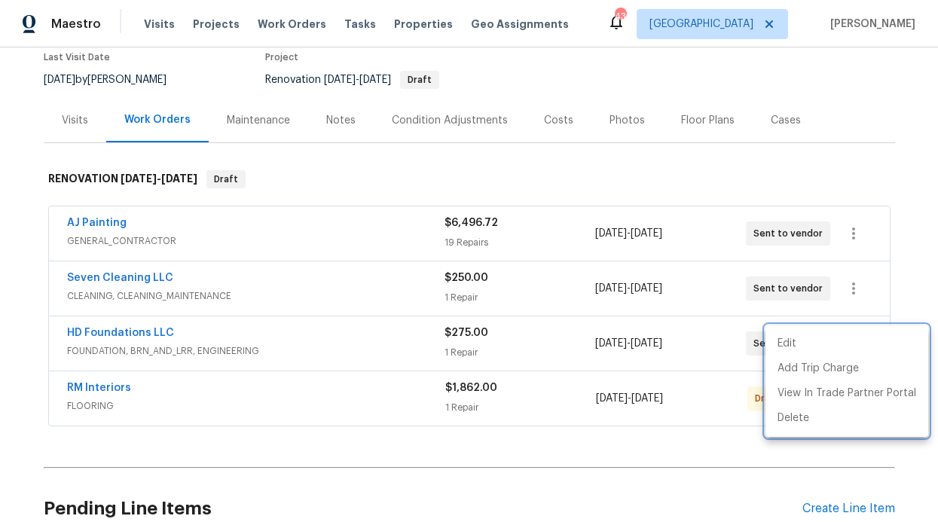
drag, startPoint x: 741, startPoint y: 444, endPoint x: 765, endPoint y: 444, distance: 23.3
click at [742, 444] on div at bounding box center [469, 261] width 938 height 522
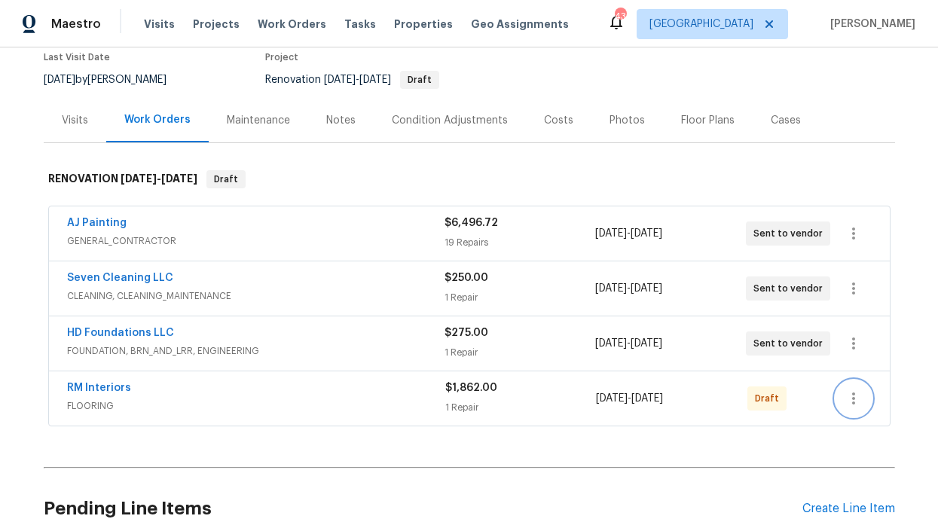
click at [852, 397] on icon "button" at bounding box center [853, 398] width 18 height 18
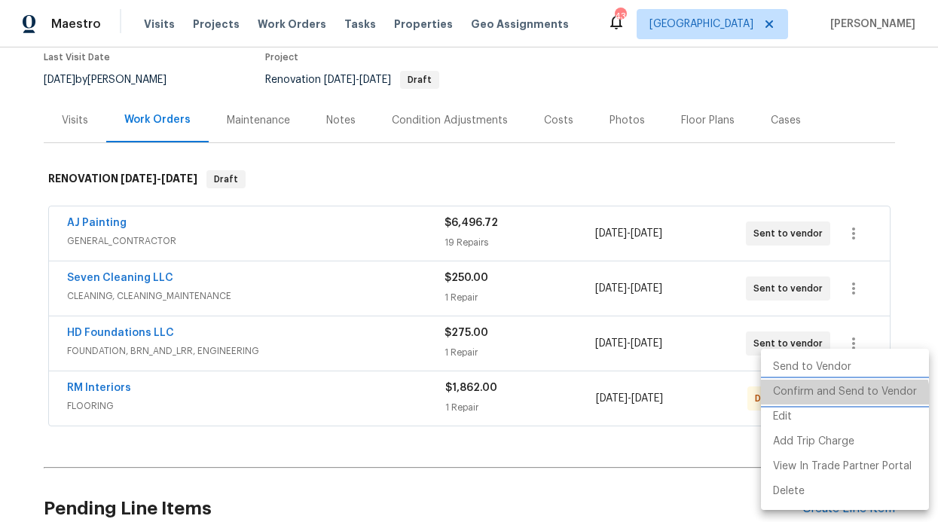
click at [844, 401] on li "Confirm and Send to Vendor" at bounding box center [845, 392] width 168 height 25
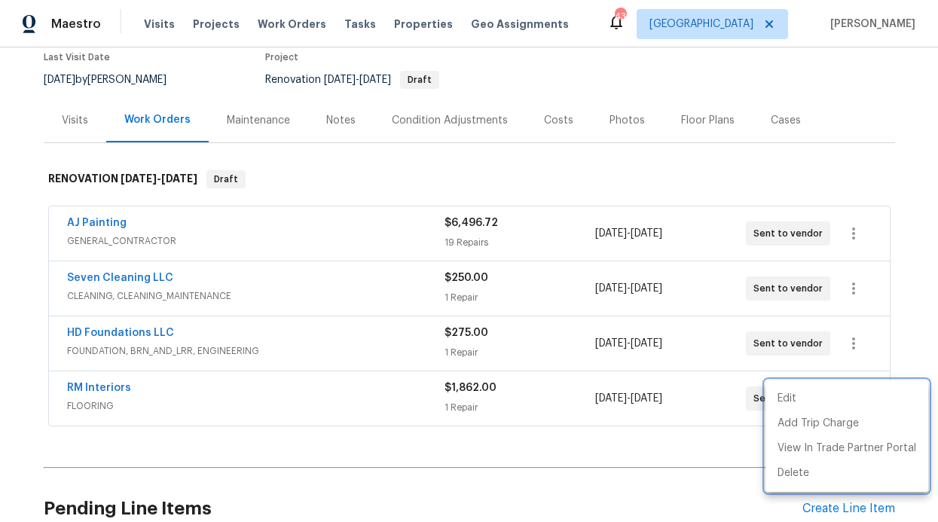
click at [334, 132] on div at bounding box center [469, 261] width 938 height 522
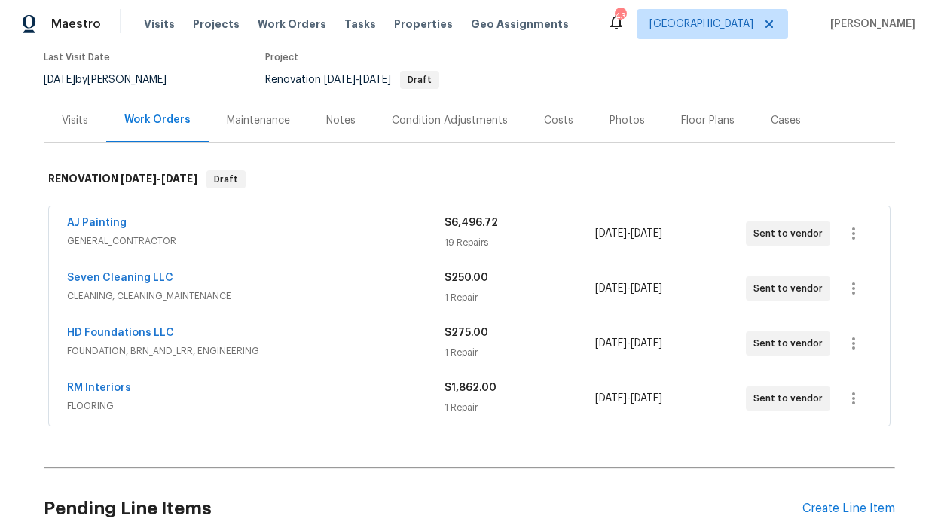
click at [334, 128] on div "Notes" at bounding box center [341, 120] width 66 height 44
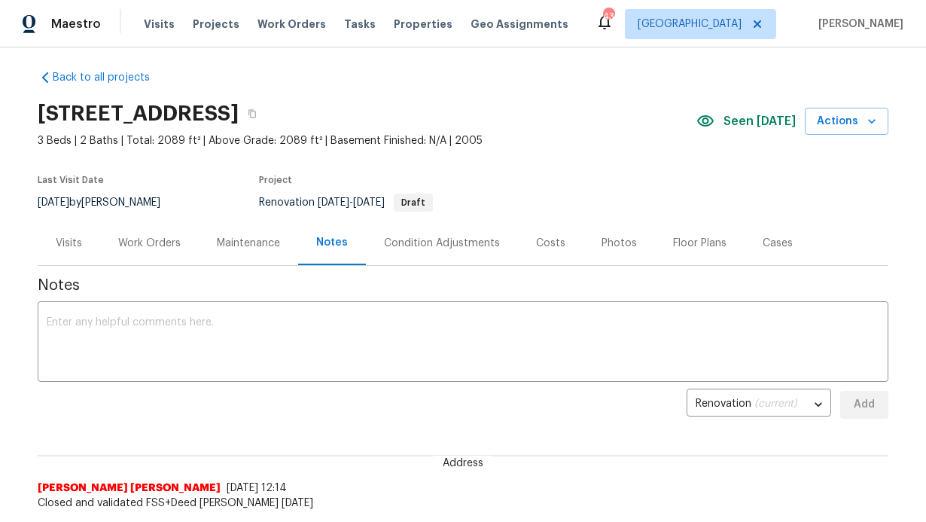
scroll to position [30, 0]
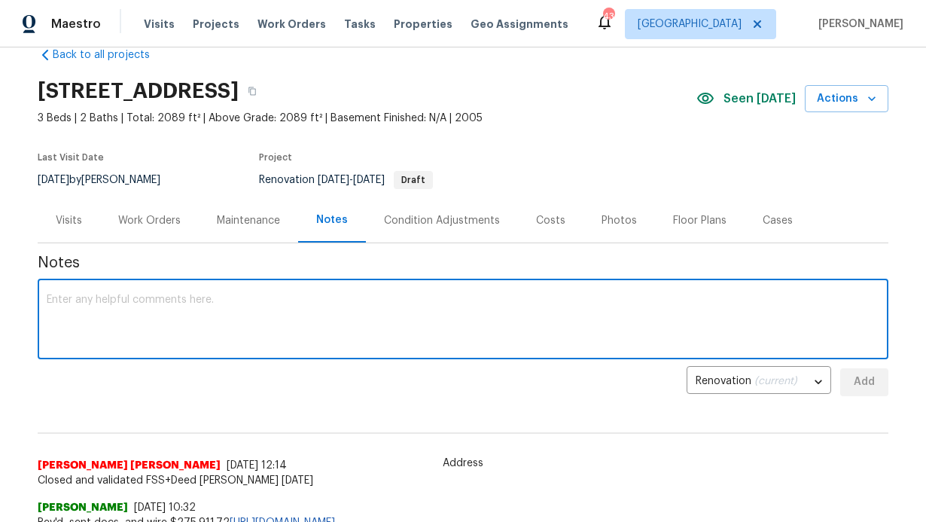
click at [267, 310] on textarea at bounding box center [463, 321] width 833 height 53
type textarea "D"
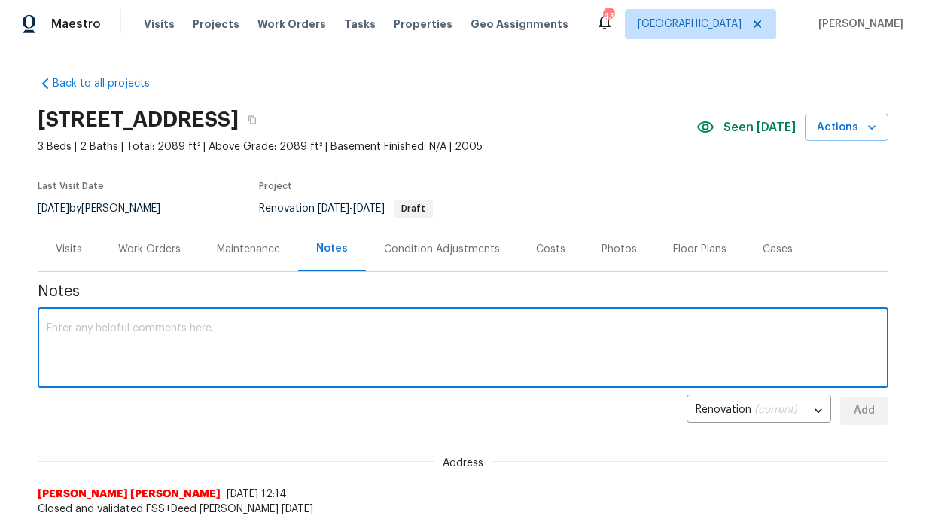
scroll to position [0, 0]
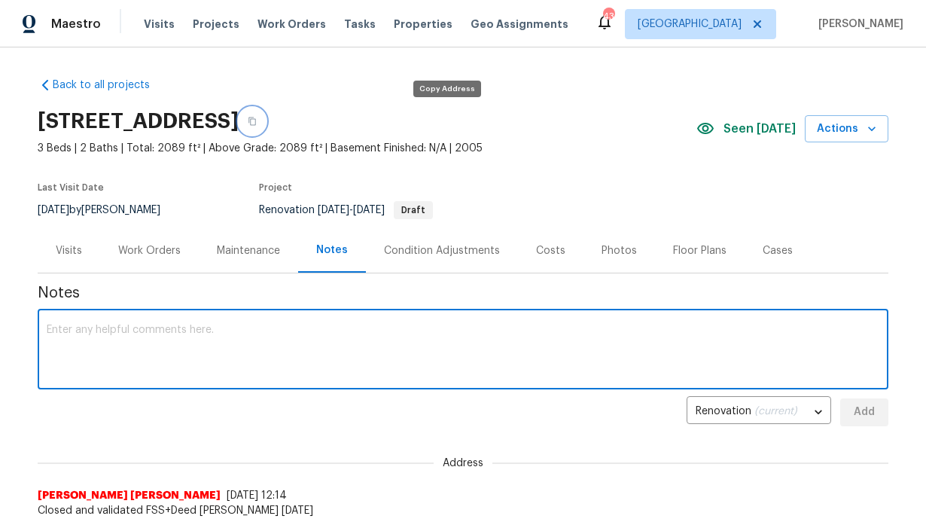
click at [266, 127] on button "button" at bounding box center [252, 121] width 27 height 27
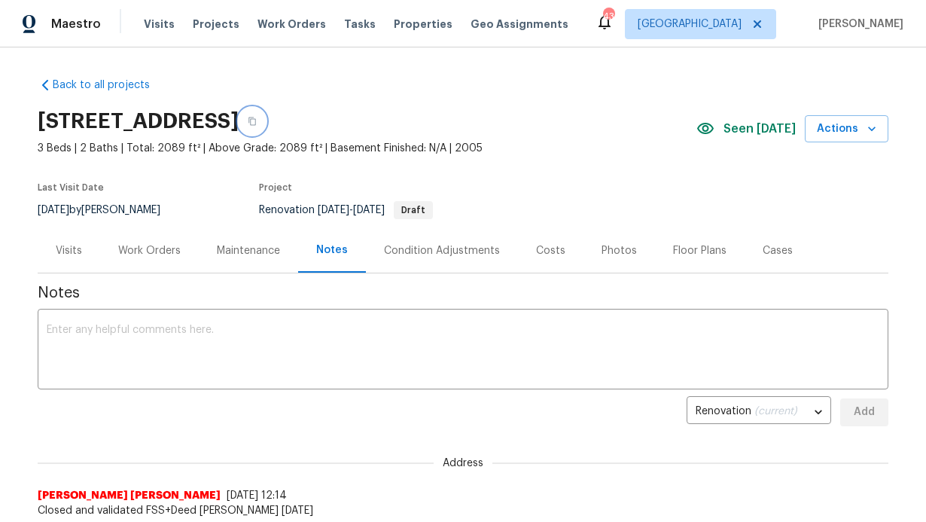
click at [256, 118] on icon "button" at bounding box center [253, 122] width 8 height 8
click at [246, 340] on textarea at bounding box center [463, 351] width 833 height 53
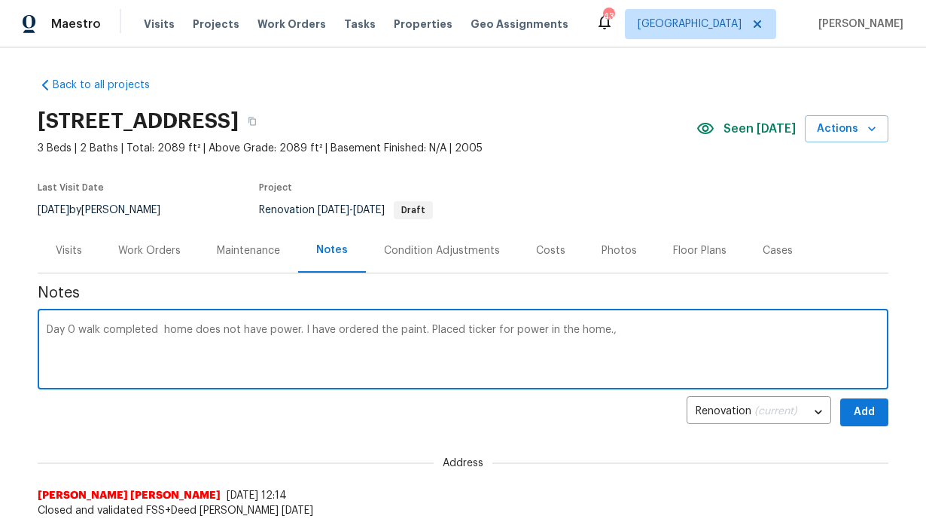
click at [640, 332] on textarea "Day 0 walk completed home does not have power. I have ordered the paint. Placed…" at bounding box center [463, 351] width 833 height 53
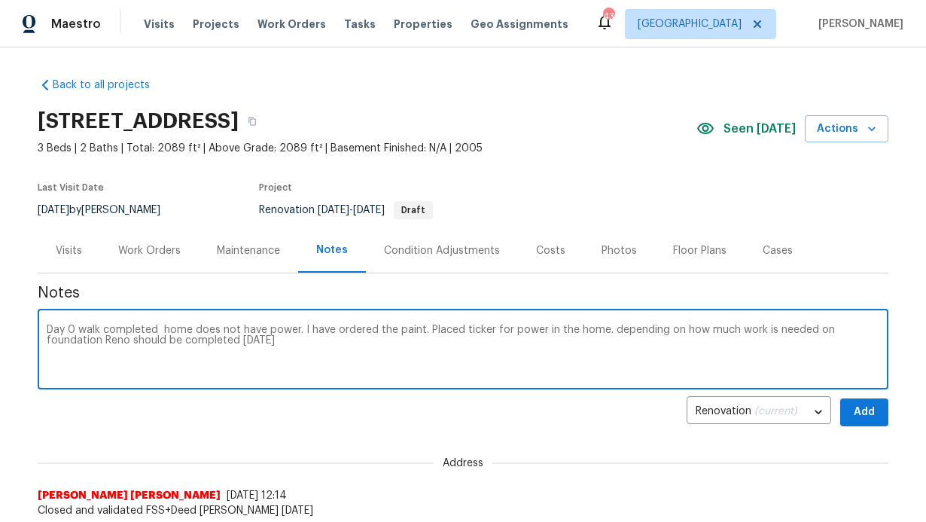
click at [320, 348] on textarea "Day 0 walk completed home does not have power. I have ordered the paint. Placed…" at bounding box center [463, 351] width 833 height 53
click at [395, 356] on textarea "Day 0 walk completed home does not have power. I have ordered the paint. Placed…" at bounding box center [463, 351] width 833 height 53
click at [334, 357] on textarea "Day 0 walk completed home does not have power. I have ordered the paint. Placed…" at bounding box center [463, 351] width 833 height 53
paste textarea "https://opendoor.atlassian.net/servicedesk/customer/portal/80/UTL-77726?created…"
click at [295, 339] on textarea "Day 0 walk completed home does not have power. I have ordered the paint. Placed…" at bounding box center [463, 351] width 833 height 53
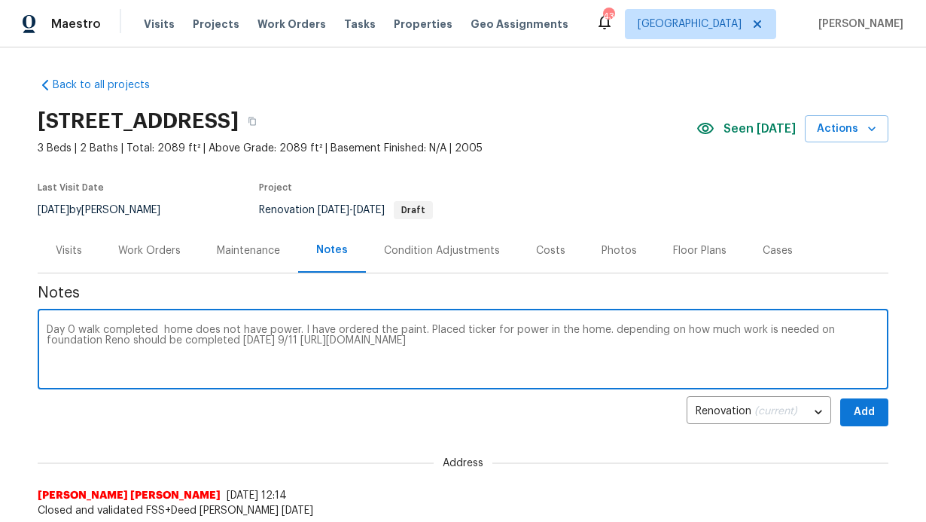
type textarea "Day 0 walk completed home does not have power. I have ordered the paint. Placed…"
click at [883, 424] on div "Back to all projects 720 Lake Grove Dr, Little Elm, TX 75068 3 Beds | 2 Baths |…" at bounding box center [463, 284] width 926 height 475
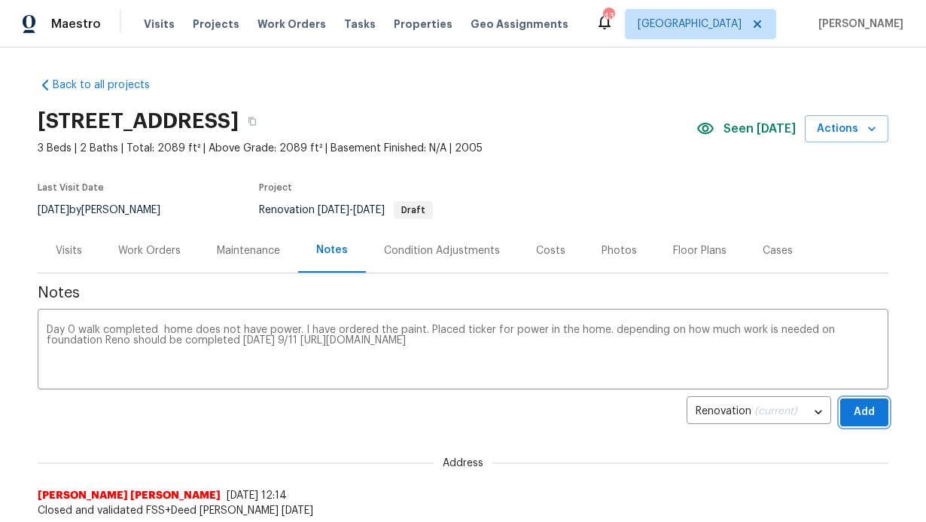
click at [870, 416] on span "Add" at bounding box center [865, 412] width 24 height 19
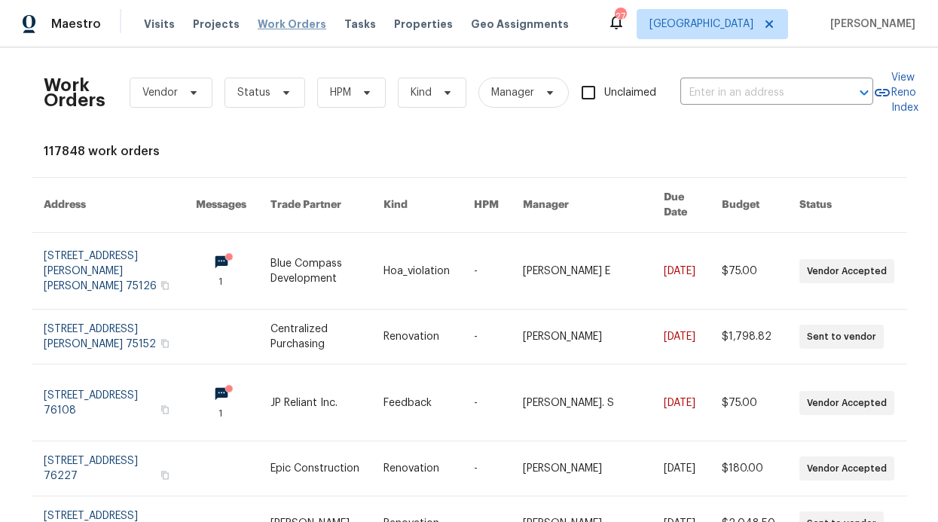
click at [276, 17] on span "Work Orders" at bounding box center [292, 24] width 69 height 15
click at [281, 17] on span "Work Orders" at bounding box center [292, 24] width 69 height 15
click at [342, 86] on span "HPM" at bounding box center [340, 92] width 21 height 15
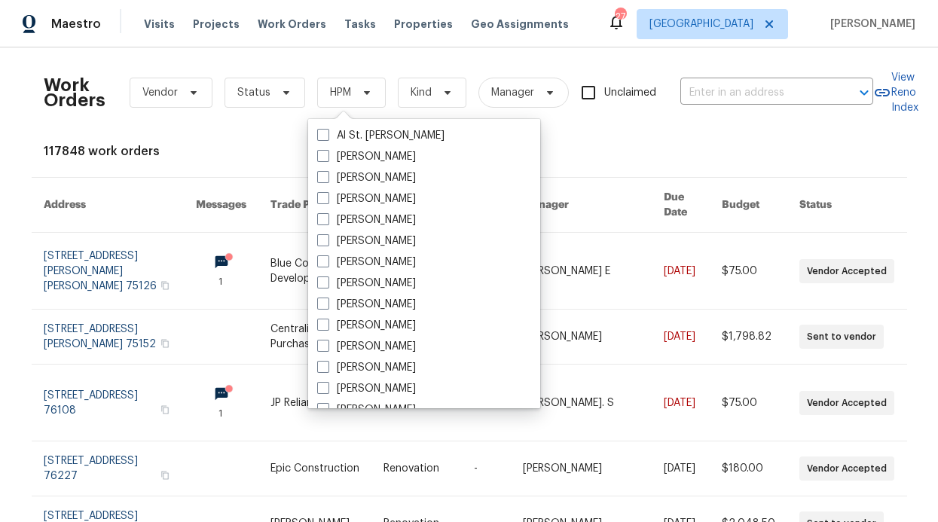
scroll to position [841, 0]
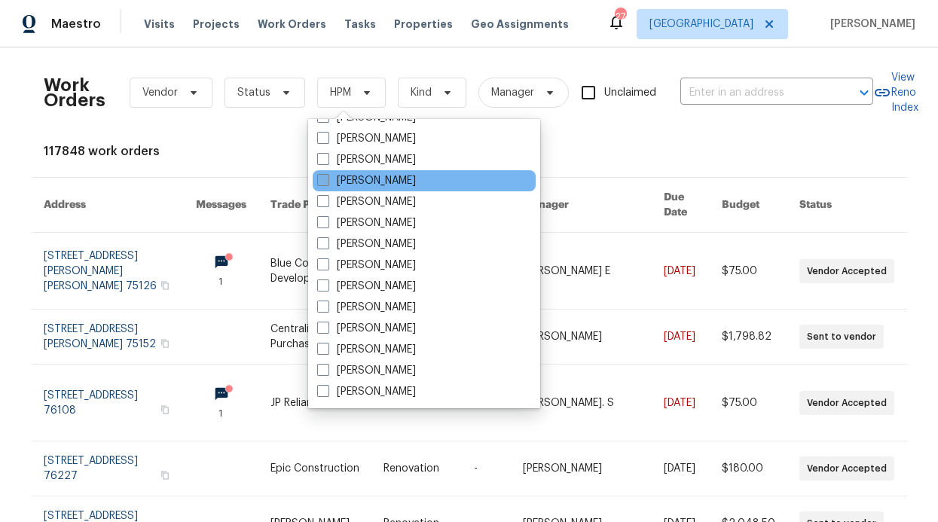
click at [389, 182] on label "[PERSON_NAME]" at bounding box center [366, 180] width 99 height 15
click at [327, 182] on input "[PERSON_NAME]" at bounding box center [322, 178] width 10 height 10
checkbox input "true"
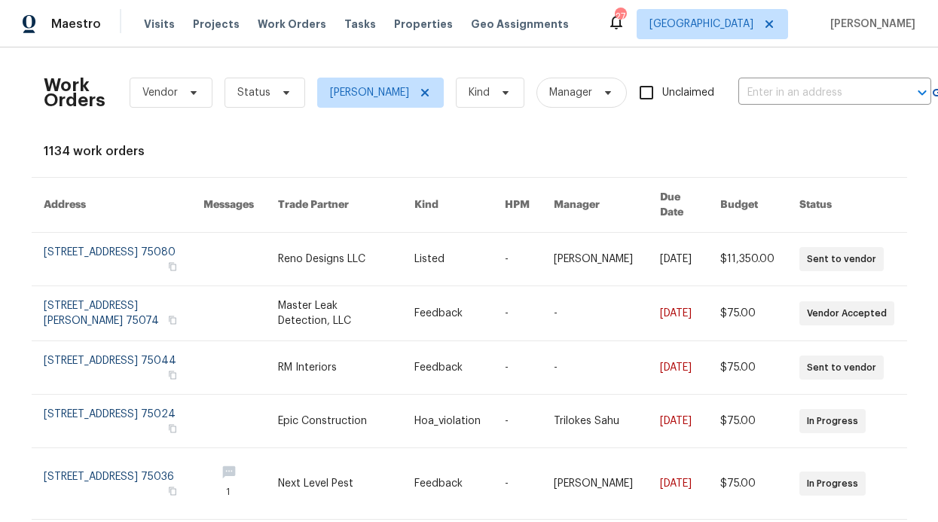
click at [274, 114] on div "Work Orders Vendor Status RonDerrick Jackson Kind Manager Unclaimed ​" at bounding box center [487, 93] width 887 height 66
click at [266, 104] on span "Status" at bounding box center [264, 93] width 81 height 30
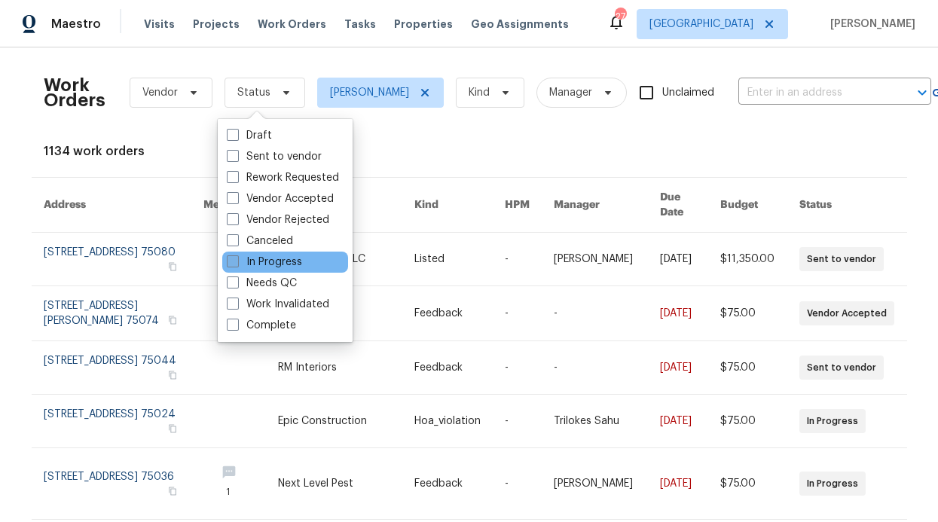
click at [284, 264] on label "In Progress" at bounding box center [264, 262] width 75 height 15
click at [237, 264] on input "In Progress" at bounding box center [232, 260] width 10 height 10
checkbox input "true"
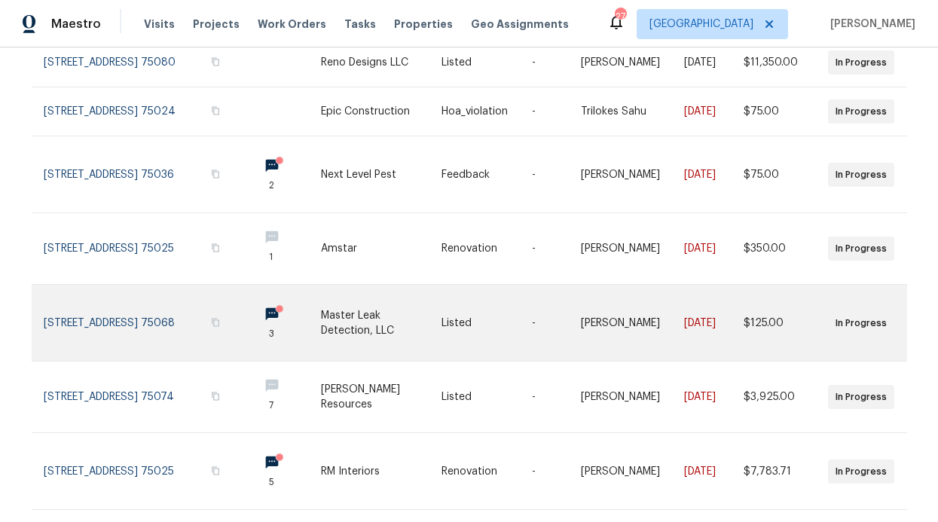
scroll to position [197, 0]
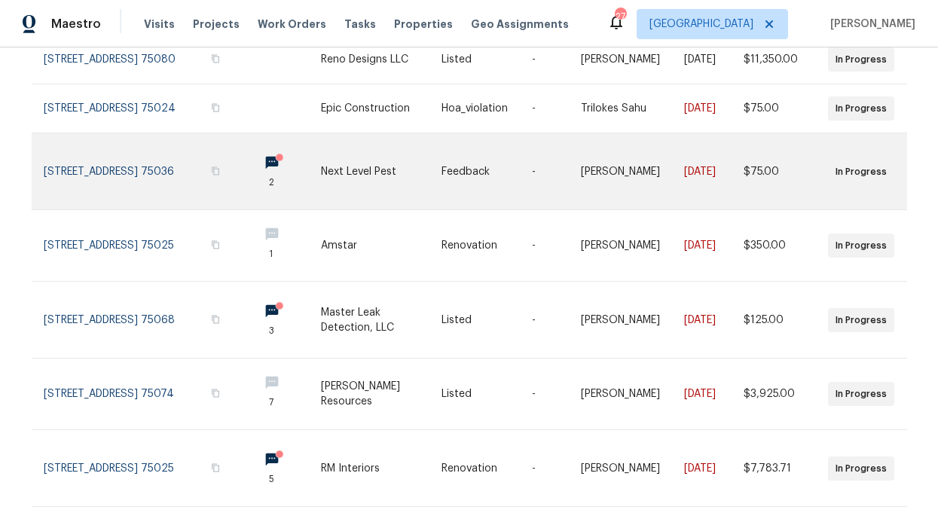
click at [246, 149] on link at bounding box center [283, 171] width 75 height 76
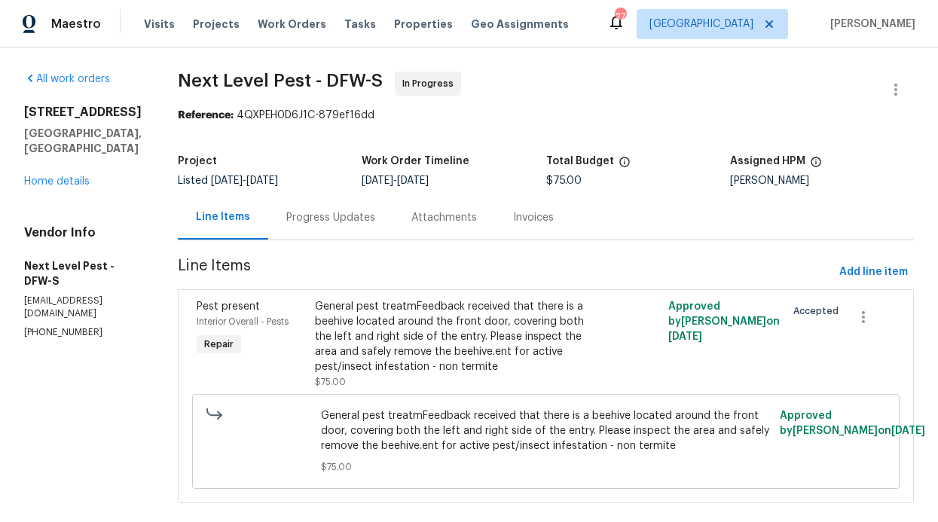
click at [337, 215] on div "Progress Updates" at bounding box center [330, 217] width 89 height 15
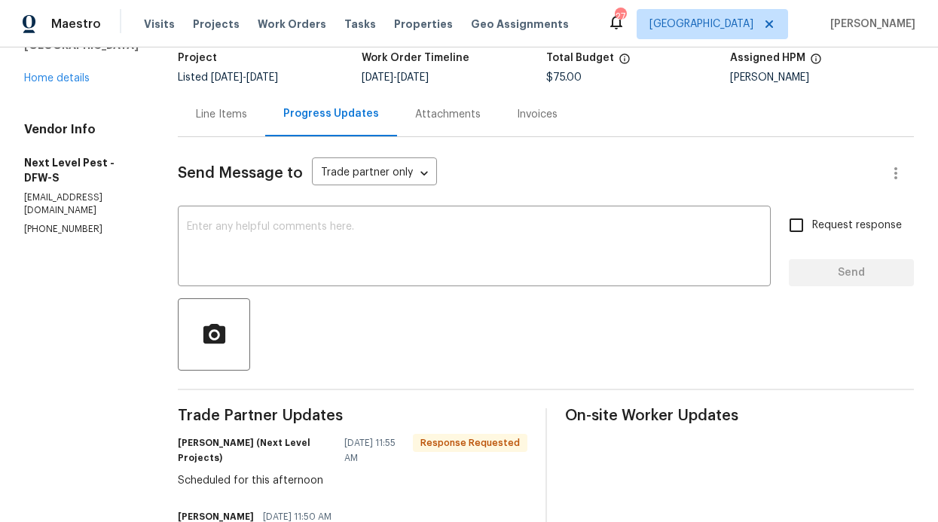
scroll to position [162, 0]
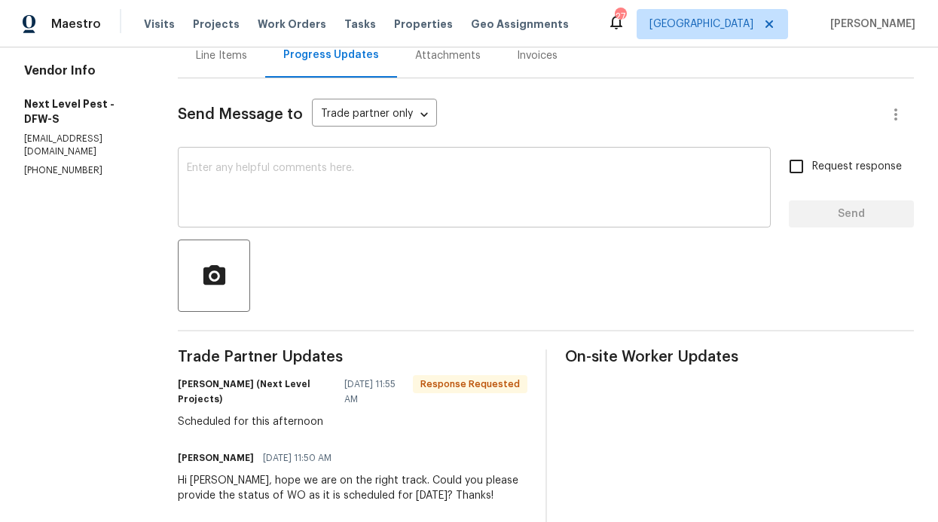
click at [293, 191] on textarea at bounding box center [474, 189] width 575 height 53
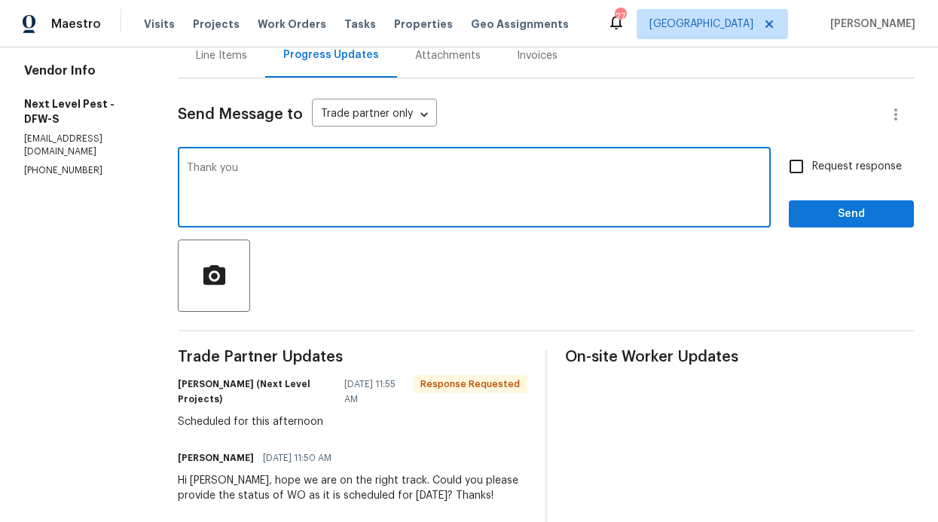
type textarea "Thank you"
click at [832, 197] on div "Request response Send" at bounding box center [851, 189] width 125 height 77
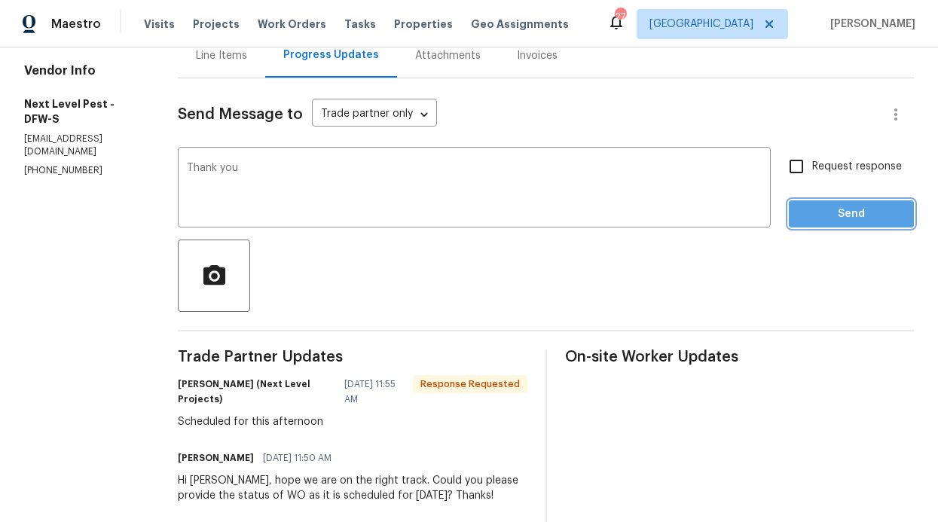
click at [832, 207] on span "Send" at bounding box center [851, 214] width 101 height 19
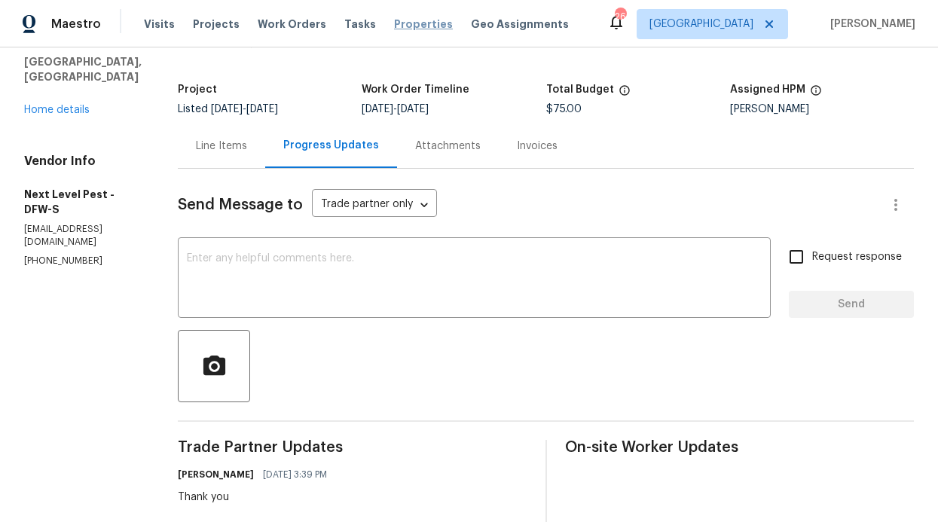
scroll to position [0, 0]
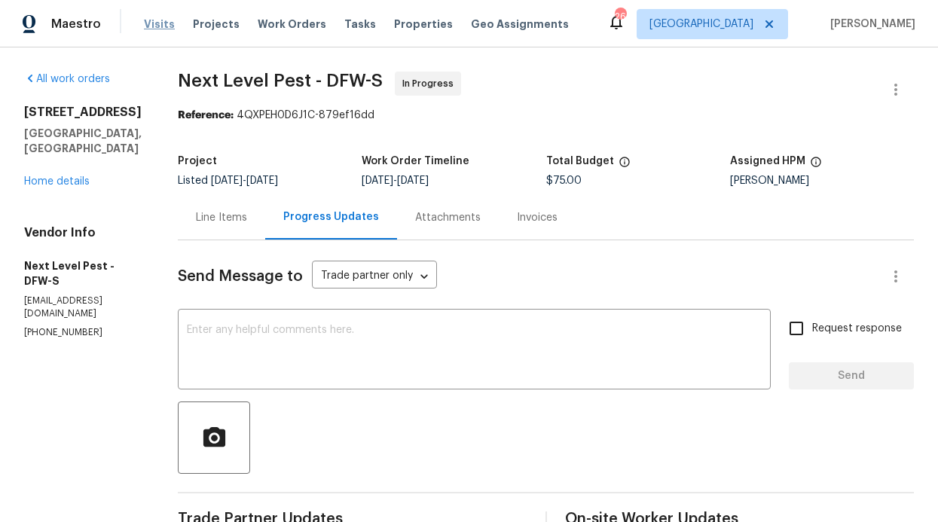
click at [155, 18] on span "Visits" at bounding box center [159, 24] width 31 height 15
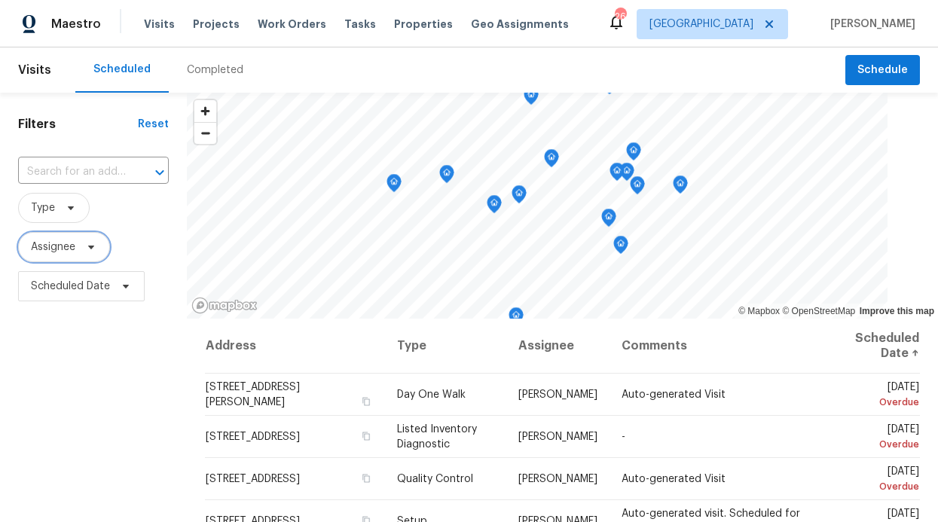
click at [61, 252] on span "Assignee" at bounding box center [53, 247] width 44 height 15
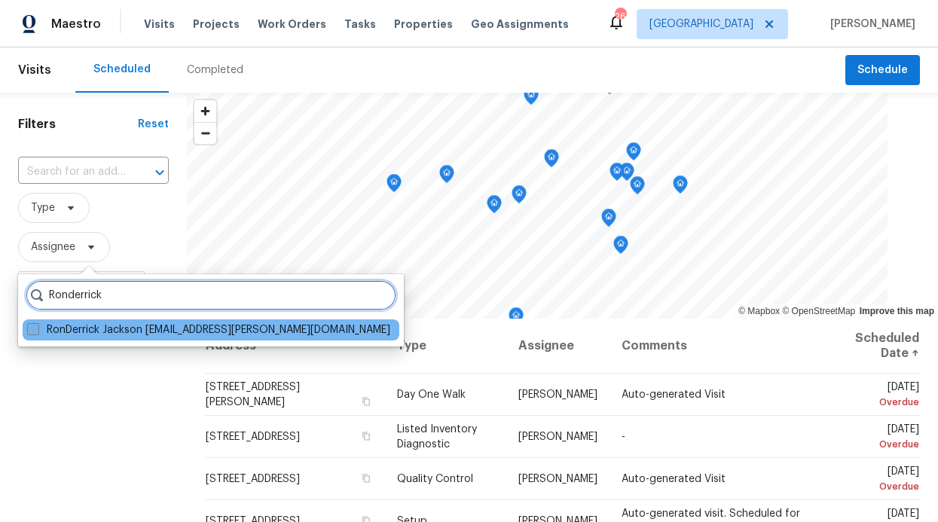
type input "Ronderrick"
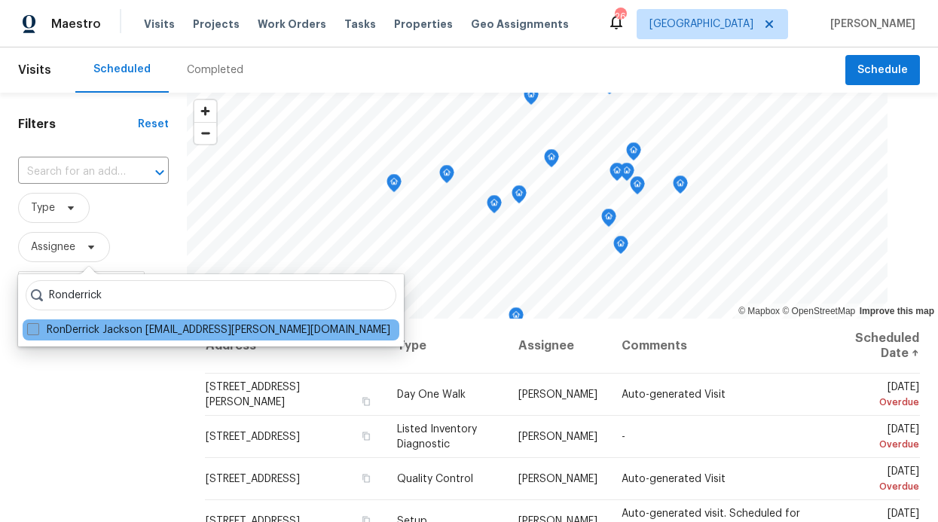
click at [130, 326] on label "RonDerrick Jackson ron.jackson@opendoor.com" at bounding box center [208, 329] width 363 height 15
click at [37, 326] on input "RonDerrick Jackson ron.jackson@opendoor.com" at bounding box center [32, 327] width 10 height 10
checkbox input "true"
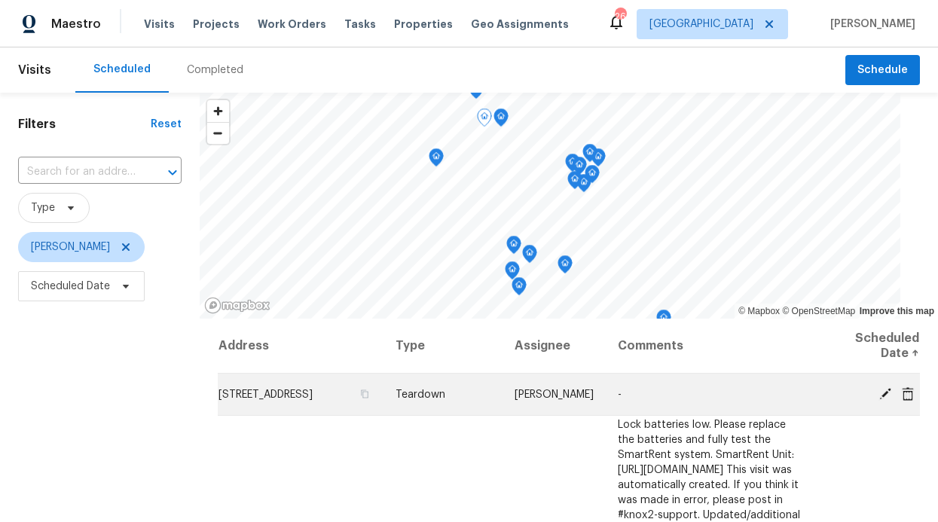
click at [331, 399] on td "253 Brookdale Dr, Little Elm, TX 75068" at bounding box center [301, 395] width 166 height 42
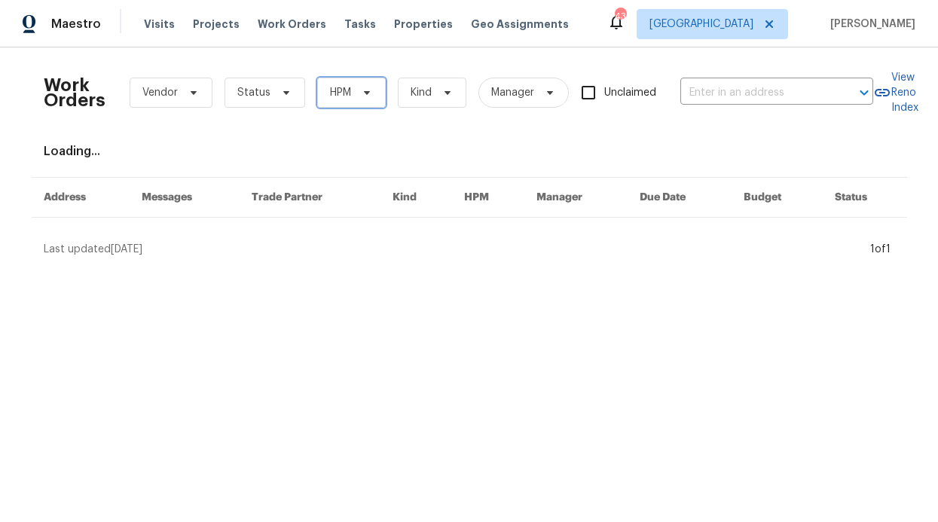
click at [363, 100] on span "HPM" at bounding box center [351, 93] width 69 height 30
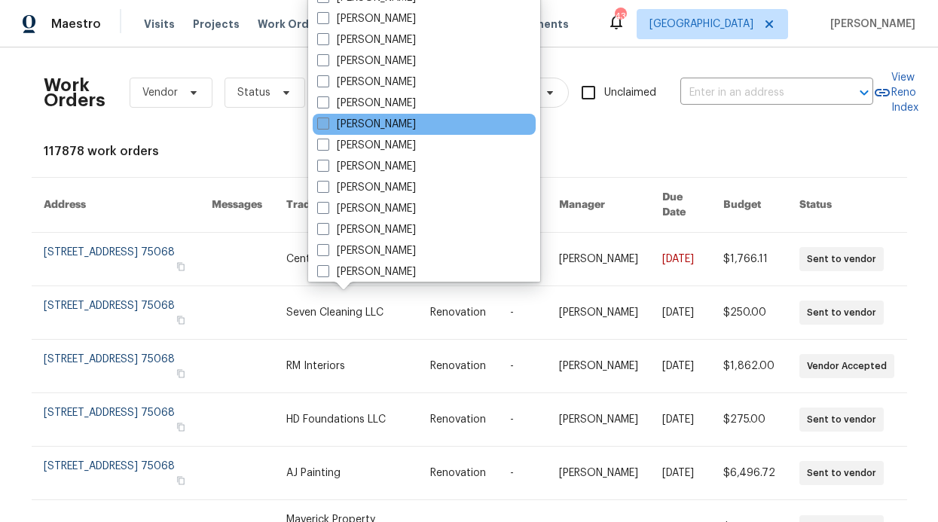
scroll to position [771, 0]
click at [415, 126] on label "[PERSON_NAME]" at bounding box center [366, 123] width 99 height 15
click at [327, 126] on input "[PERSON_NAME]" at bounding box center [322, 121] width 10 height 10
checkbox input "true"
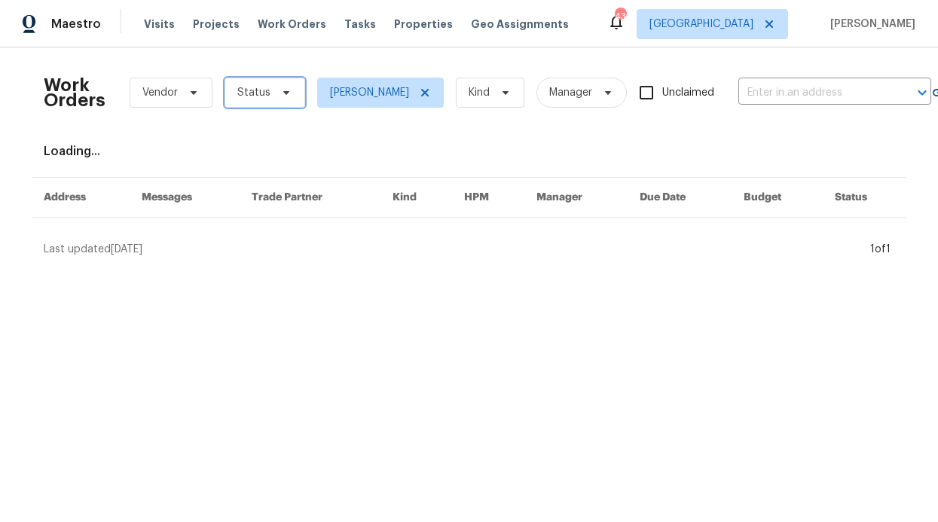
click at [280, 89] on icon at bounding box center [286, 93] width 12 height 12
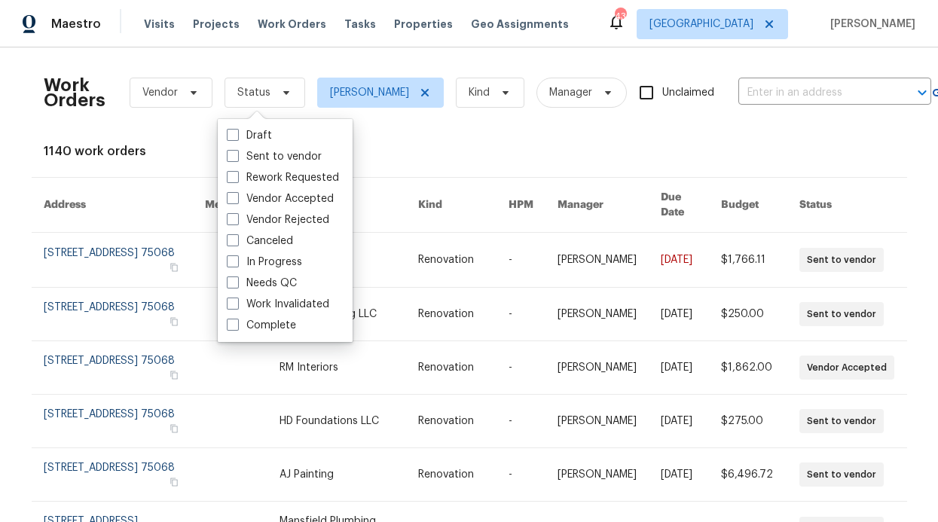
click at [258, 267] on label "In Progress" at bounding box center [264, 262] width 75 height 15
click at [237, 264] on input "In Progress" at bounding box center [232, 260] width 10 height 10
checkbox input "true"
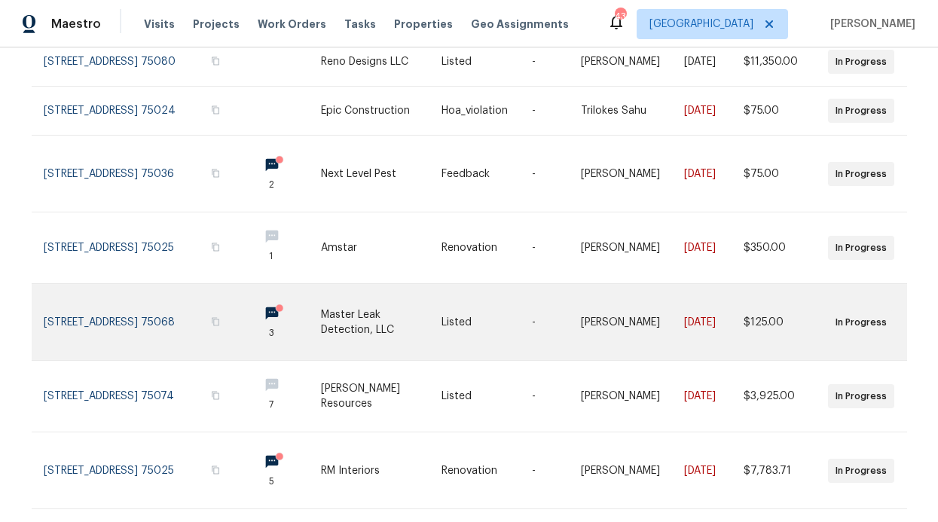
scroll to position [203, 0]
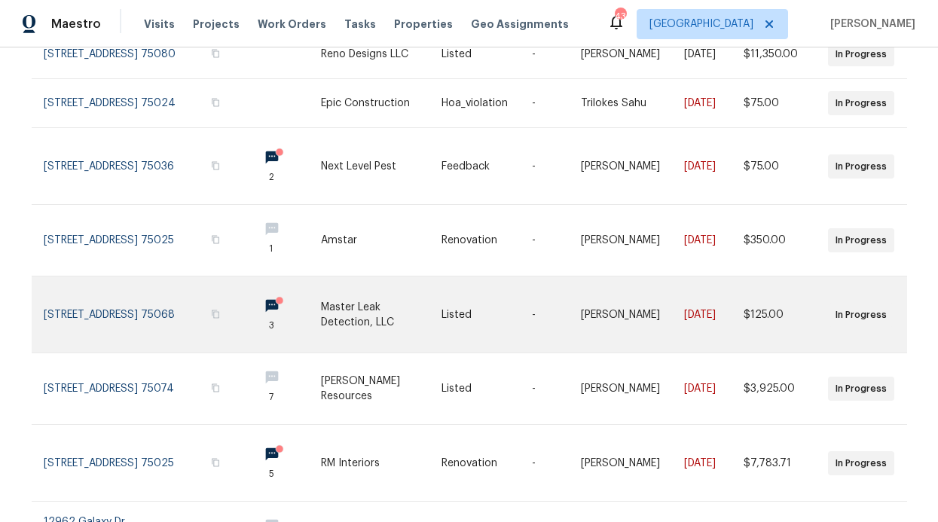
click at [246, 303] on link at bounding box center [283, 314] width 75 height 76
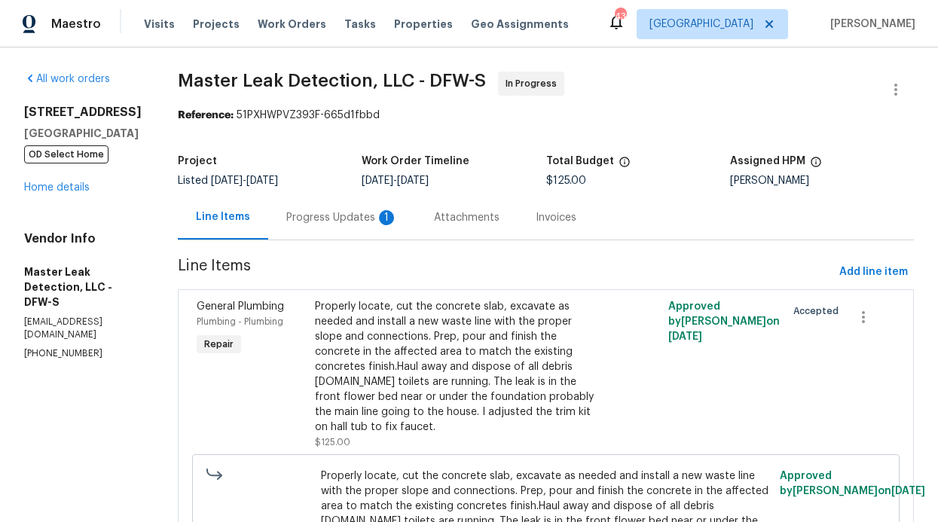
click at [378, 218] on div "Progress Updates 1" at bounding box center [341, 217] width 111 height 15
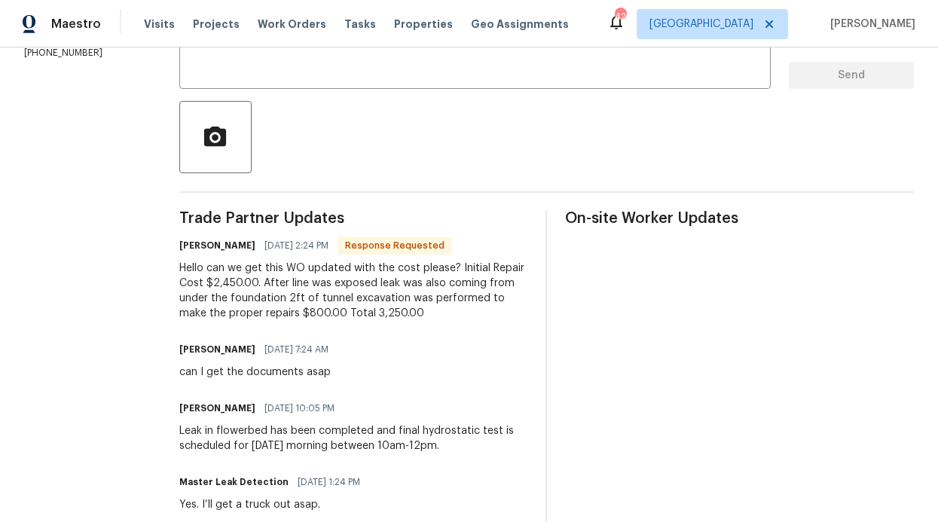
scroll to position [320, 0]
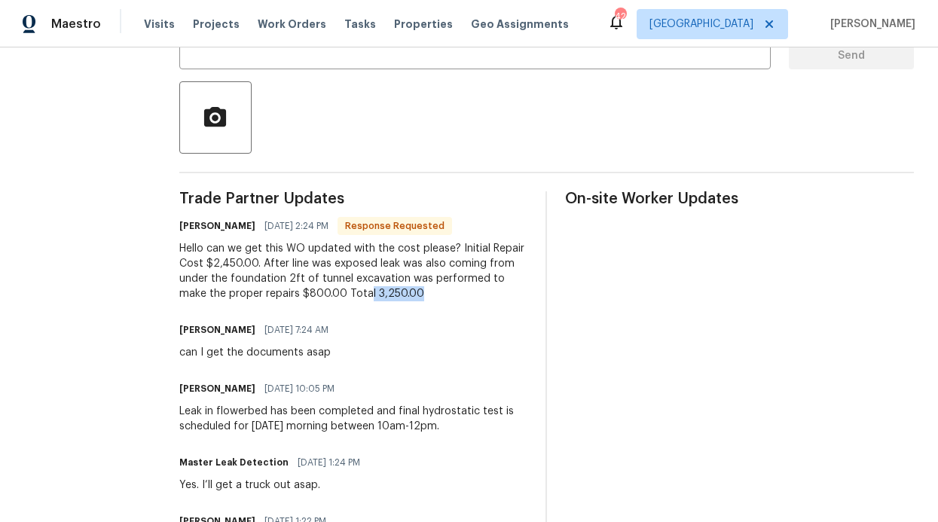
drag, startPoint x: 426, startPoint y: 295, endPoint x: 394, endPoint y: 291, distance: 31.9
click at [394, 291] on div "Hello can we get this WO updated with the cost please? Initial Repair Cost $2,4…" at bounding box center [353, 271] width 349 height 60
copy div "l 3,250.00"
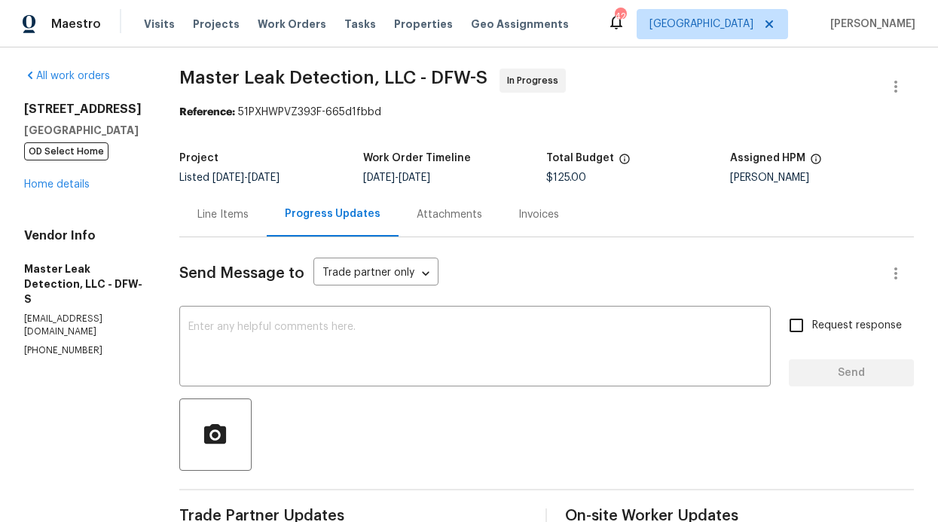
scroll to position [0, 0]
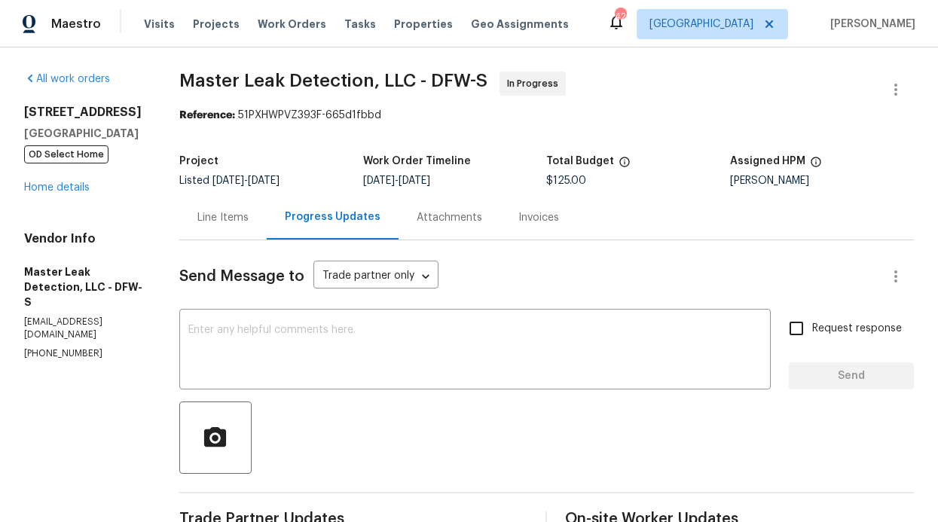
click at [249, 215] on div "Line Items" at bounding box center [222, 217] width 51 height 15
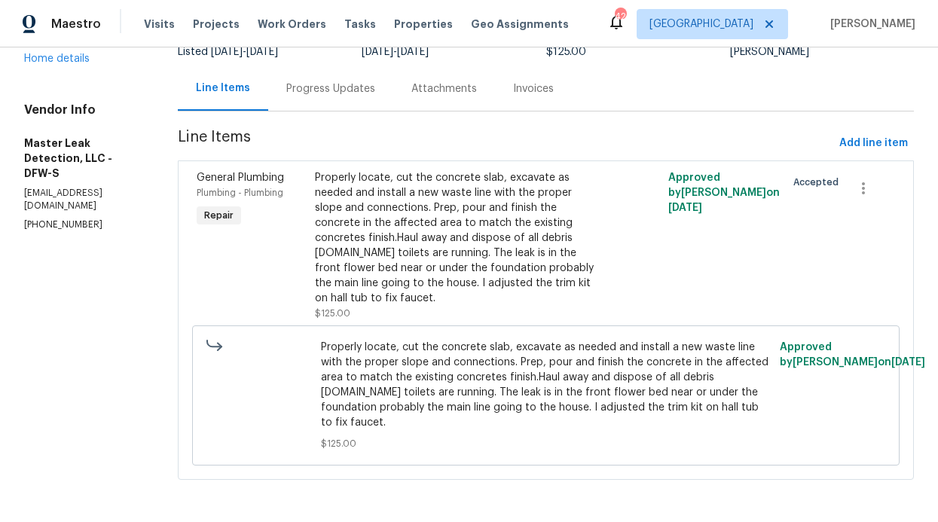
scroll to position [140, 0]
click at [438, 225] on div "Properly locate, cut the concrete slab, excavate as needed and install a new wa…" at bounding box center [457, 238] width 285 height 136
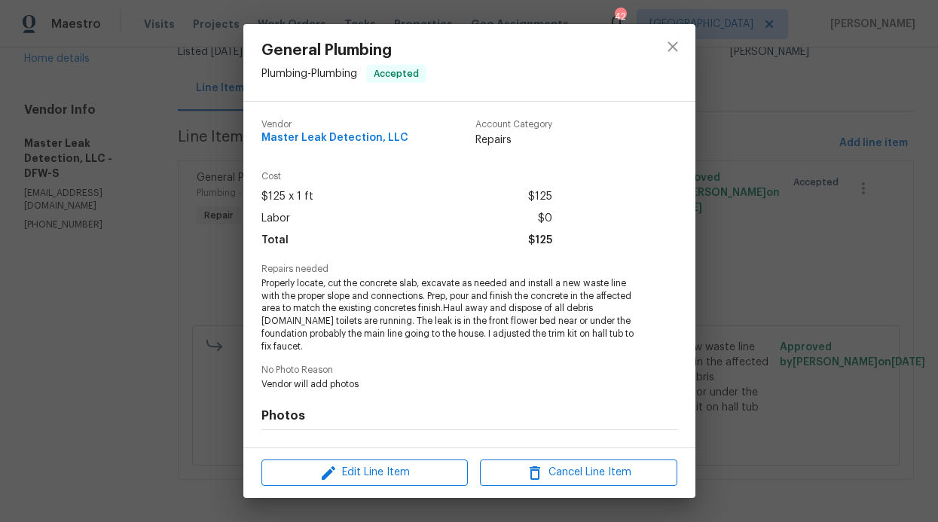
scroll to position [3, 0]
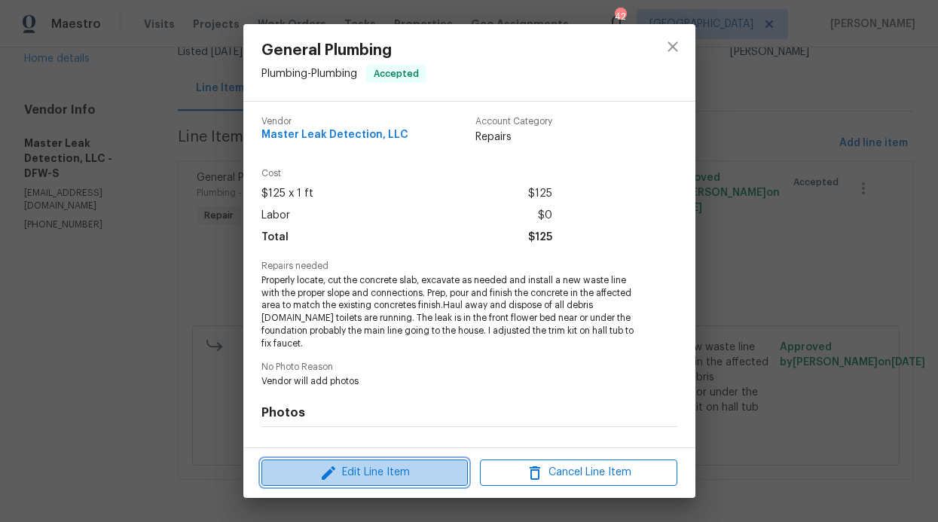
click at [372, 475] on span "Edit Line Item" at bounding box center [364, 472] width 197 height 19
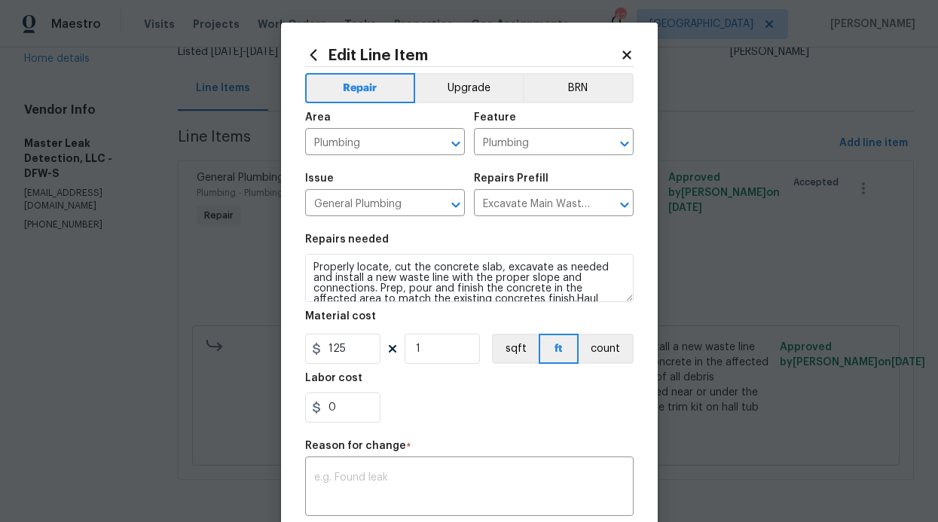
scroll to position [221, 0]
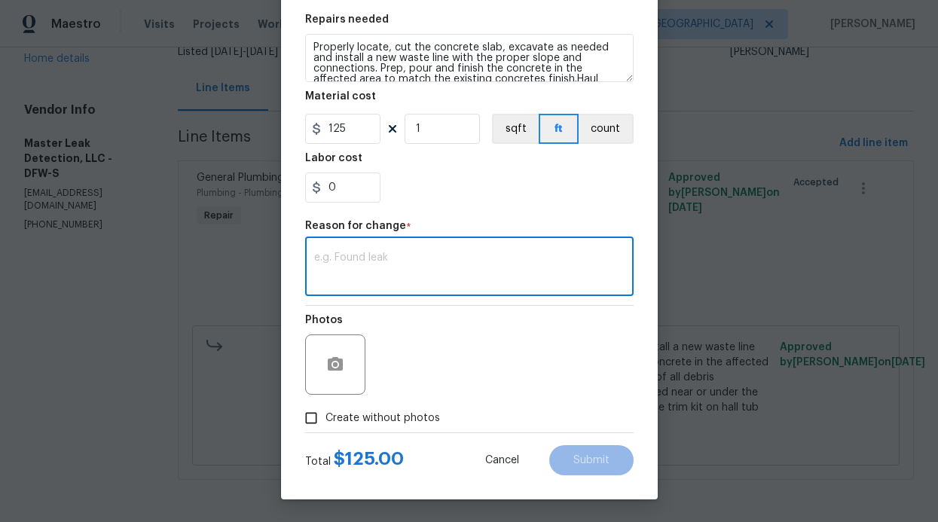
paste textarea "l 3,250.00"
type textarea "l 3,250.00"
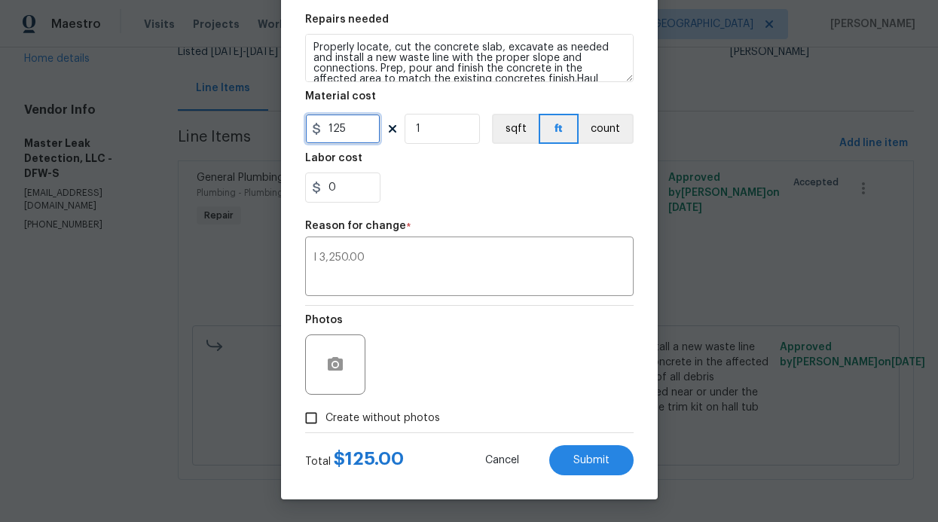
drag, startPoint x: 350, startPoint y: 133, endPoint x: 299, endPoint y: 133, distance: 51.2
click at [305, 133] on input "125" at bounding box center [342, 129] width 75 height 30
type input "3250"
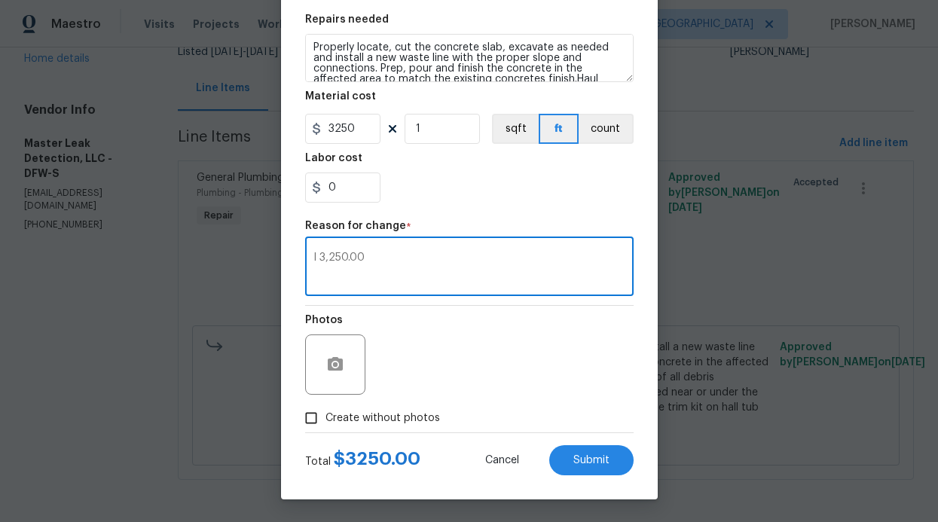
drag, startPoint x: 358, startPoint y: 264, endPoint x: 269, endPoint y: 258, distance: 89.1
click at [269, 258] on div "Edit Line Item Repair Upgrade BRN Area Plumbing ​ Feature Plumbing ​ Issue Gene…" at bounding box center [469, 261] width 938 height 522
type textarea "Price update to fix main line. this is completed"
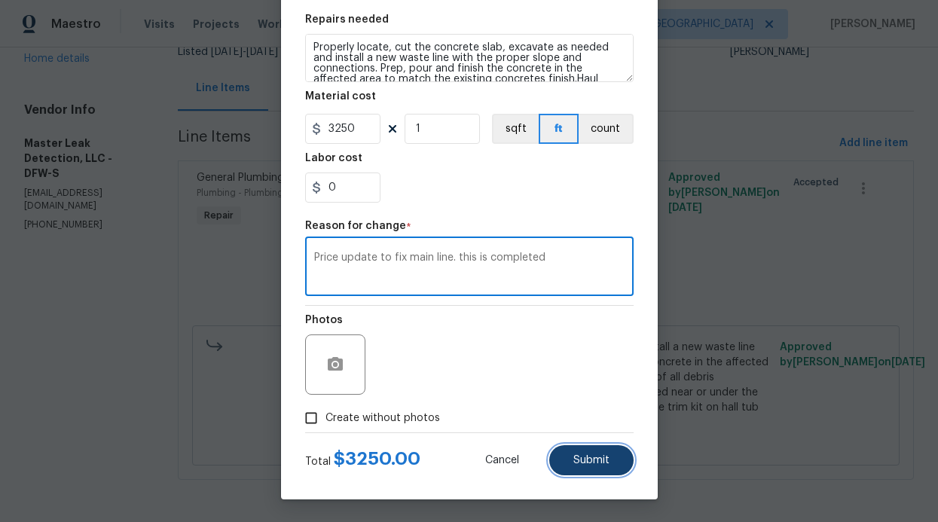
click at [573, 462] on span "Submit" at bounding box center [591, 460] width 36 height 11
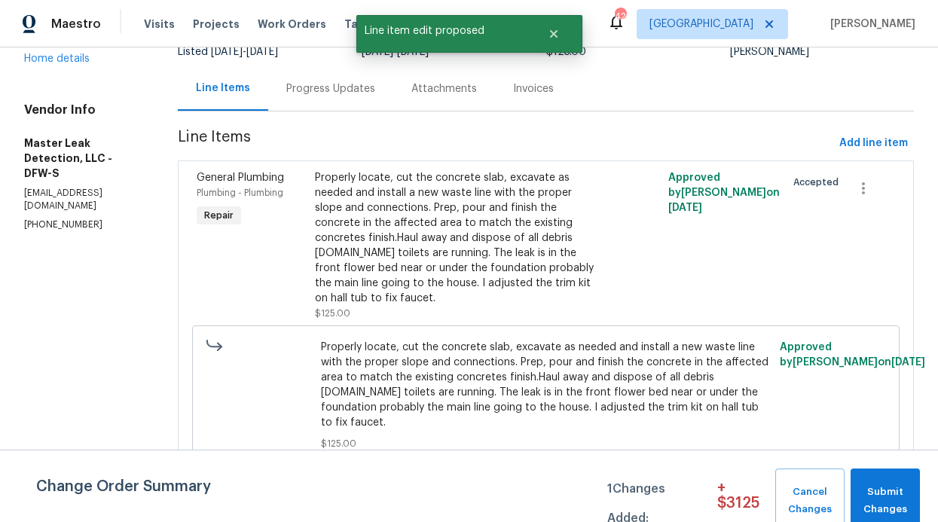
scroll to position [0, 0]
click at [893, 511] on span "Submit Changes" at bounding box center [885, 501] width 54 height 35
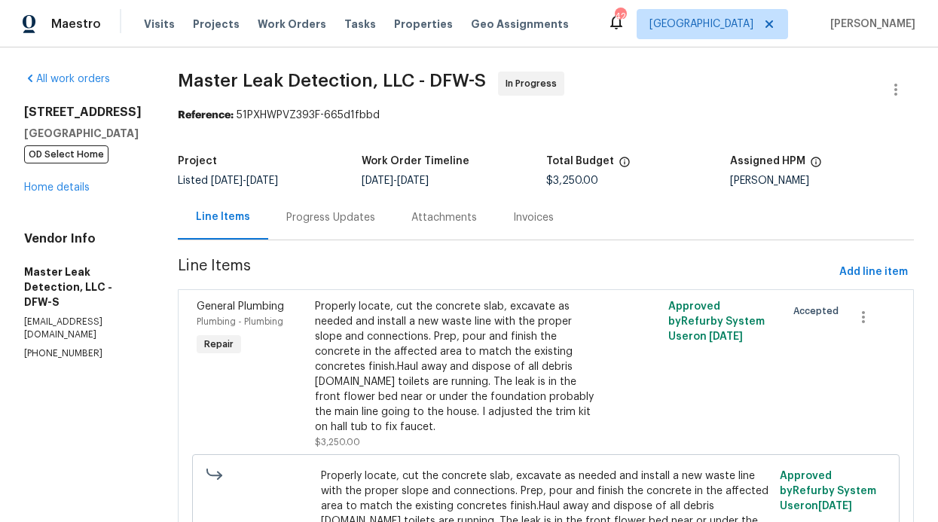
click at [290, 16] on div "Visits Projects Work Orders Tasks Properties Geo Assignments" at bounding box center [365, 24] width 443 height 30
click at [291, 21] on span "Work Orders" at bounding box center [292, 24] width 69 height 15
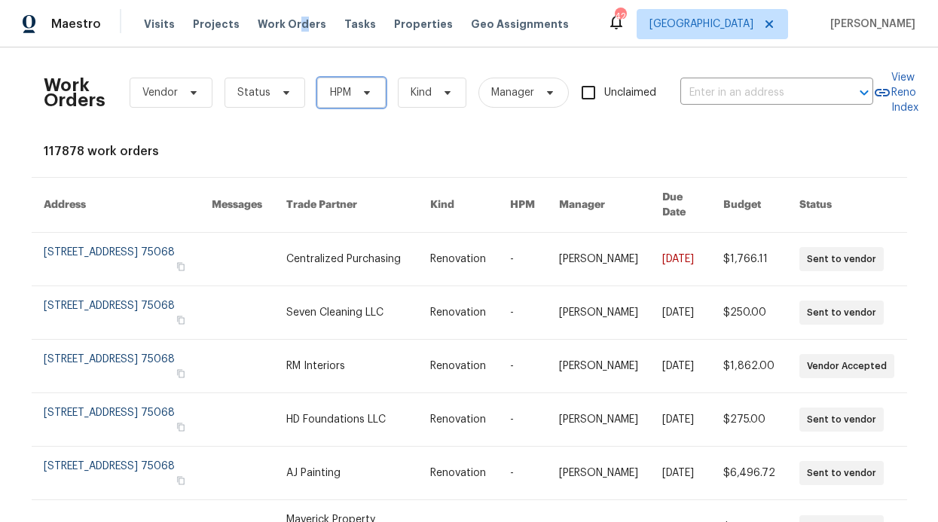
click at [349, 80] on span "HPM" at bounding box center [351, 93] width 69 height 30
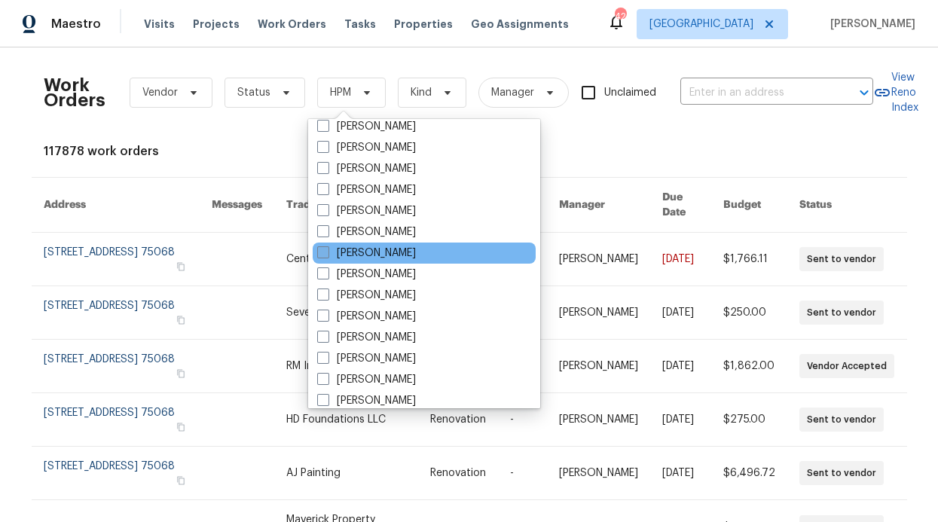
scroll to position [841, 0]
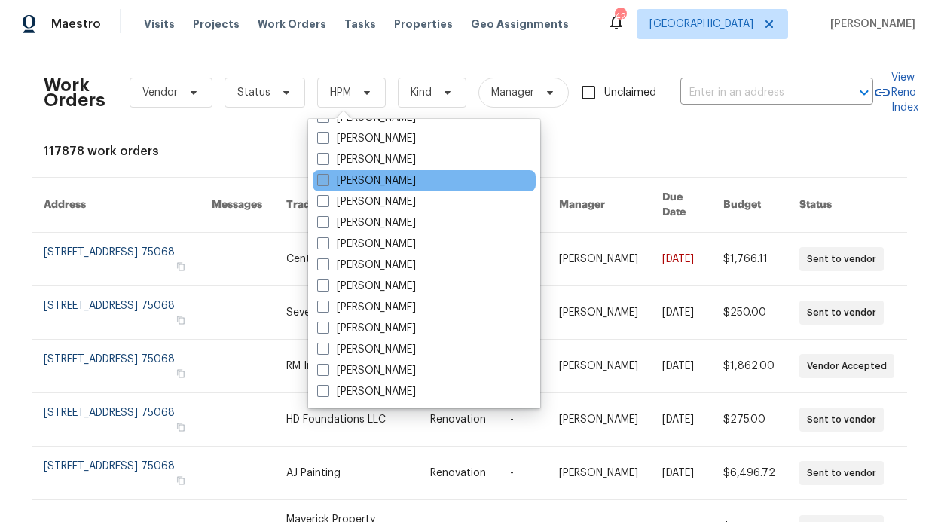
click at [395, 180] on label "[PERSON_NAME]" at bounding box center [366, 180] width 99 height 15
click at [327, 180] on input "[PERSON_NAME]" at bounding box center [322, 178] width 10 height 10
checkbox input "true"
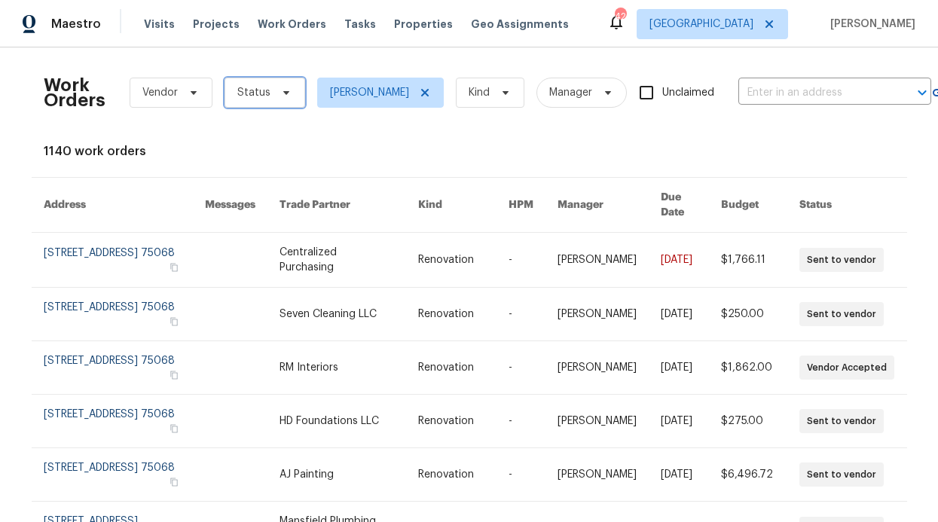
click at [279, 81] on span "Status" at bounding box center [264, 93] width 81 height 30
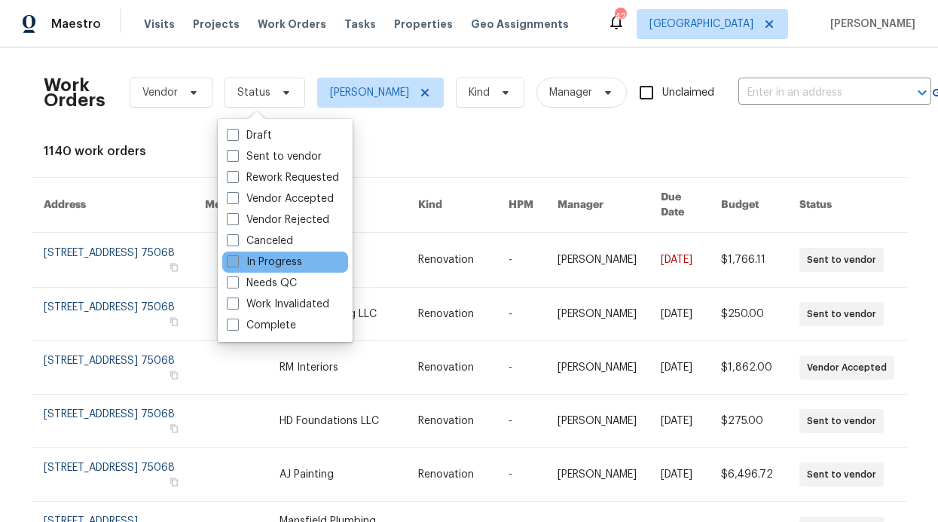
click at [277, 259] on label "In Progress" at bounding box center [264, 262] width 75 height 15
click at [237, 259] on input "In Progress" at bounding box center [232, 260] width 10 height 10
checkbox input "true"
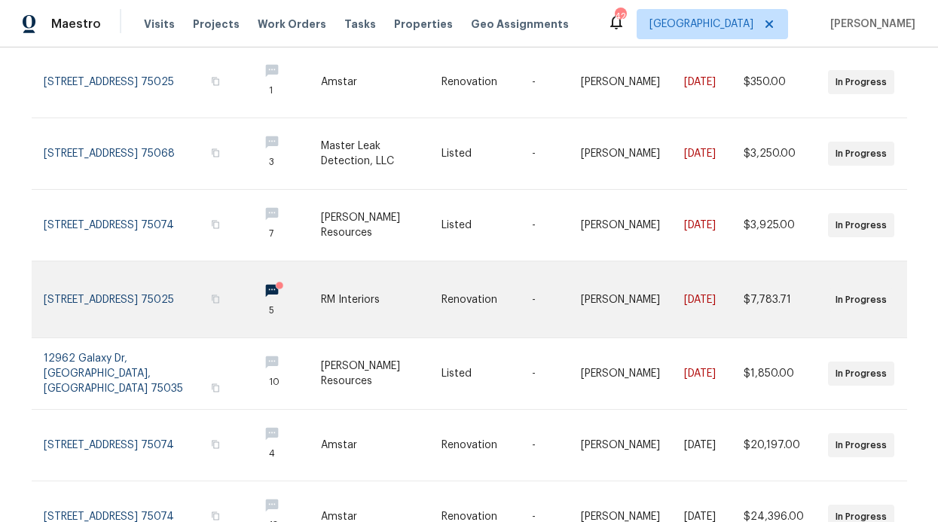
scroll to position [364, 0]
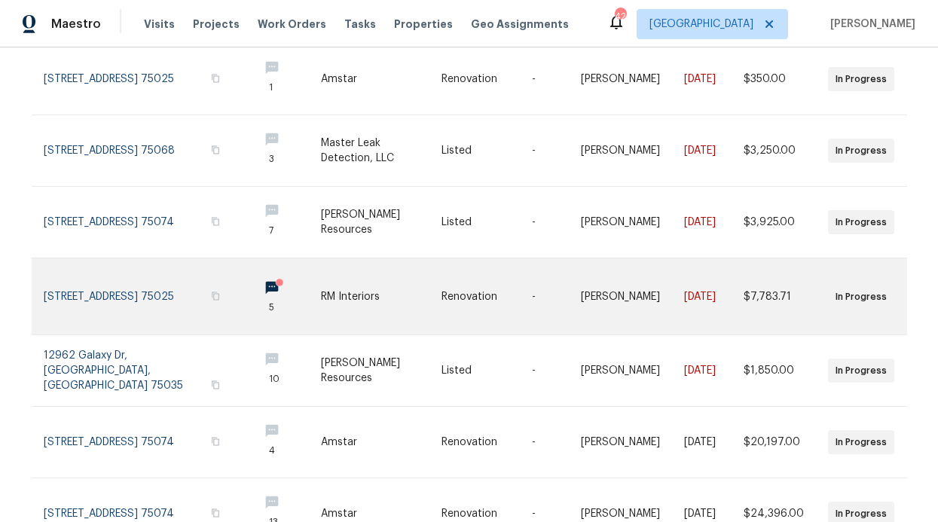
click at [246, 285] on link at bounding box center [283, 296] width 75 height 76
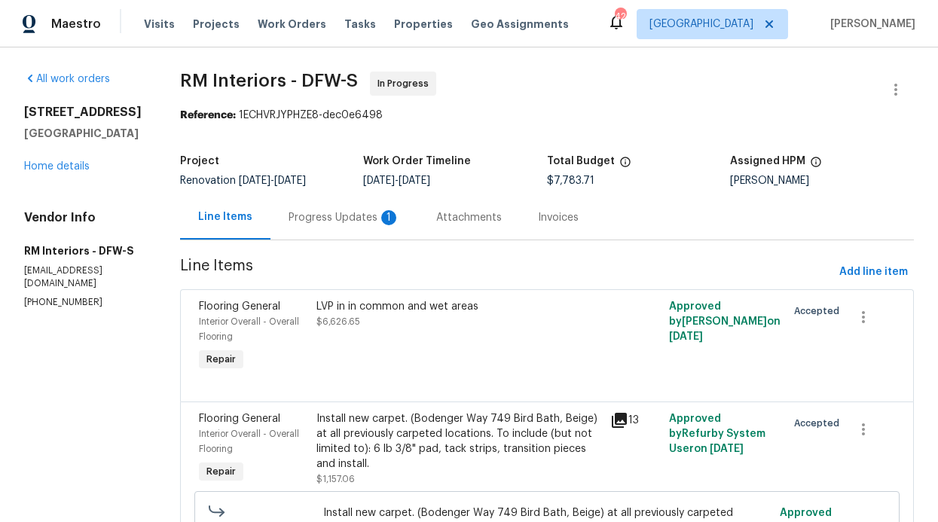
click at [321, 210] on div "Progress Updates 1" at bounding box center [343, 217] width 111 height 15
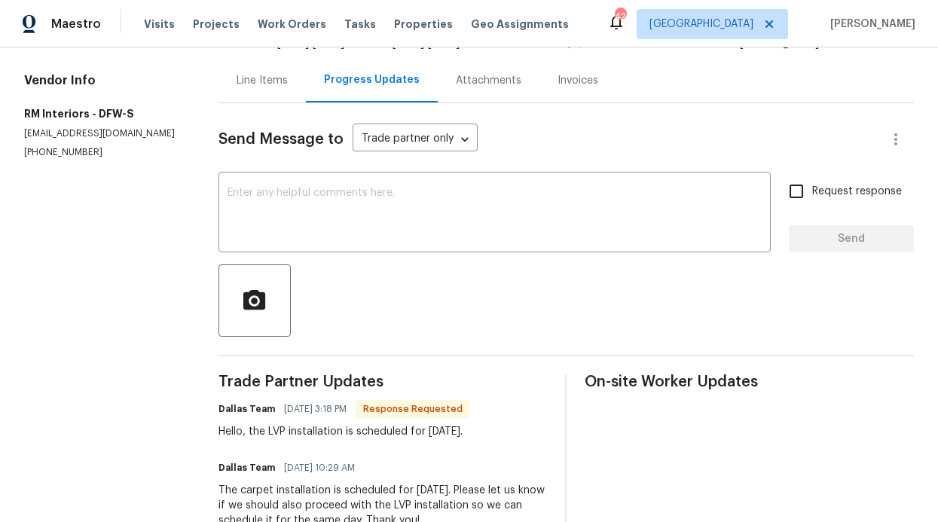
scroll to position [140, 0]
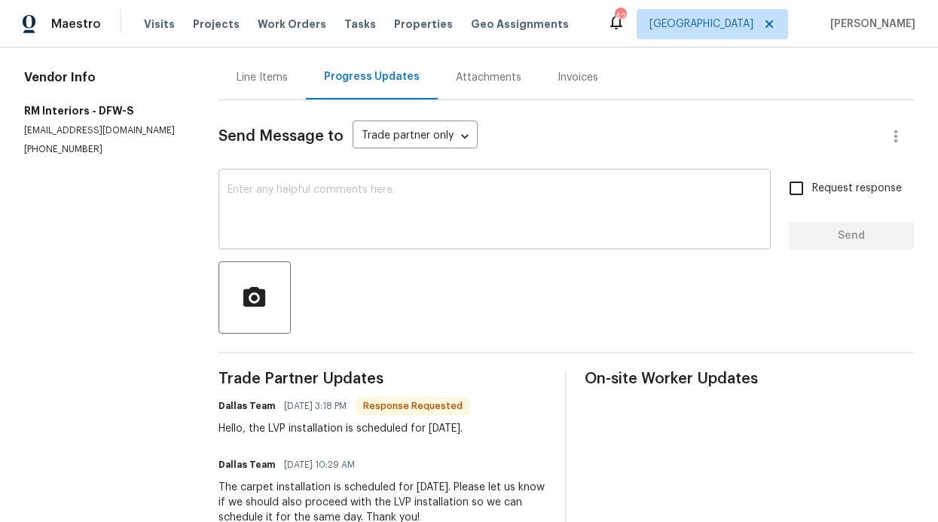
click at [362, 183] on div "x ​" at bounding box center [494, 210] width 552 height 77
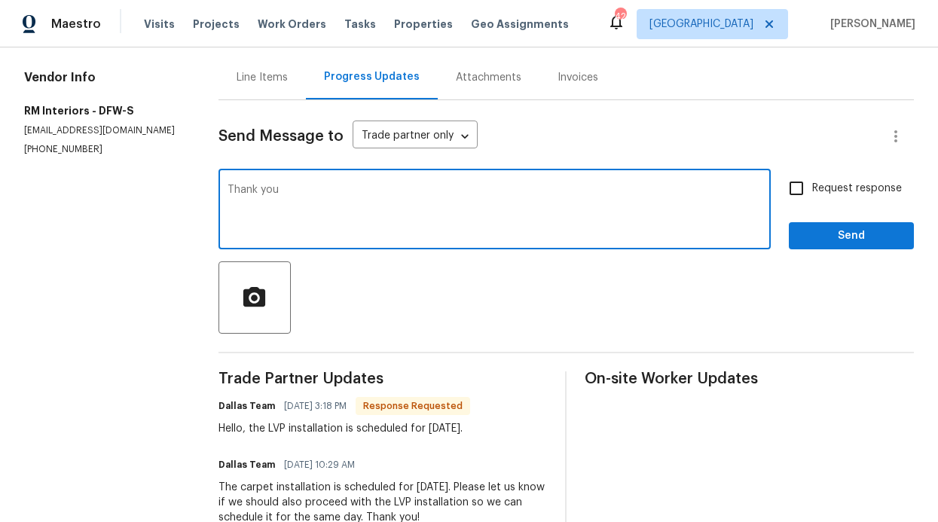
type textarea "Thank you"
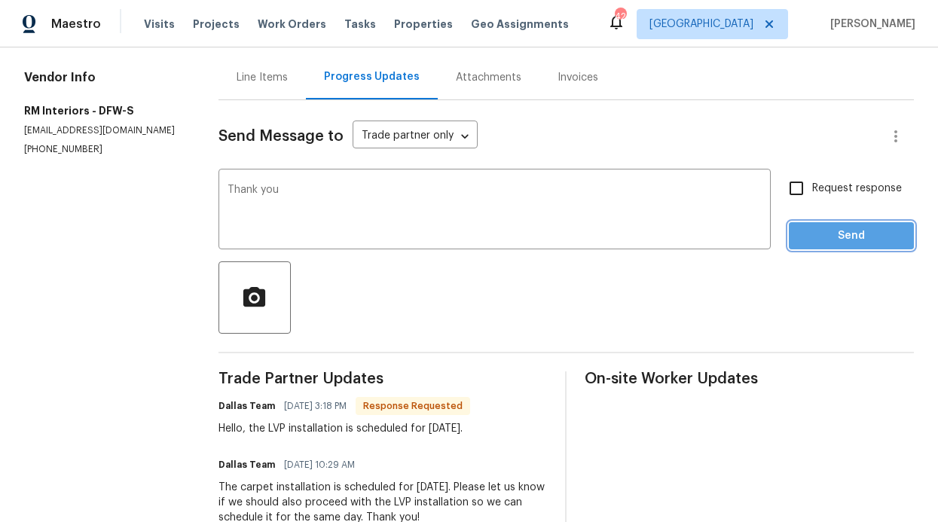
click at [803, 228] on span "Send" at bounding box center [851, 236] width 101 height 19
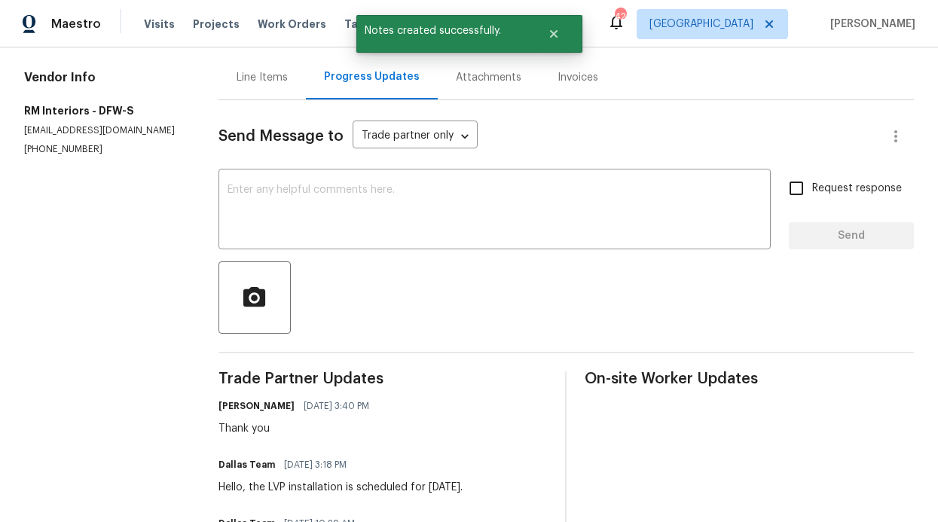
scroll to position [137, 0]
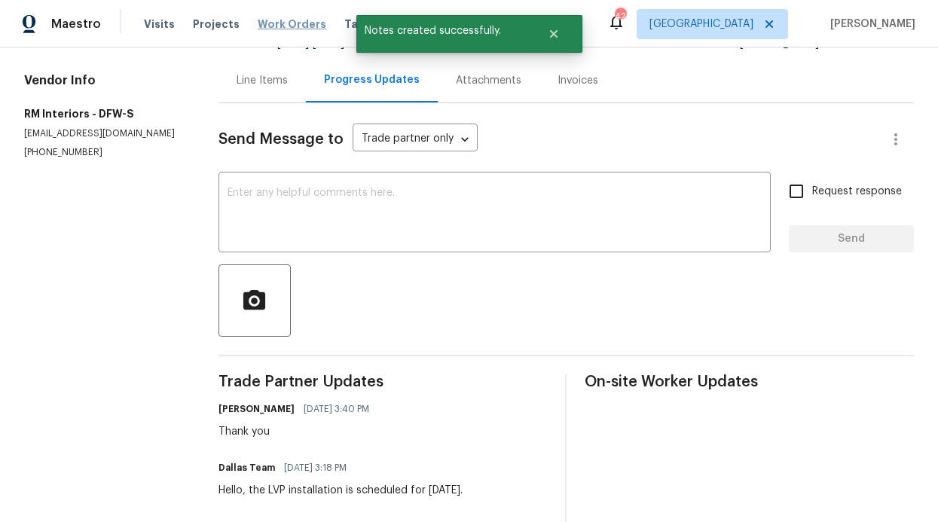
click at [274, 28] on span "Work Orders" at bounding box center [292, 24] width 69 height 15
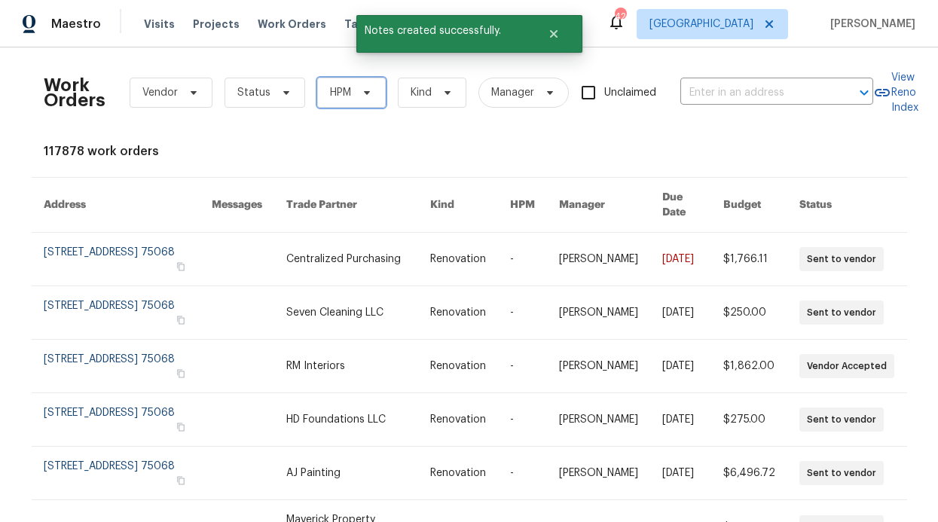
click at [365, 99] on span "HPM" at bounding box center [351, 93] width 69 height 30
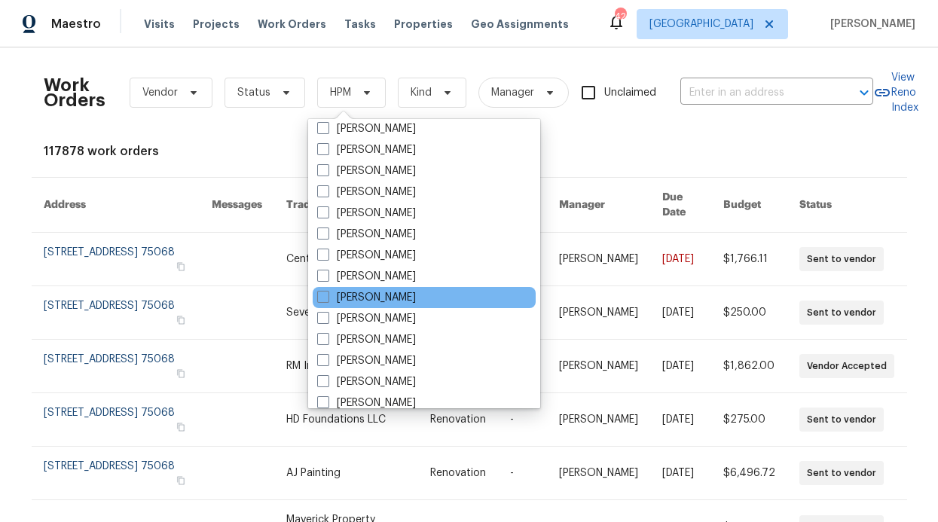
scroll to position [841, 0]
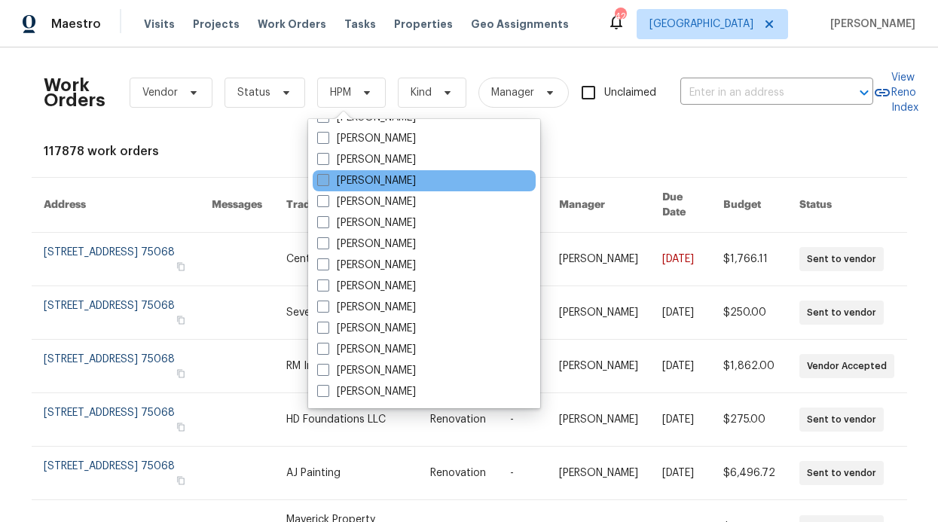
click at [393, 186] on label "[PERSON_NAME]" at bounding box center [366, 180] width 99 height 15
click at [327, 183] on input "[PERSON_NAME]" at bounding box center [322, 178] width 10 height 10
checkbox input "true"
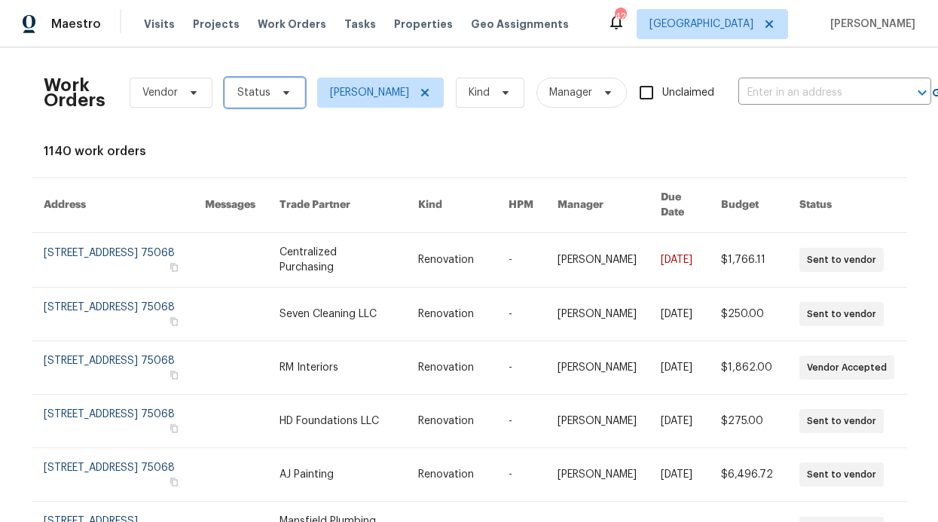
click at [273, 82] on span "Status" at bounding box center [264, 93] width 81 height 30
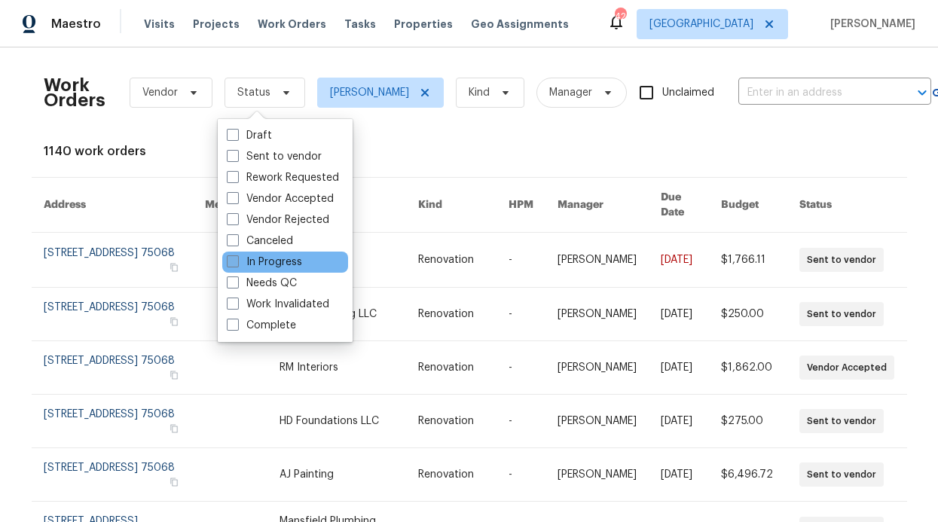
click at [299, 263] on label "In Progress" at bounding box center [264, 262] width 75 height 15
click at [237, 263] on input "In Progress" at bounding box center [232, 260] width 10 height 10
checkbox input "true"
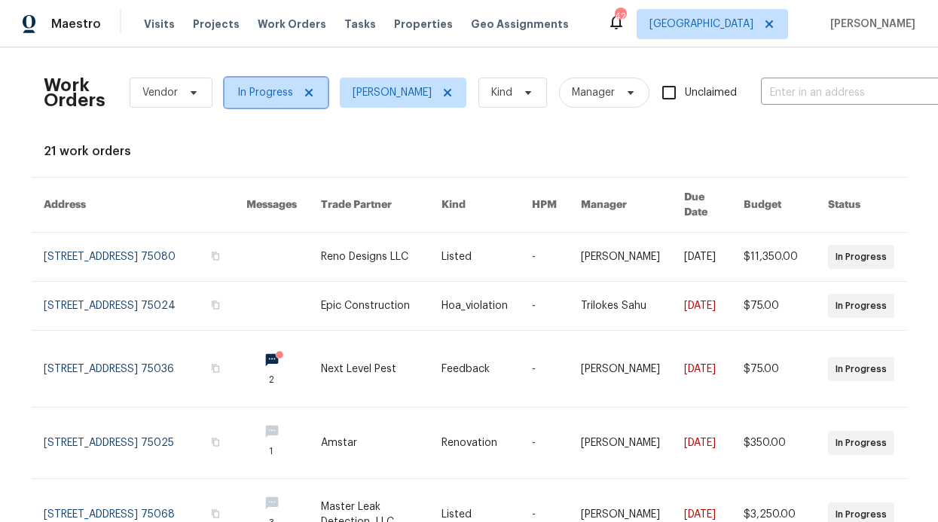
click at [304, 94] on icon at bounding box center [308, 93] width 8 height 8
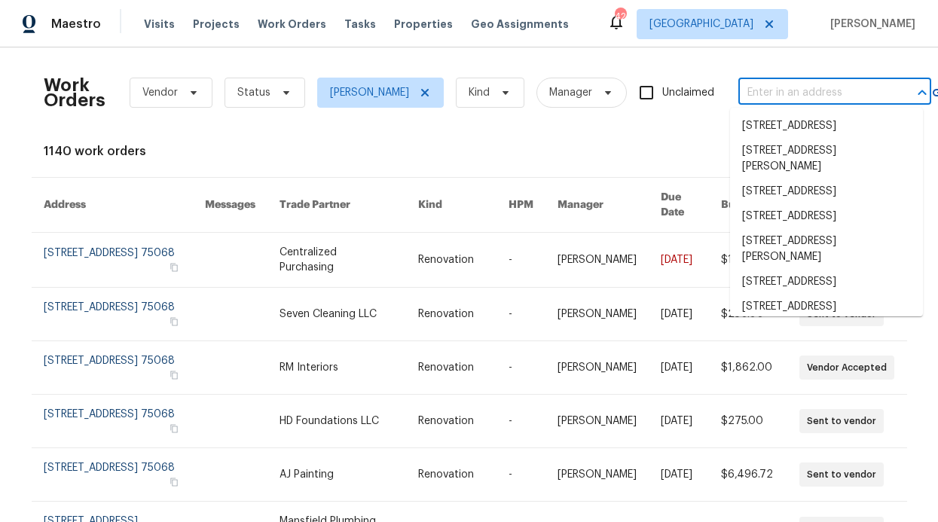
click at [826, 99] on input "text" at bounding box center [813, 92] width 151 height 23
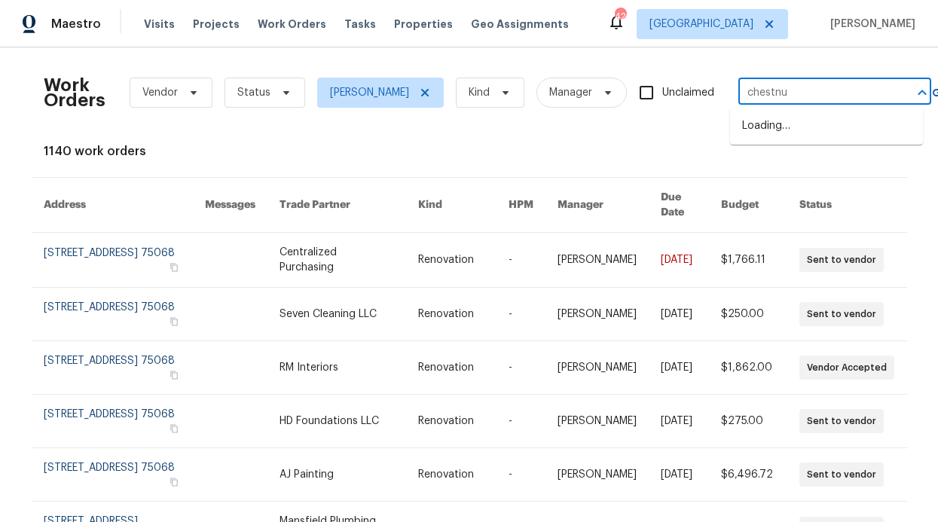
type input "chestnut"
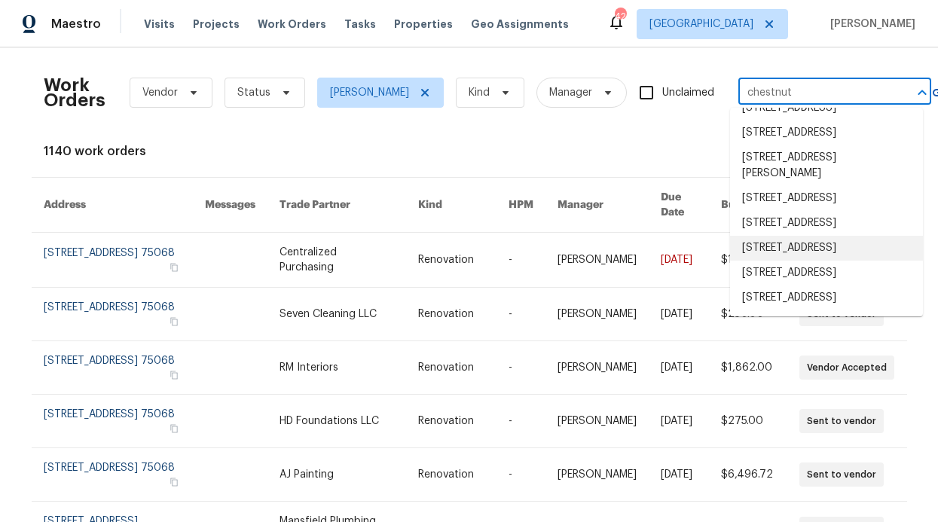
scroll to position [492, 0]
click at [826, 186] on li "2022 Chestnut Rd, Carrollton, TX 75007" at bounding box center [826, 198] width 193 height 25
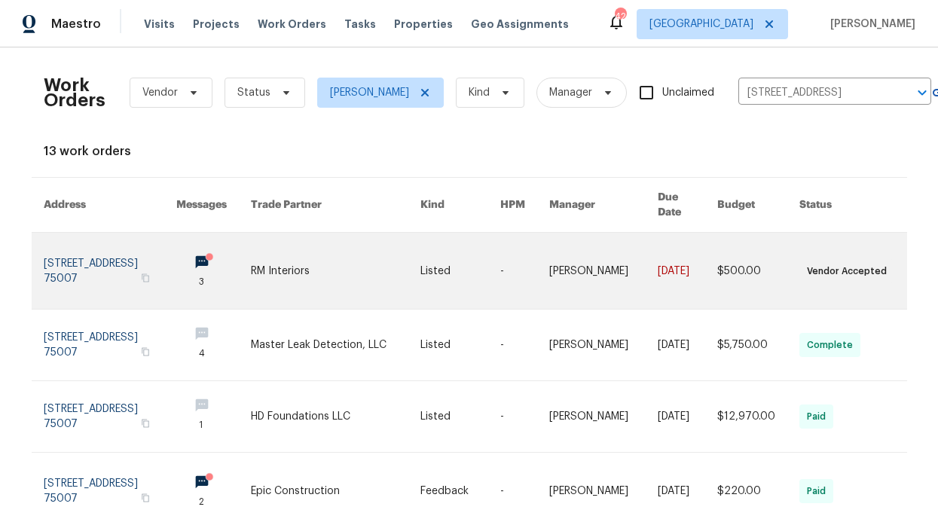
click at [203, 252] on icon at bounding box center [208, 257] width 11 height 11
click at [206, 253] on circle at bounding box center [210, 257] width 8 height 8
click at [96, 233] on link at bounding box center [110, 271] width 133 height 76
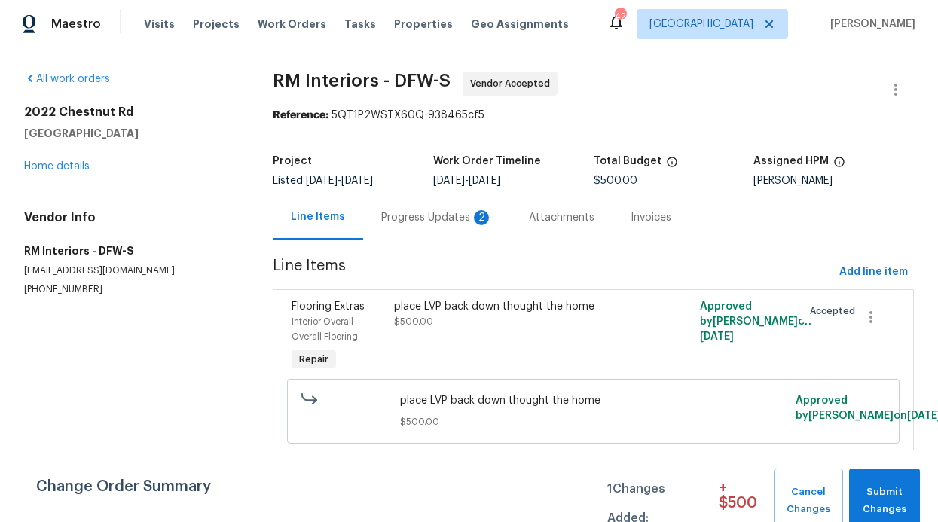
click at [381, 221] on div "Progress Updates 2" at bounding box center [436, 217] width 111 height 15
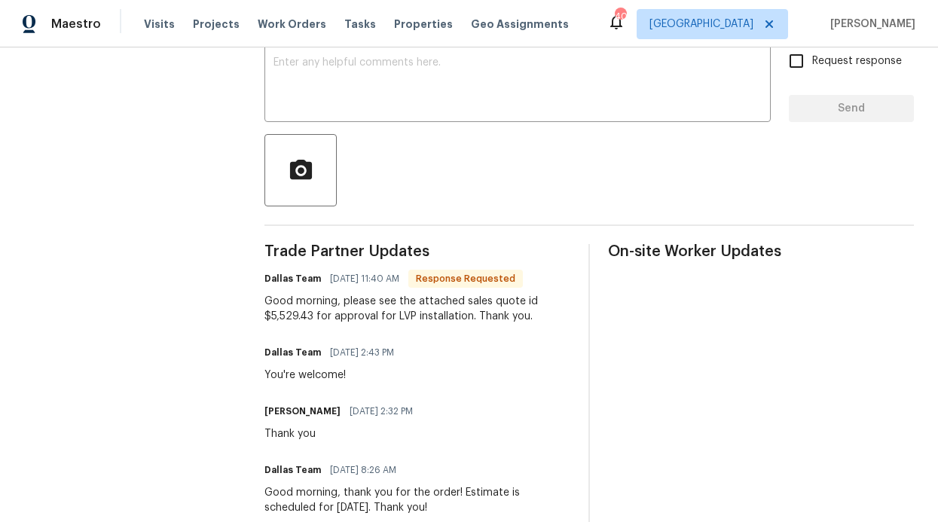
scroll to position [314, 0]
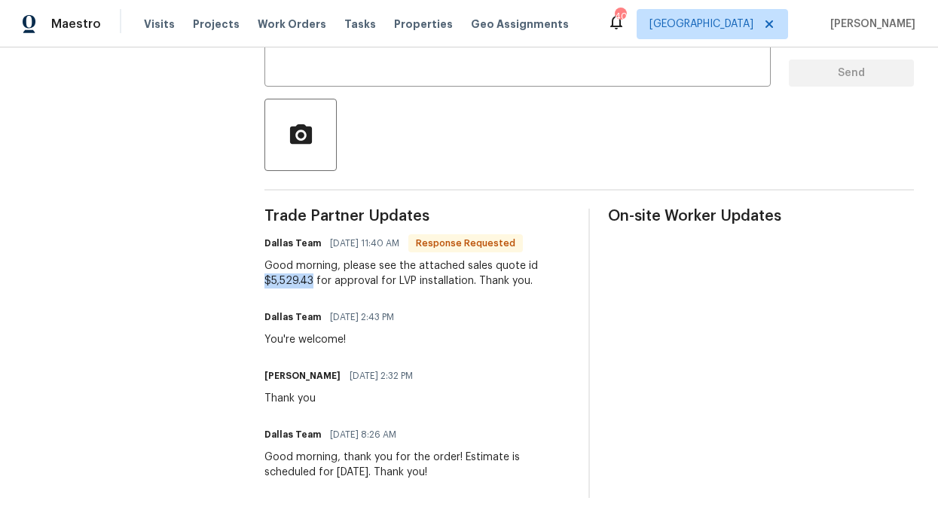
drag, startPoint x: 263, startPoint y: 266, endPoint x: 313, endPoint y: 269, distance: 49.8
click at [313, 269] on div "All work orders 2022 Chestnut Rd Carrollton, TX 75007 Home details Vendor Info …" at bounding box center [469, 133] width 938 height 777
copy div "$5,529.43"
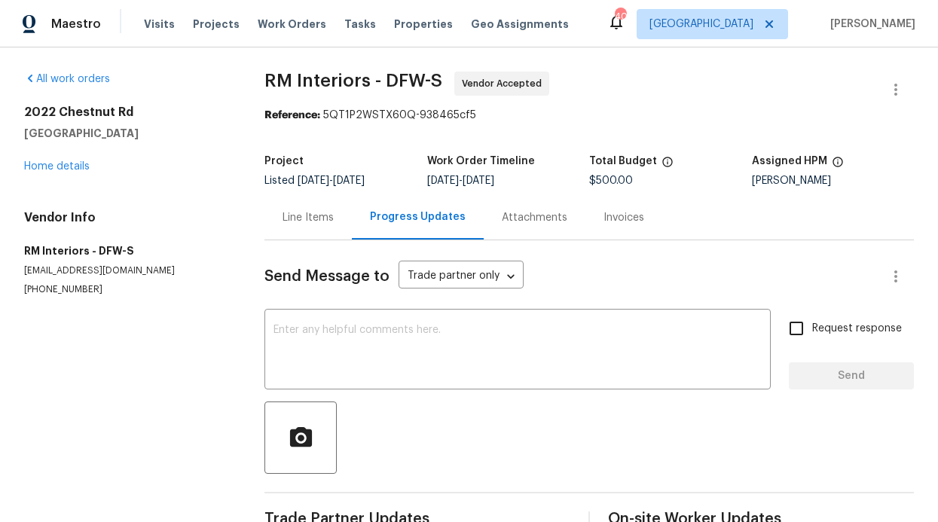
click at [307, 224] on div "Line Items" at bounding box center [307, 217] width 51 height 15
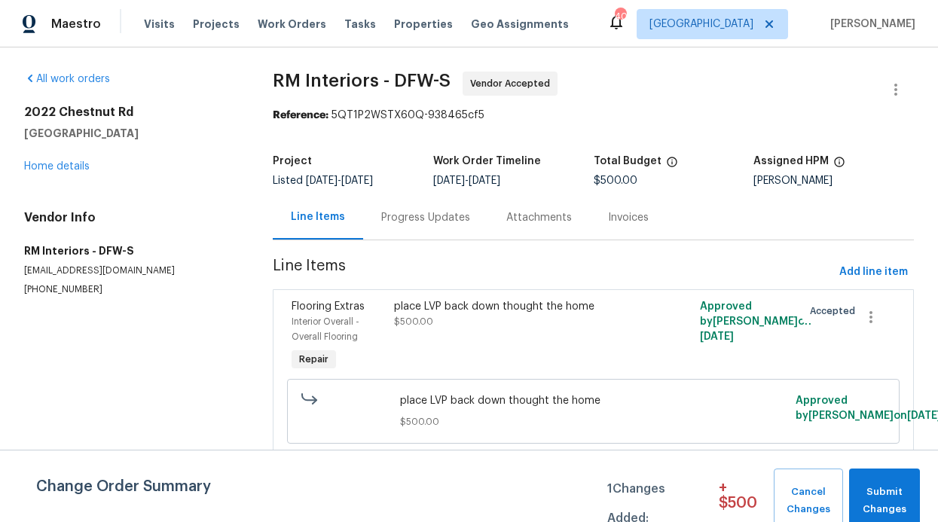
scroll to position [14, 0]
click at [484, 319] on div "place LVP back down thought the home $500.00" at bounding box center [516, 337] width 255 height 84
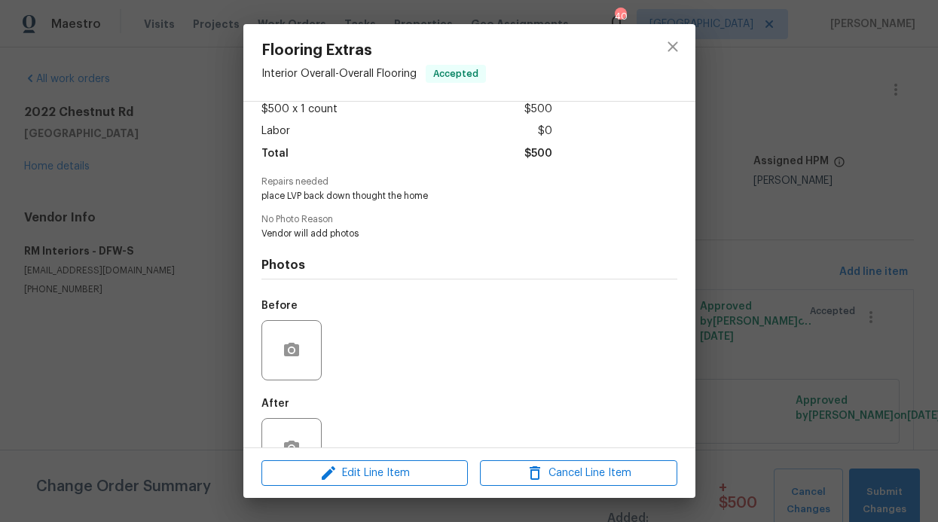
scroll to position [133, 0]
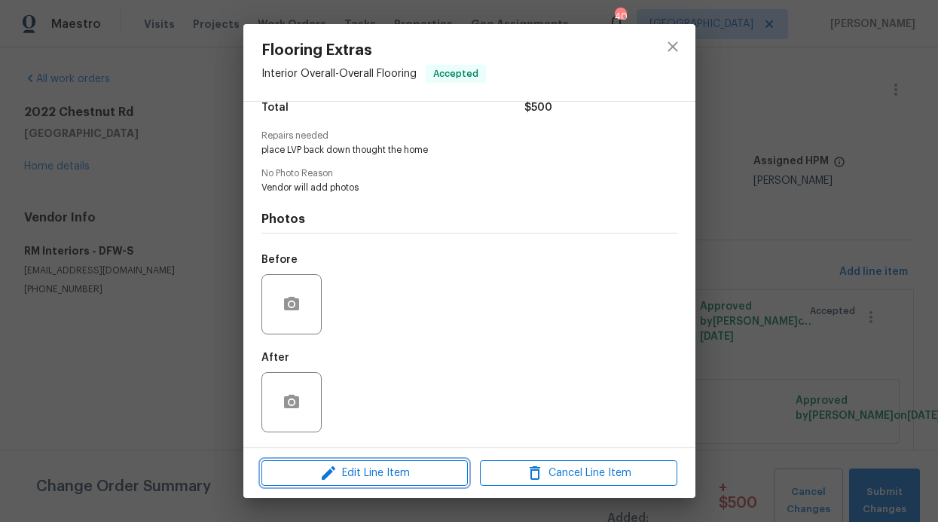
click at [345, 470] on span "Edit Line Item" at bounding box center [364, 473] width 197 height 19
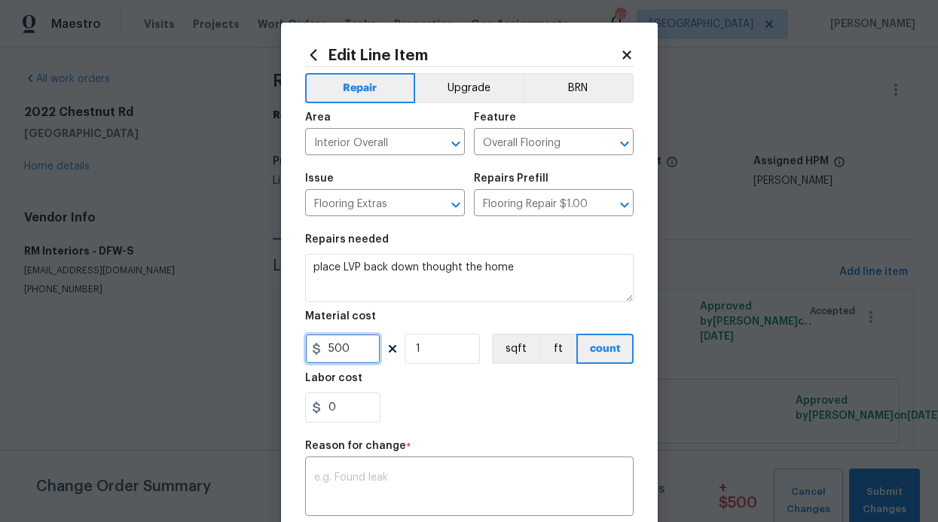
drag, startPoint x: 345, startPoint y: 353, endPoint x: 322, endPoint y: 350, distance: 23.5
click at [322, 350] on input "500" at bounding box center [342, 349] width 75 height 30
click at [375, 459] on div "Reason for change *" at bounding box center [469, 451] width 328 height 20
click at [372, 469] on div "x ​" at bounding box center [469, 488] width 328 height 56
click at [330, 477] on textarea at bounding box center [469, 488] width 310 height 32
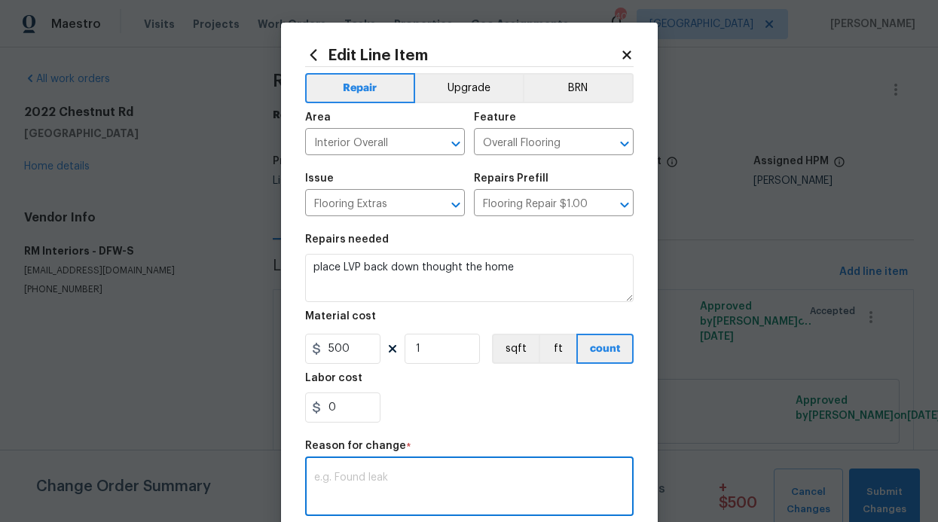
paste textarea "$5,529.43"
type textarea "$5,529.43"
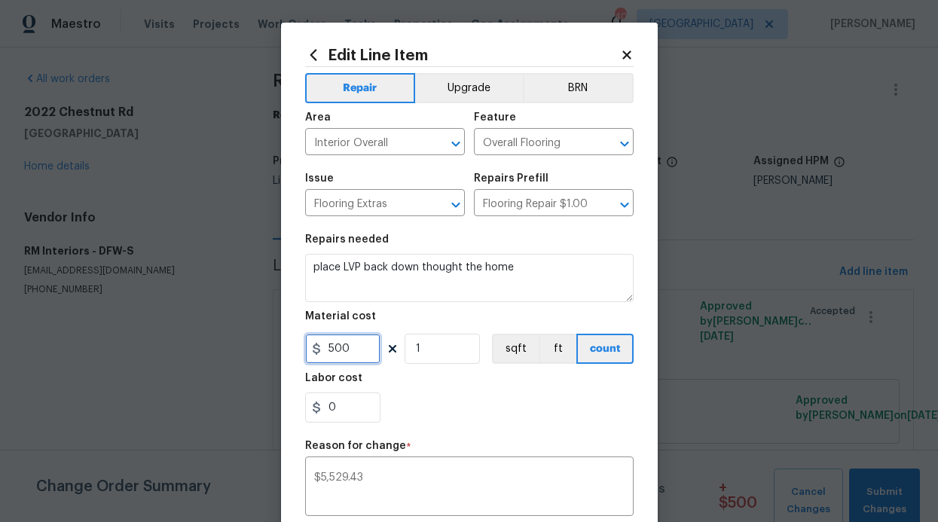
drag, startPoint x: 349, startPoint y: 354, endPoint x: 328, endPoint y: 350, distance: 20.7
click at [328, 350] on input "500" at bounding box center [342, 349] width 75 height 30
type input "5529.43"
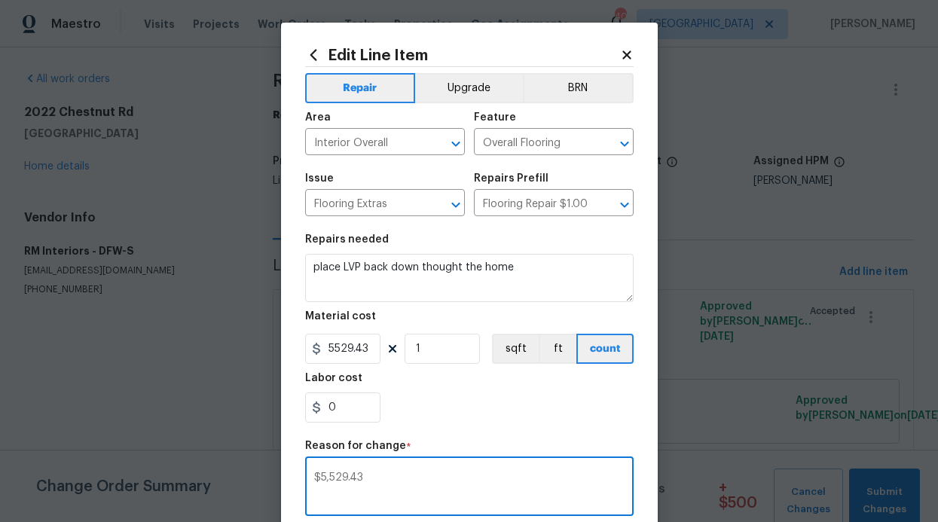
drag, startPoint x: 356, startPoint y: 474, endPoint x: 275, endPoint y: 472, distance: 81.4
click at [281, 472] on div "Edit Line Item Repair Upgrade BRN Area Interior Overall ​ Feature Overall Floor…" at bounding box center [469, 371] width 377 height 697
drag, startPoint x: 365, startPoint y: 489, endPoint x: 288, endPoint y: 464, distance: 81.5
click at [288, 464] on div "Edit Line Item Repair Upgrade BRN Area Interior Overall ​ Feature Overall Floor…" at bounding box center [469, 371] width 377 height 697
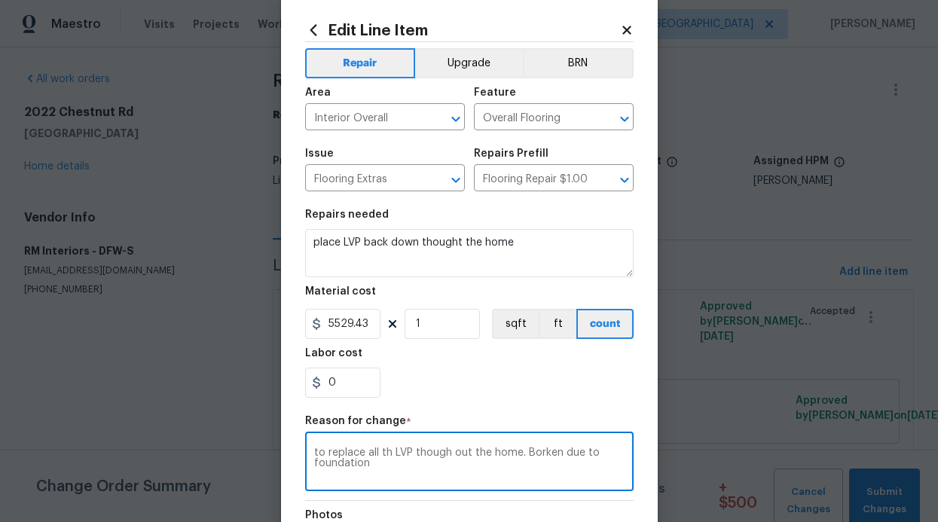
scroll to position [221, 0]
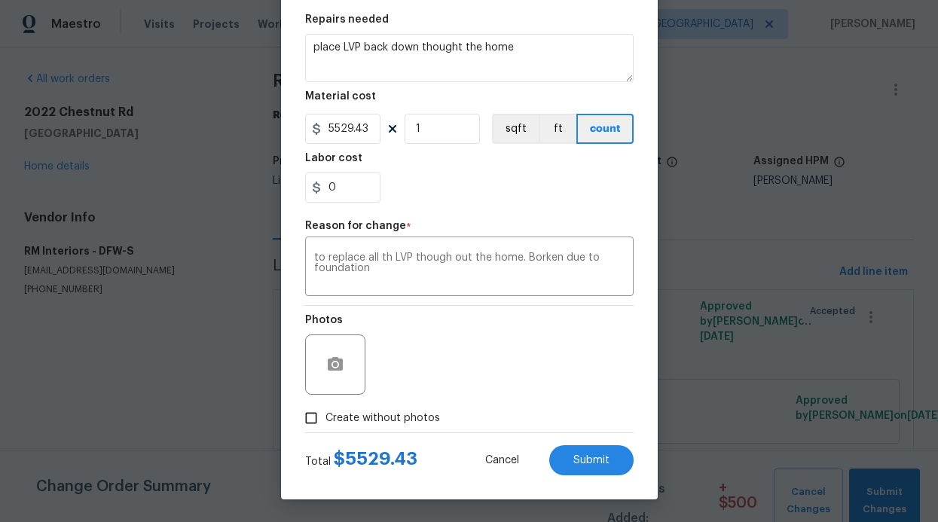
click at [606, 477] on div "Edit Line Item Repair Upgrade BRN Area Interior Overall ​ Feature Overall Floor…" at bounding box center [469, 151] width 377 height 697
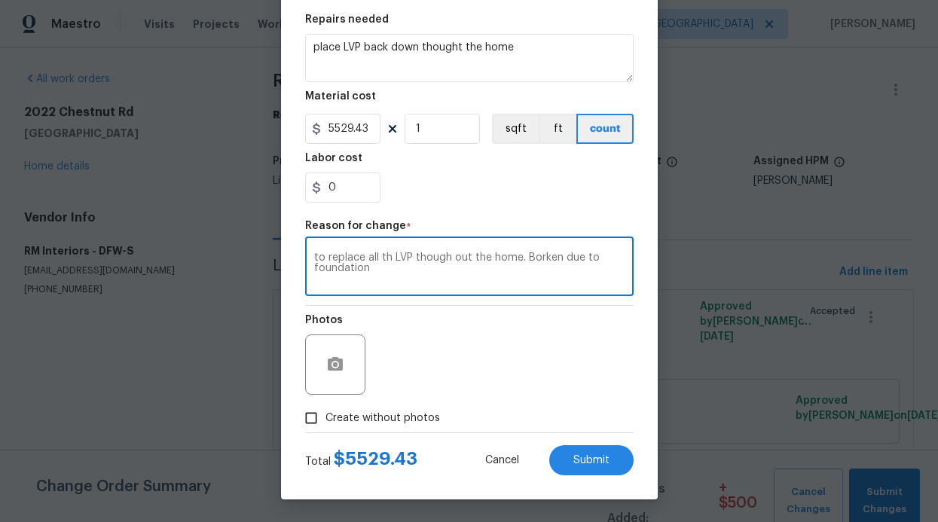
drag, startPoint x: 386, startPoint y: 261, endPoint x: 378, endPoint y: 259, distance: 7.7
click at [378, 259] on textarea "to replace all th LVP though out the home. Borken due to foundation" at bounding box center [469, 268] width 310 height 32
type textarea "to replace all LVP though out the home. Borken due to foundation"
click at [609, 451] on button "Submit" at bounding box center [591, 460] width 84 height 30
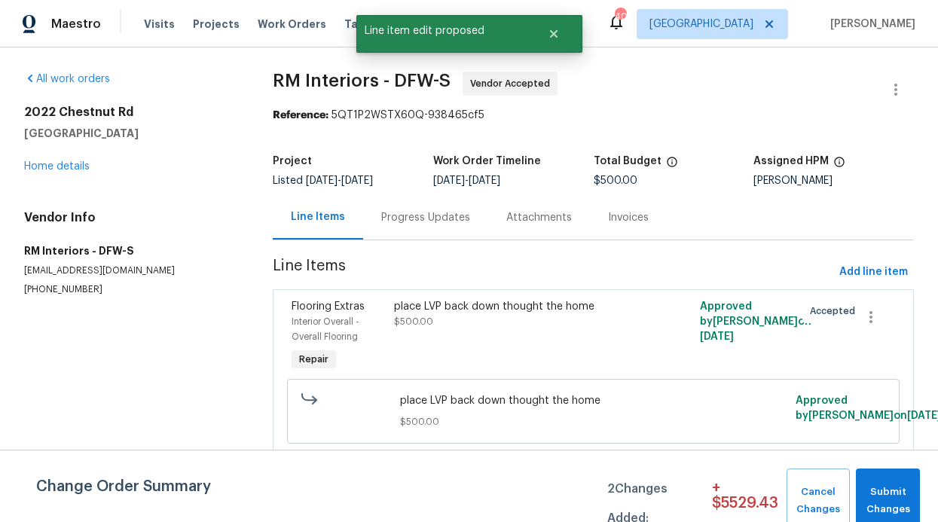
scroll to position [0, 0]
click at [892, 477] on button "Submit Changes" at bounding box center [888, 501] width 64 height 65
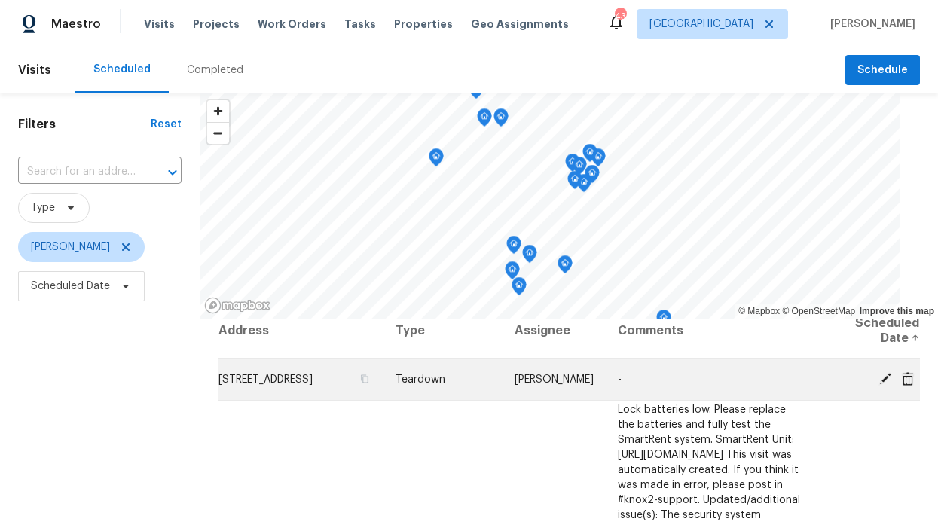
scroll to position [27, 0]
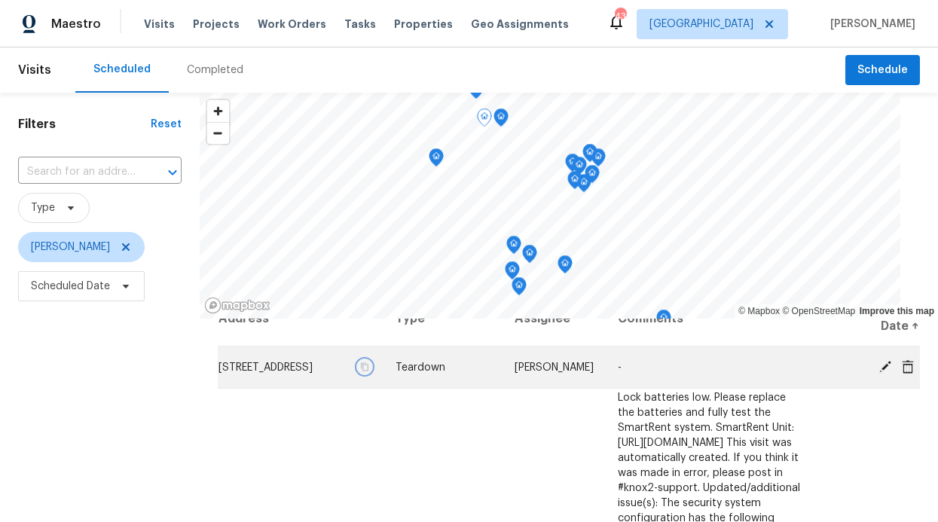
click at [361, 371] on icon "button" at bounding box center [365, 366] width 8 height 8
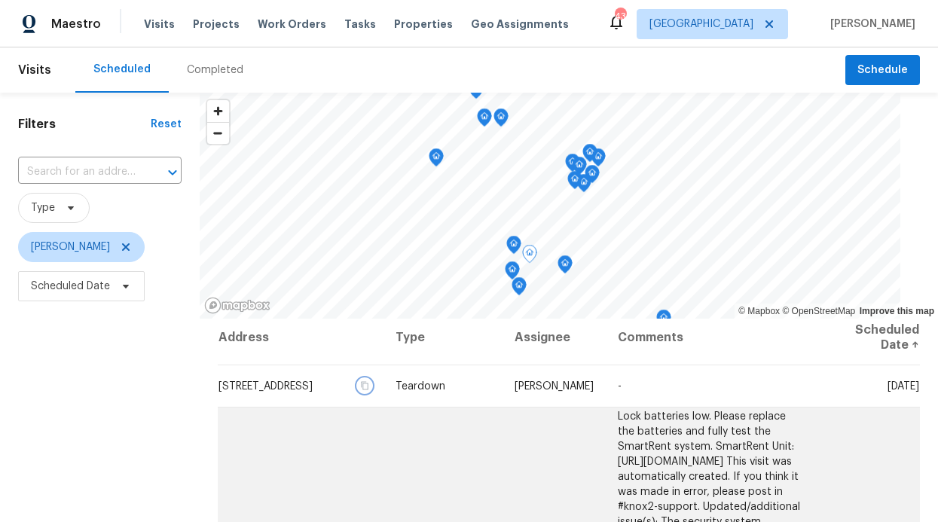
scroll to position [0, 0]
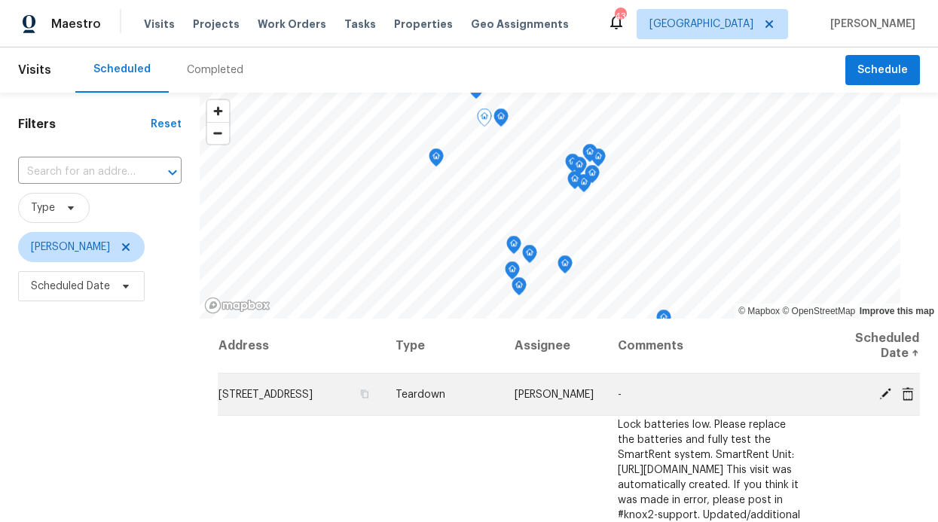
click at [878, 392] on icon at bounding box center [885, 393] width 14 height 14
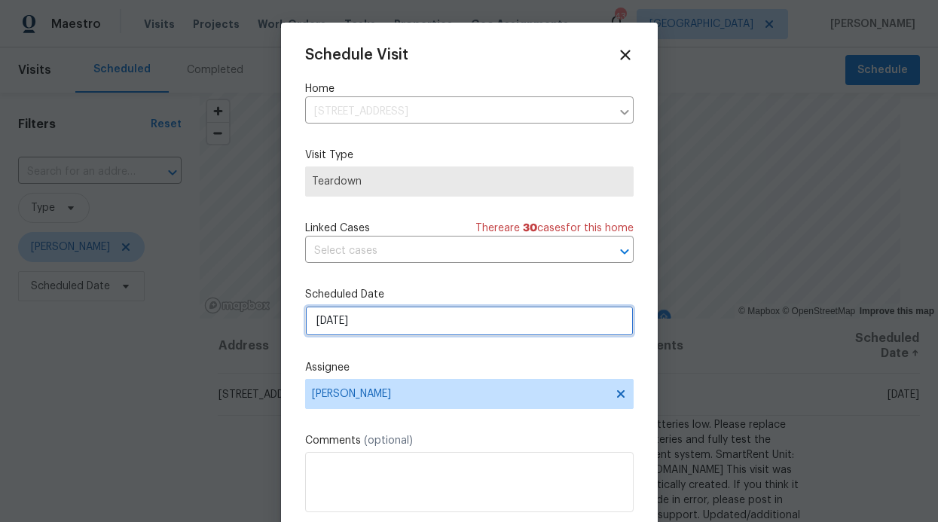
click at [447, 311] on input "[DATE]" at bounding box center [469, 321] width 328 height 30
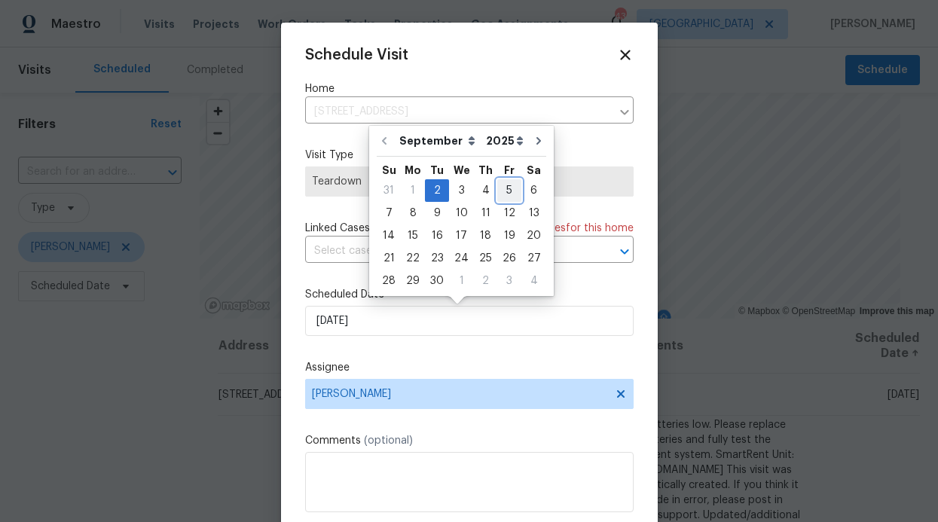
click at [502, 194] on div "5" at bounding box center [509, 190] width 24 height 21
type input "[DATE]"
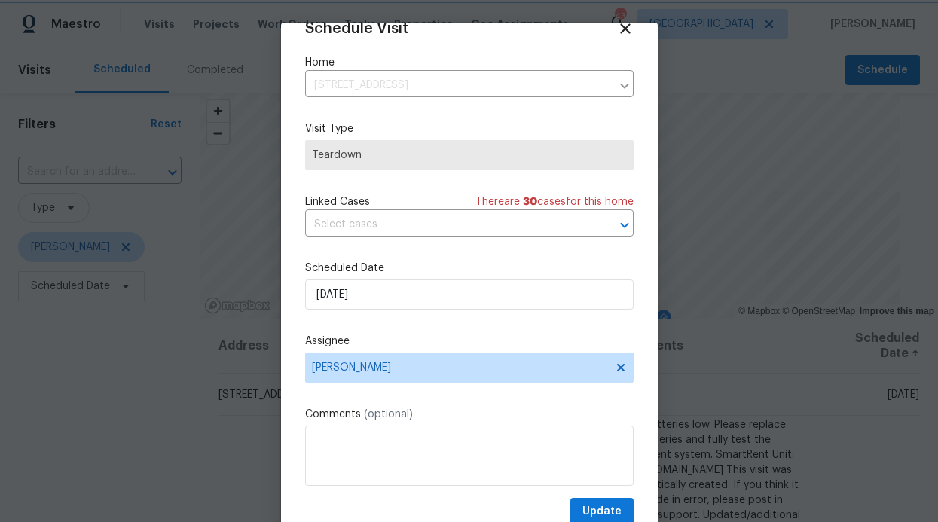
scroll to position [50, 0]
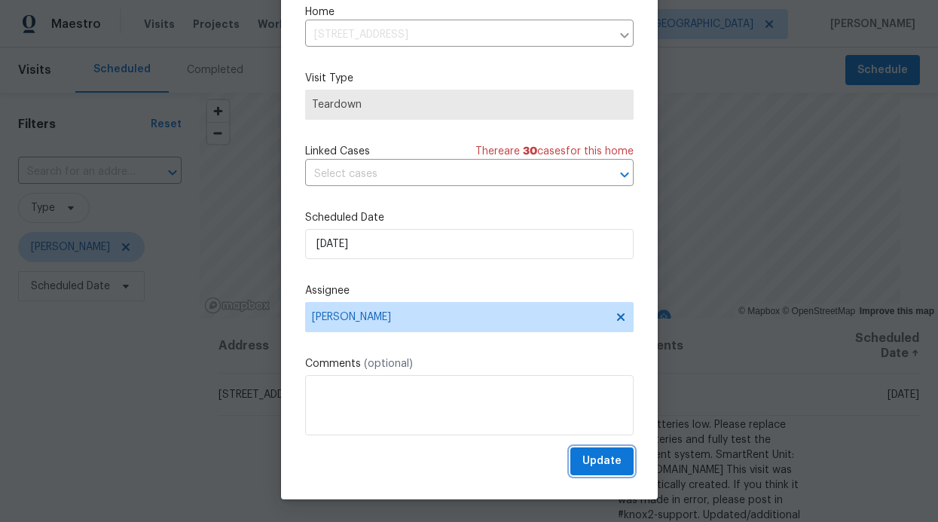
click at [593, 460] on span "Update" at bounding box center [601, 461] width 39 height 19
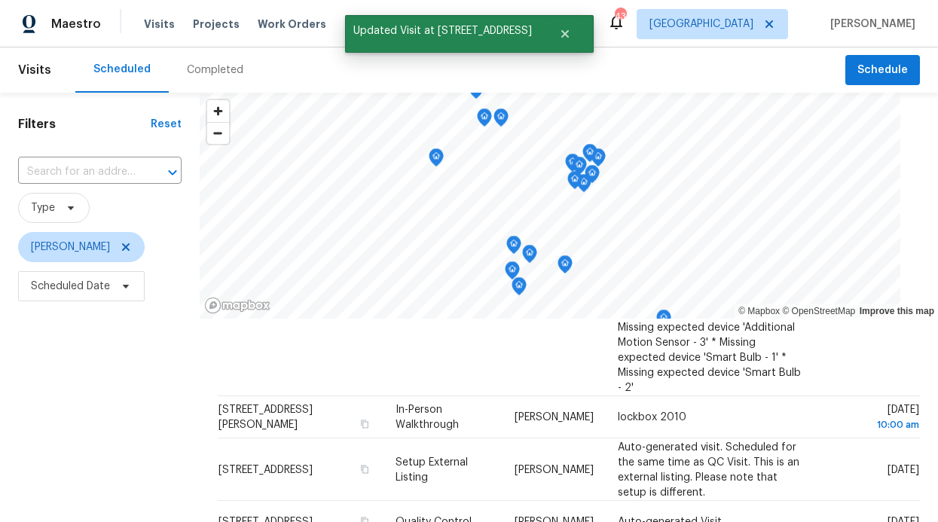
scroll to position [282, 0]
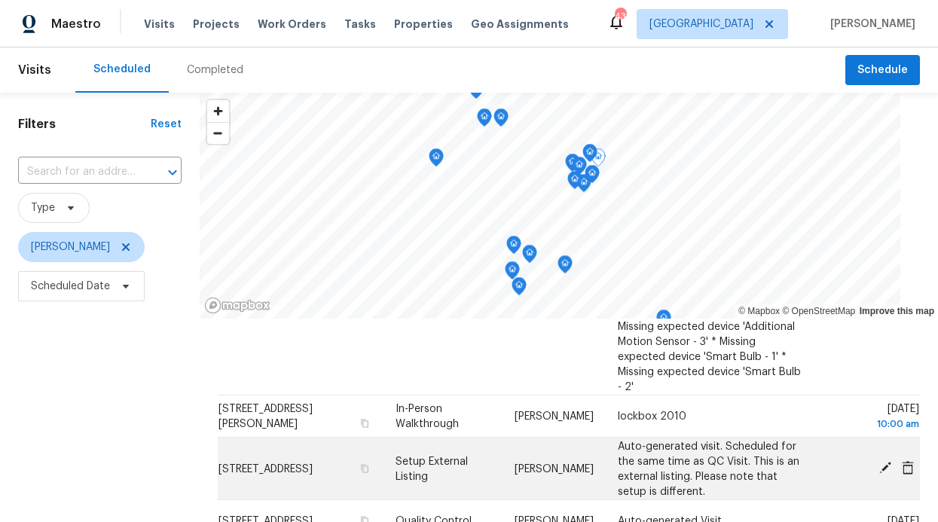
click at [879, 462] on icon at bounding box center [885, 468] width 12 height 12
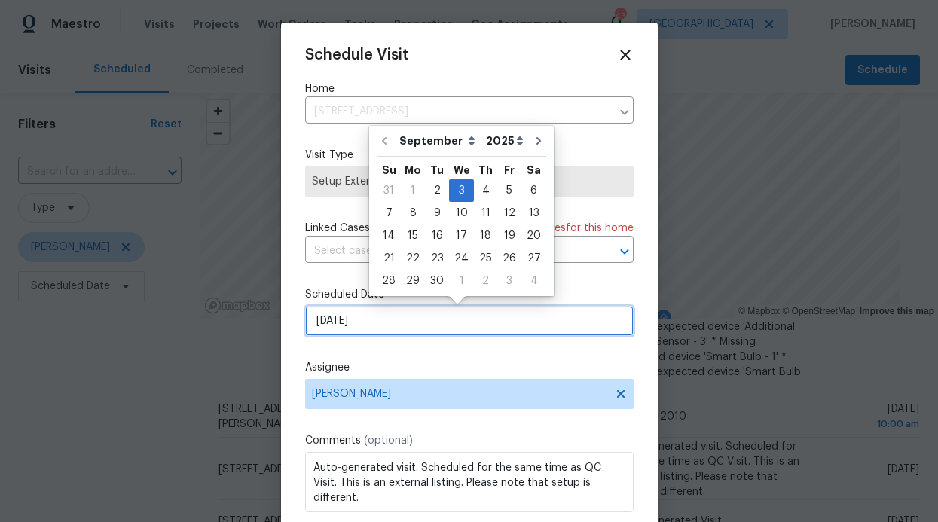
click at [449, 319] on input "[DATE]" at bounding box center [469, 321] width 328 height 30
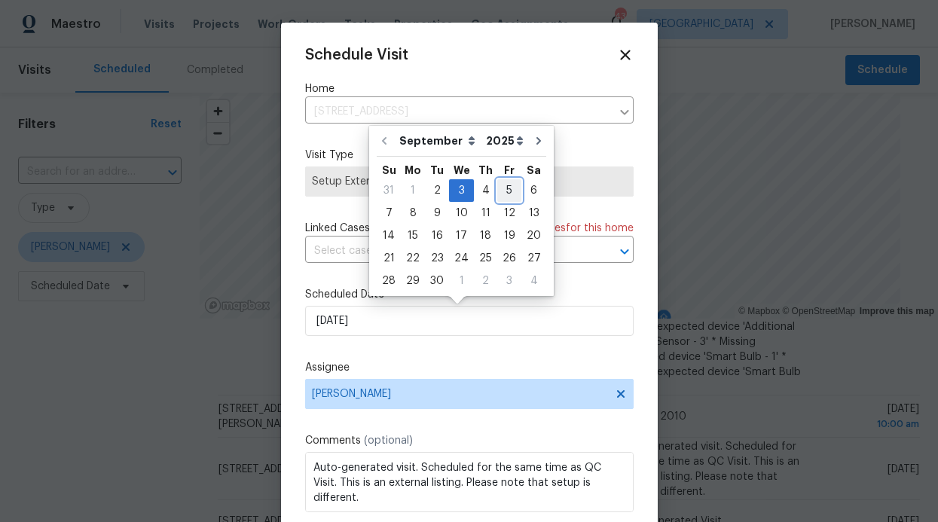
click at [497, 194] on div "5" at bounding box center [509, 190] width 24 height 21
type input "[DATE]"
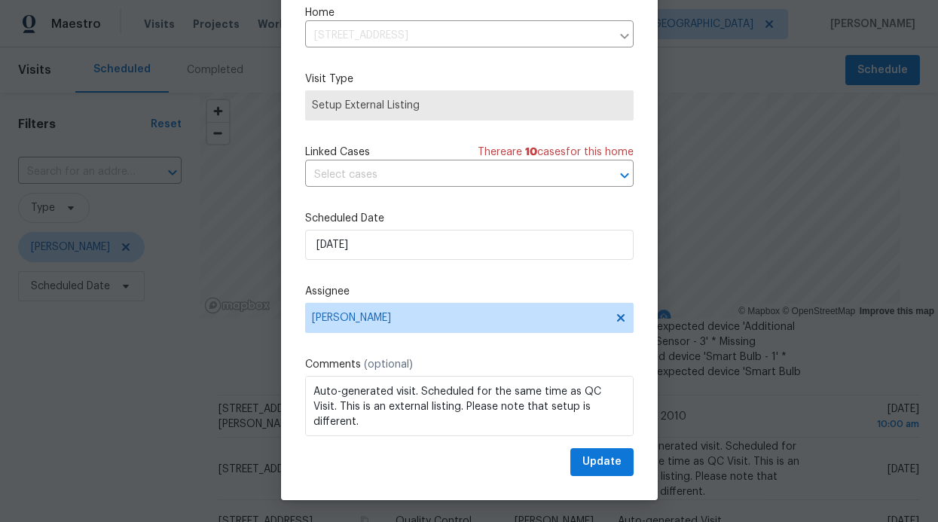
scroll to position [50, 0]
click at [591, 468] on span "Update" at bounding box center [601, 461] width 39 height 19
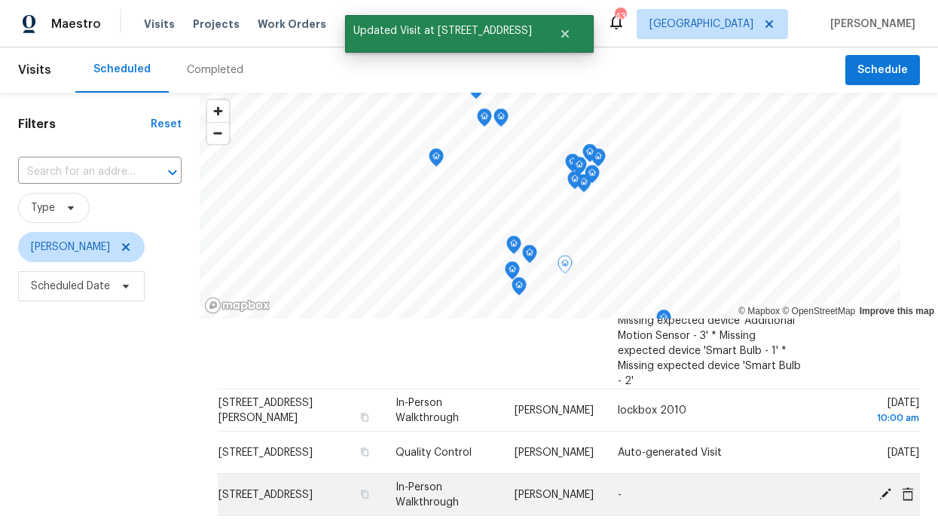
scroll to position [296, 0]
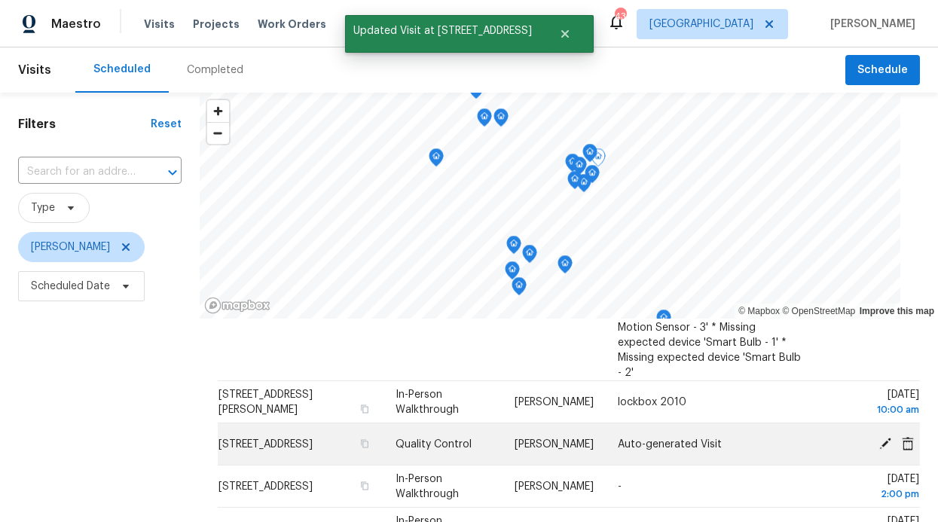
click at [879, 437] on icon at bounding box center [885, 443] width 12 height 12
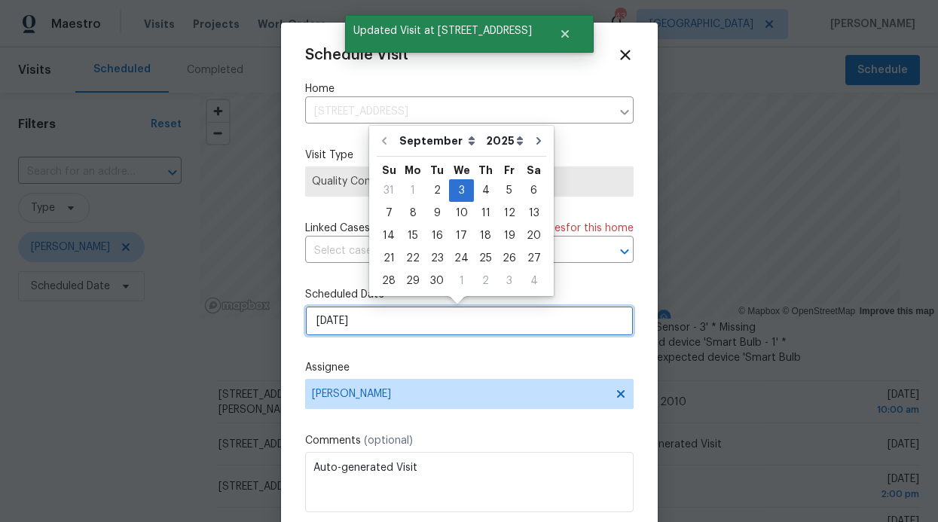
click at [452, 321] on input "[DATE]" at bounding box center [469, 321] width 328 height 30
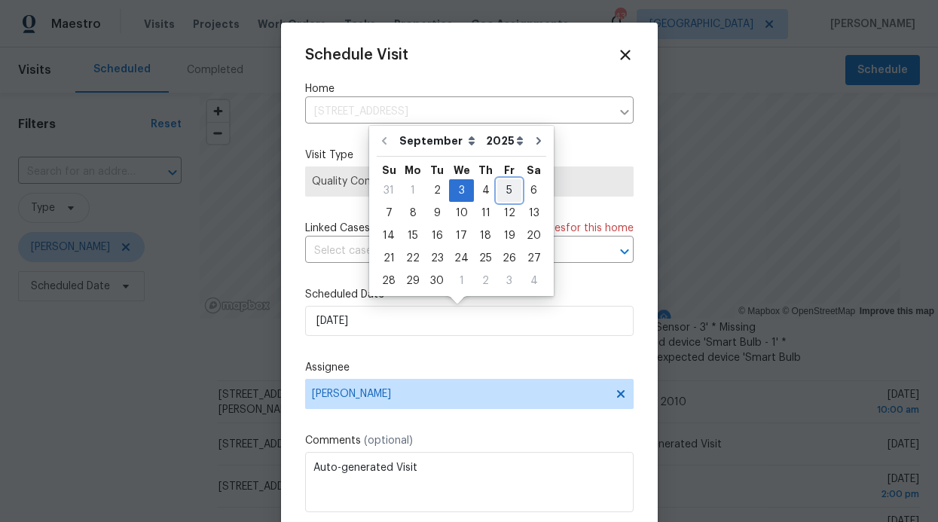
click at [502, 188] on div "5" at bounding box center [509, 190] width 24 height 21
type input "[DATE]"
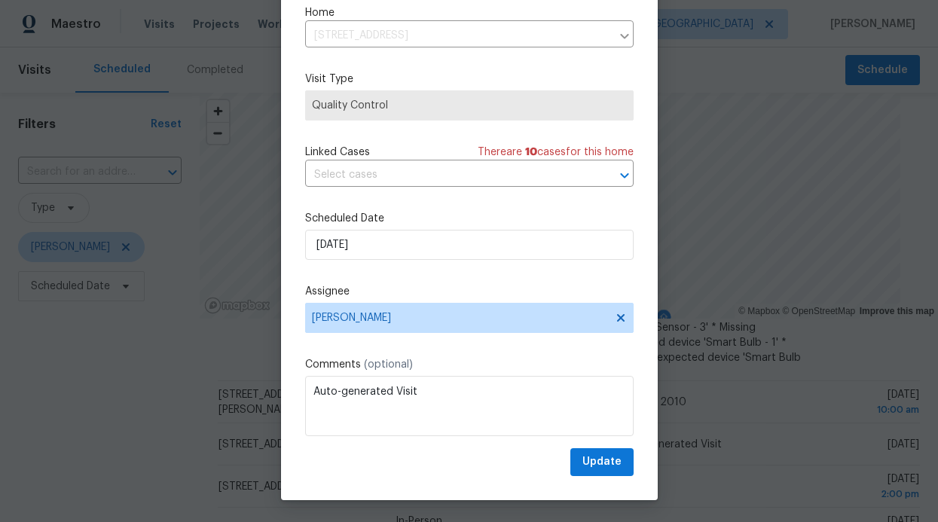
scroll to position [50, 0]
click at [582, 463] on span "Update" at bounding box center [601, 461] width 39 height 19
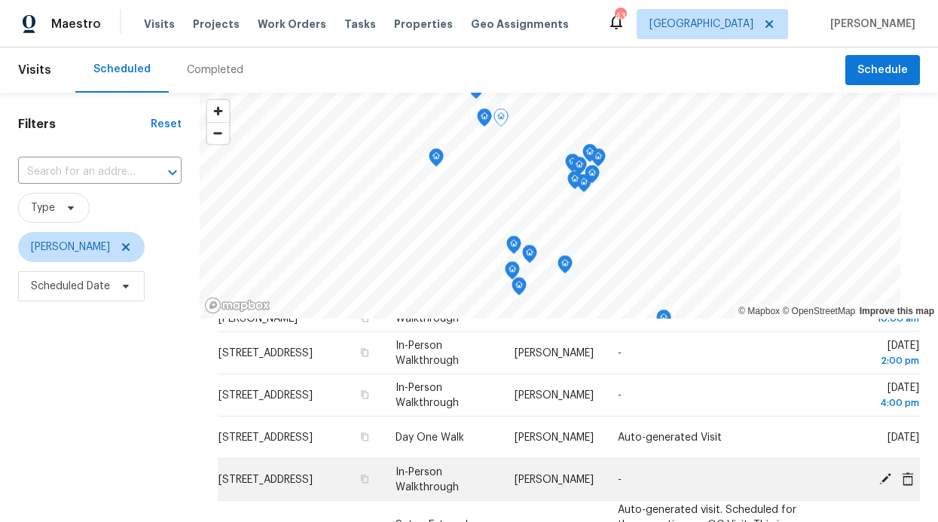
scroll to position [379, 0]
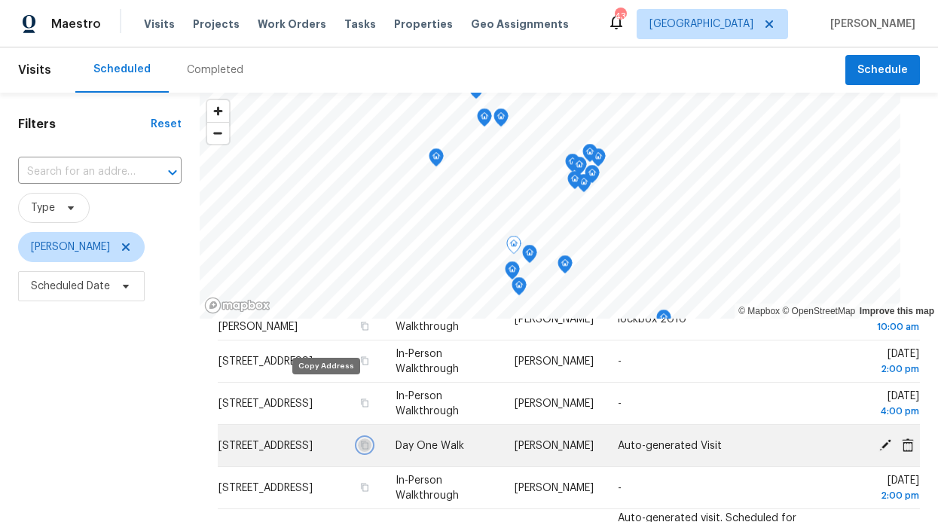
click at [361, 441] on icon "button" at bounding box center [365, 445] width 8 height 8
